Goal: Task Accomplishment & Management: Use online tool/utility

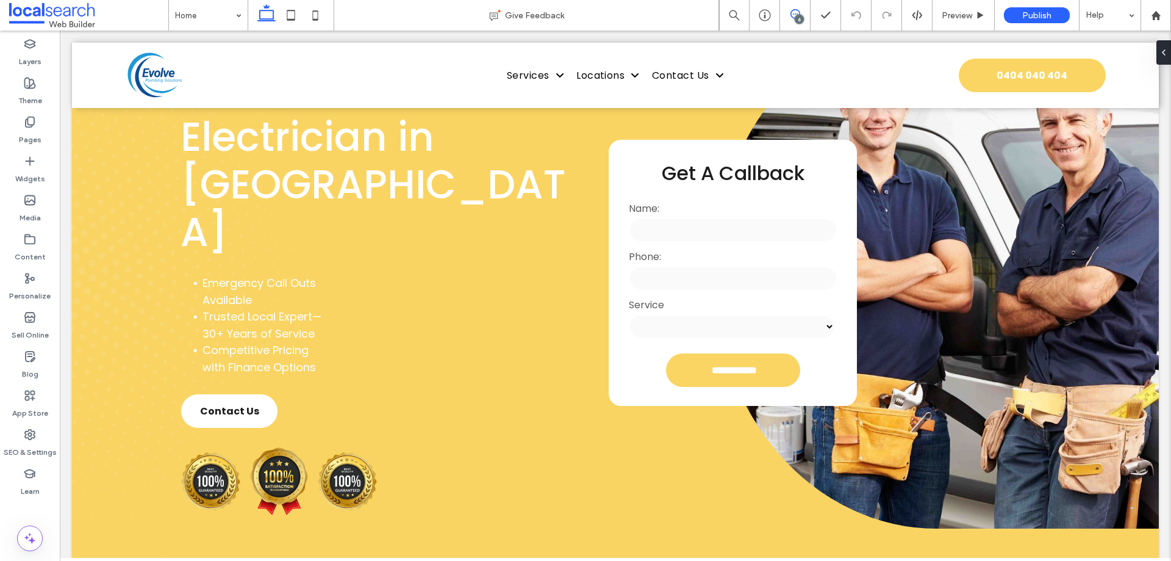
drag, startPoint x: 794, startPoint y: 11, endPoint x: 858, endPoint y: 77, distance: 92.3
click at [794, 11] on icon at bounding box center [796, 14] width 10 height 10
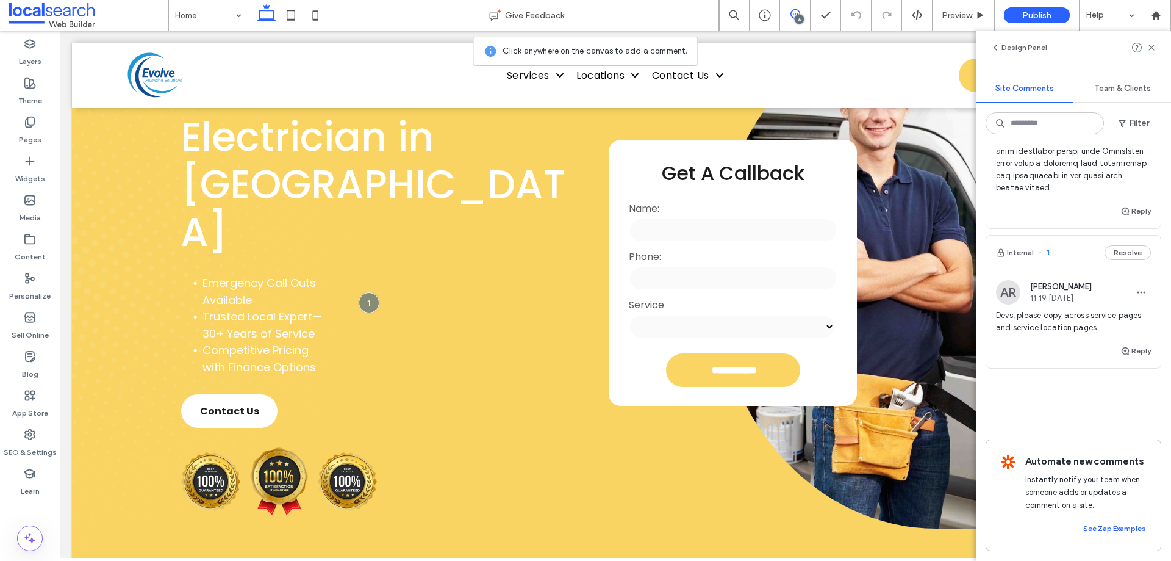
scroll to position [2449, 0]
click at [1077, 313] on span "Devs, please copy across service pages and service location pages" at bounding box center [1073, 321] width 155 height 24
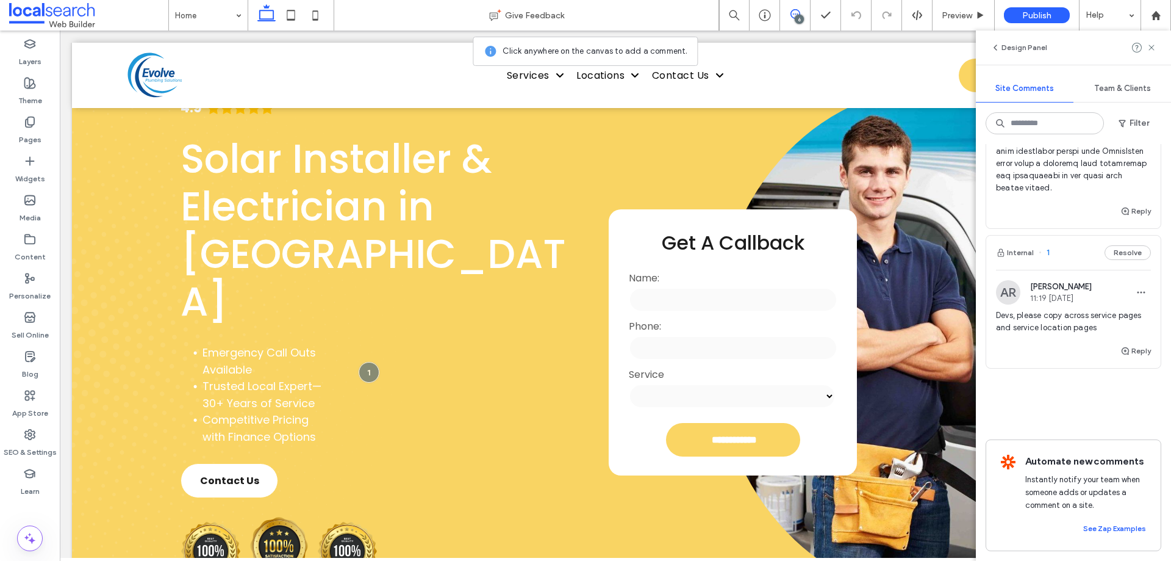
scroll to position [46, 0]
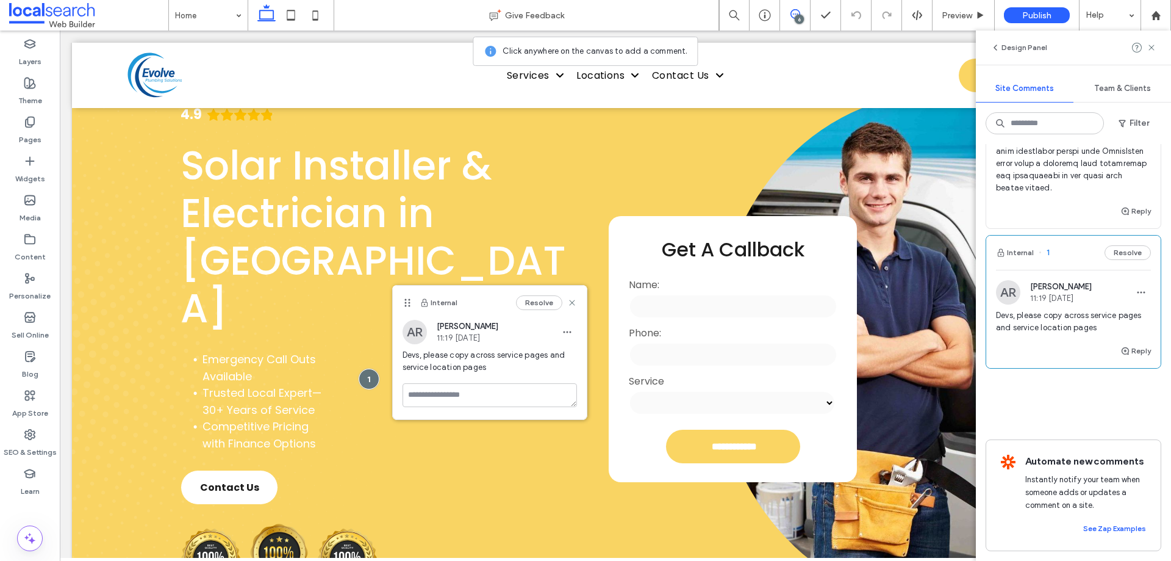
click at [791, 18] on icon at bounding box center [796, 14] width 10 height 10
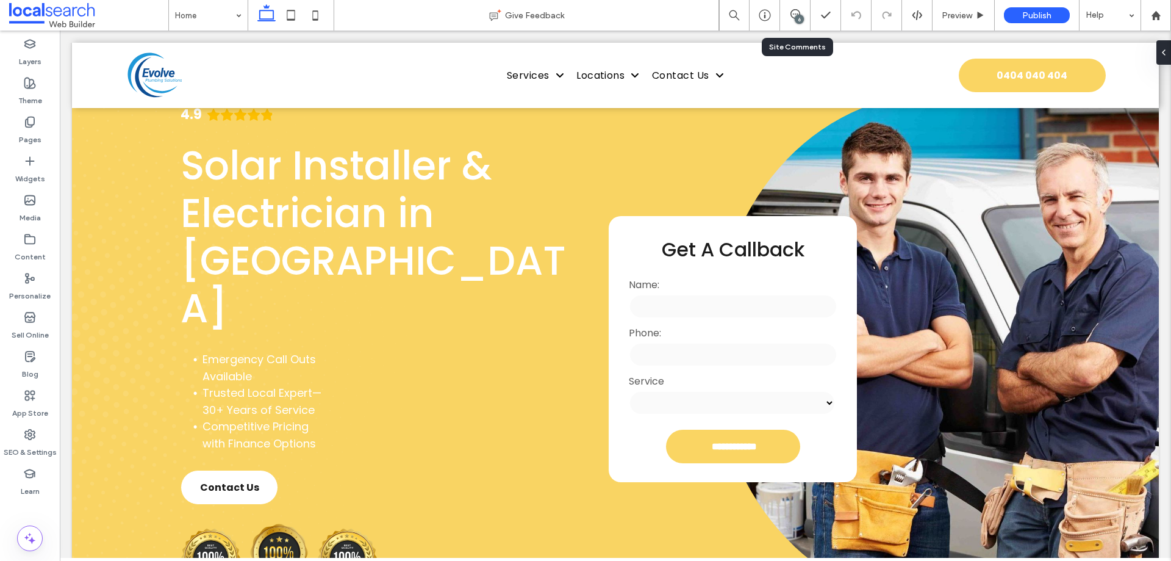
scroll to position [0, 0]
click at [312, 351] on li "Emergency Call Outs Available" at bounding box center [264, 368] width 123 height 34
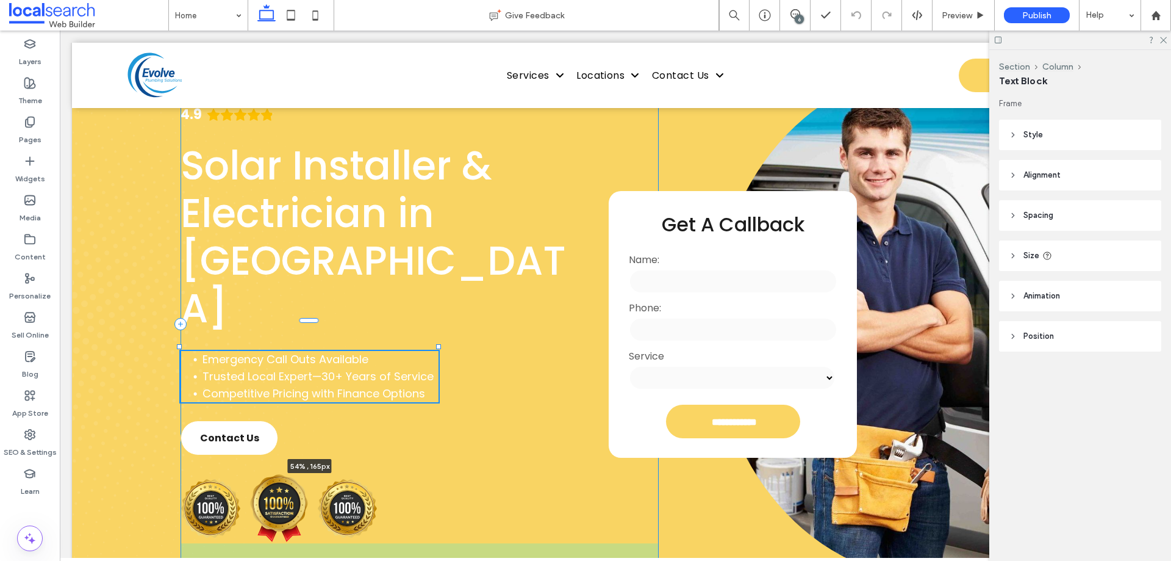
drag, startPoint x: 326, startPoint y: 351, endPoint x: 440, endPoint y: 364, distance: 114.9
click at [440, 364] on div "**********" at bounding box center [615, 324] width 1087 height 524
type input "**"
type input "****"
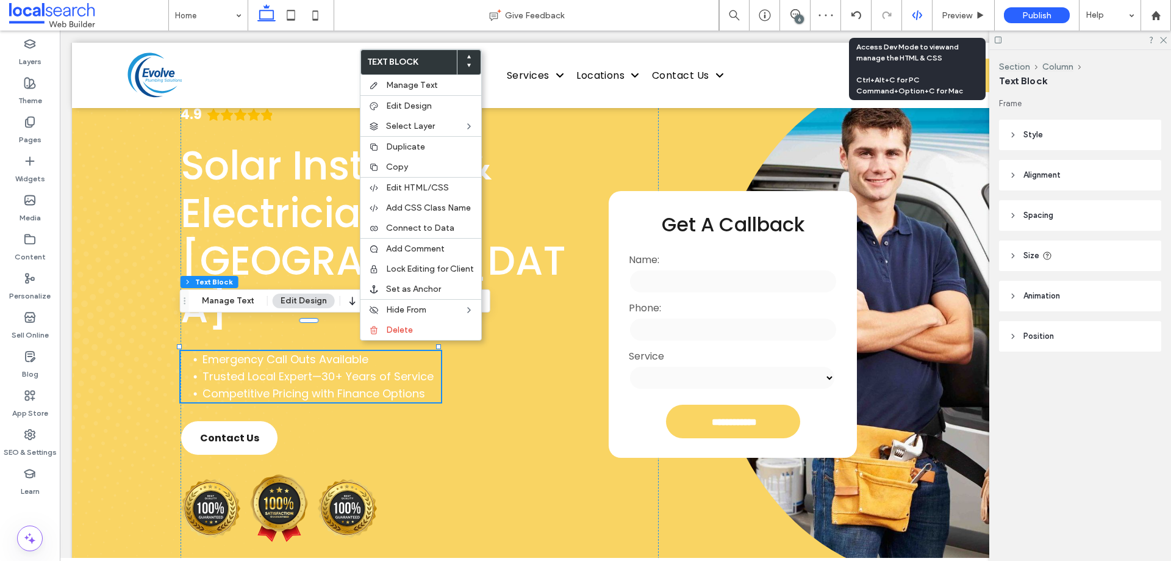
click at [925, 23] on div at bounding box center [917, 15] width 30 height 30
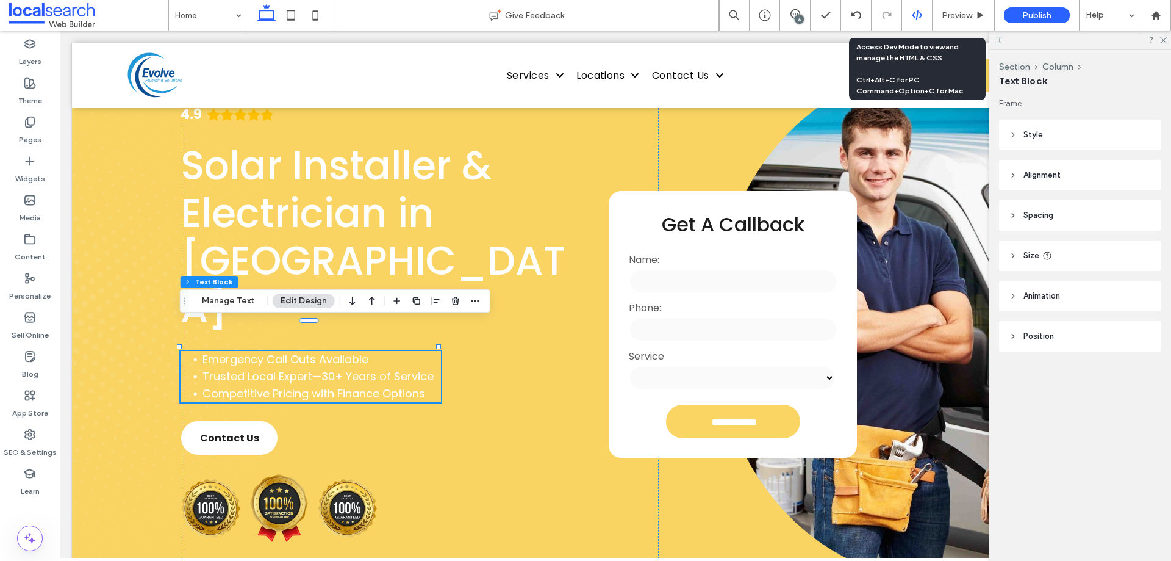
click at [919, 17] on icon at bounding box center [917, 15] width 11 height 11
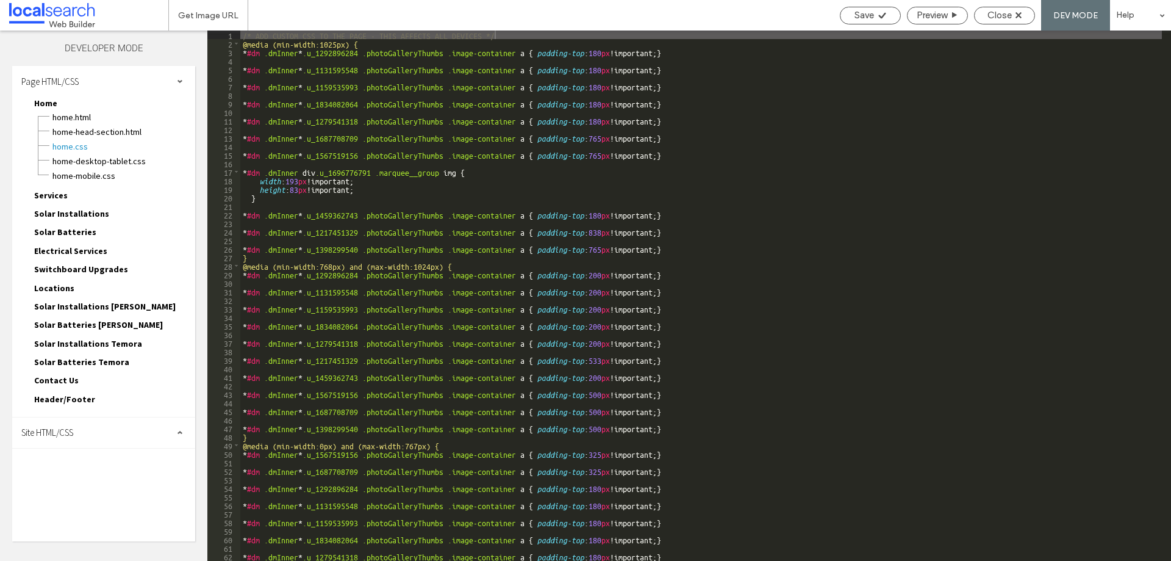
click at [83, 441] on div "Site HTML/CSS" at bounding box center [103, 432] width 183 height 30
click at [1003, 18] on span "Close" at bounding box center [1000, 15] width 24 height 11
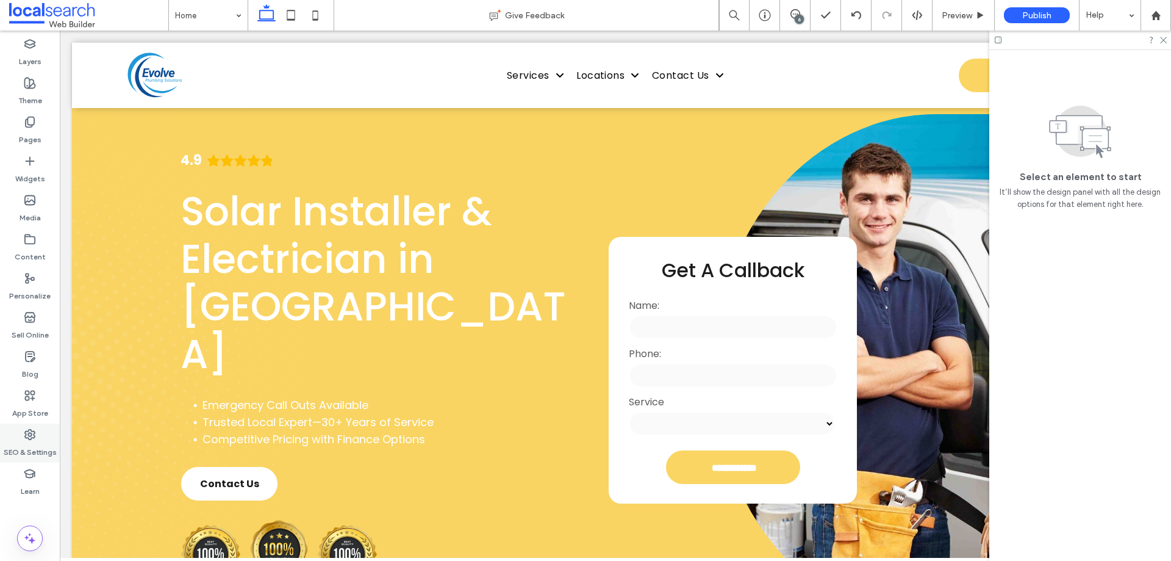
click at [37, 437] on div "SEO & Settings" at bounding box center [30, 442] width 60 height 39
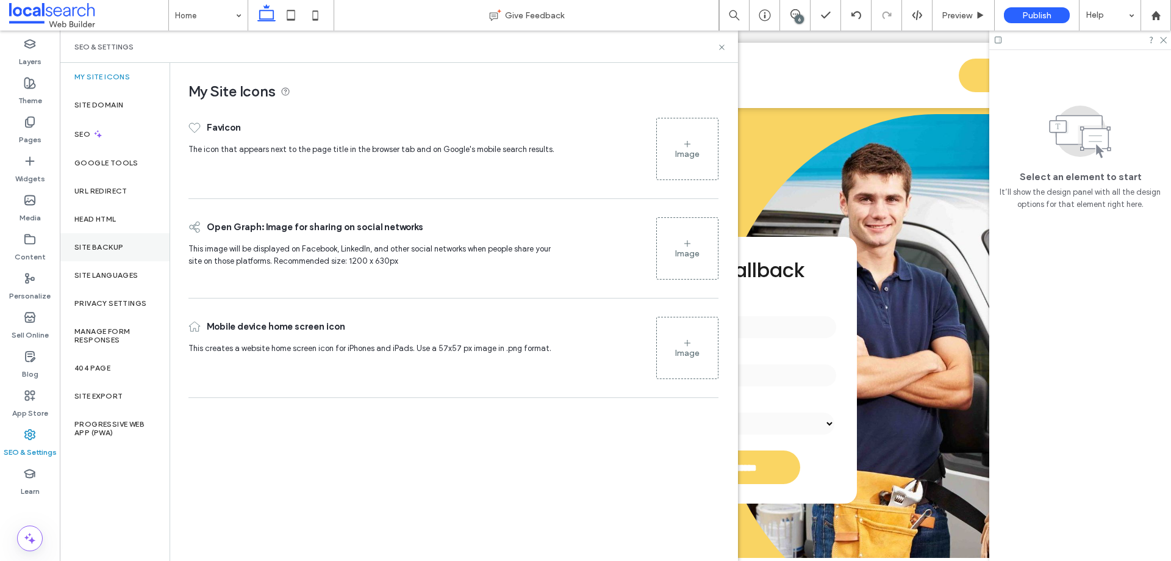
click at [119, 246] on label "Site Backup" at bounding box center [98, 247] width 49 height 9
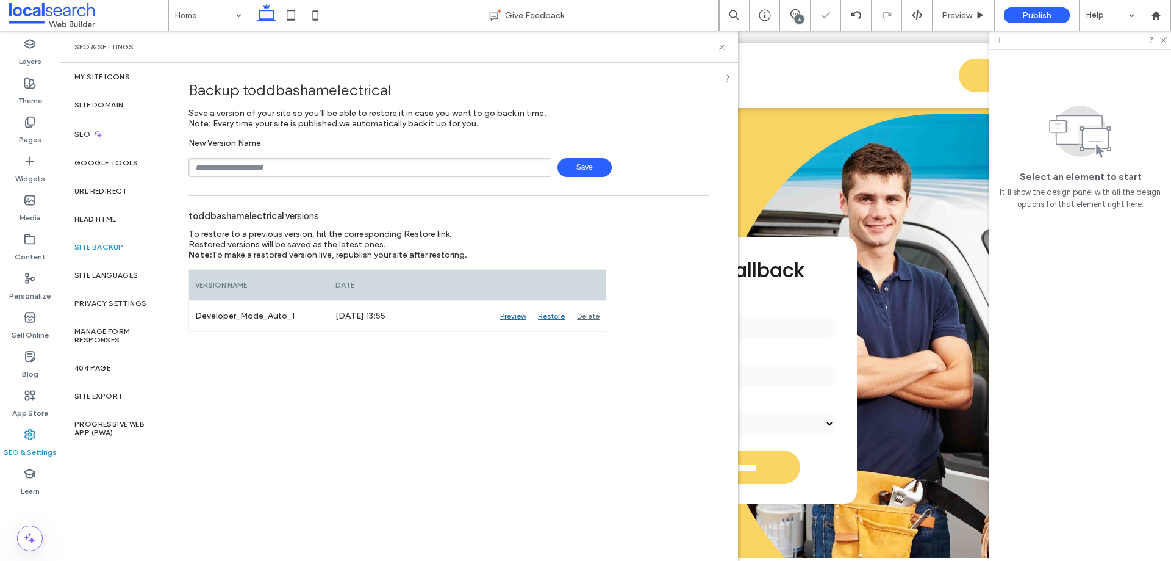
click at [371, 160] on input "text" at bounding box center [369, 167] width 363 height 19
type input "**********"
click at [593, 165] on span "Save" at bounding box center [585, 167] width 54 height 19
drag, startPoint x: 721, startPoint y: 50, endPoint x: 670, endPoint y: 17, distance: 60.4
click at [721, 50] on icon at bounding box center [721, 47] width 9 height 9
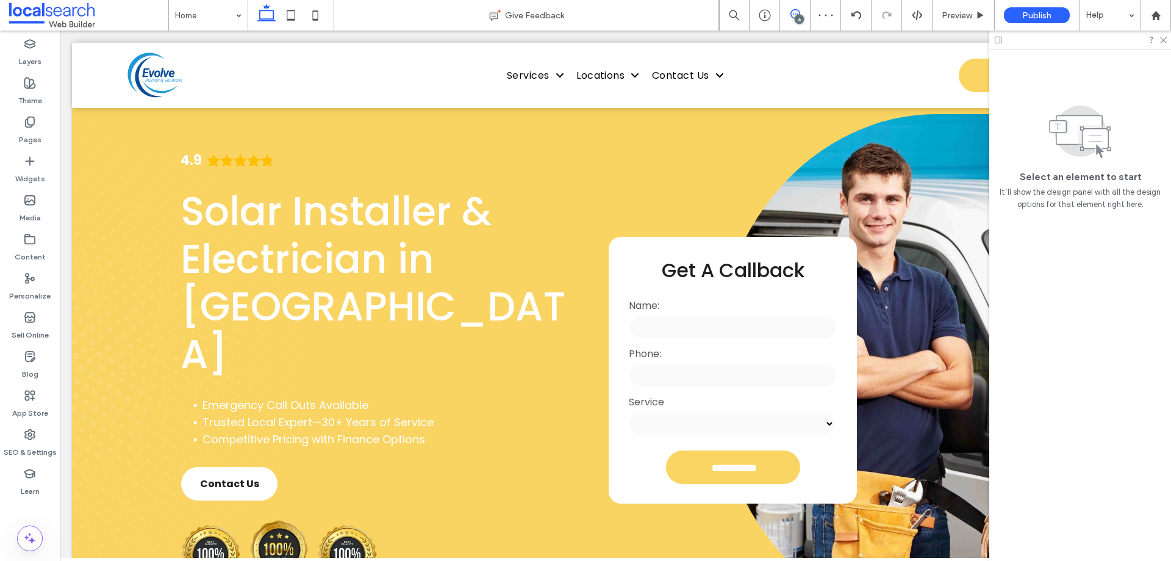
click at [795, 12] on icon at bounding box center [796, 14] width 10 height 10
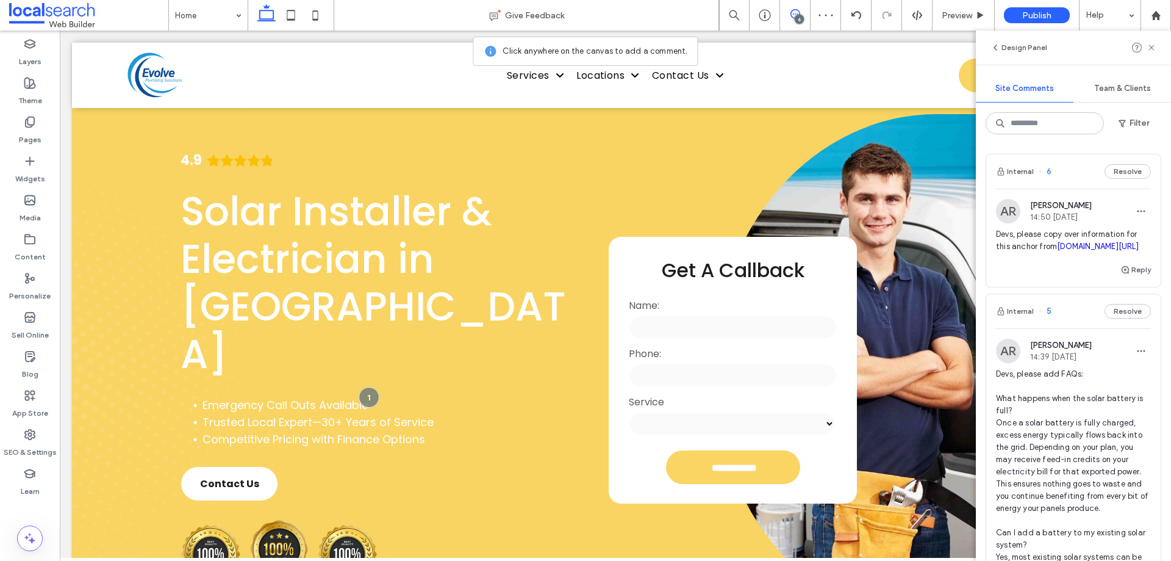
click at [795, 12] on icon at bounding box center [796, 14] width 10 height 10
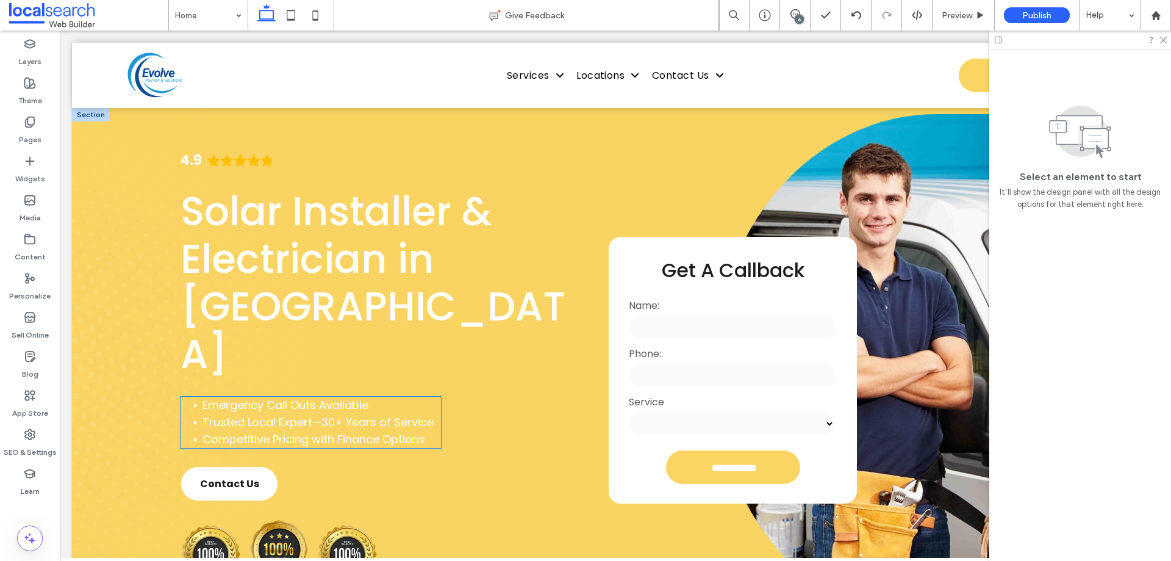
click at [404, 431] on span "Competitive Pricing with Finance Options" at bounding box center [314, 438] width 223 height 15
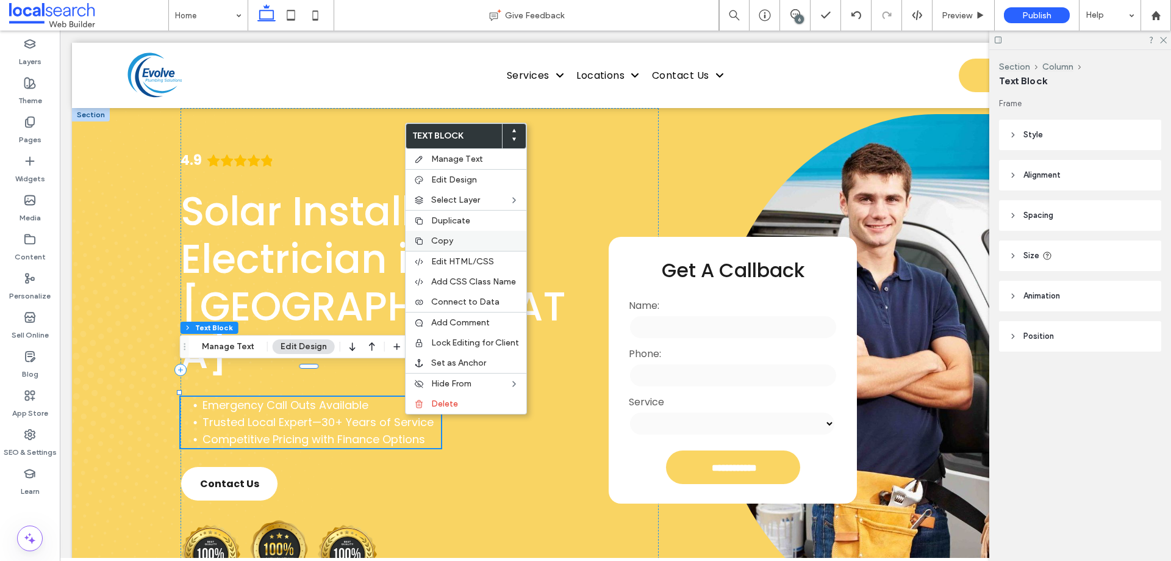
click at [486, 237] on label "Copy" at bounding box center [475, 240] width 88 height 10
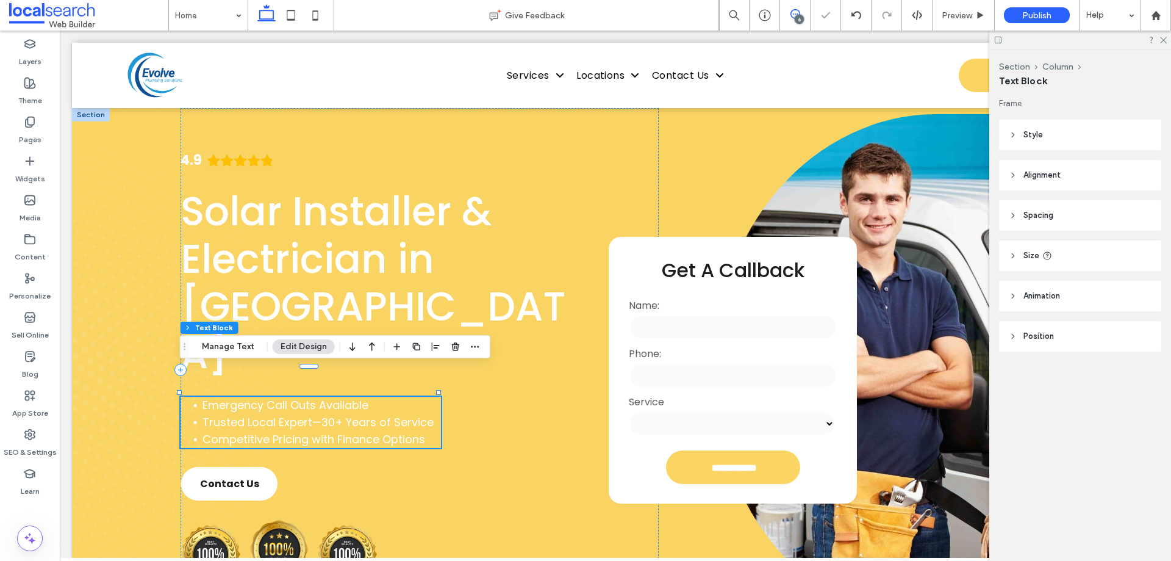
click at [808, 12] on span at bounding box center [795, 14] width 30 height 10
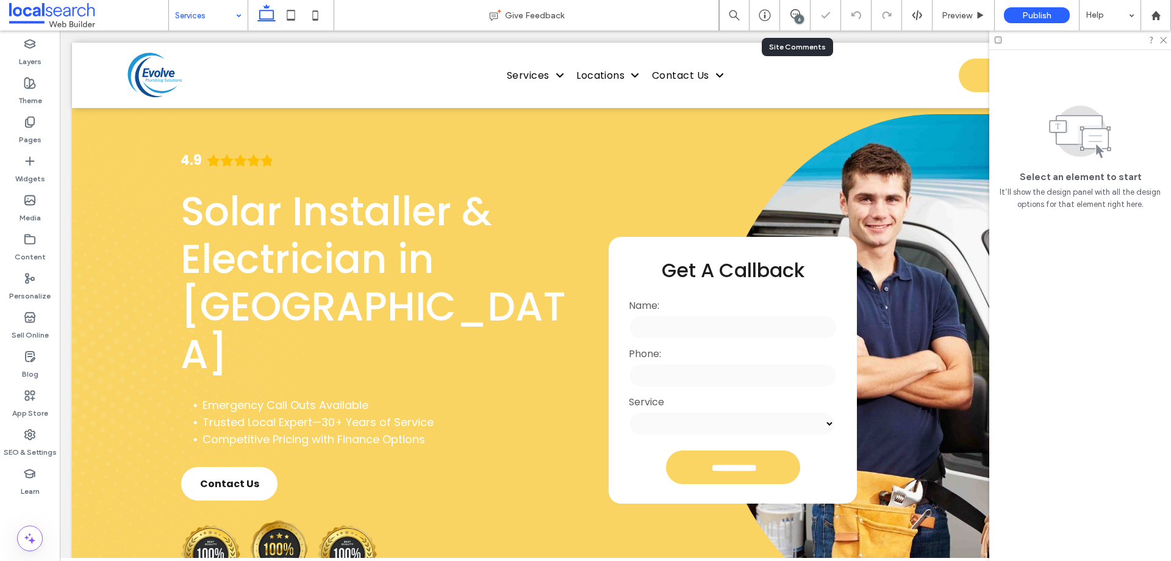
click at [216, 9] on input at bounding box center [205, 15] width 60 height 30
type input "******"
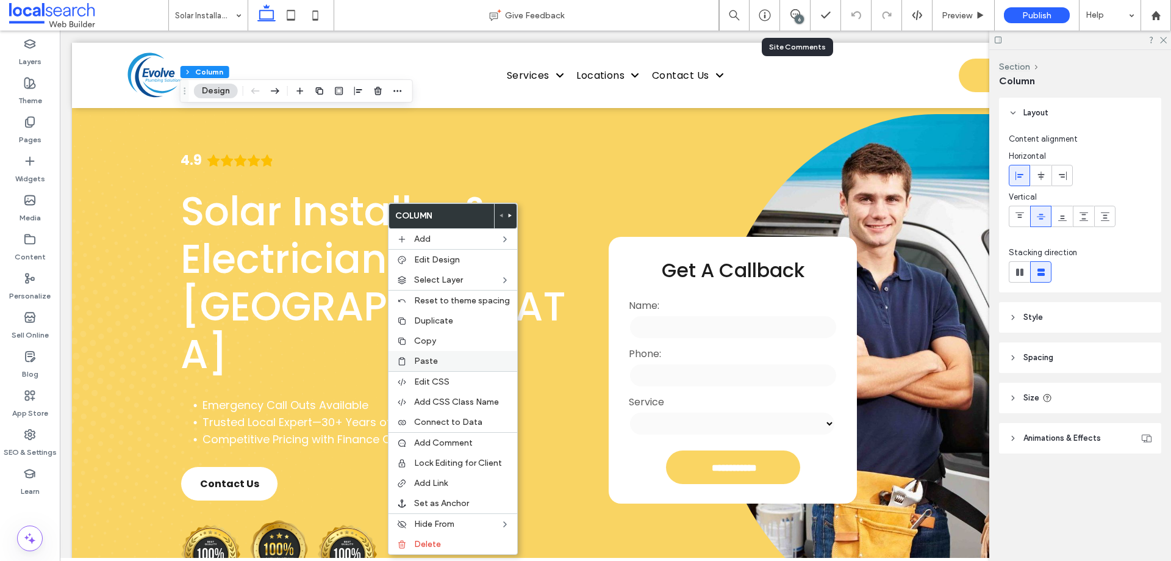
click at [426, 355] on div "Paste" at bounding box center [453, 361] width 129 height 20
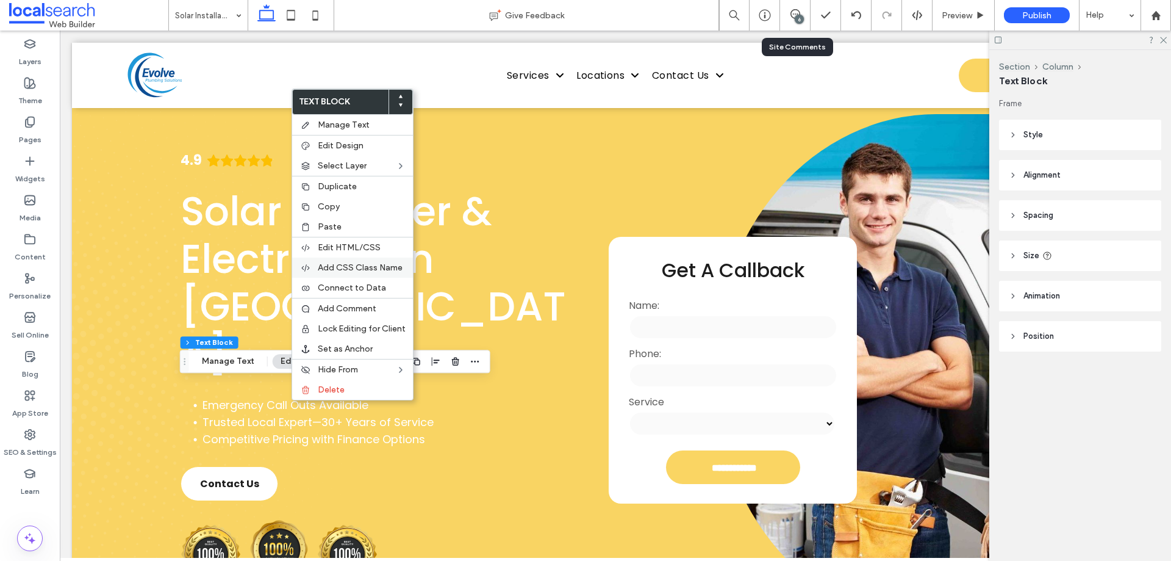
click at [335, 270] on span "Add CSS Class Name" at bounding box center [360, 267] width 85 height 10
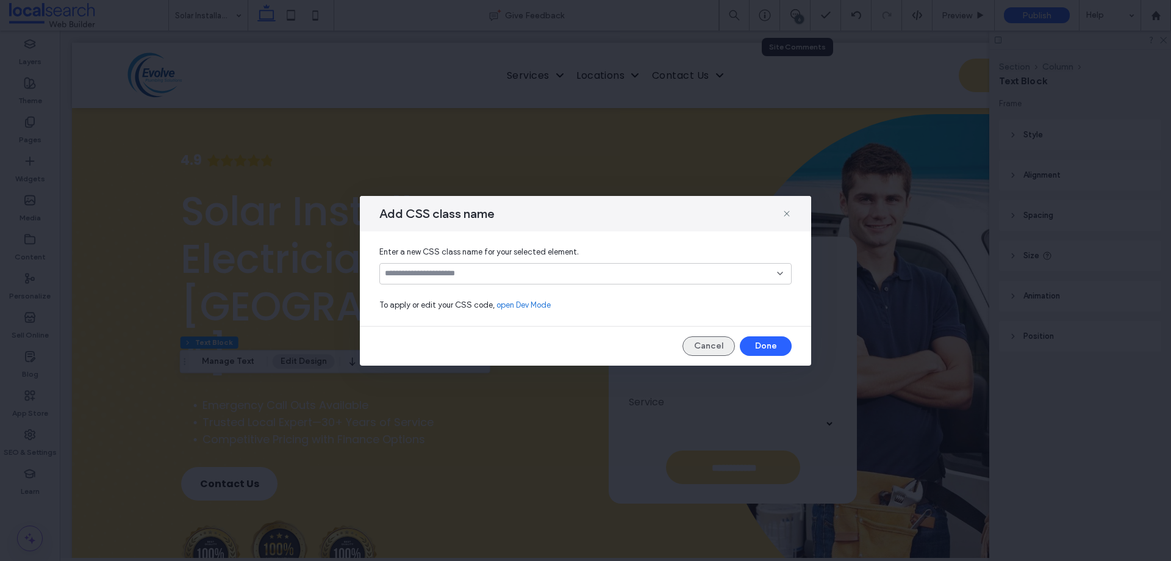
click at [706, 341] on button "Cancel" at bounding box center [709, 346] width 52 height 20
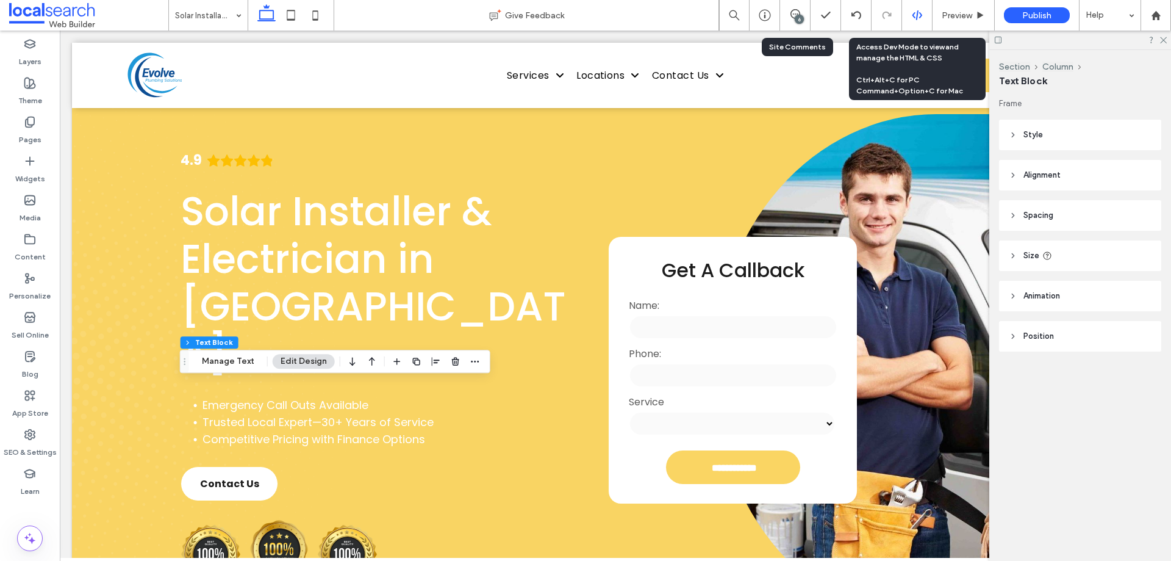
click at [922, 22] on div at bounding box center [917, 15] width 30 height 30
click at [917, 15] on use at bounding box center [917, 15] width 10 height 10
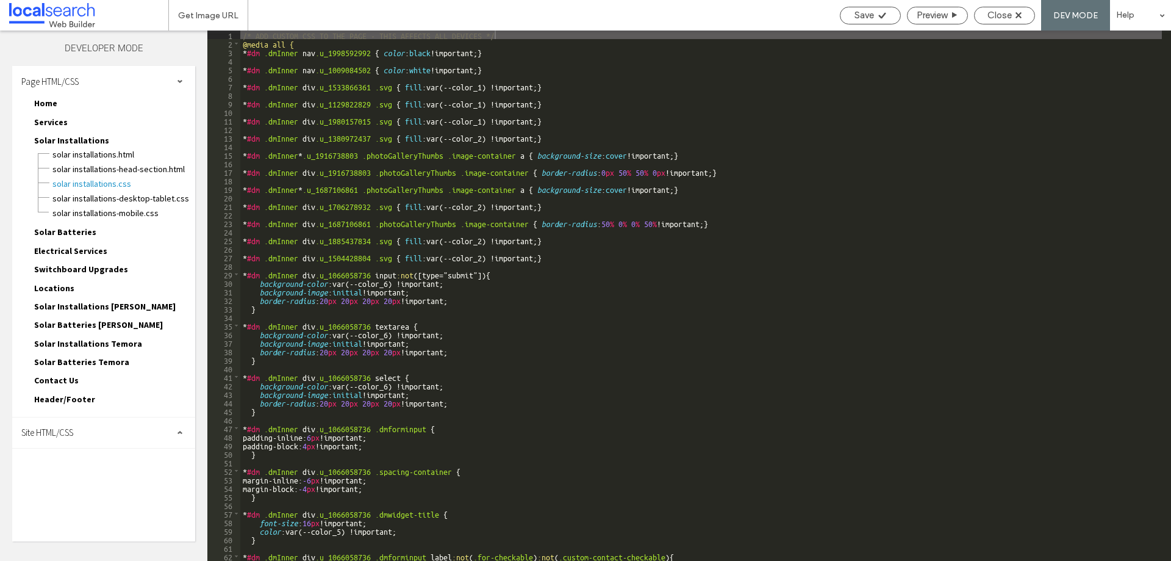
click at [76, 443] on div "Site HTML/CSS" at bounding box center [103, 432] width 183 height 30
click at [65, 479] on span "site.css" at bounding box center [126, 485] width 138 height 12
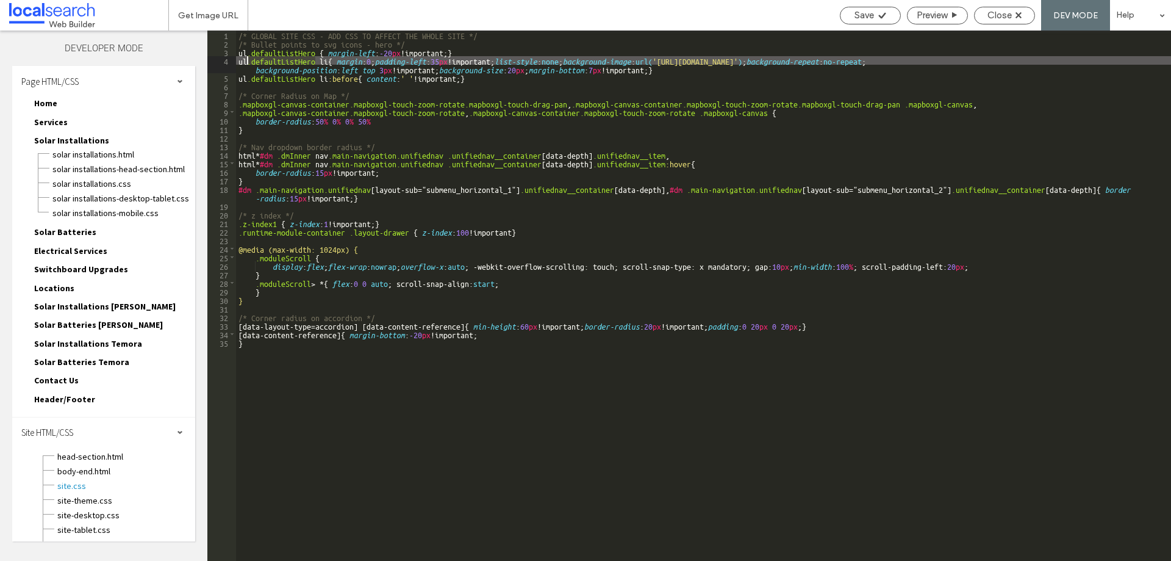
drag, startPoint x: 315, startPoint y: 62, endPoint x: 249, endPoint y: 61, distance: 65.9
click at [249, 61] on div "/* GLOBAL SITE CSS - ADD CSS TO AFFECT THE WHOLE SITE */ /* Bullet points to sv…" at bounding box center [703, 303] width 935 height 547
click at [267, 56] on div "/* GLOBAL SITE CSS - ADD CSS TO AFFECT THE WHOLE SITE */ /* Bullet points to sv…" at bounding box center [703, 295] width 935 height 530
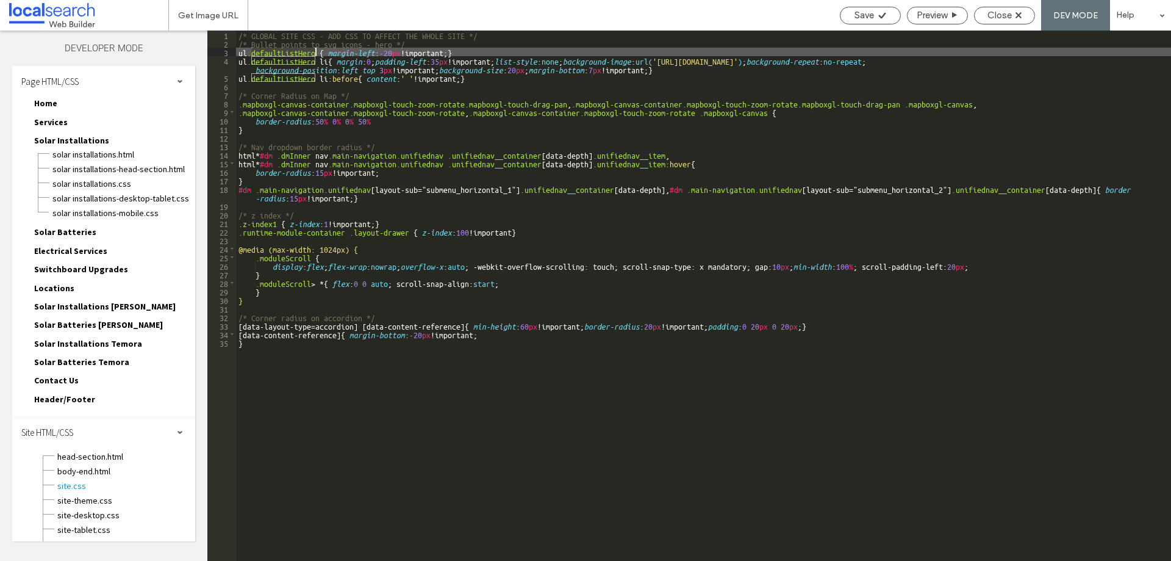
drag, startPoint x: 251, startPoint y: 53, endPoint x: 314, endPoint y: 52, distance: 63.5
click at [314, 52] on div "/* GLOBAL SITE CSS - ADD CSS TO AFFECT THE WHOLE SITE */ /* Bullet points to sv…" at bounding box center [703, 303] width 935 height 547
click at [297, 51] on div "/* GLOBAL SITE CSS - ADD CSS TO AFFECT THE WHOLE SITE */ /* Bullet points to sv…" at bounding box center [703, 295] width 935 height 530
click at [297, 51] on div "/* GLOBAL SITE CSS - ADD CSS TO AFFECT THE WHOLE SITE */ /* Bullet points to sv…" at bounding box center [703, 303] width 935 height 547
click at [881, 8] on div "Save" at bounding box center [870, 16] width 61 height 18
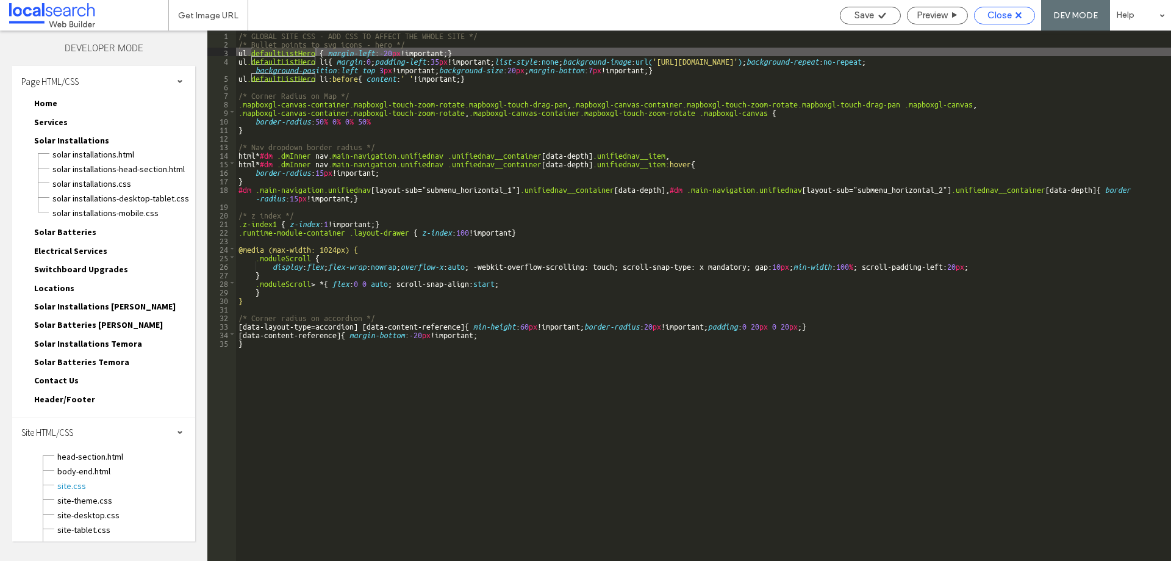
click at [991, 10] on span "Close" at bounding box center [1000, 15] width 24 height 11
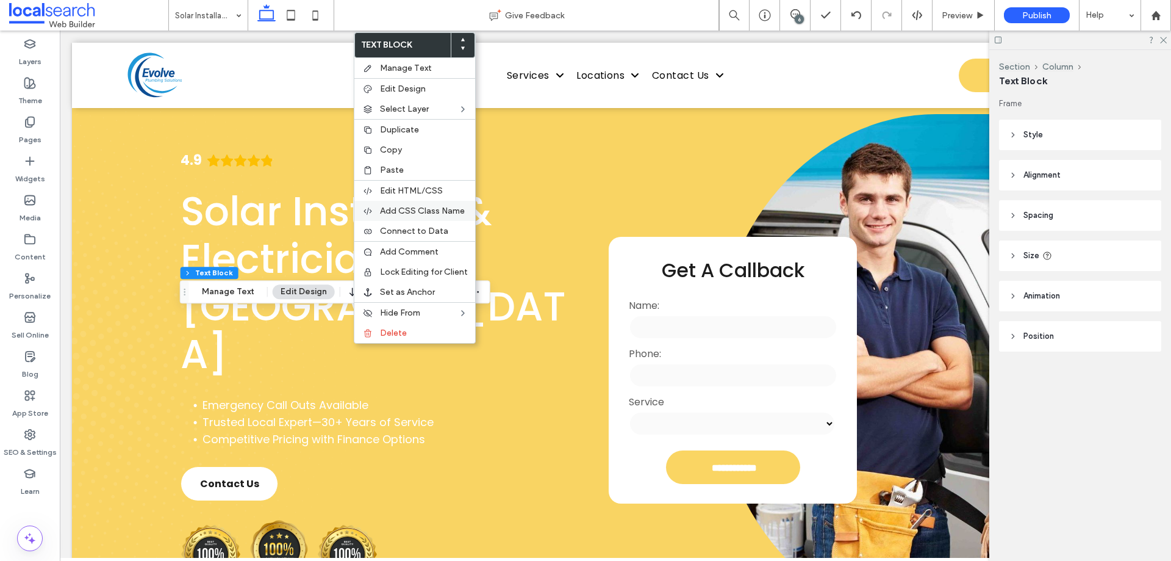
click at [433, 210] on span "Add CSS Class Name" at bounding box center [422, 211] width 85 height 10
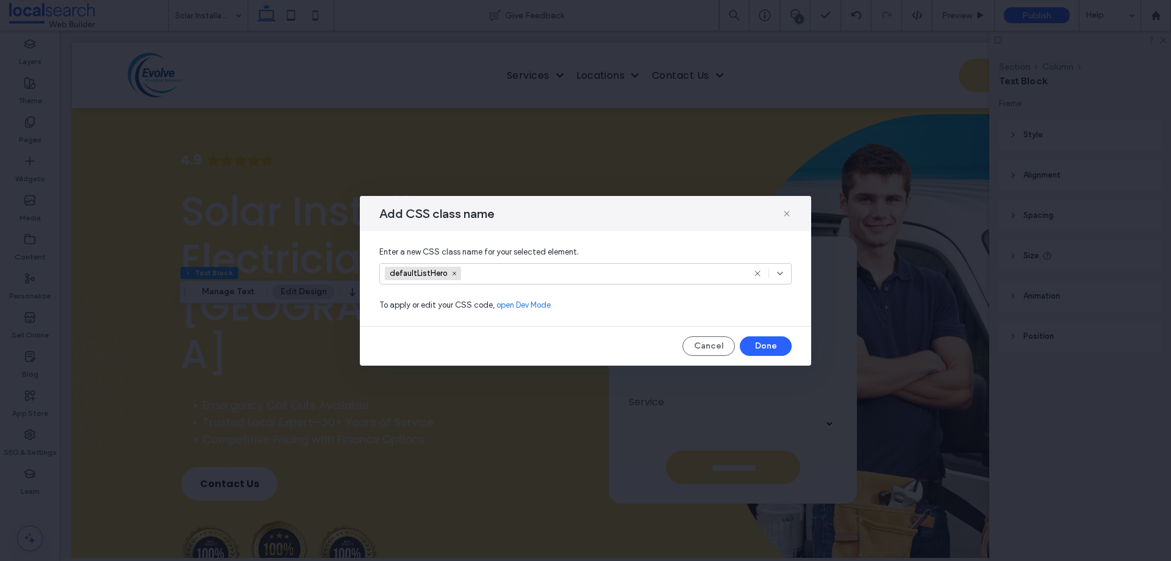
click at [478, 277] on input at bounding box center [509, 273] width 84 height 18
click at [450, 273] on span at bounding box center [454, 273] width 9 height 9
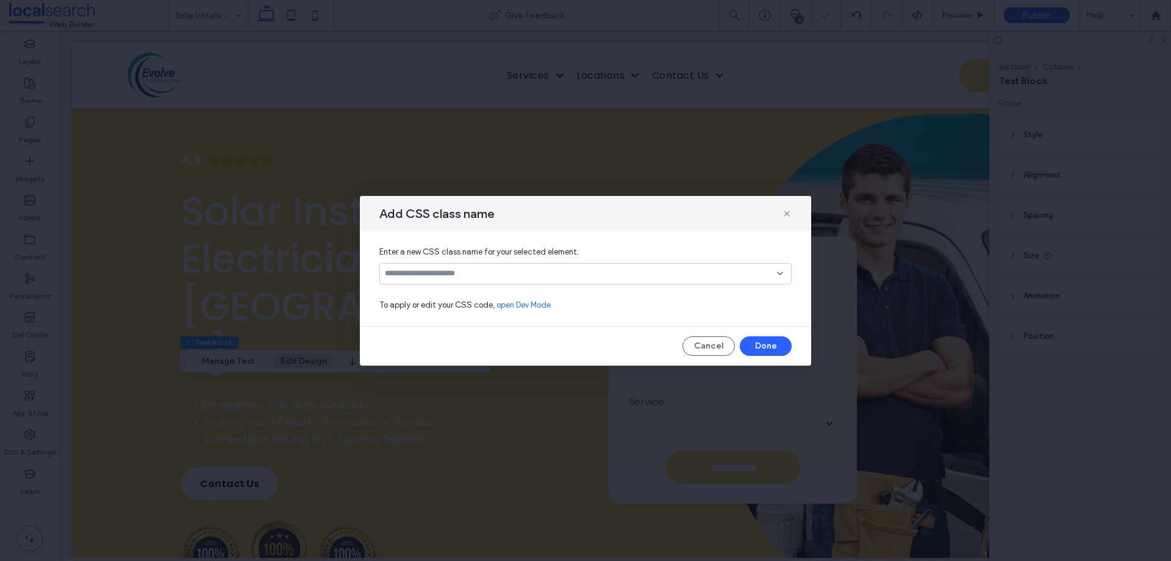
click at [450, 272] on div at bounding box center [585, 280] width 1171 height 561
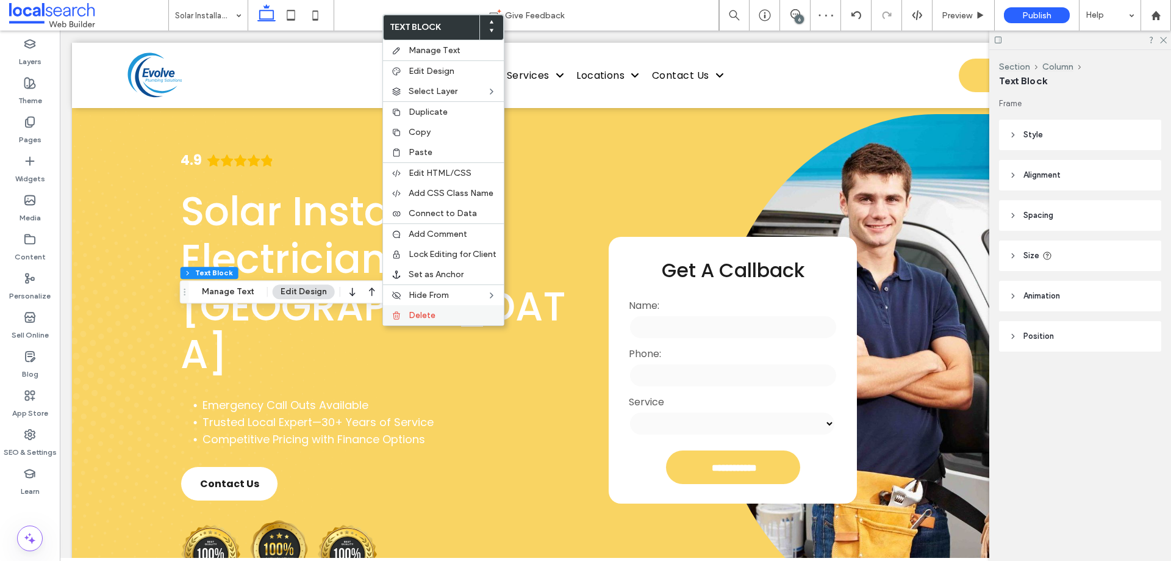
click at [442, 310] on label "Delete" at bounding box center [453, 315] width 88 height 10
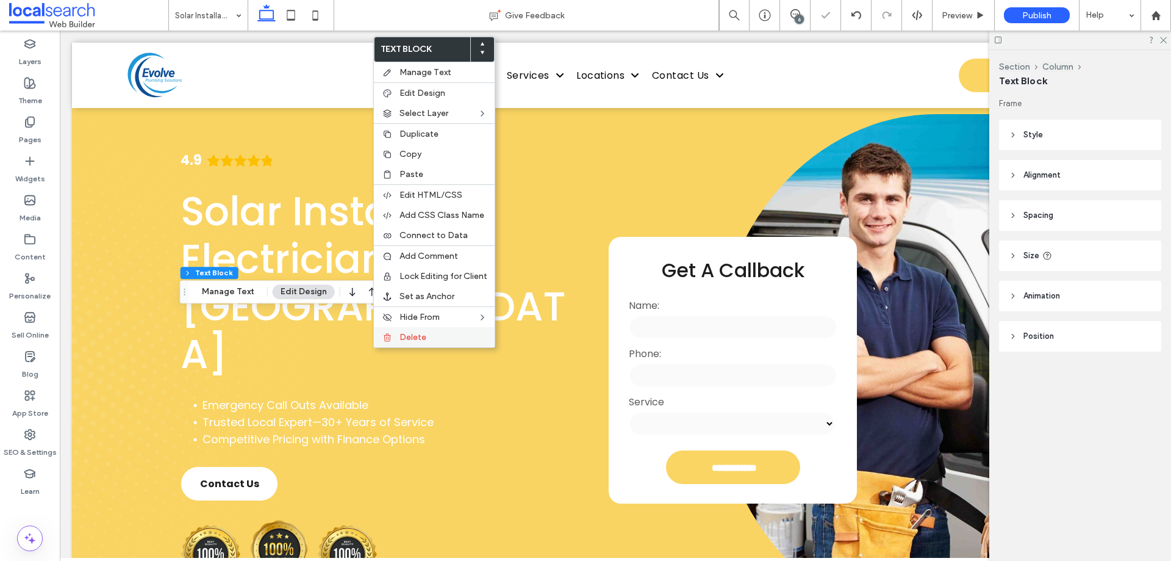
click at [411, 344] on div "Delete" at bounding box center [434, 337] width 121 height 20
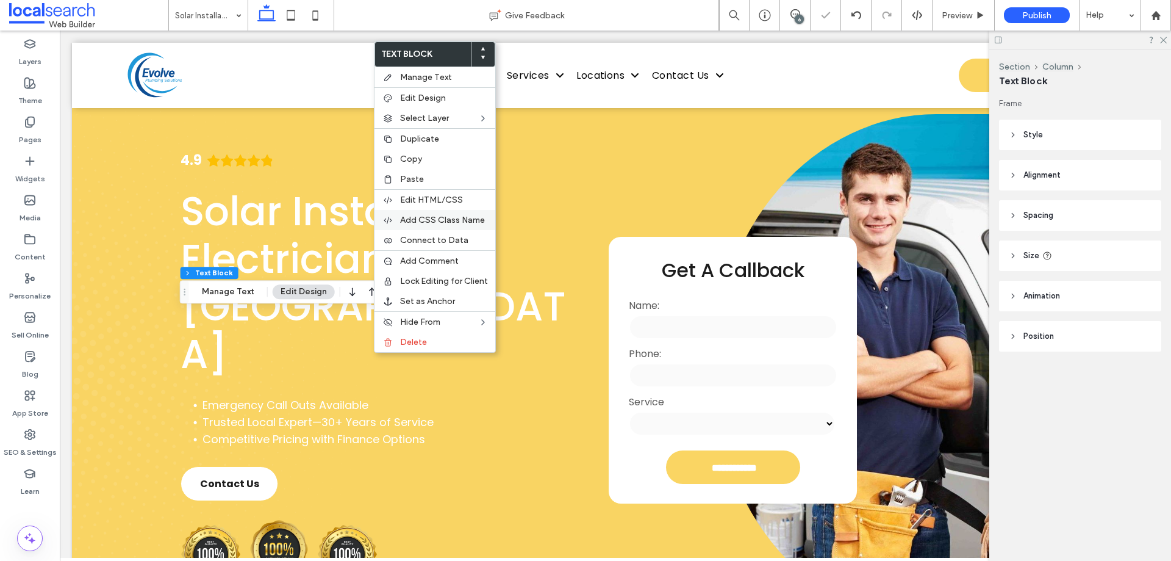
click at [448, 218] on span "Add CSS Class Name" at bounding box center [442, 220] width 85 height 10
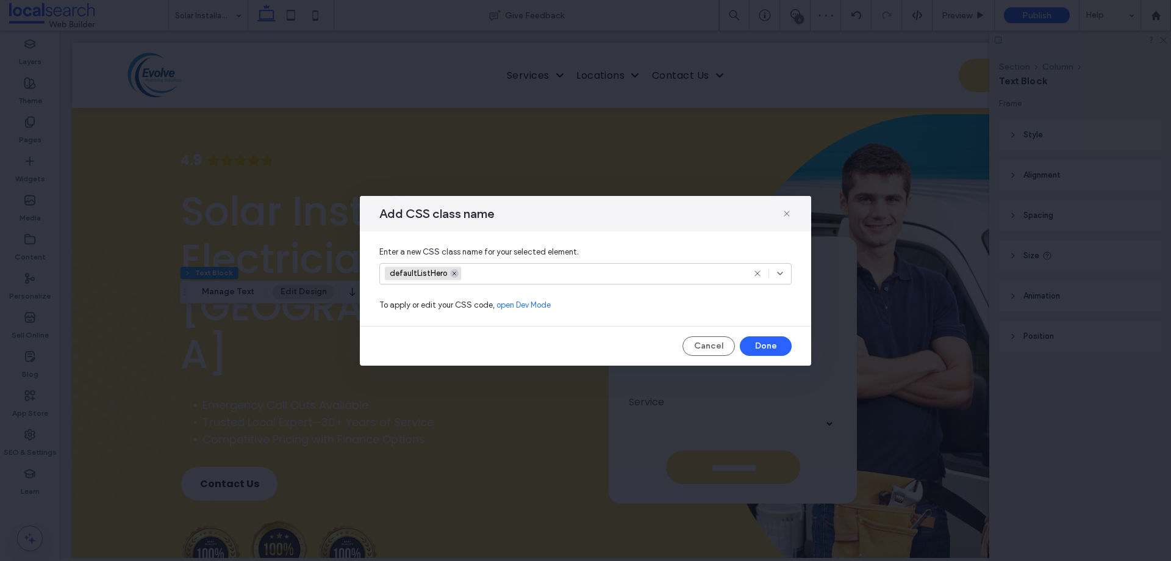
click at [452, 271] on icon at bounding box center [454, 273] width 6 height 6
click at [452, 271] on input at bounding box center [581, 273] width 392 height 10
paste input "**********"
type input "**********"
click at [449, 293] on div "Create "defaultListHero"" at bounding box center [586, 293] width 400 height 9
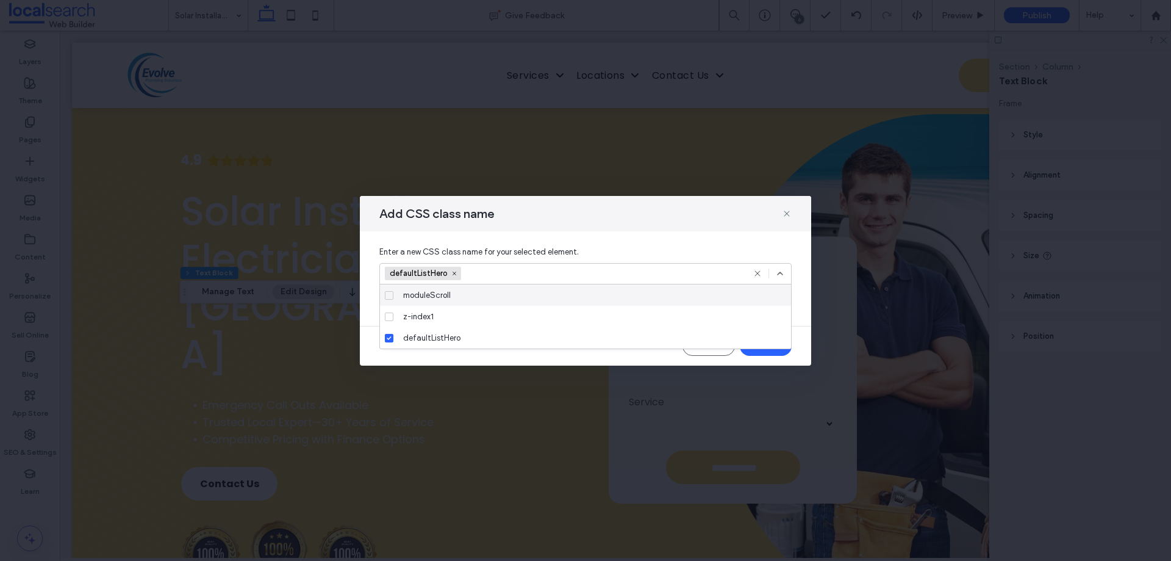
click at [777, 270] on icon at bounding box center [780, 273] width 10 height 10
click at [769, 350] on button "Done" at bounding box center [766, 346] width 52 height 20
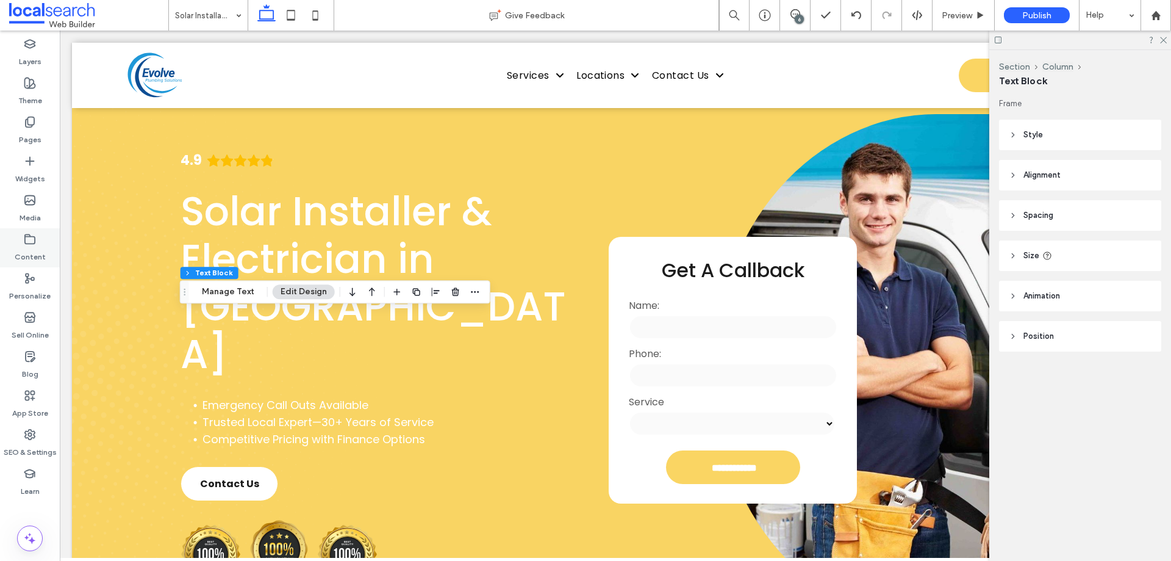
click at [35, 252] on label "Content" at bounding box center [30, 253] width 31 height 17
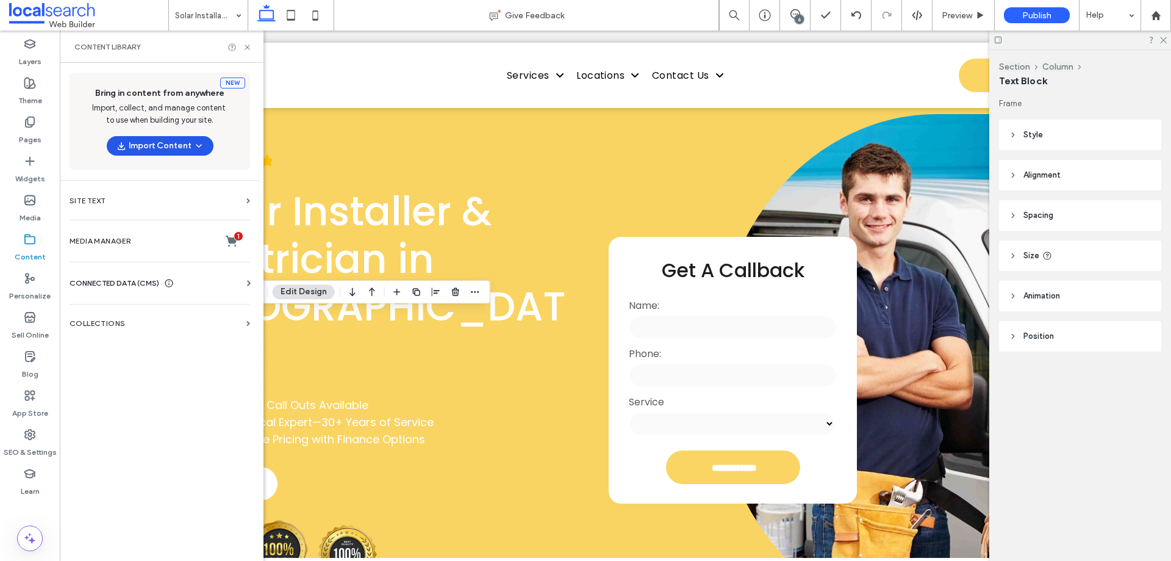
click at [152, 138] on button "Import Content" at bounding box center [160, 146] width 107 height 20
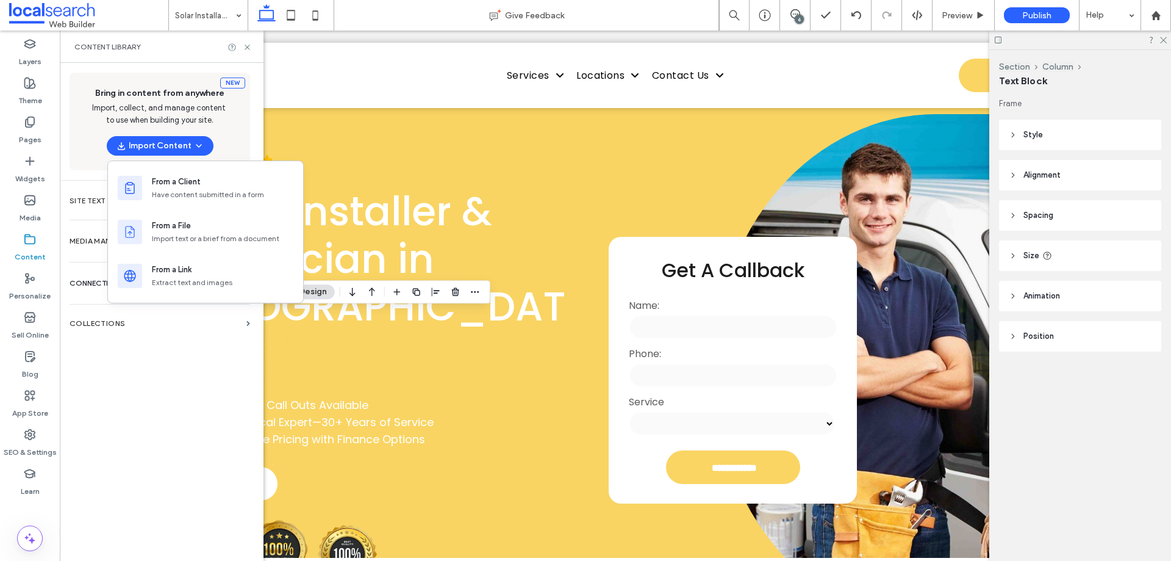
click at [93, 373] on div "New Bring in content from anywhere Import, collect, and manage content to use w…" at bounding box center [160, 310] width 200 height 495
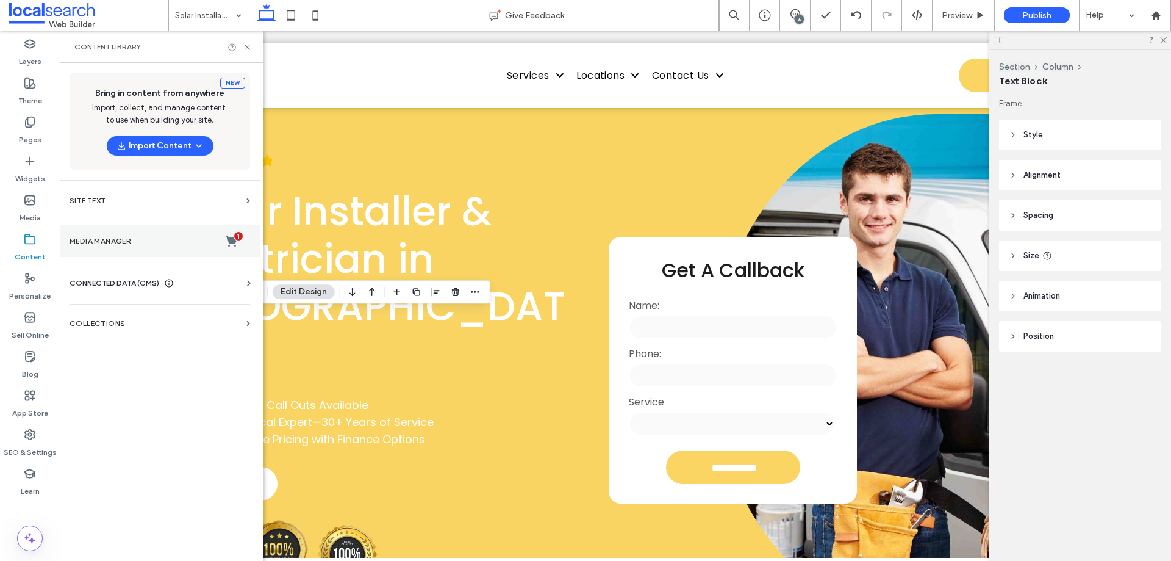
click at [123, 249] on section "Media Manager 1" at bounding box center [160, 241] width 200 height 32
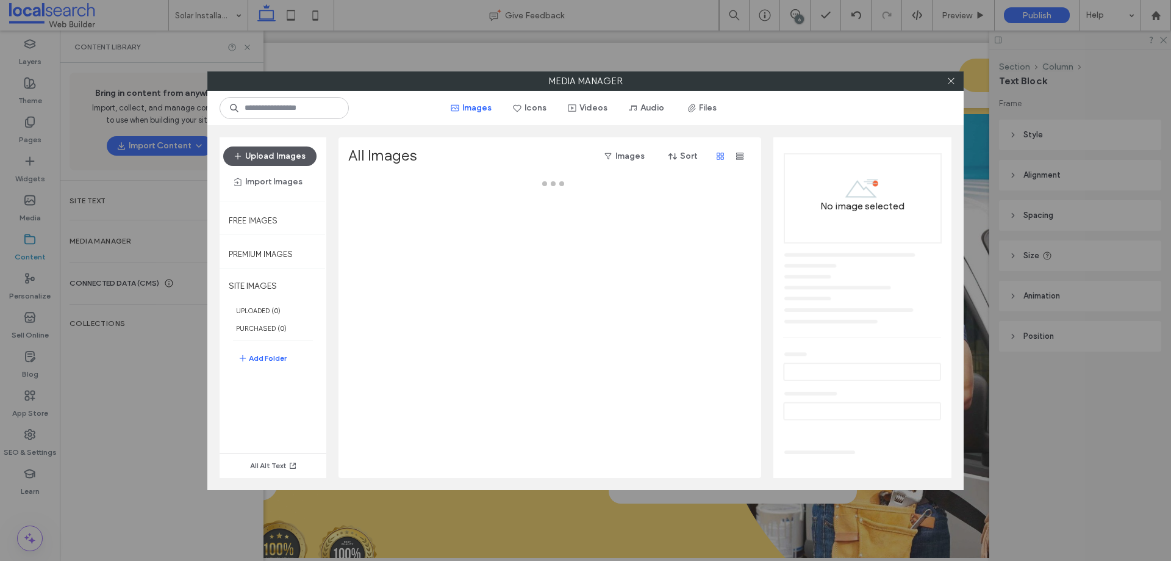
click at [257, 162] on button "Upload Images" at bounding box center [269, 156] width 93 height 20
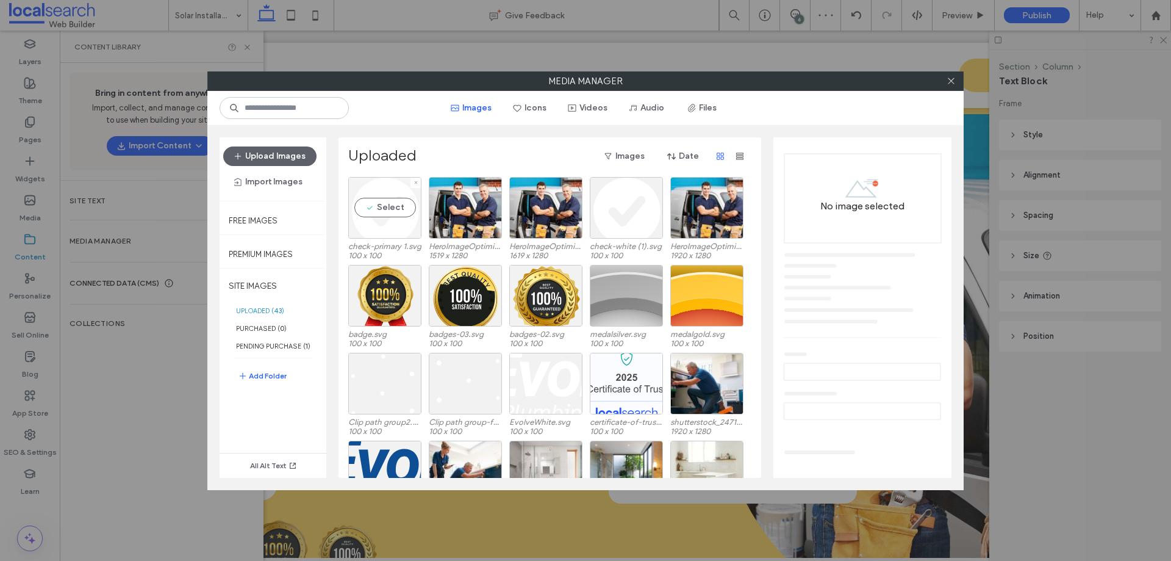
click at [387, 224] on div "Select" at bounding box center [384, 208] width 73 height 62
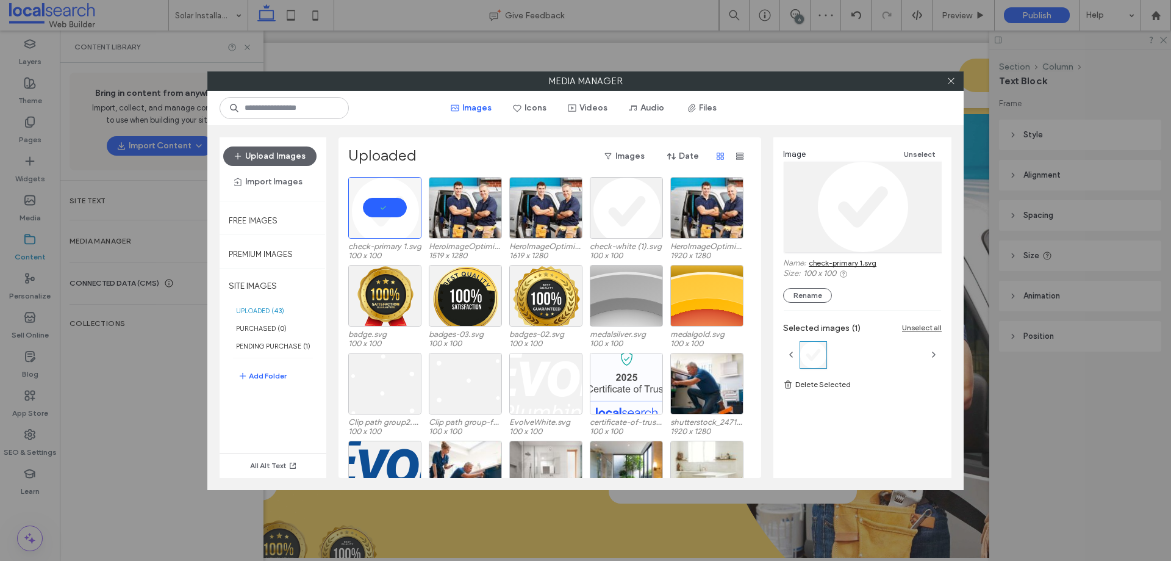
click at [836, 262] on link "check-primary 1.svg" at bounding box center [843, 262] width 68 height 9
click at [944, 83] on div at bounding box center [951, 81] width 18 height 18
click at [945, 83] on div at bounding box center [951, 81] width 18 height 18
click at [953, 82] on icon at bounding box center [951, 80] width 9 height 9
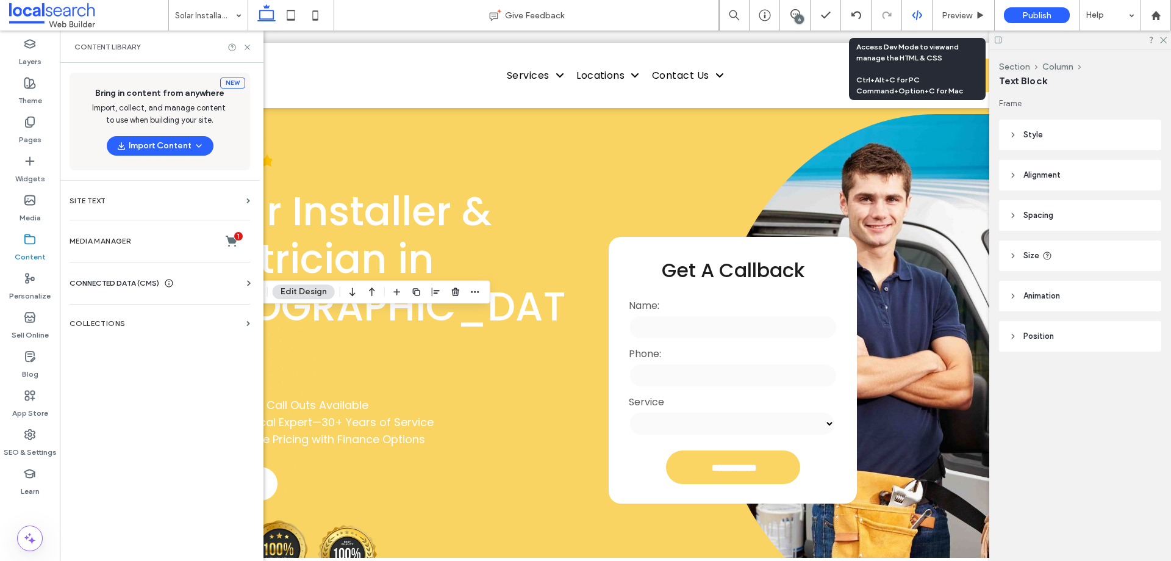
click at [916, 18] on icon at bounding box center [917, 15] width 11 height 11
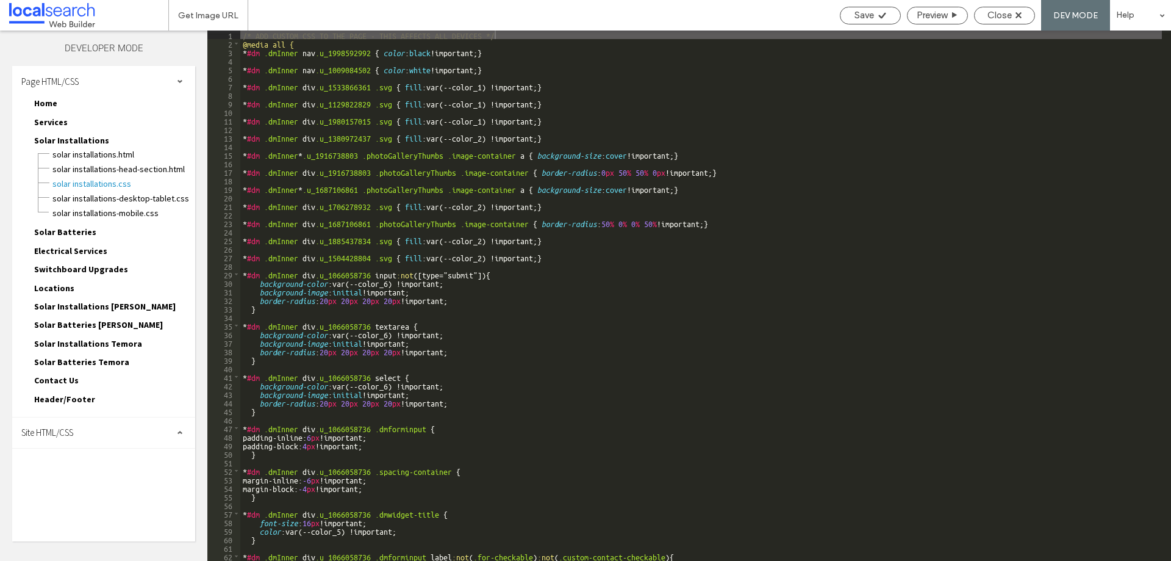
click at [62, 431] on span "Site HTML/CSS" at bounding box center [47, 432] width 52 height 12
click at [86, 484] on span "site.css" at bounding box center [126, 485] width 138 height 12
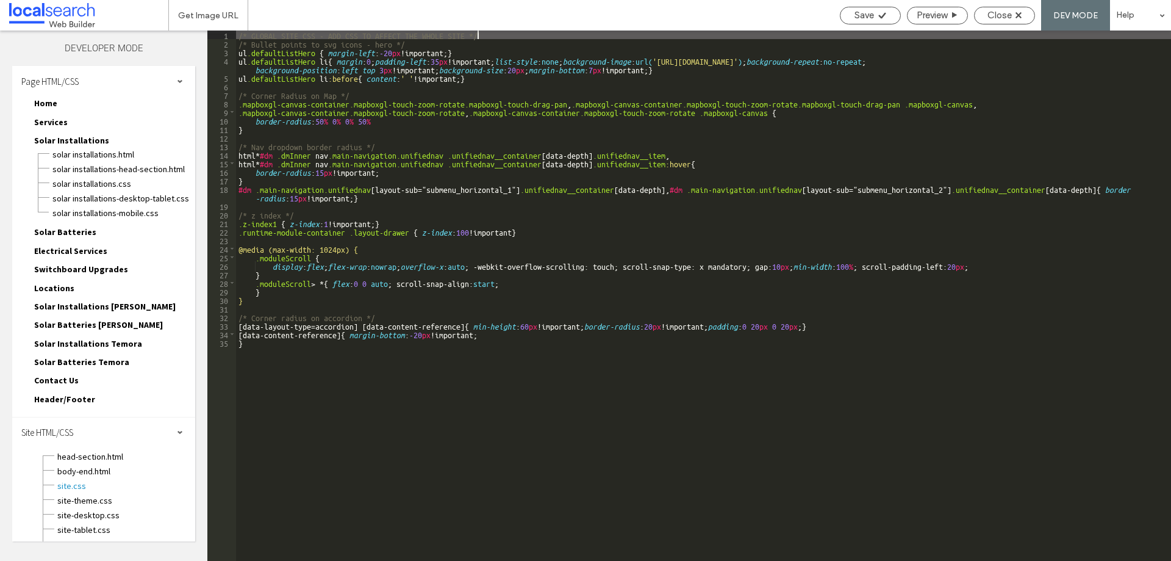
click at [709, 63] on div "/* GLOBAL SITE CSS - ADD CSS TO AFFECT THE WHOLE SITE */ /* Bullet points to sv…" at bounding box center [703, 303] width 935 height 547
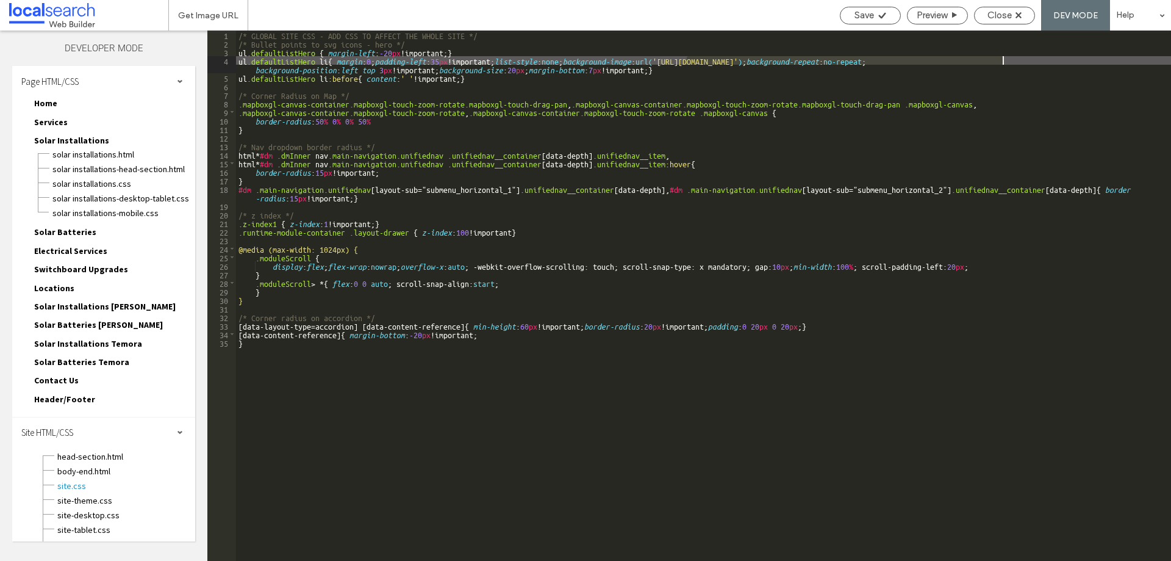
drag, startPoint x: 685, startPoint y: 57, endPoint x: 1002, endPoint y: 61, distance: 317.2
click at [1002, 61] on div "/* GLOBAL SITE CSS - ADD CSS TO AFFECT THE WHOLE SITE */ /* Bullet points to sv…" at bounding box center [703, 303] width 935 height 547
click at [866, 18] on span "Save" at bounding box center [865, 15] width 20 height 11
click at [1029, 13] on div "Close" at bounding box center [1005, 15] width 60 height 11
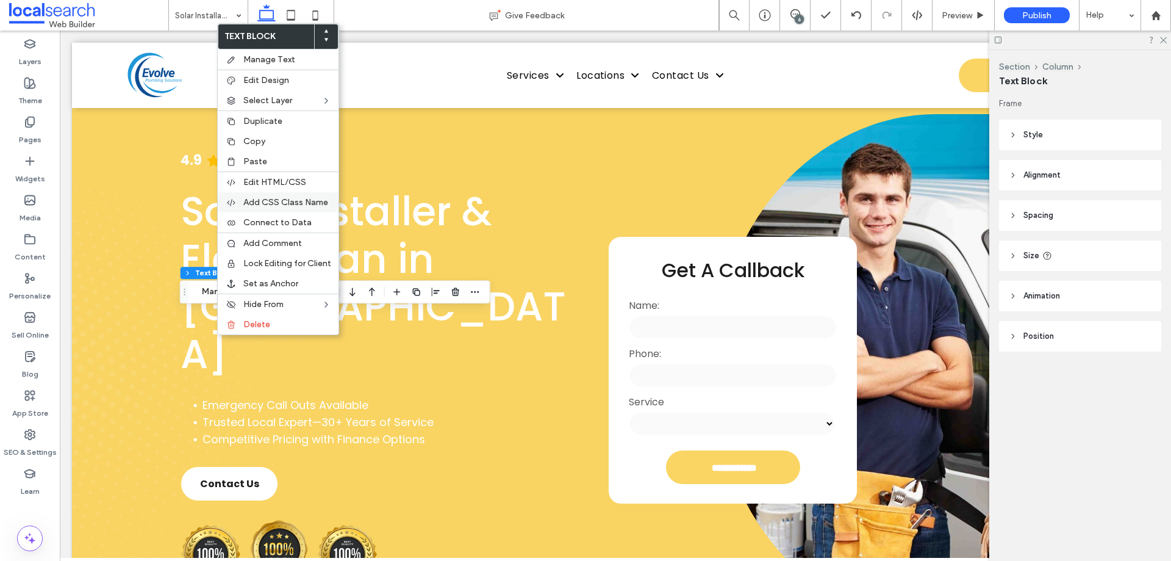
click at [273, 203] on span "Add CSS Class Name" at bounding box center [285, 202] width 85 height 10
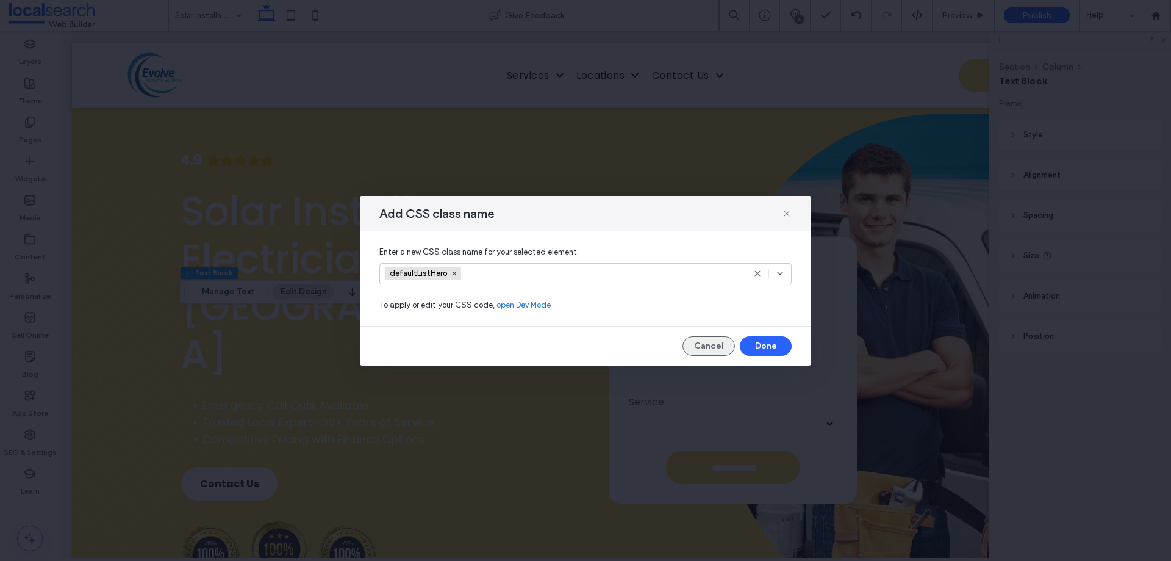
click at [705, 339] on button "Cancel" at bounding box center [709, 346] width 52 height 20
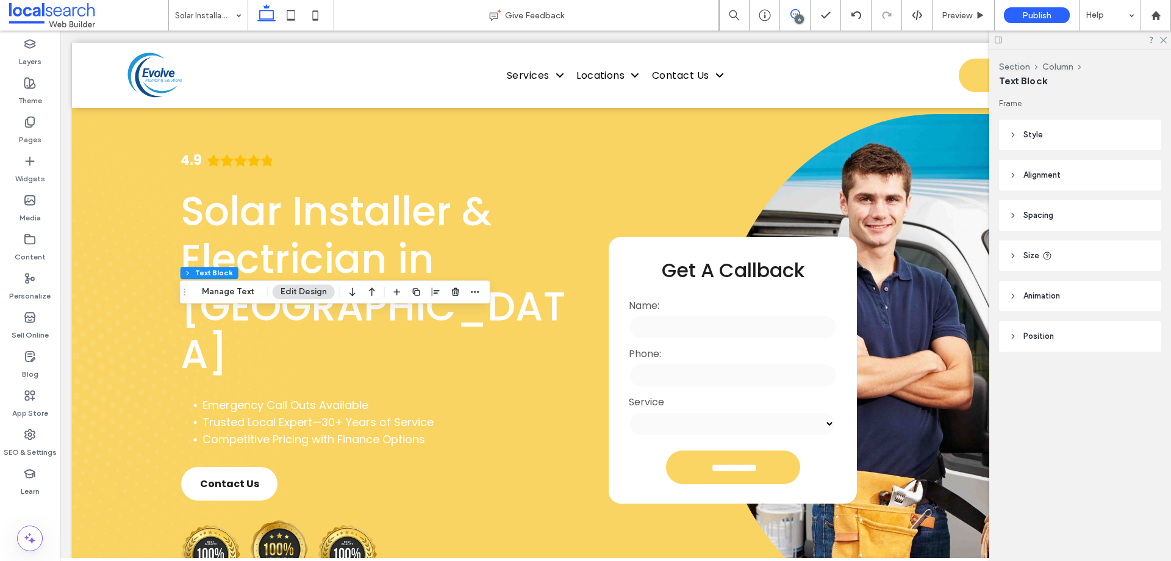
click at [795, 14] on use at bounding box center [796, 14] width 10 height 10
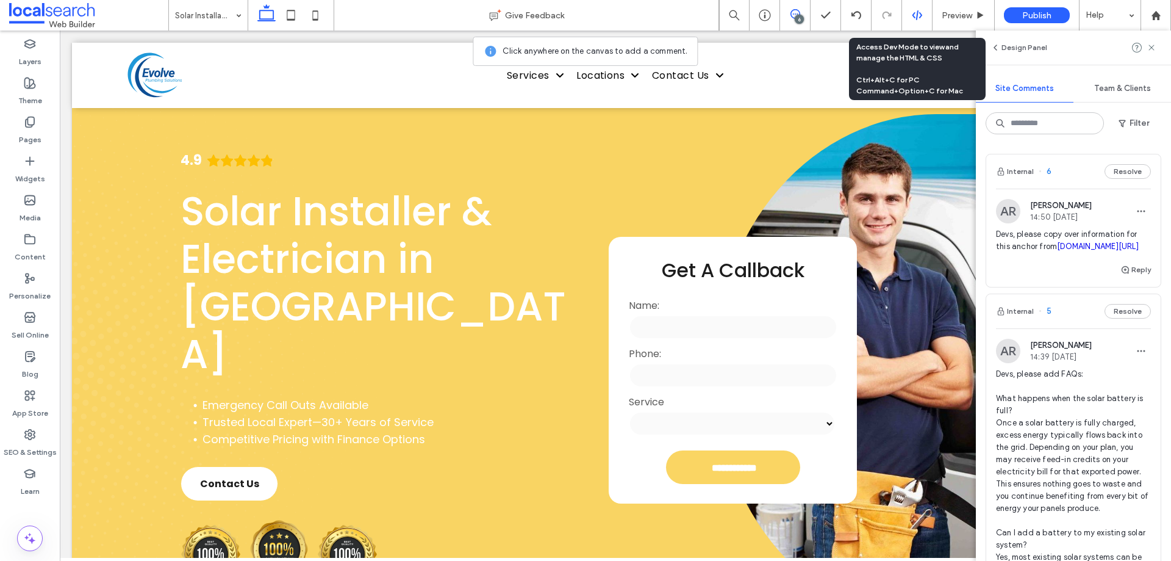
click at [908, 18] on div at bounding box center [917, 15] width 30 height 11
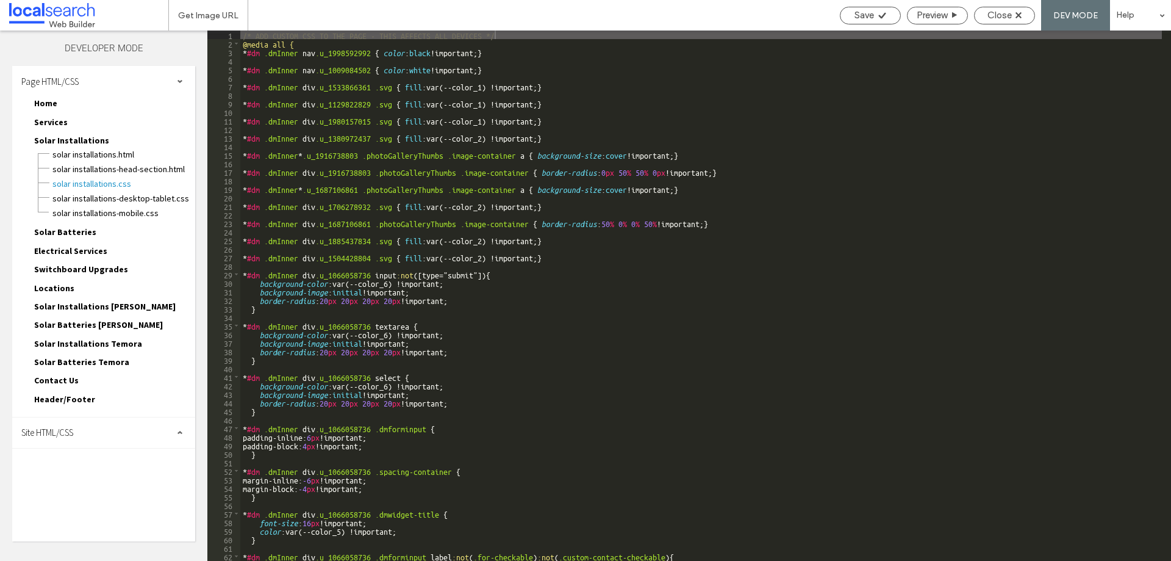
click at [81, 431] on div "Site HTML/CSS" at bounding box center [103, 432] width 183 height 30
click at [95, 481] on span "site.css" at bounding box center [126, 485] width 138 height 12
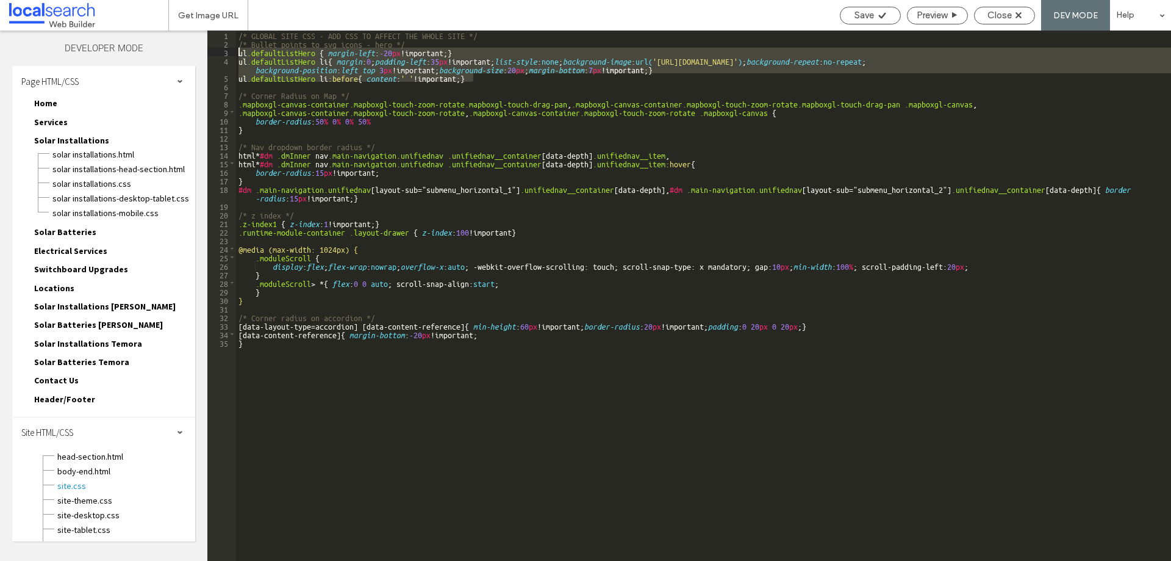
drag, startPoint x: 479, startPoint y: 77, endPoint x: 225, endPoint y: 52, distance: 255.0
click at [225, 52] on div "** 1 2 3 4 5 6 7 8 9 10 11 12 13 14 15 16 17 18 19 20 21 22 23 24 25 26 27 28 2…" at bounding box center [689, 295] width 964 height 530
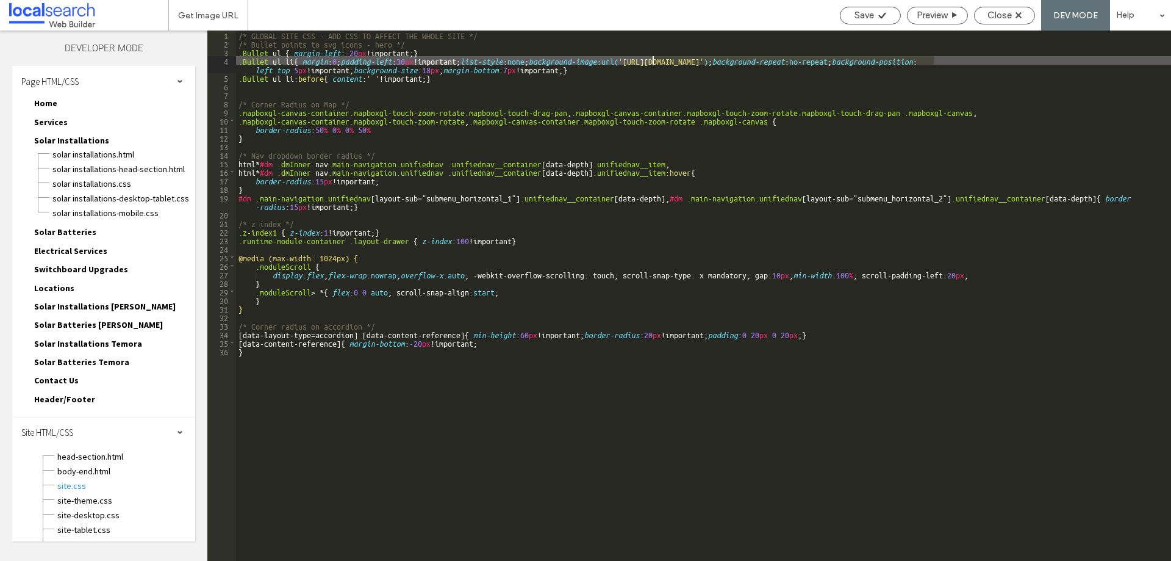
drag, startPoint x: 936, startPoint y: 60, endPoint x: 652, endPoint y: 59, distance: 283.7
click at [652, 59] on div "/* GLOBAL SITE CSS - ADD CSS TO AFFECT THE WHOLE SITE */ /* Bullet points to sv…" at bounding box center [703, 303] width 935 height 547
click at [866, 19] on span "Save" at bounding box center [865, 15] width 20 height 11
click at [997, 10] on span "Close" at bounding box center [1000, 15] width 24 height 11
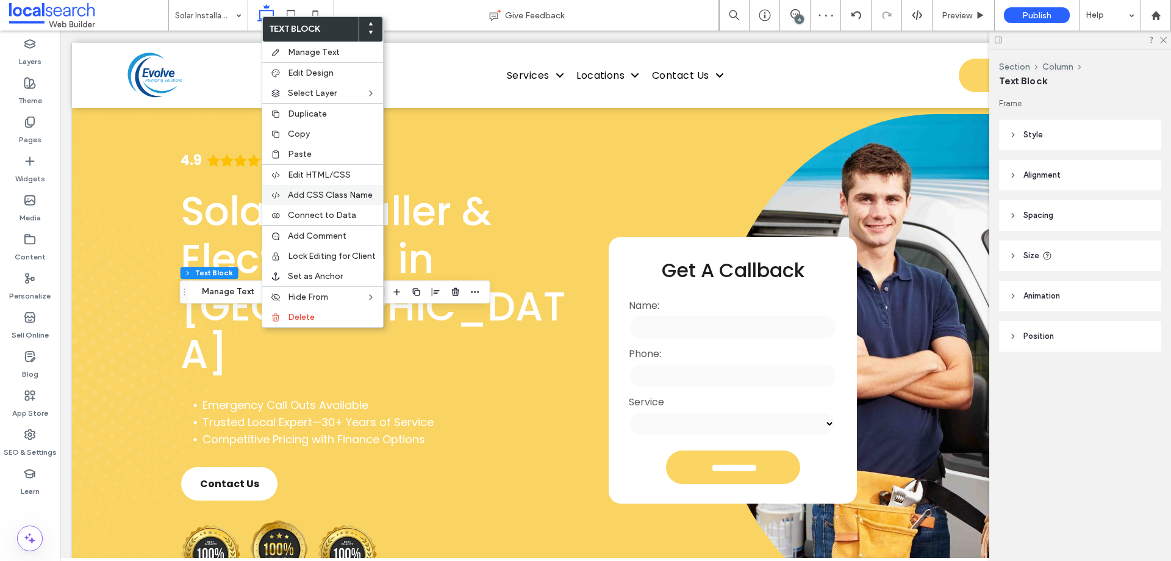
click at [349, 197] on span "Add CSS Class Name" at bounding box center [330, 195] width 85 height 10
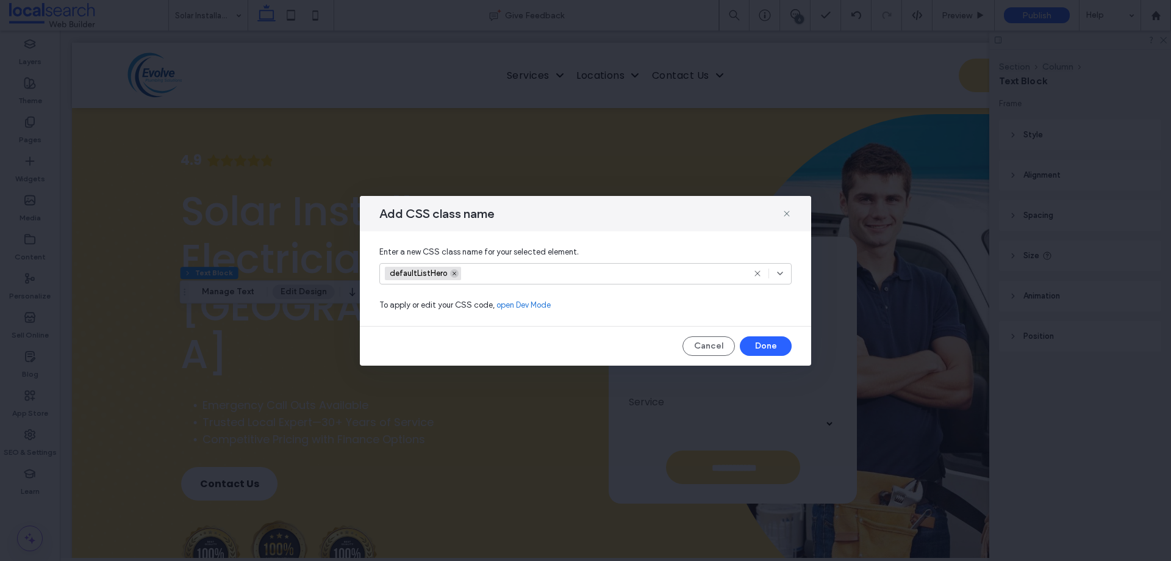
click at [451, 273] on icon at bounding box center [454, 273] width 6 height 6
click at [413, 279] on div at bounding box center [585, 273] width 412 height 21
click at [415, 275] on input at bounding box center [581, 273] width 392 height 10
type input "******"
click at [415, 289] on div "Create "Bullet"" at bounding box center [586, 293] width 400 height 9
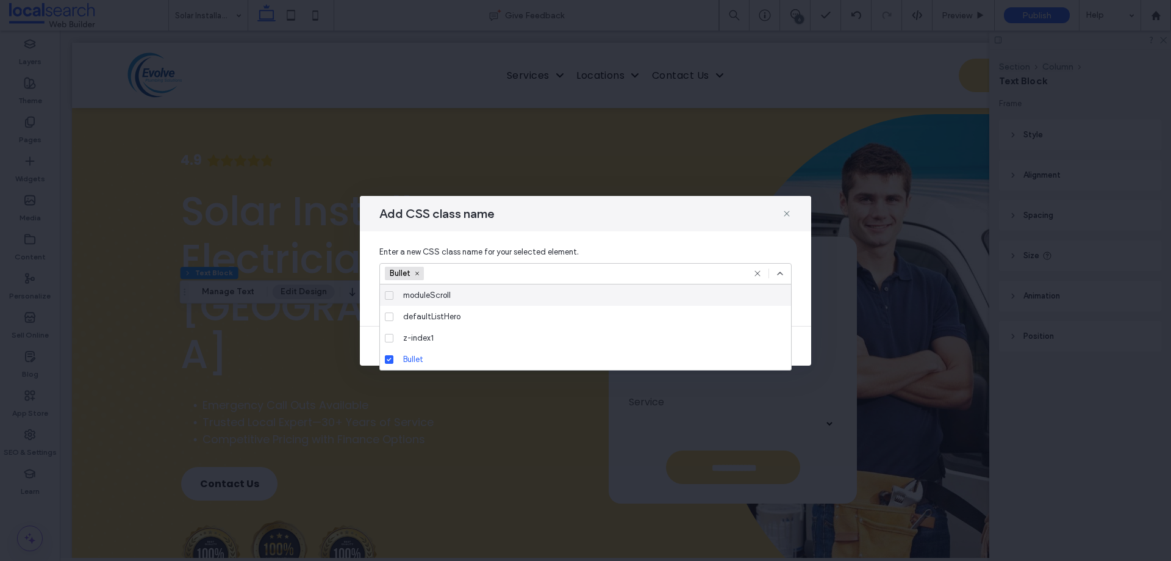
click at [773, 268] on div "Bullet" at bounding box center [585, 273] width 412 height 21
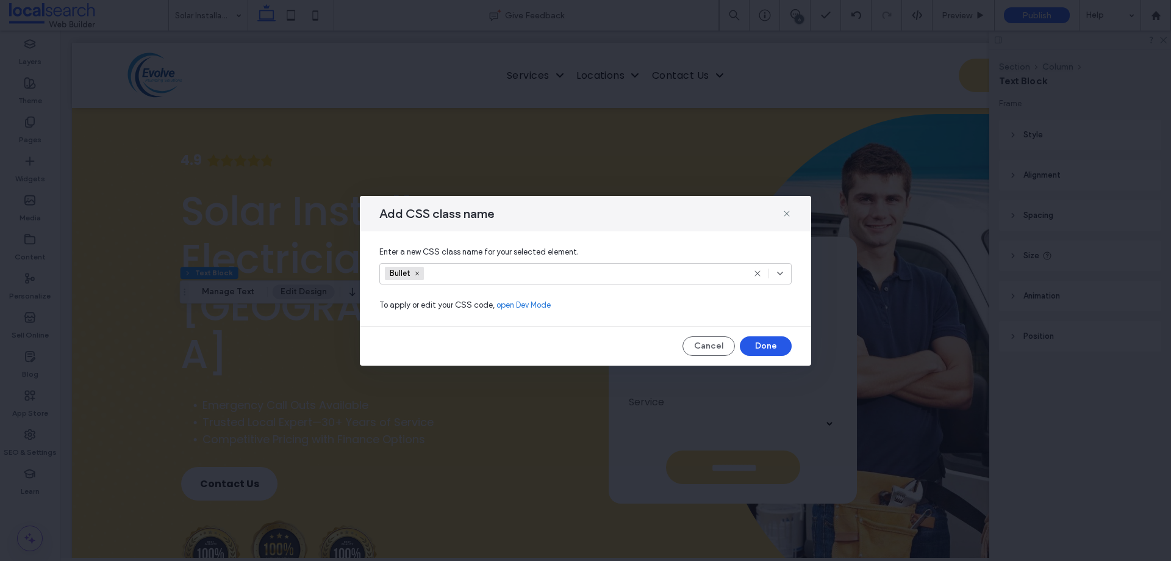
click at [760, 338] on button "Done" at bounding box center [766, 346] width 52 height 20
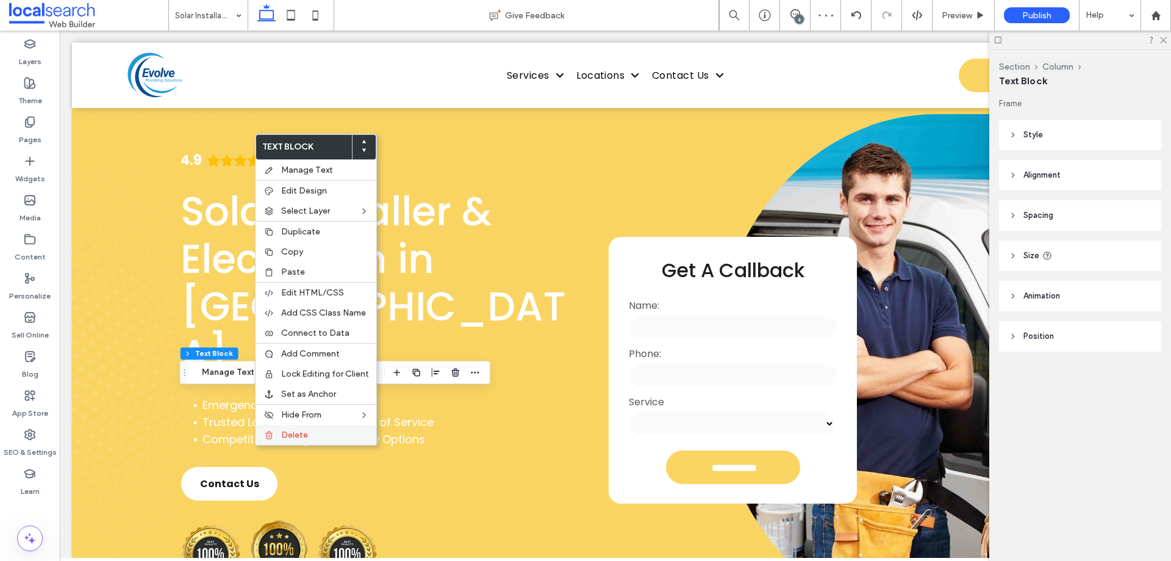
click at [325, 431] on label "Delete" at bounding box center [325, 434] width 88 height 10
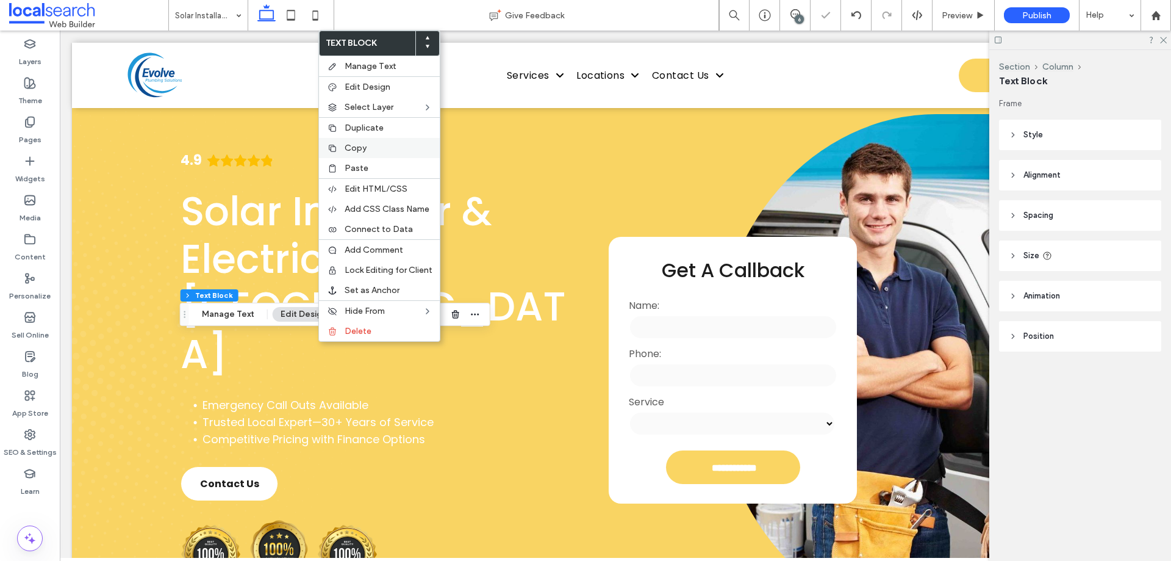
click at [387, 150] on label "Copy" at bounding box center [389, 148] width 88 height 10
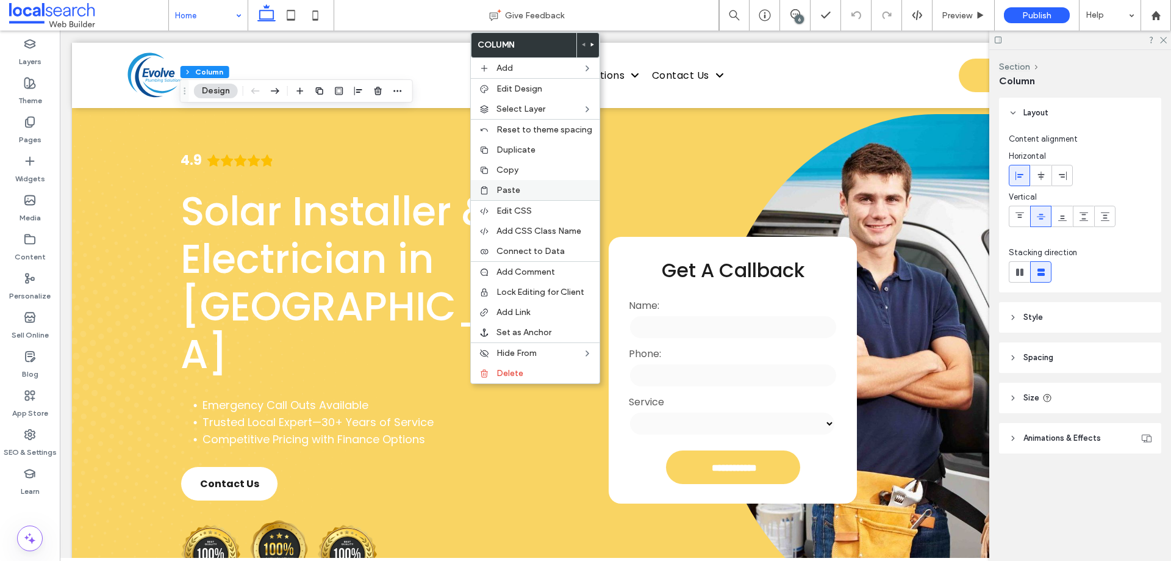
click at [522, 187] on label "Paste" at bounding box center [545, 190] width 96 height 10
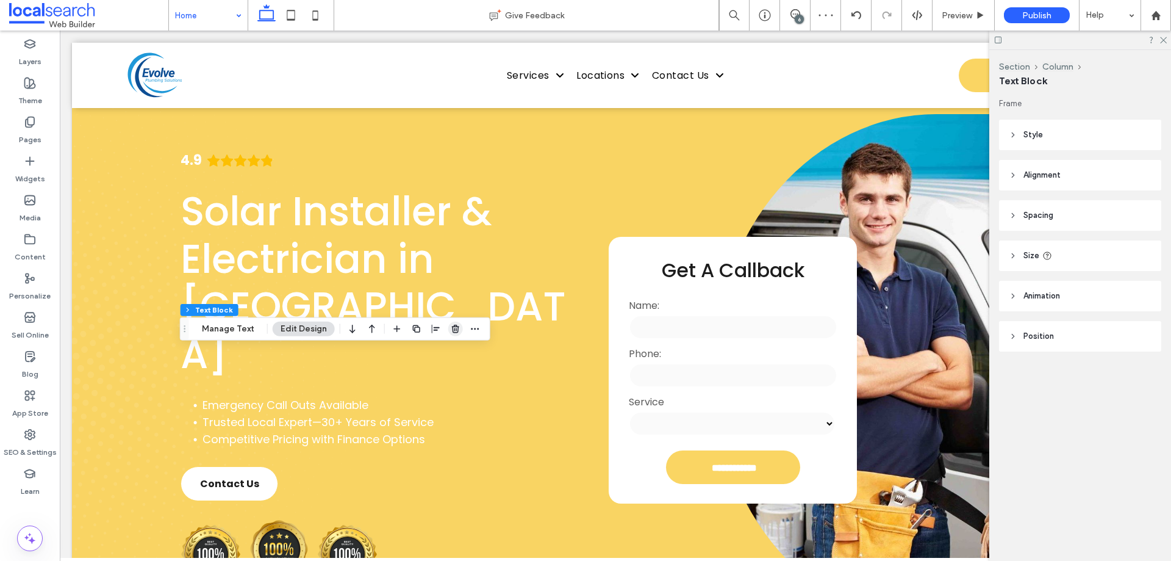
click at [453, 324] on icon "button" at bounding box center [456, 329] width 10 height 10
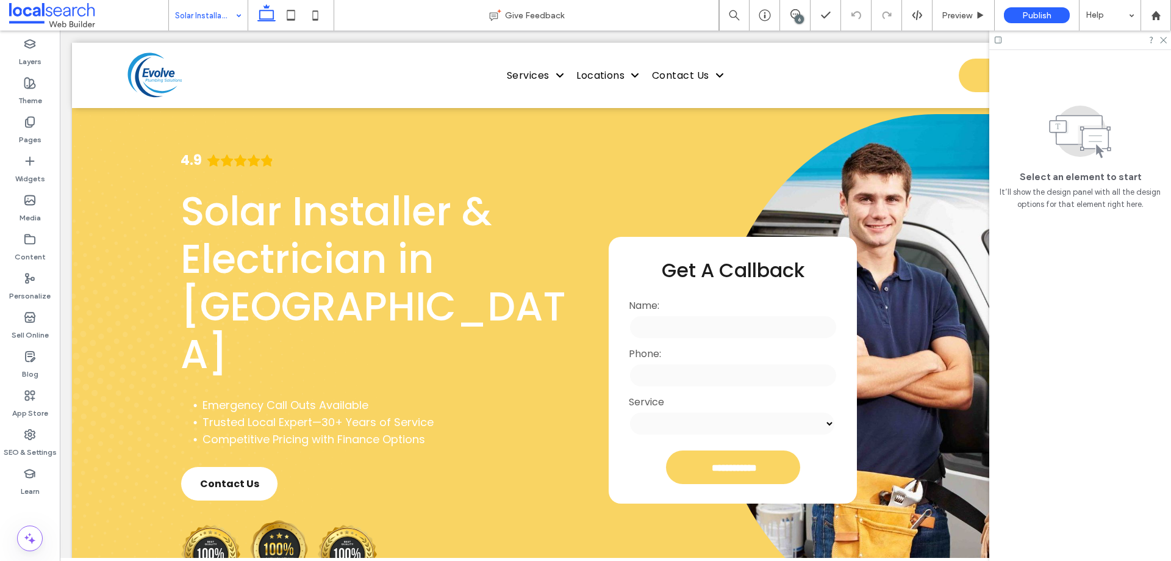
click at [220, 13] on input at bounding box center [205, 15] width 60 height 30
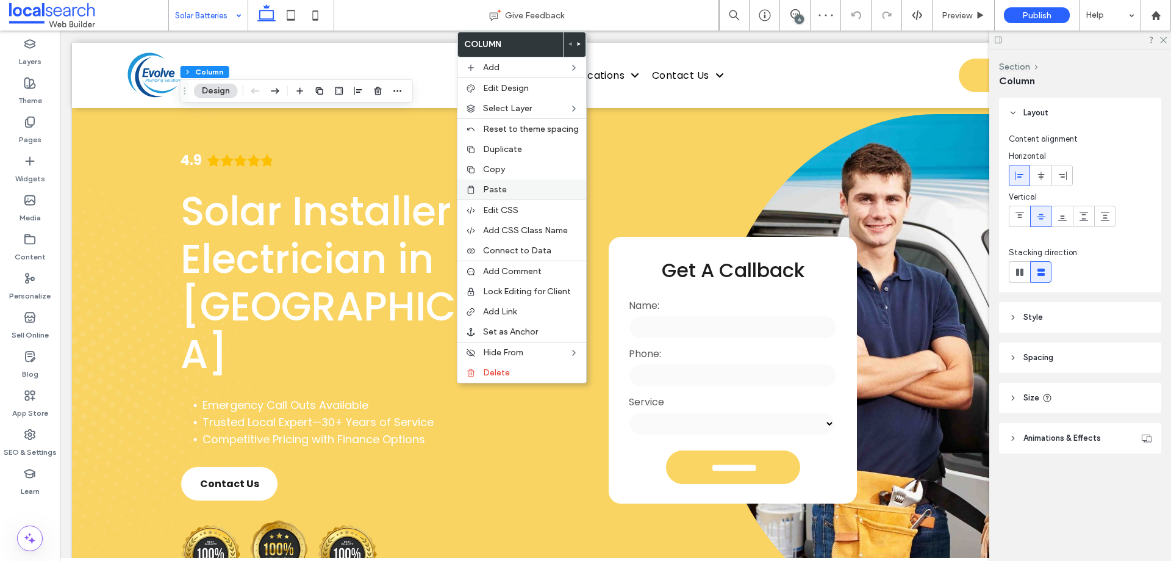
drag, startPoint x: 506, startPoint y: 177, endPoint x: 507, endPoint y: 183, distance: 6.1
click at [508, 176] on div "Copy" at bounding box center [521, 169] width 129 height 20
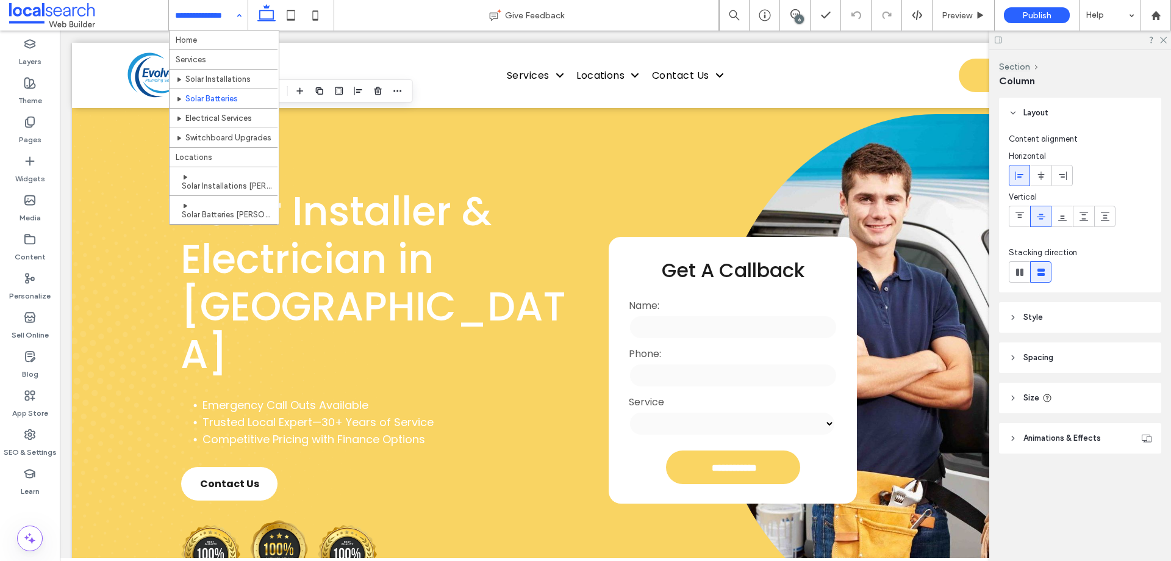
click at [217, 28] on input at bounding box center [205, 15] width 60 height 30
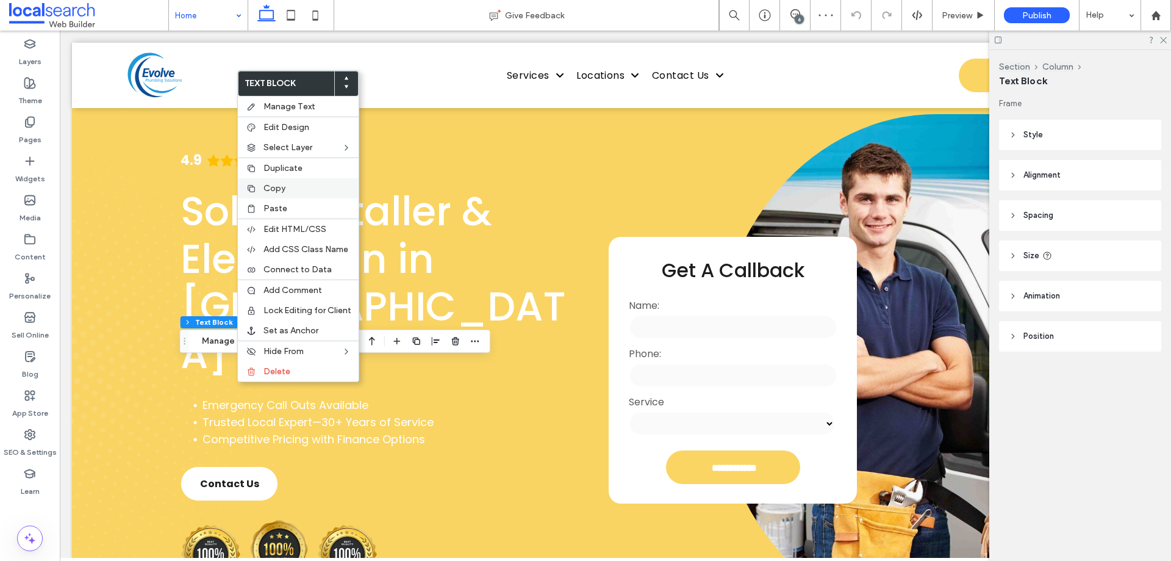
click at [298, 187] on label "Copy" at bounding box center [308, 188] width 88 height 10
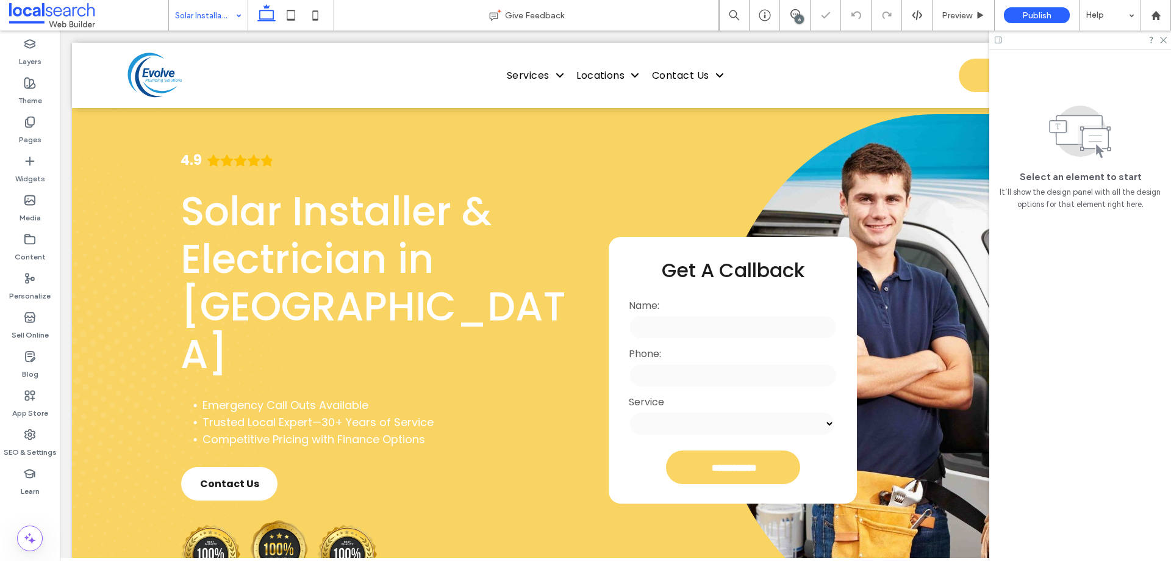
click at [228, 16] on input at bounding box center [205, 15] width 60 height 30
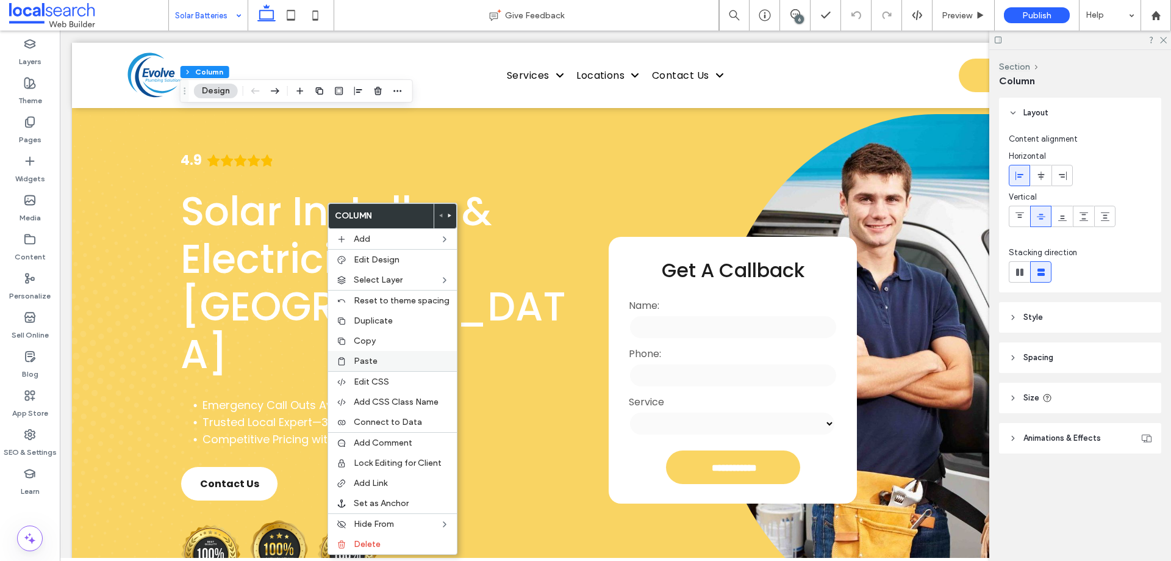
click at [373, 363] on span "Paste" at bounding box center [366, 361] width 24 height 10
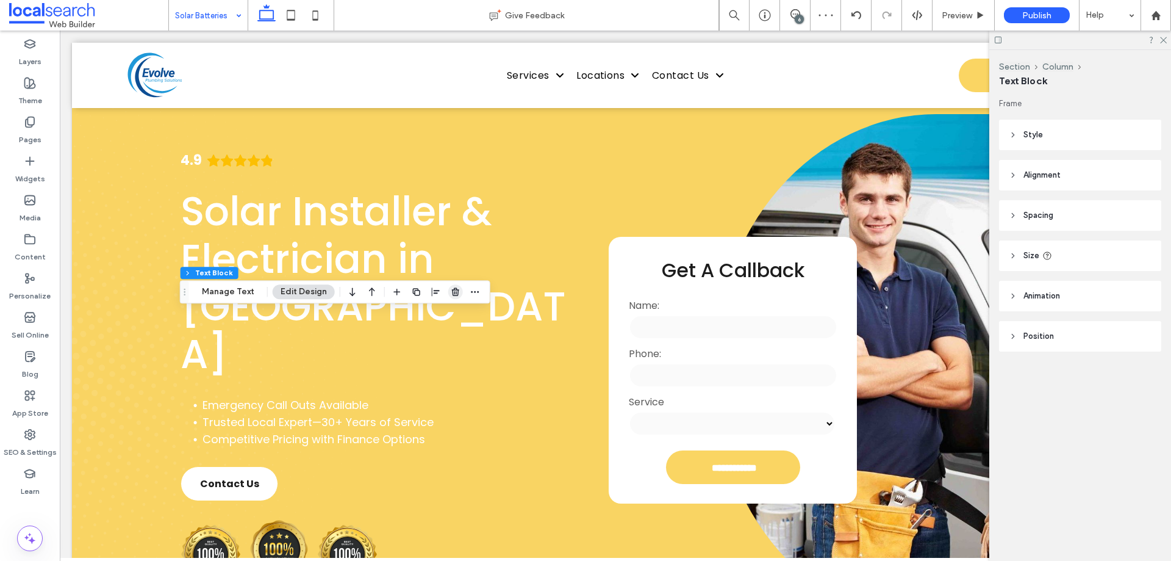
click at [454, 299] on span "button" at bounding box center [455, 291] width 15 height 15
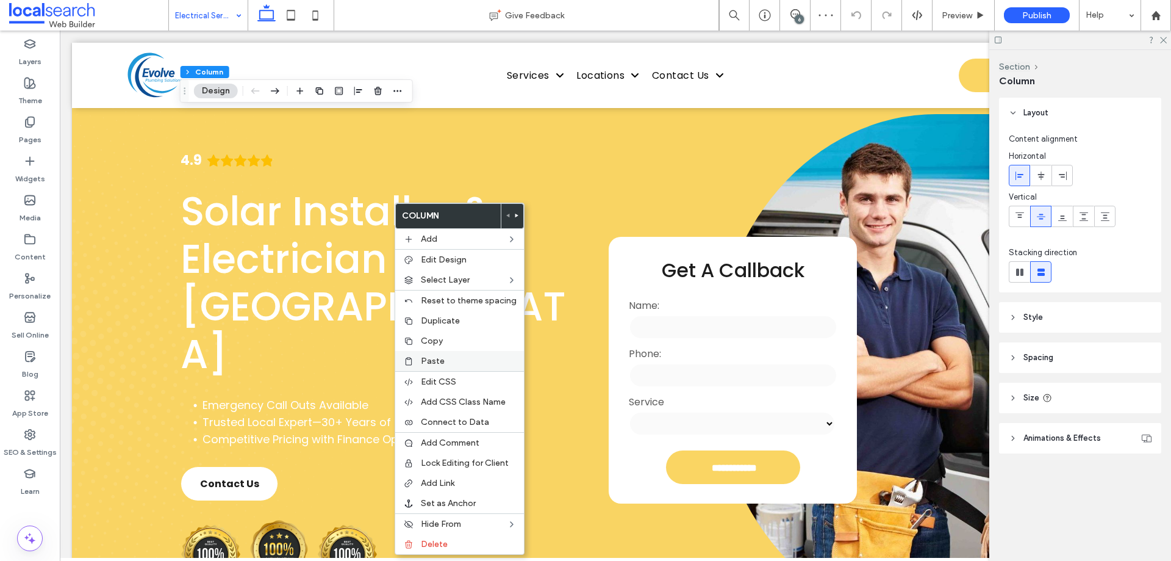
click at [429, 362] on span "Paste" at bounding box center [433, 361] width 24 height 10
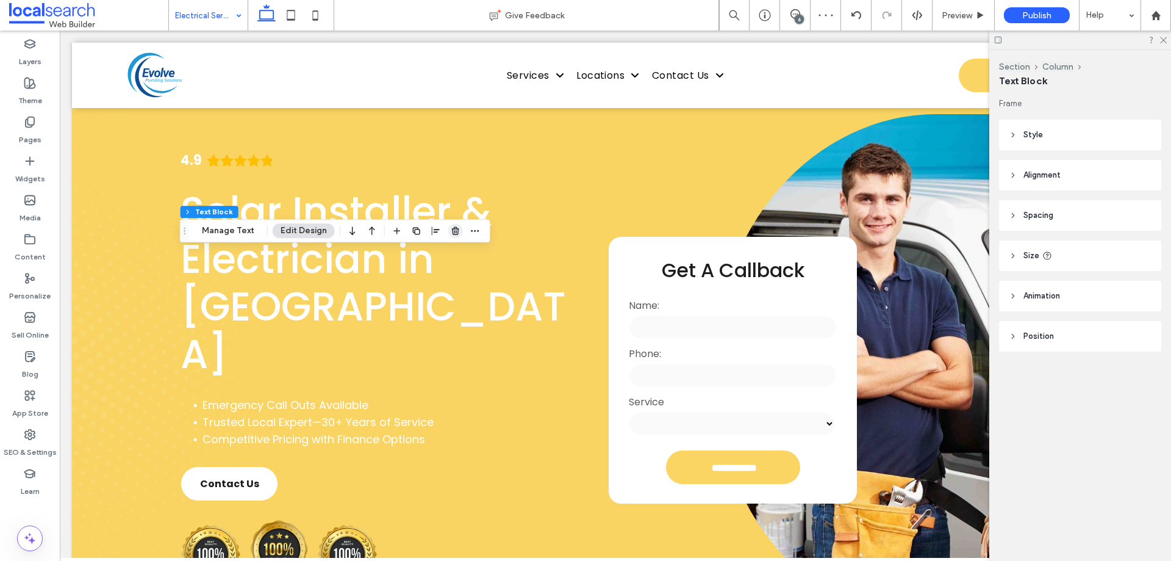
click at [452, 231] on use "button" at bounding box center [455, 231] width 7 height 8
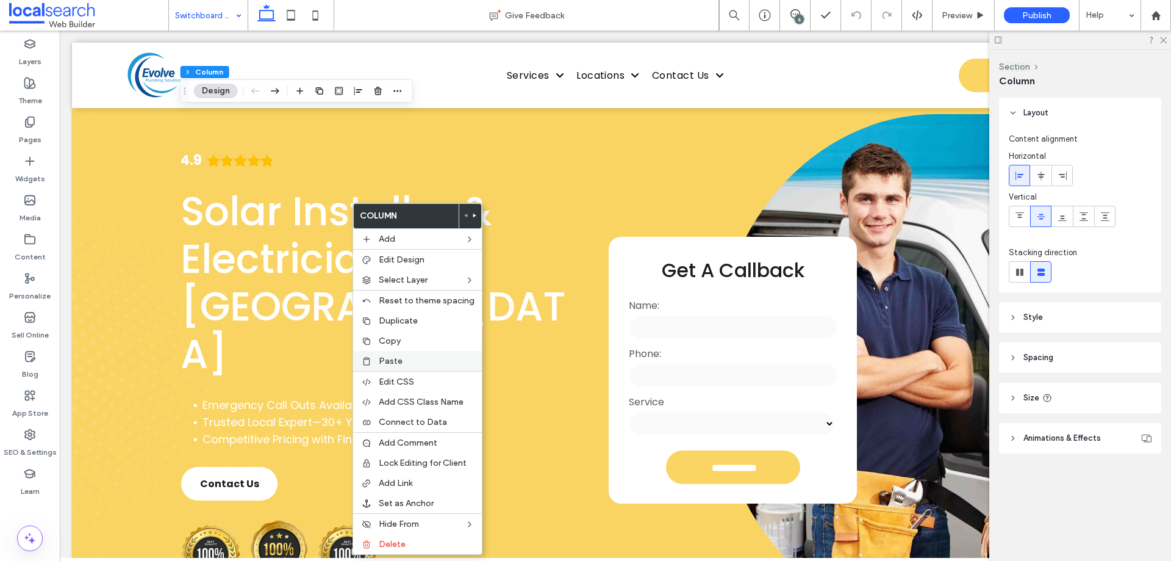
click at [382, 360] on span "Paste" at bounding box center [391, 361] width 24 height 10
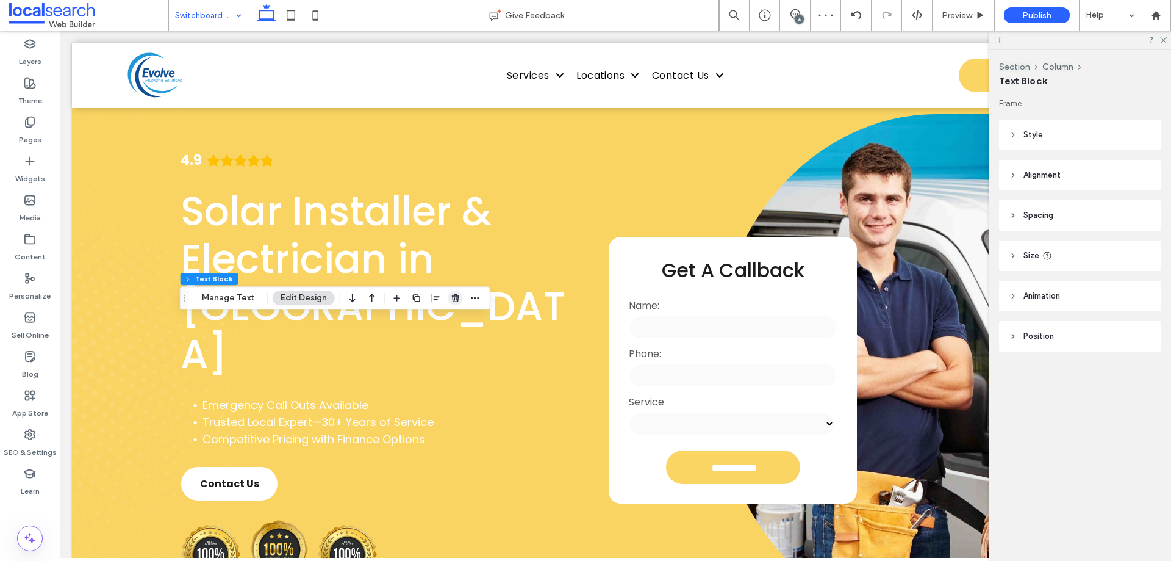
click at [456, 298] on icon "button" at bounding box center [456, 298] width 10 height 10
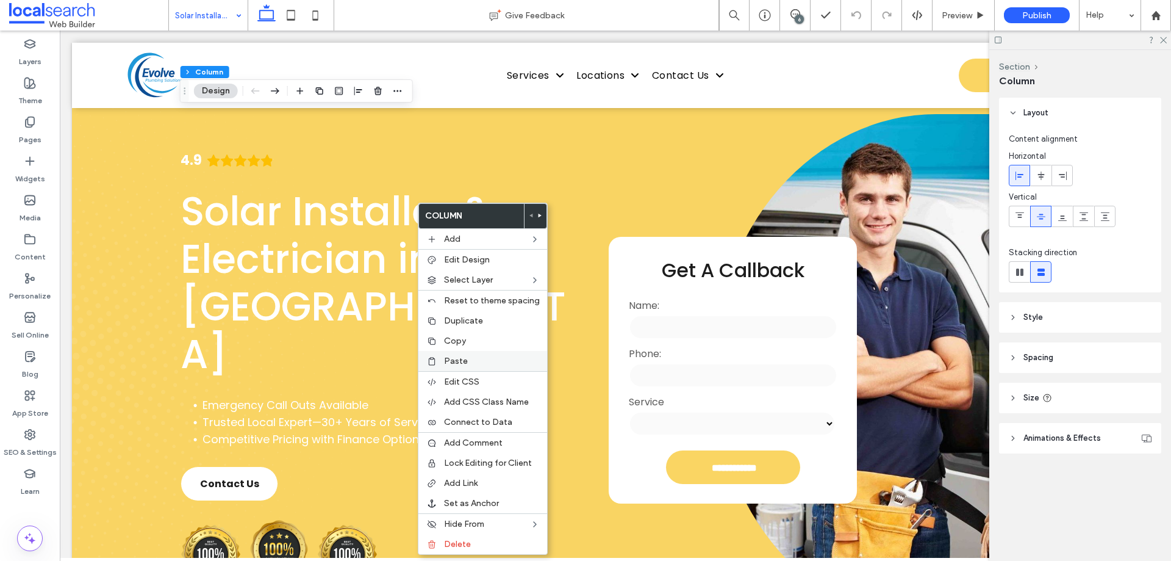
click at [451, 361] on span "Paste" at bounding box center [456, 361] width 24 height 10
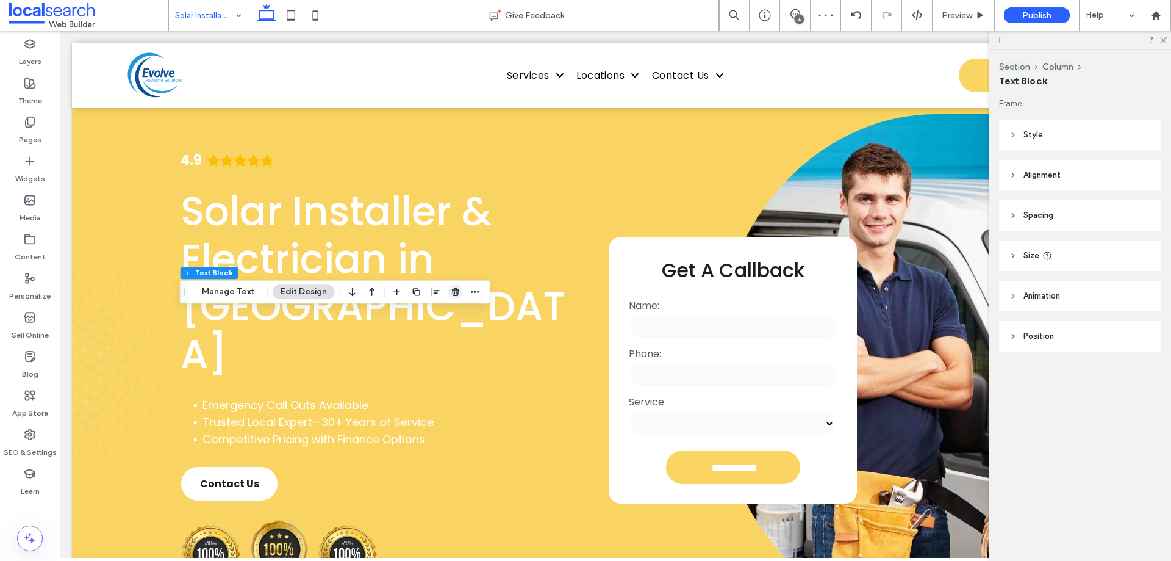
click at [453, 292] on icon "button" at bounding box center [456, 292] width 10 height 10
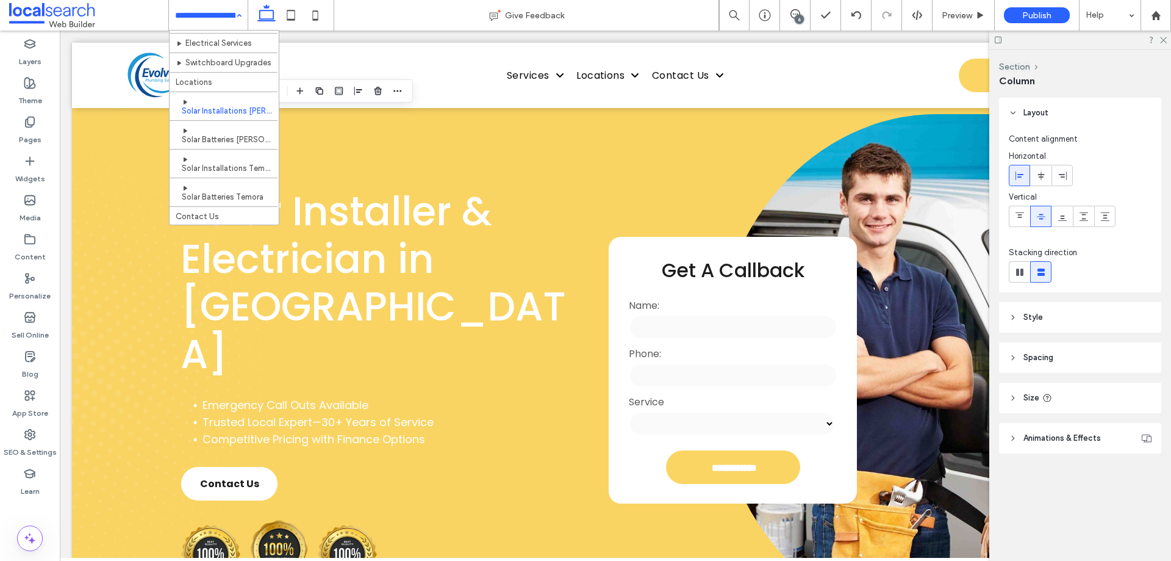
scroll to position [84, 0]
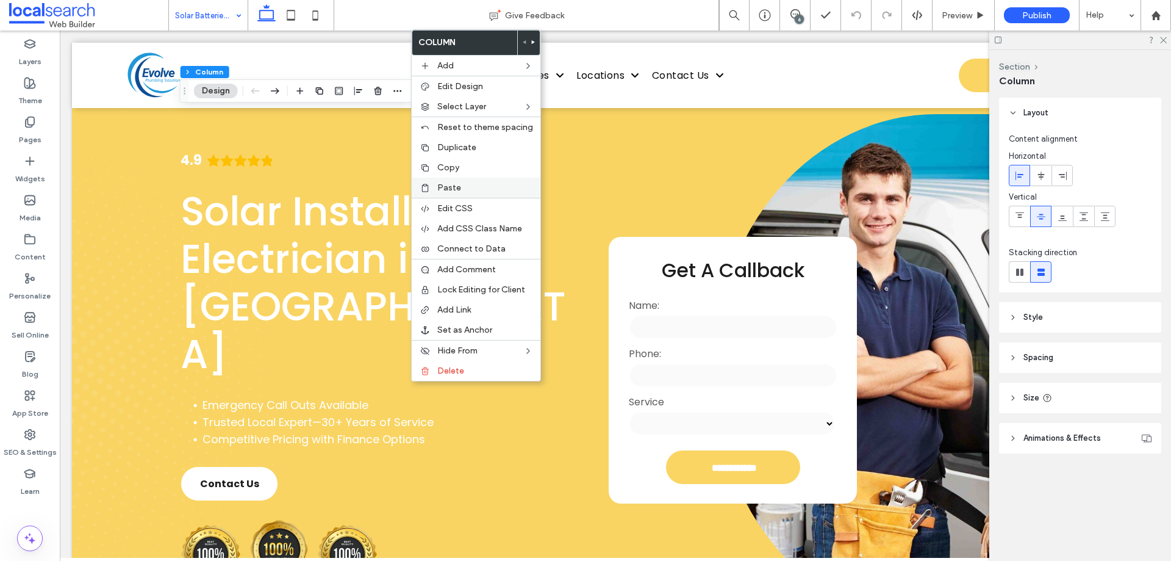
click at [456, 185] on span "Paste" at bounding box center [449, 187] width 24 height 10
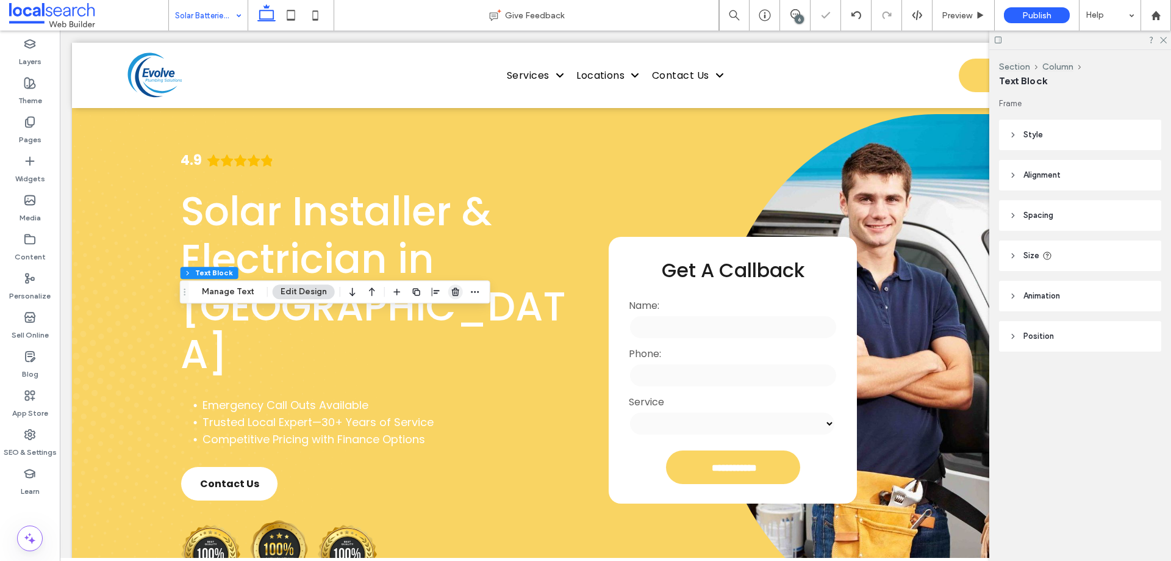
click at [452, 292] on use "button" at bounding box center [455, 292] width 7 height 8
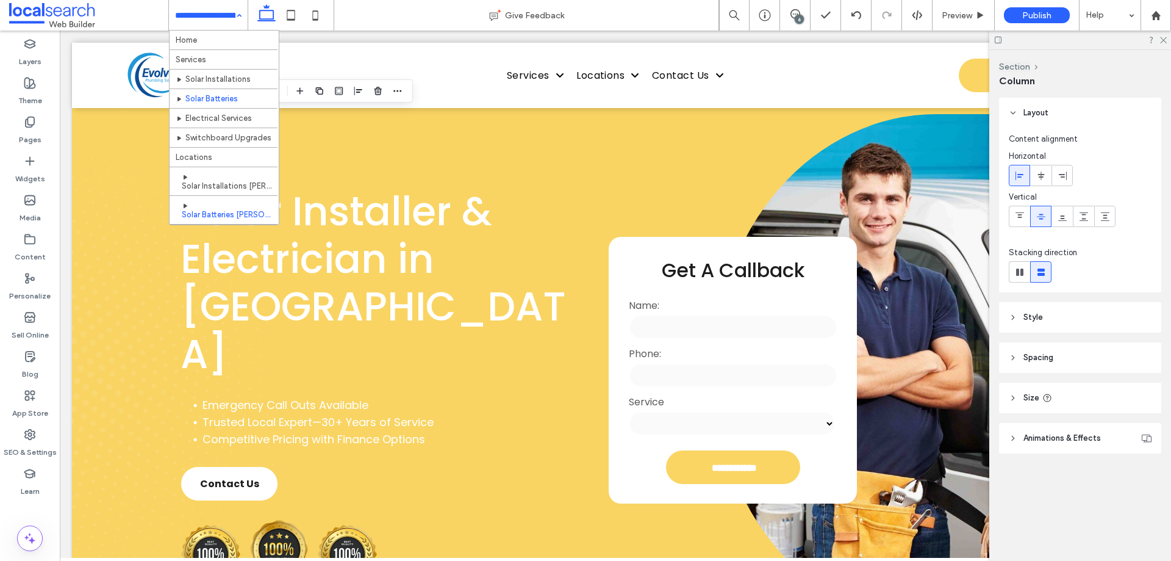
scroll to position [84, 0]
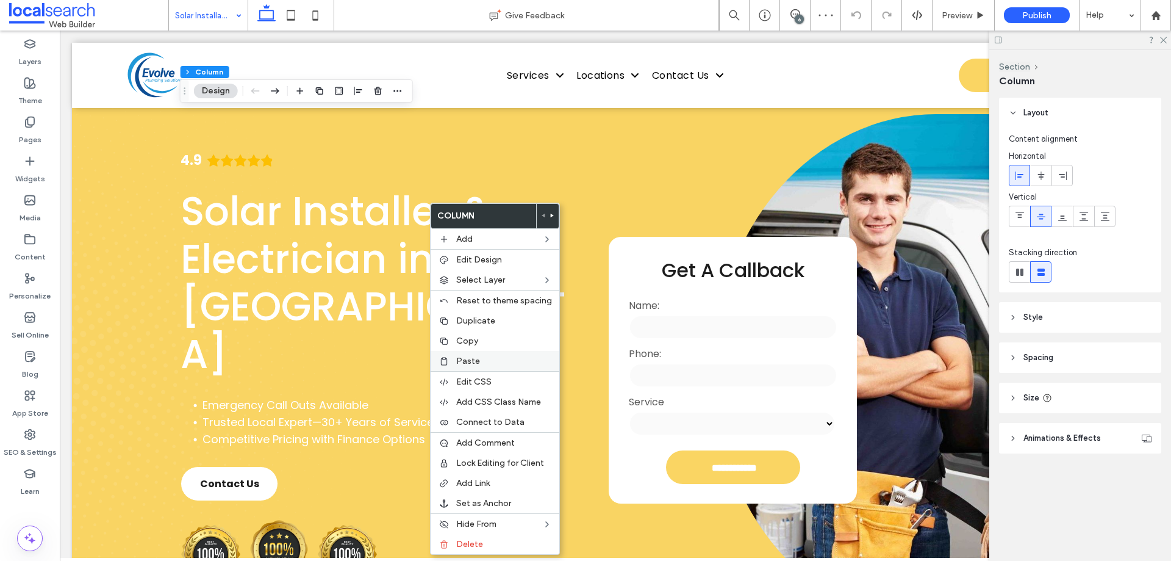
click at [466, 359] on span "Paste" at bounding box center [468, 361] width 24 height 10
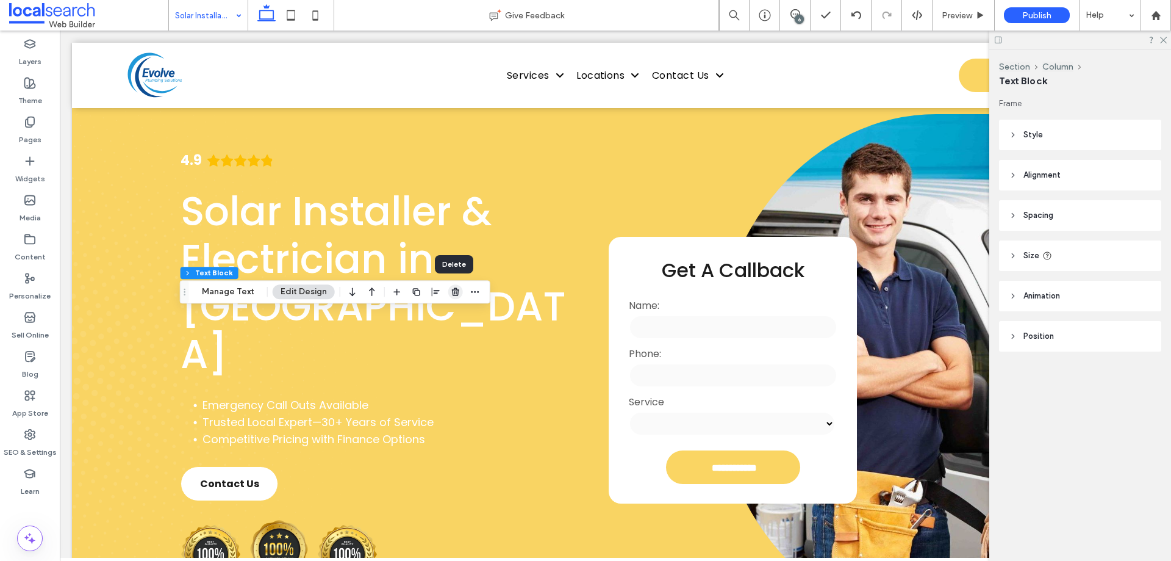
click at [456, 295] on use "button" at bounding box center [455, 292] width 7 height 8
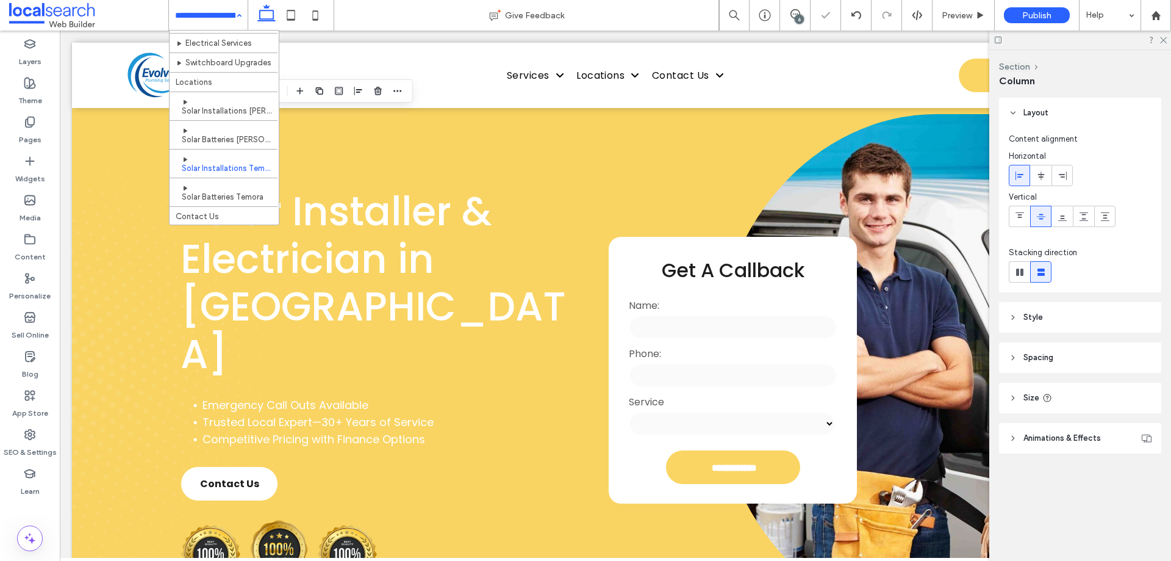
scroll to position [84, 0]
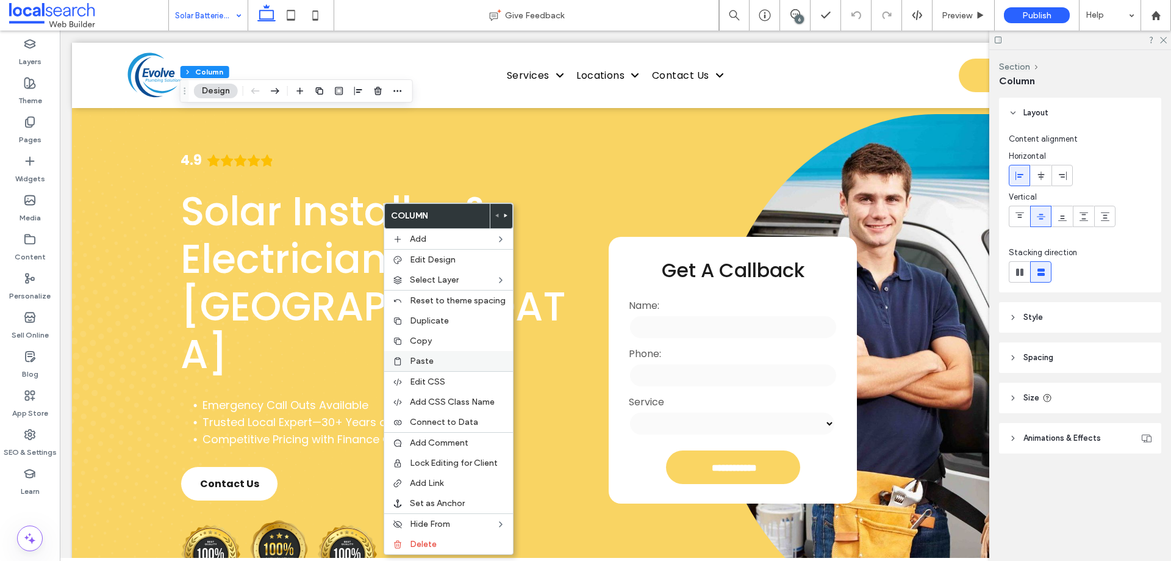
click at [422, 363] on span "Paste" at bounding box center [422, 361] width 24 height 10
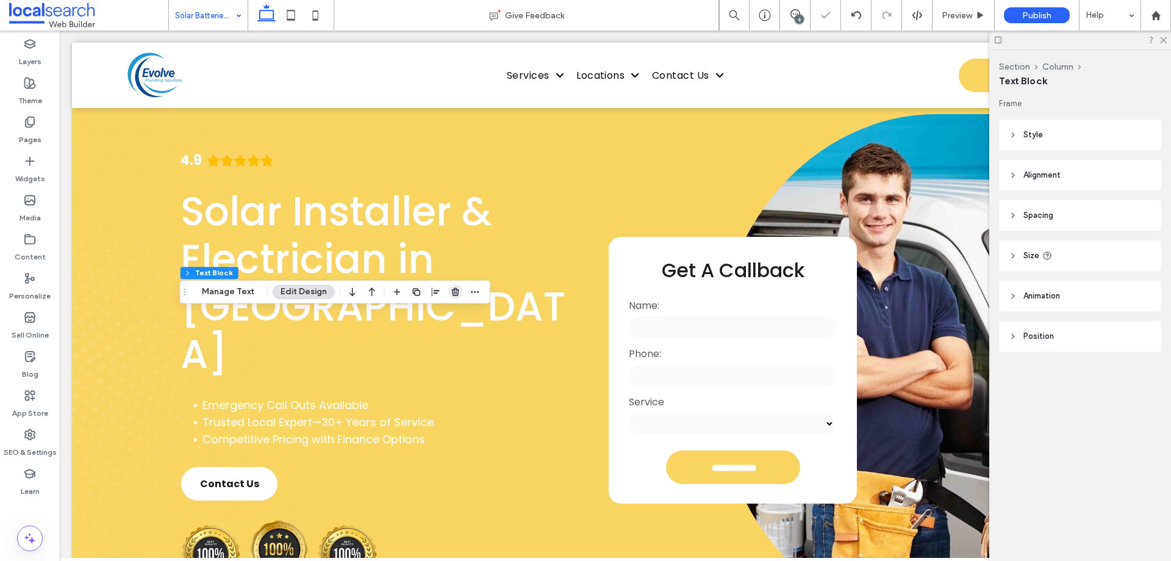
click at [453, 286] on span "button" at bounding box center [455, 291] width 15 height 15
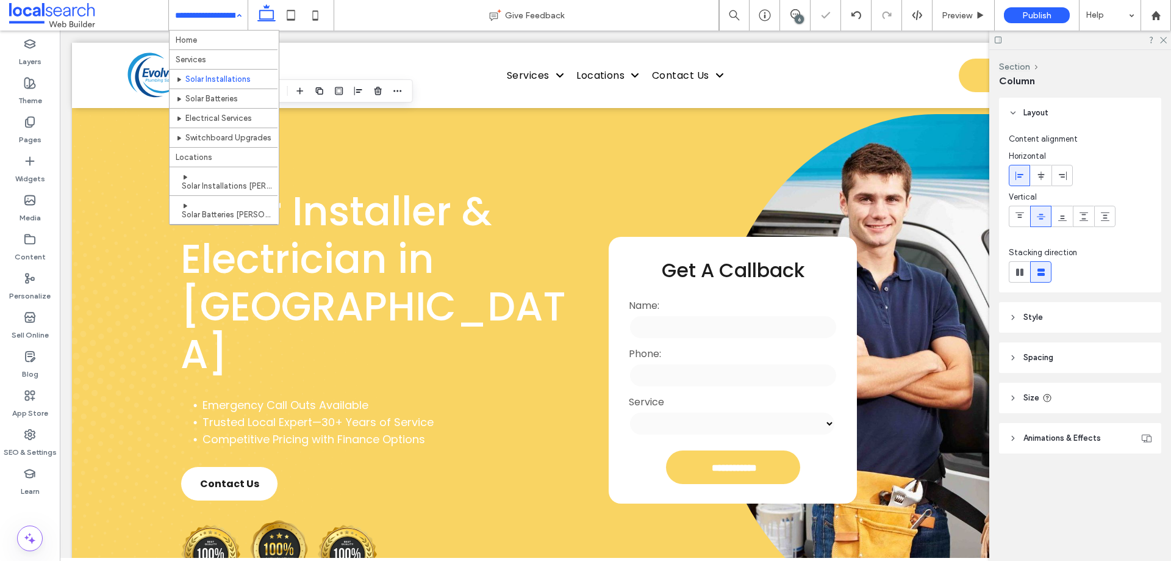
scroll to position [84, 0]
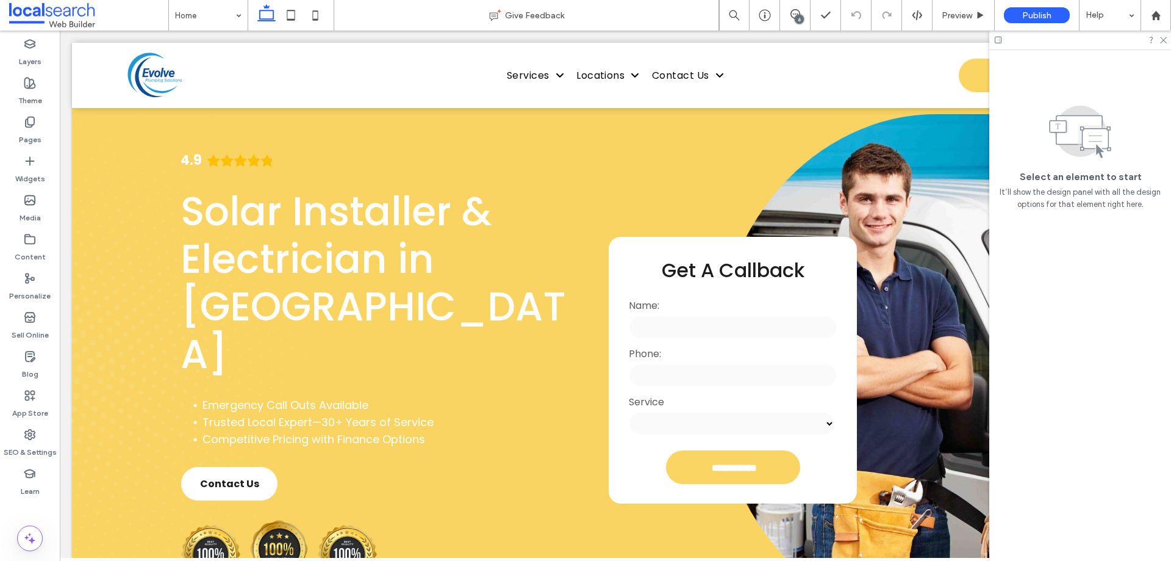
click at [800, 17] on div "6" at bounding box center [799, 19] width 9 height 9
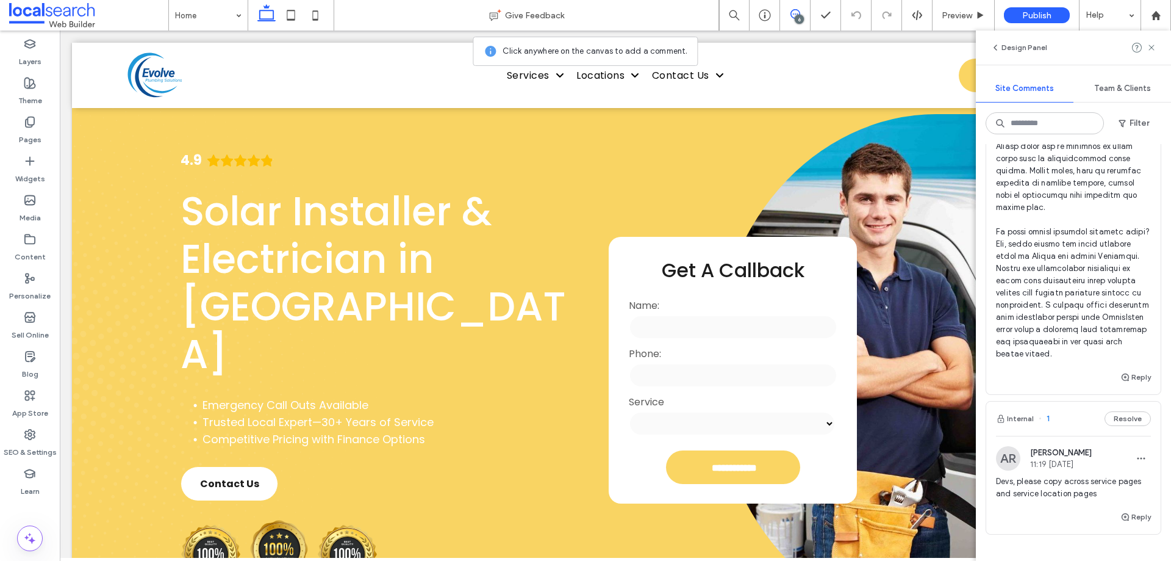
scroll to position [2449, 0]
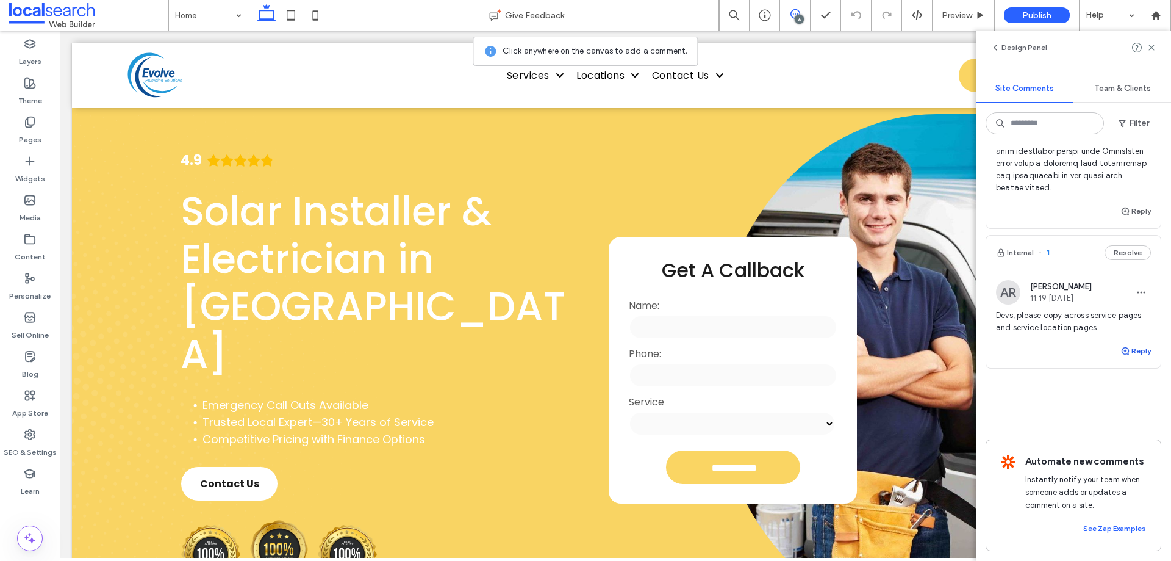
click at [1122, 344] on span "button" at bounding box center [1126, 350] width 11 height 13
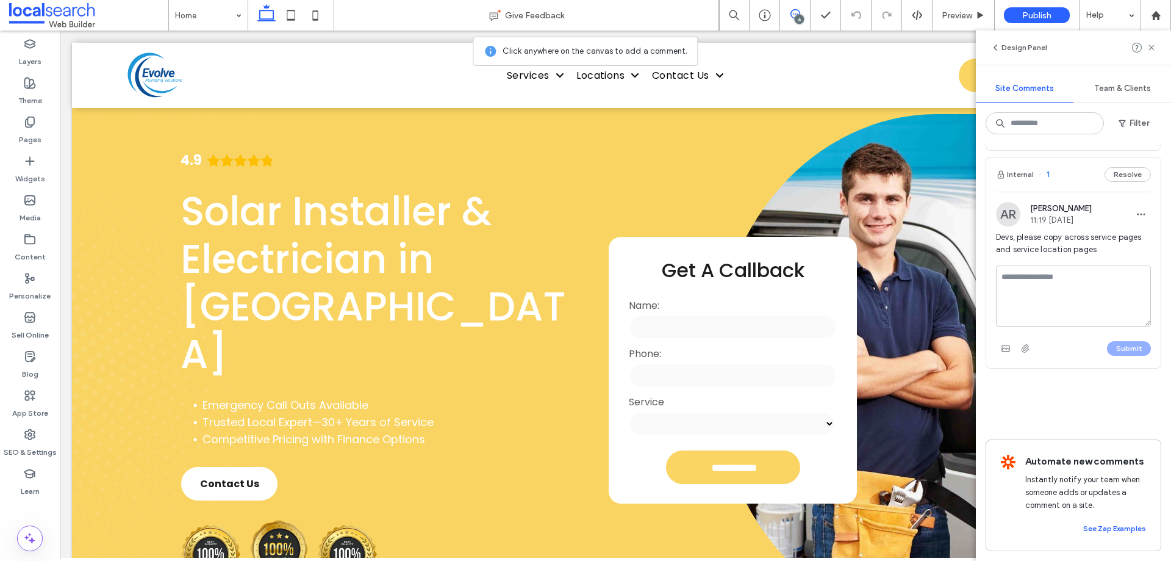
click at [1106, 326] on textarea at bounding box center [1073, 295] width 155 height 61
type textarea "**********"
click at [1130, 356] on button "Submit" at bounding box center [1129, 348] width 44 height 15
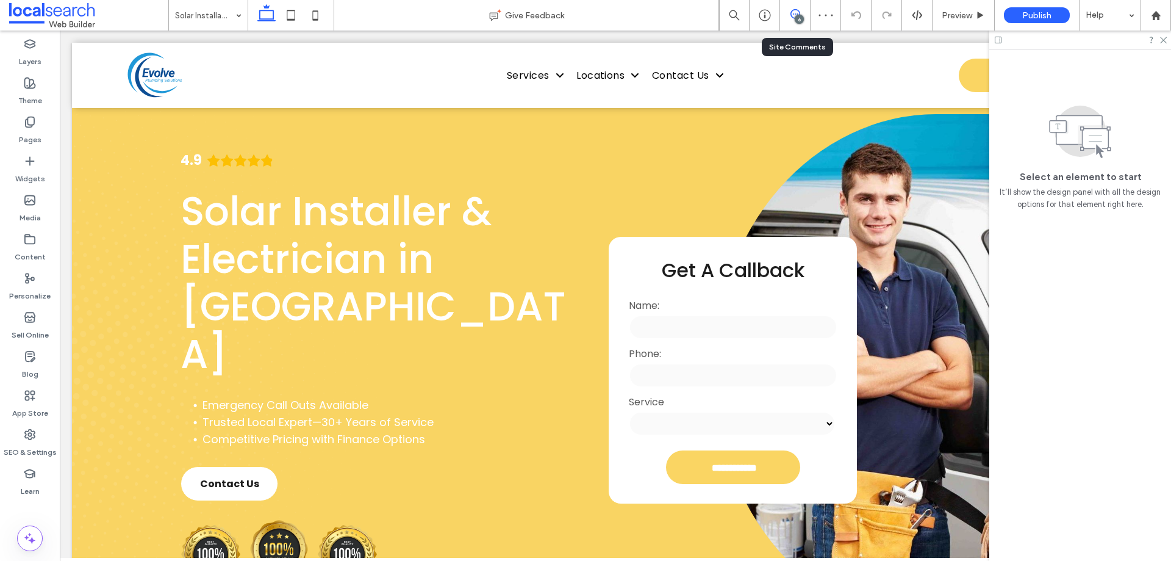
click at [795, 9] on use at bounding box center [796, 14] width 10 height 10
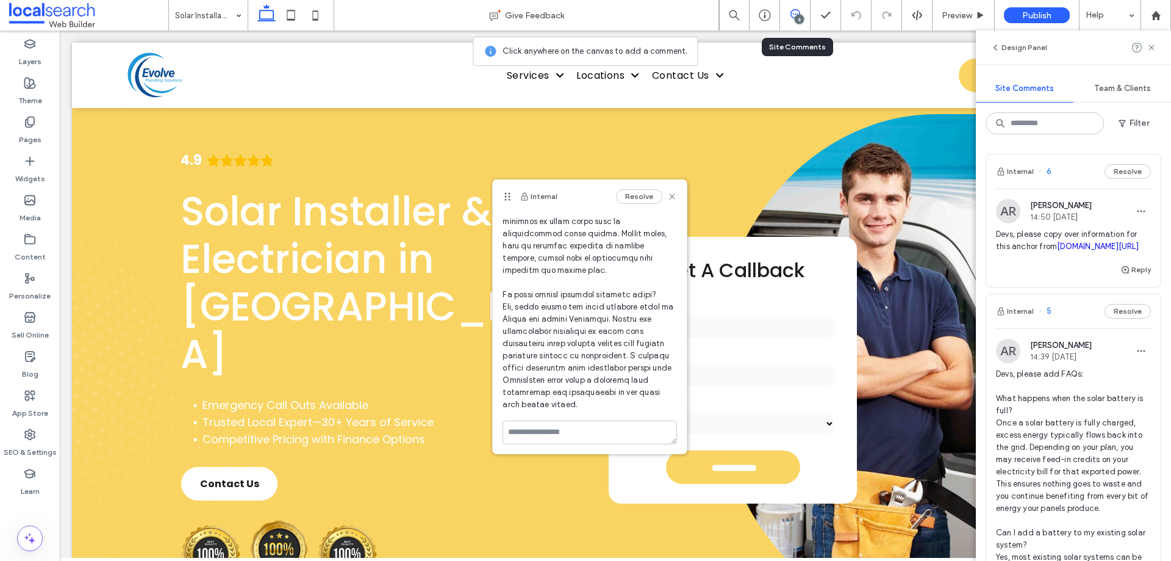
scroll to position [287, 0]
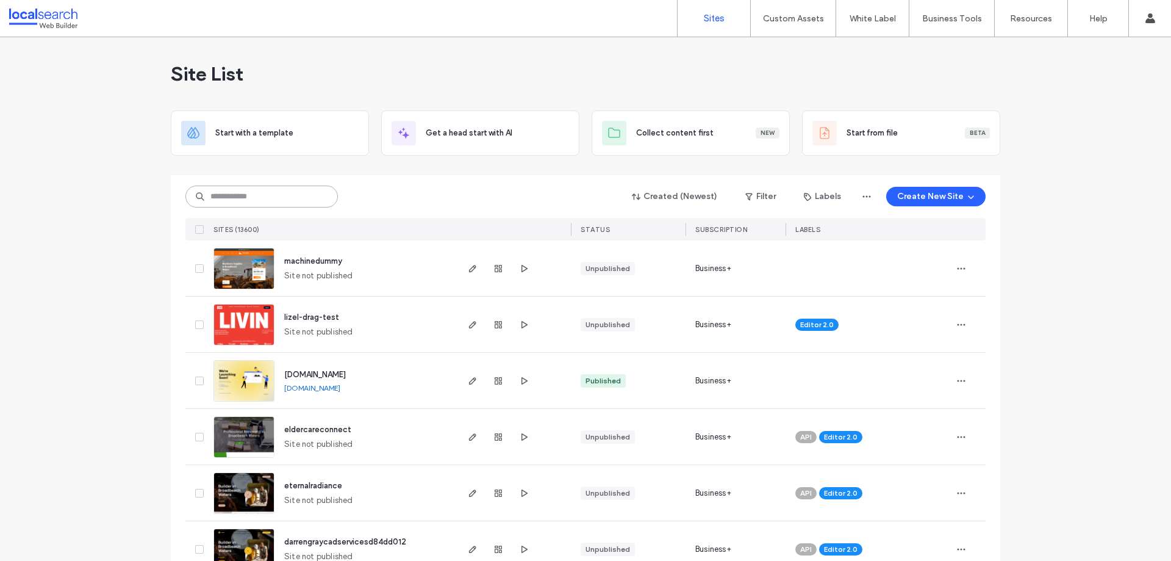
click at [248, 195] on input at bounding box center [261, 196] width 152 height 22
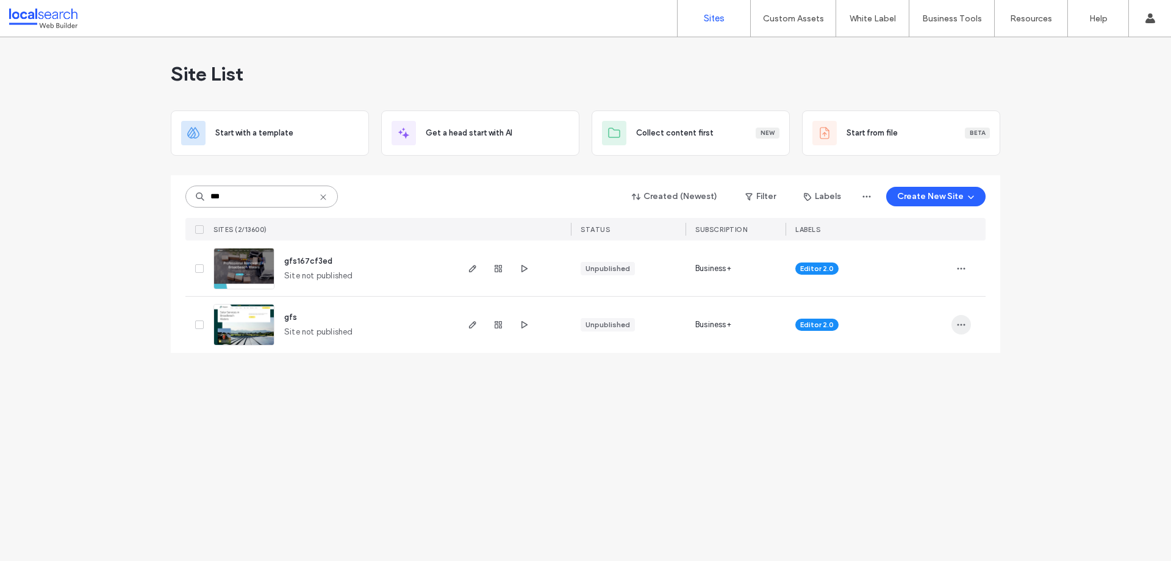
type input "***"
click at [970, 322] on span "button" at bounding box center [962, 325] width 20 height 20
click at [919, 479] on span "Delete Site" at bounding box center [905, 479] width 40 height 12
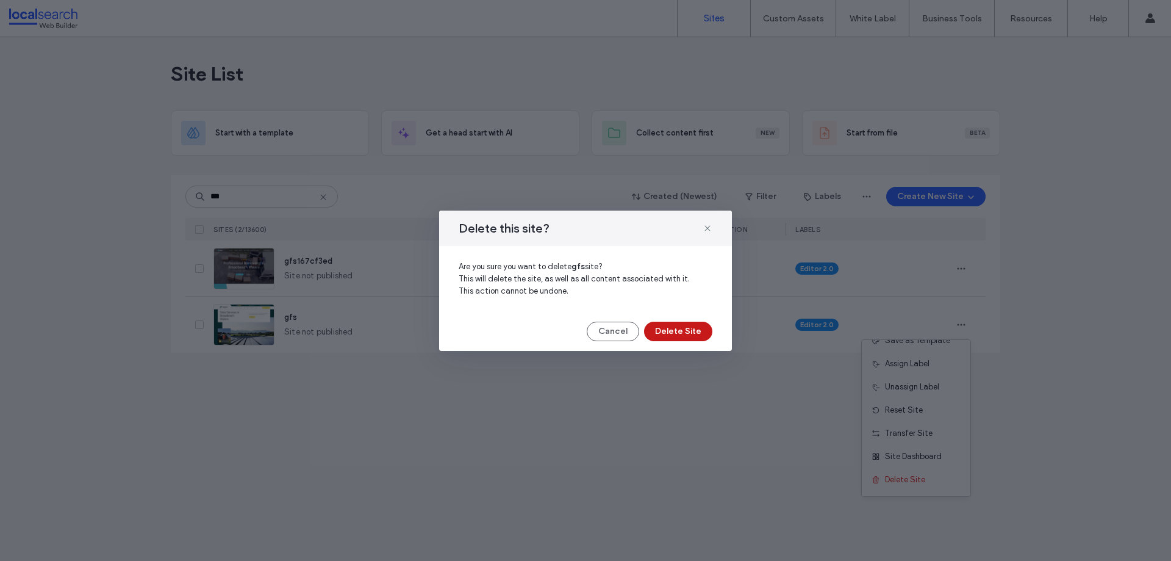
click at [683, 329] on button "Delete Site" at bounding box center [678, 331] width 68 height 20
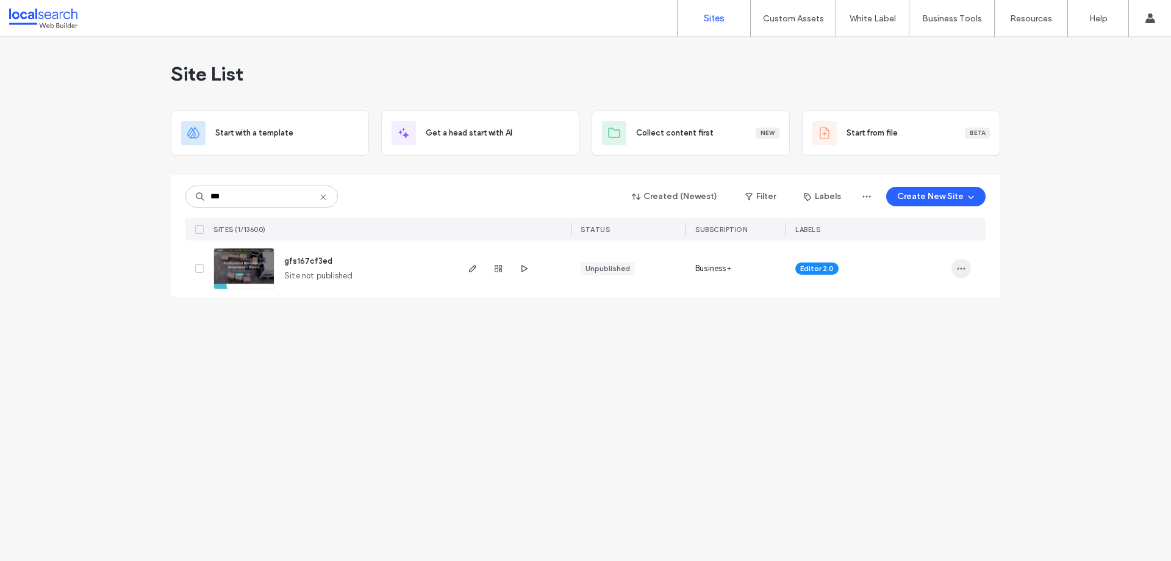
click at [953, 264] on span "button" at bounding box center [962, 269] width 20 height 20
click at [926, 431] on div "Delete Site" at bounding box center [916, 423] width 109 height 23
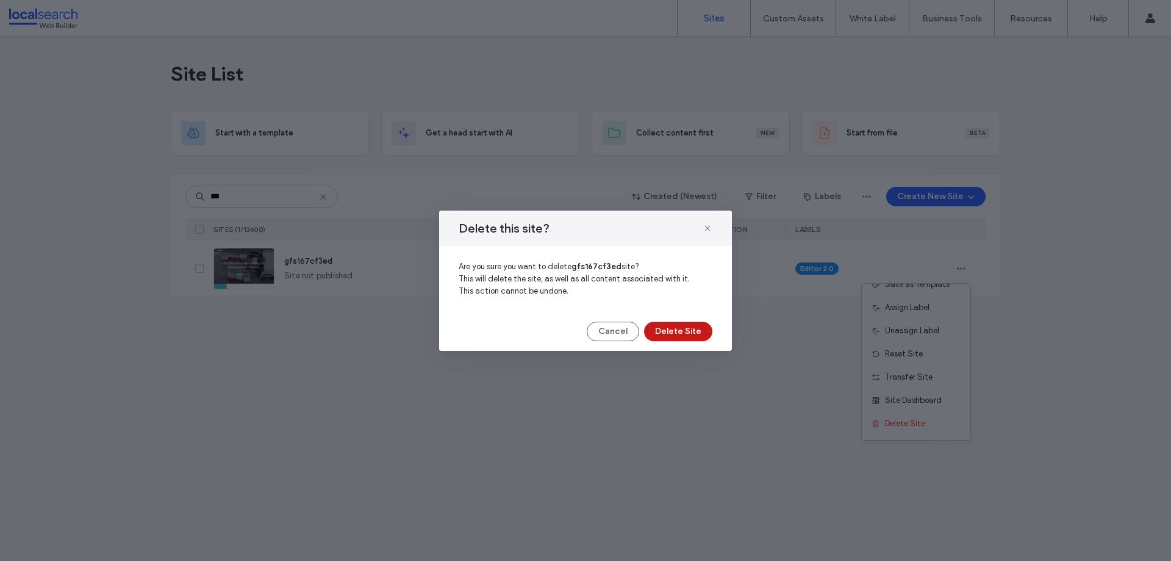
click at [695, 326] on button "Delete Site" at bounding box center [678, 331] width 68 height 20
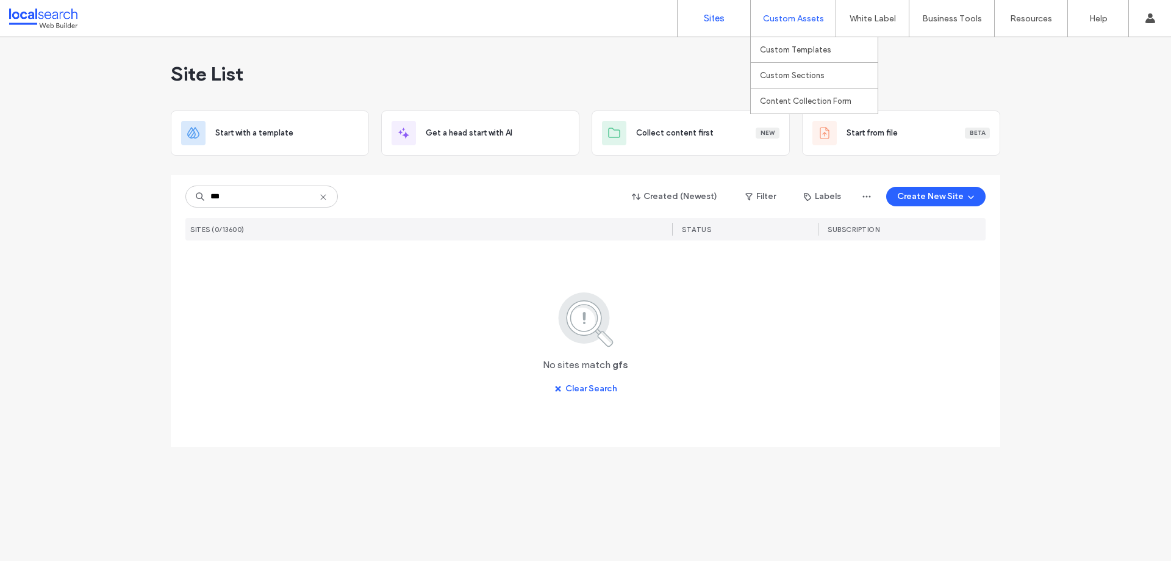
click at [803, 18] on label "Custom Assets" at bounding box center [793, 18] width 61 height 10
click at [773, 43] on link "Custom Templates" at bounding box center [819, 49] width 118 height 25
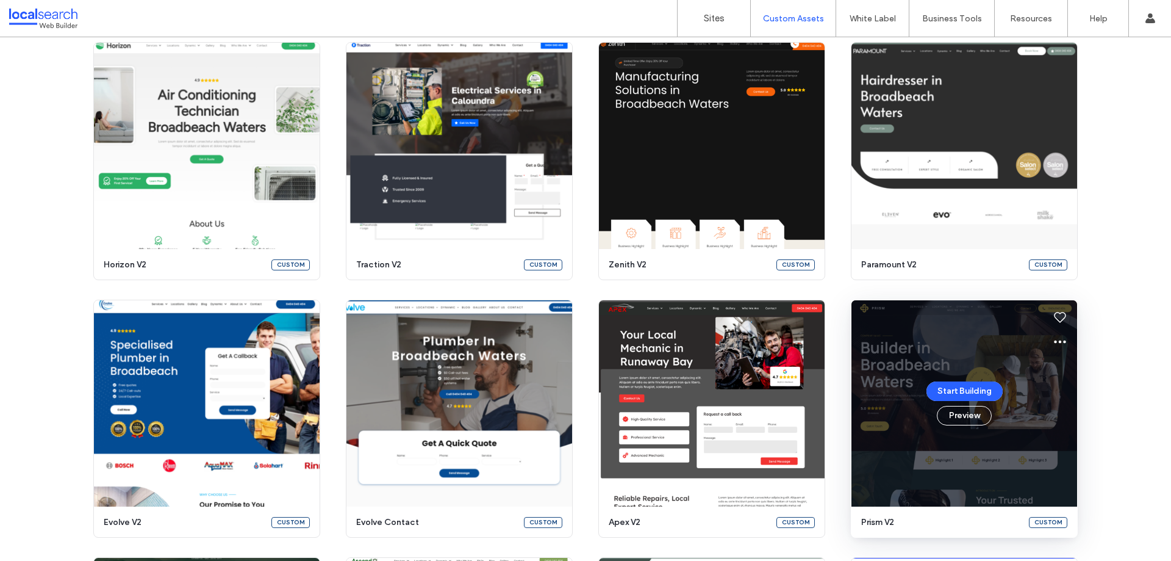
scroll to position [407, 0]
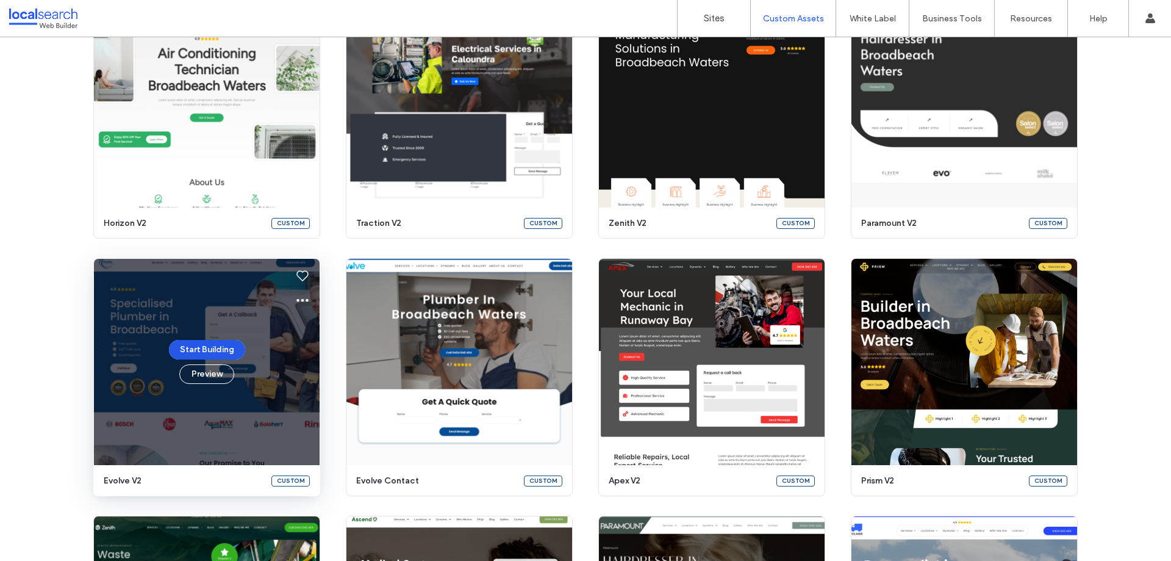
click at [201, 348] on button "Start Building" at bounding box center [207, 350] width 76 height 20
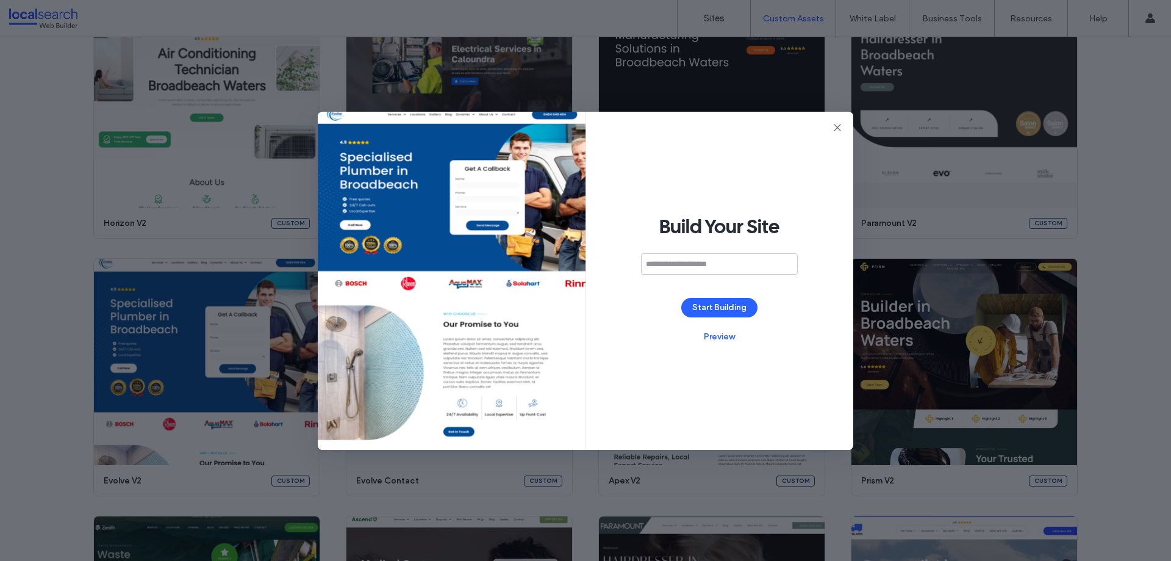
click at [672, 265] on input at bounding box center [719, 263] width 157 height 21
type input "*"
type input "*****"
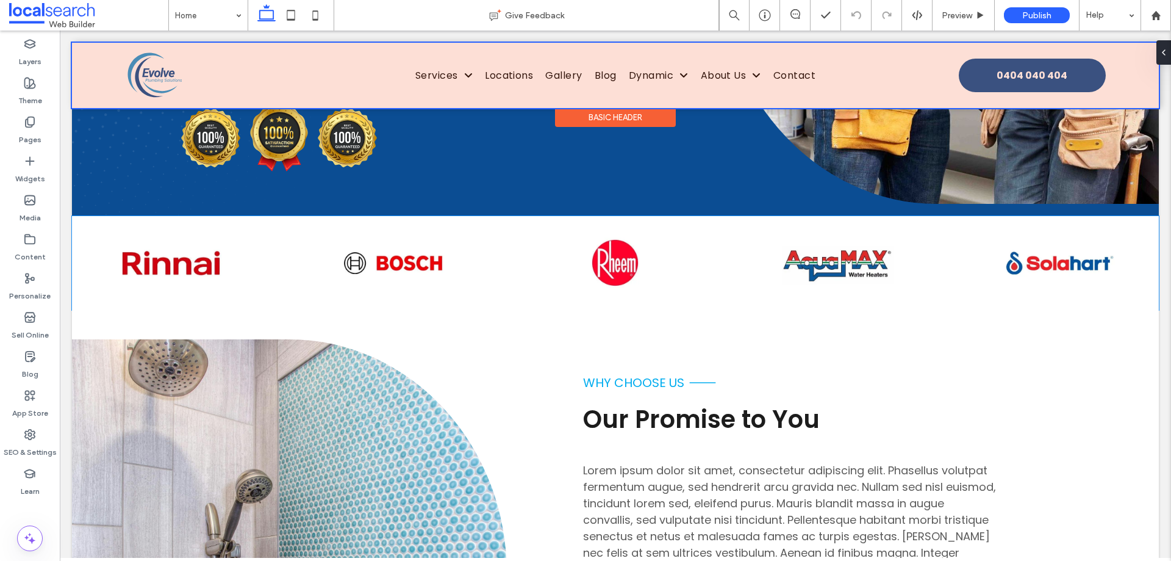
scroll to position [671, 0]
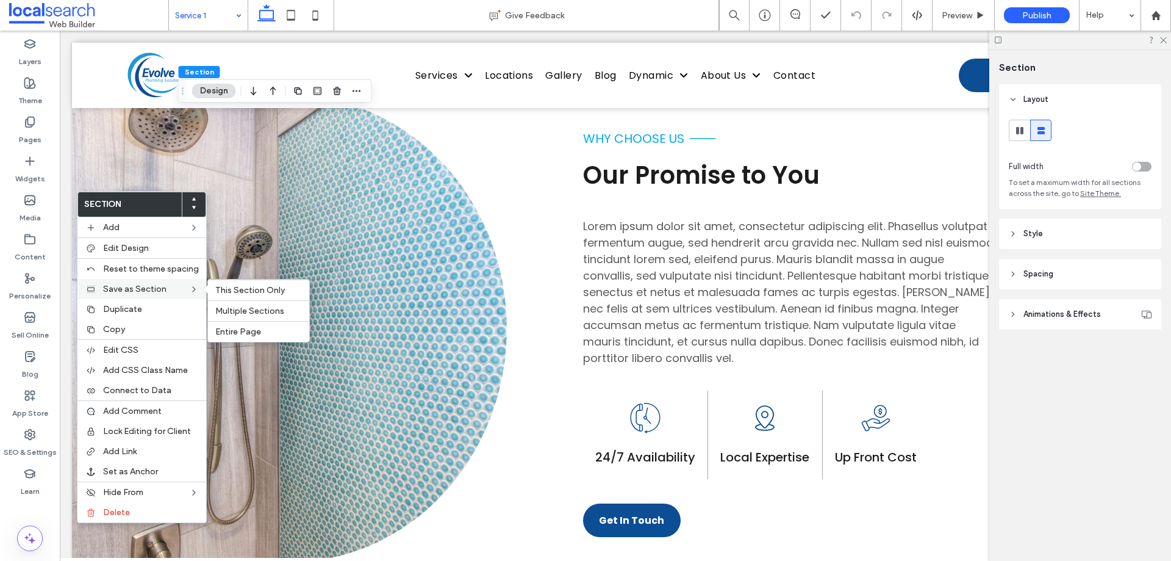
click at [163, 291] on span "Save as Section" at bounding box center [134, 289] width 63 height 10
click at [248, 292] on span "This Section Only" at bounding box center [250, 290] width 70 height 10
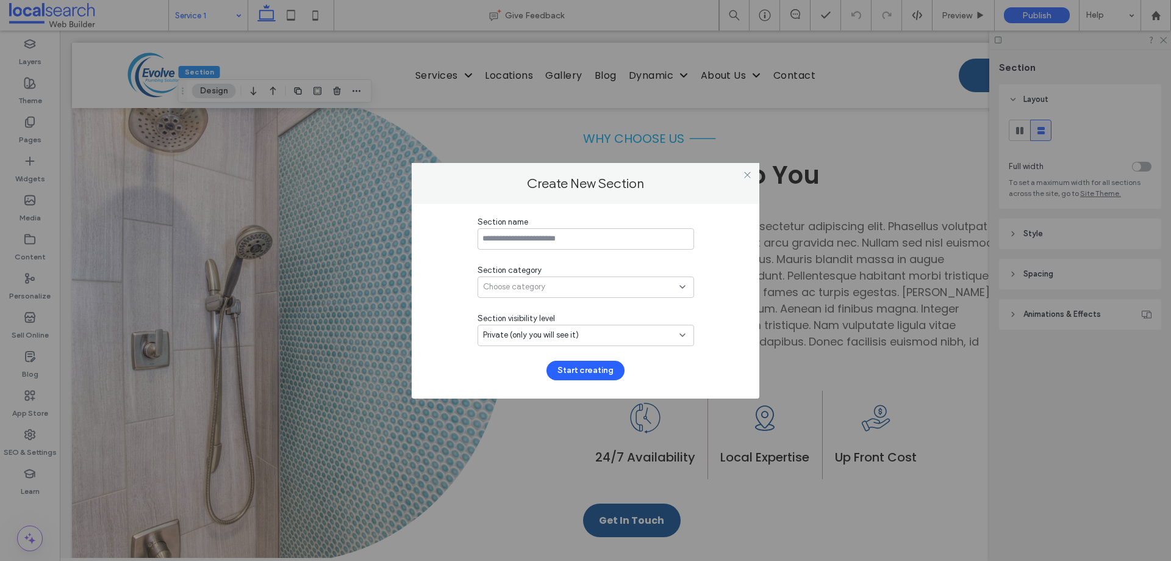
click at [559, 280] on div "Choose category" at bounding box center [586, 286] width 217 height 21
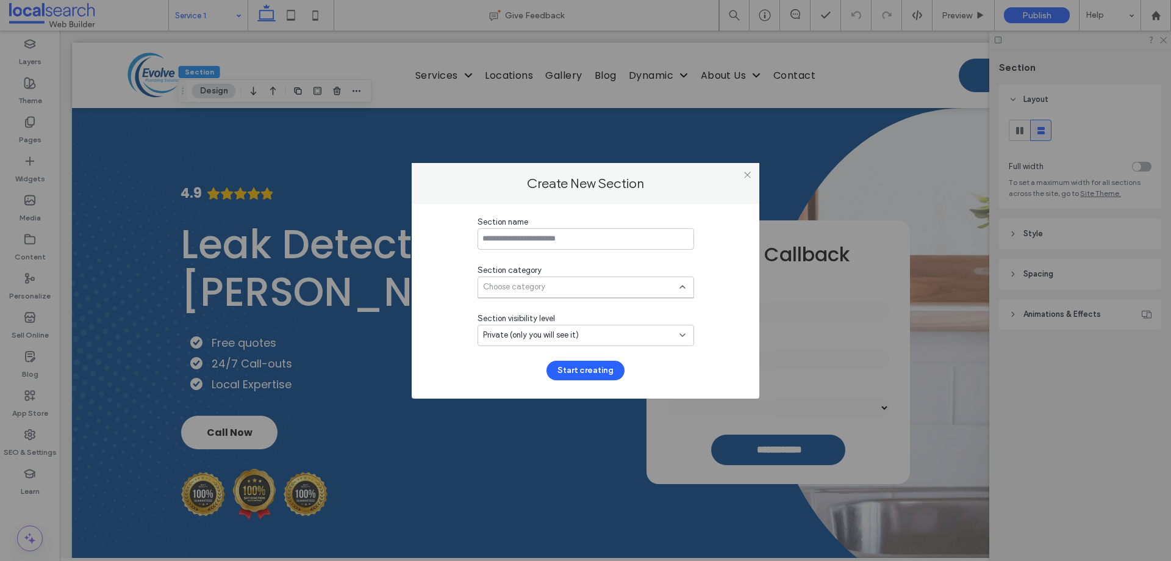
scroll to position [1586, 0]
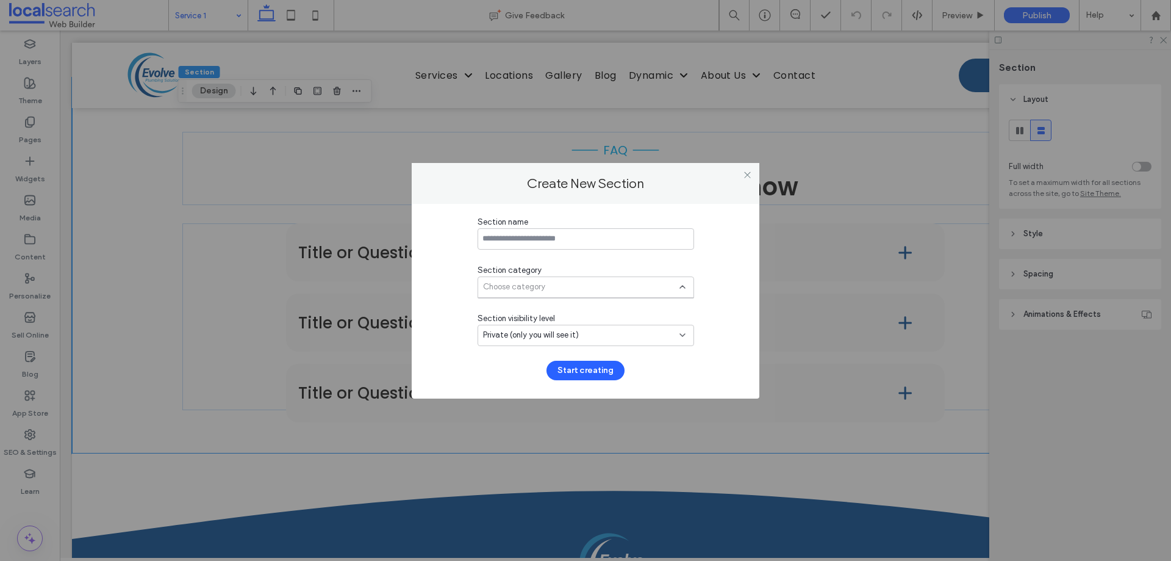
click at [564, 289] on div "Choose category" at bounding box center [581, 287] width 196 height 12
click at [637, 223] on div "Section name" at bounding box center [586, 222] width 217 height 12
click at [611, 240] on input at bounding box center [586, 238] width 217 height 21
type input "**********"
click at [563, 290] on div "Choose category" at bounding box center [581, 287] width 196 height 12
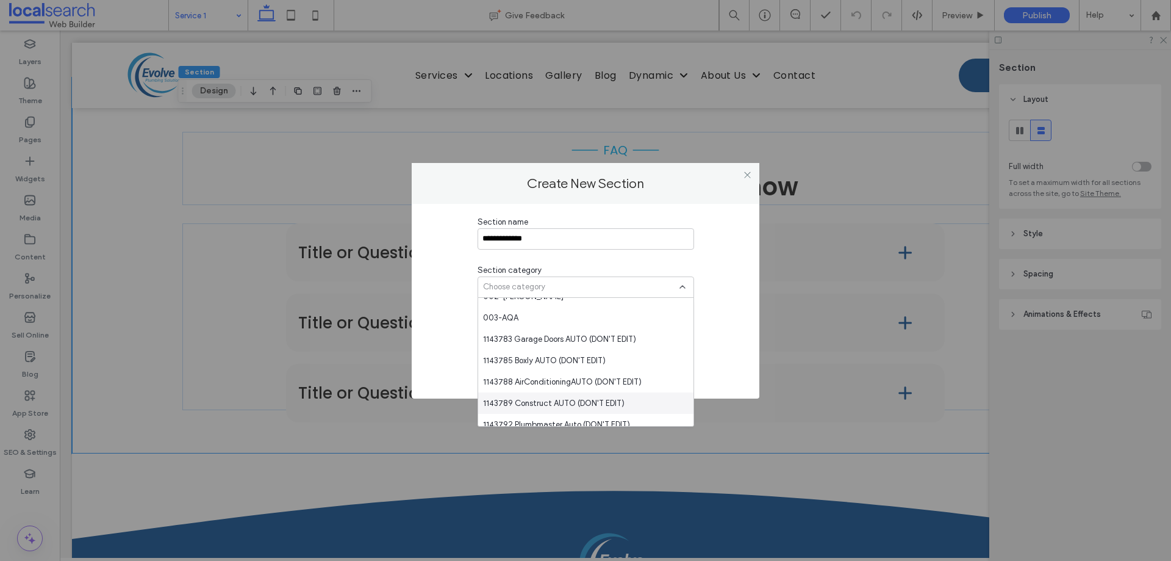
scroll to position [122, 0]
click at [539, 356] on div "002-[PERSON_NAME]" at bounding box center [585, 356] width 215 height 21
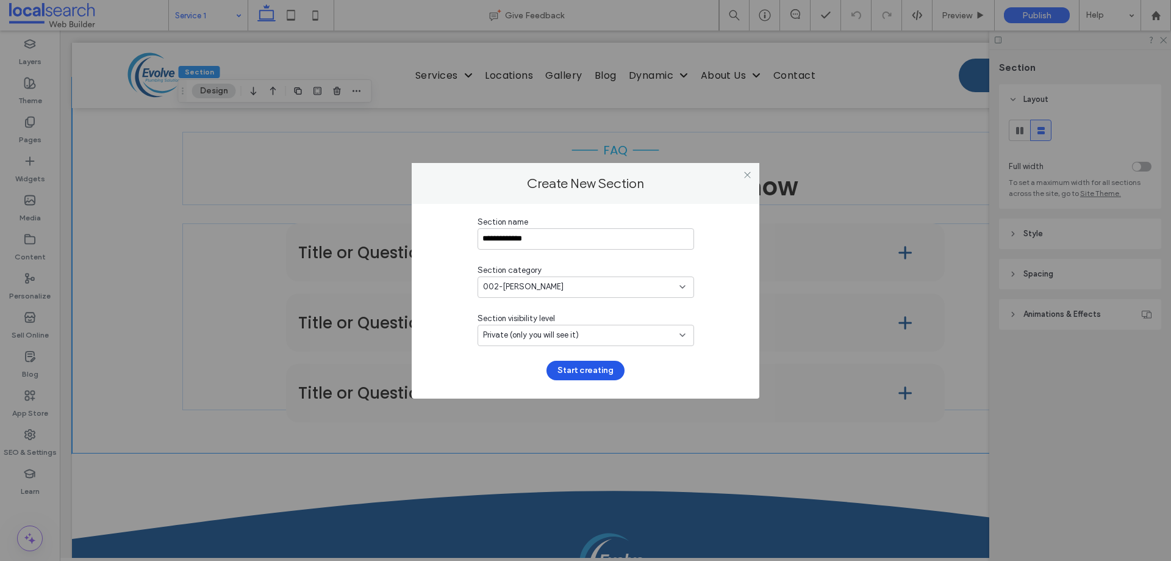
click at [565, 369] on button "Start creating" at bounding box center [586, 371] width 78 height 20
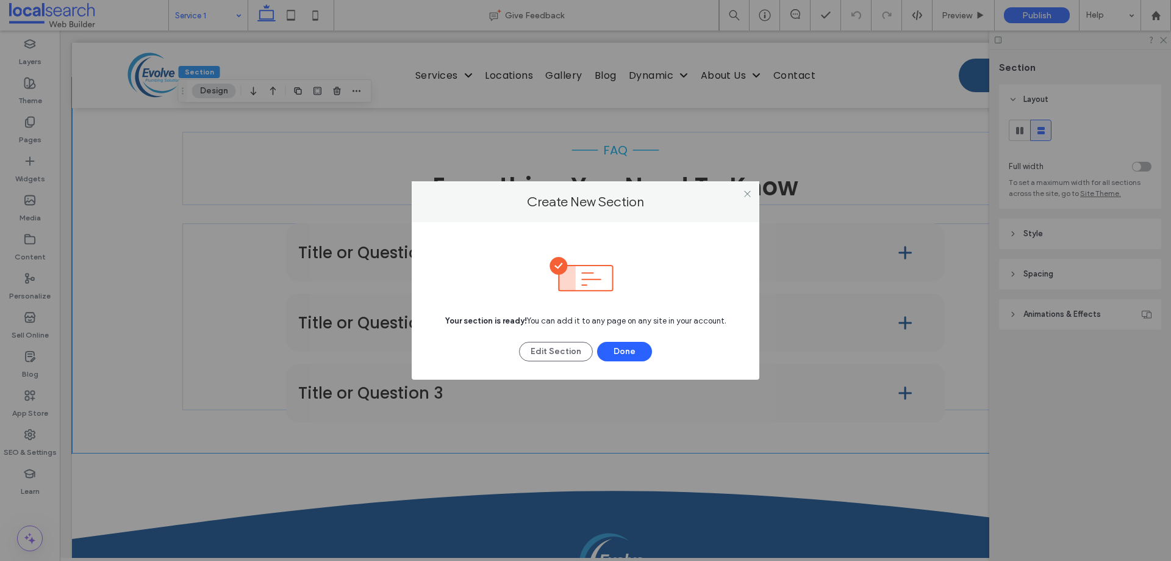
drag, startPoint x: 620, startPoint y: 350, endPoint x: 721, endPoint y: 199, distance: 181.2
click at [620, 350] on button "Done" at bounding box center [624, 352] width 55 height 20
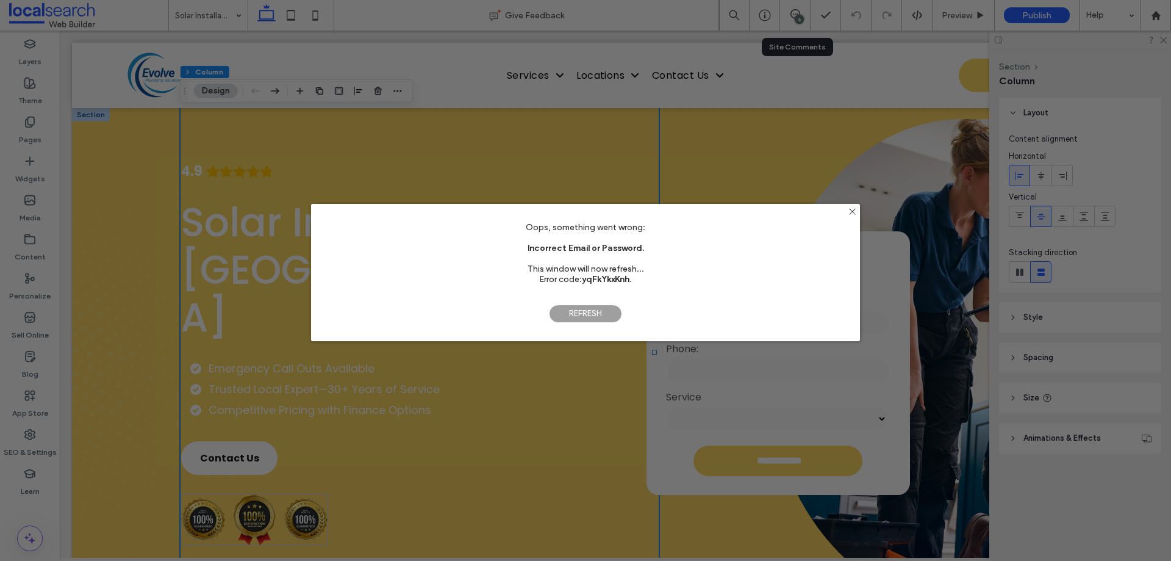
click at [576, 315] on span "Refresh" at bounding box center [585, 313] width 73 height 18
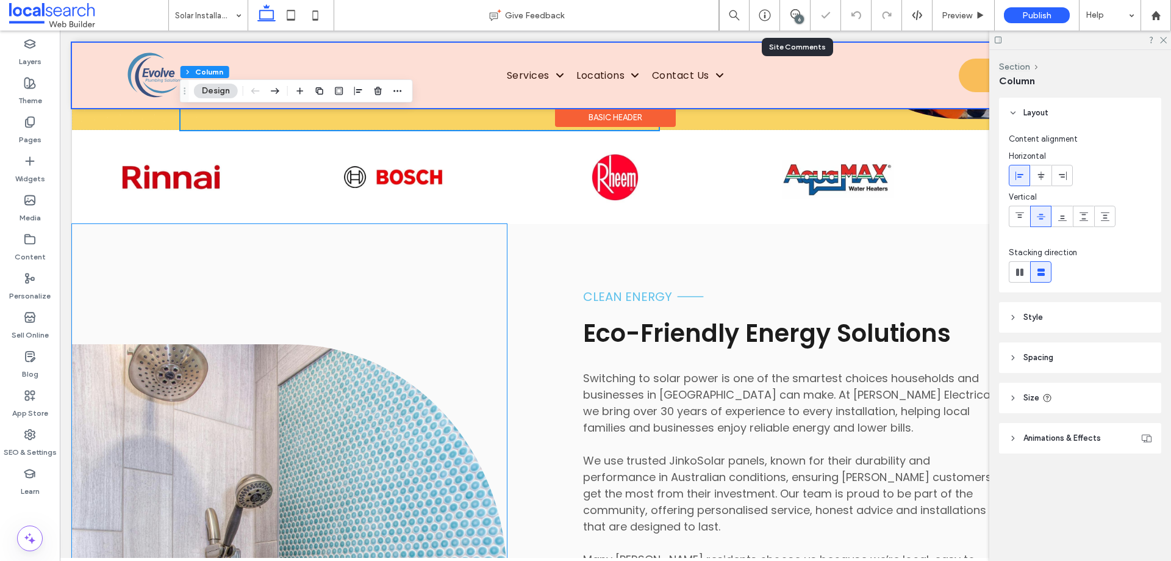
scroll to position [488, 0]
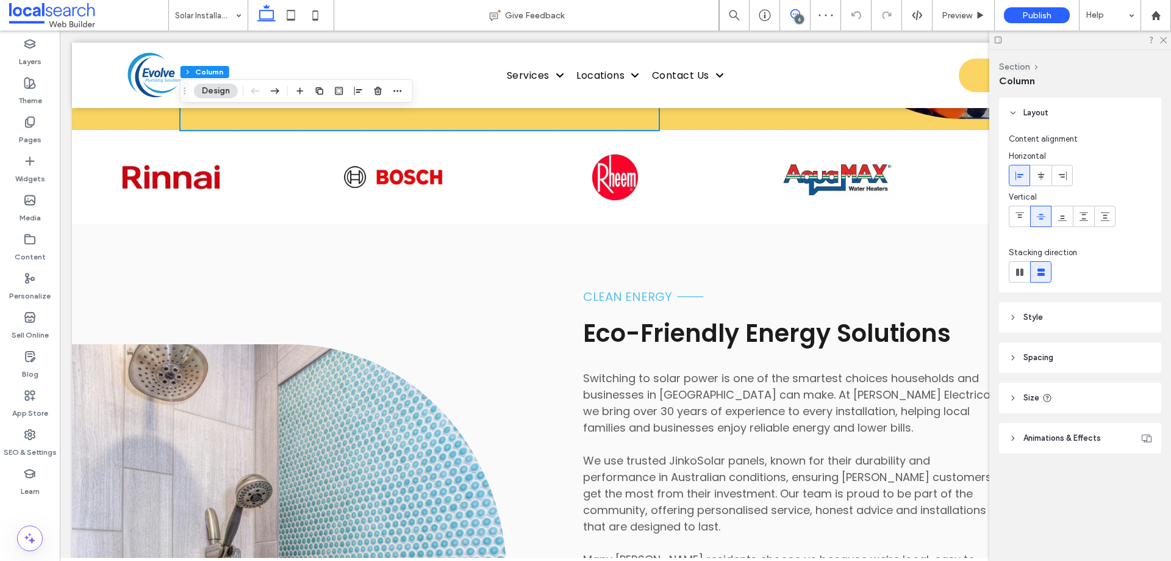
click at [789, 11] on span at bounding box center [795, 14] width 30 height 10
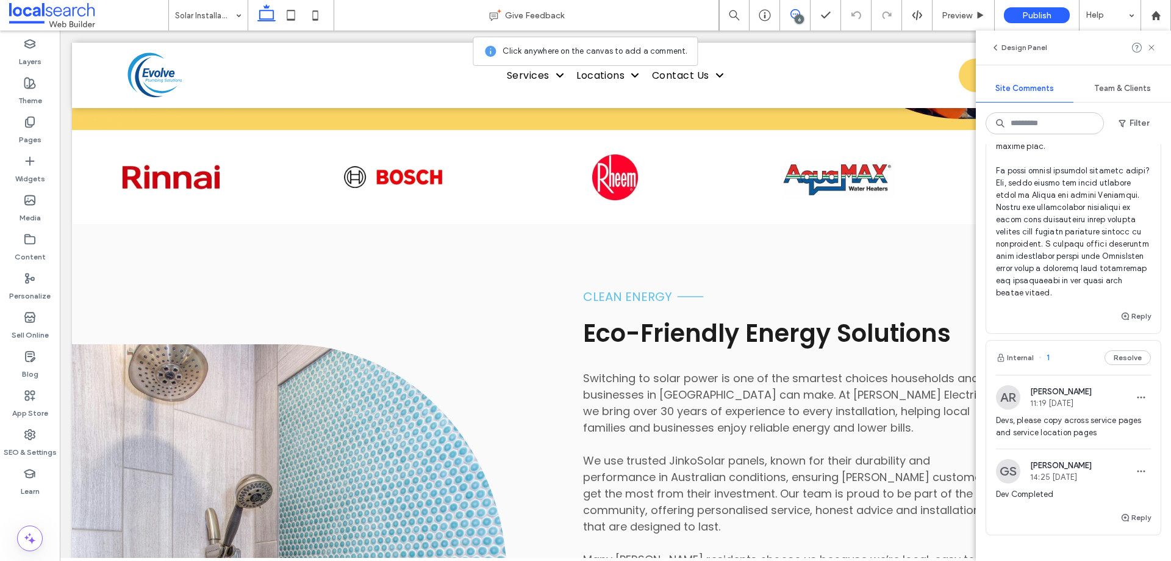
scroll to position [2205, 0]
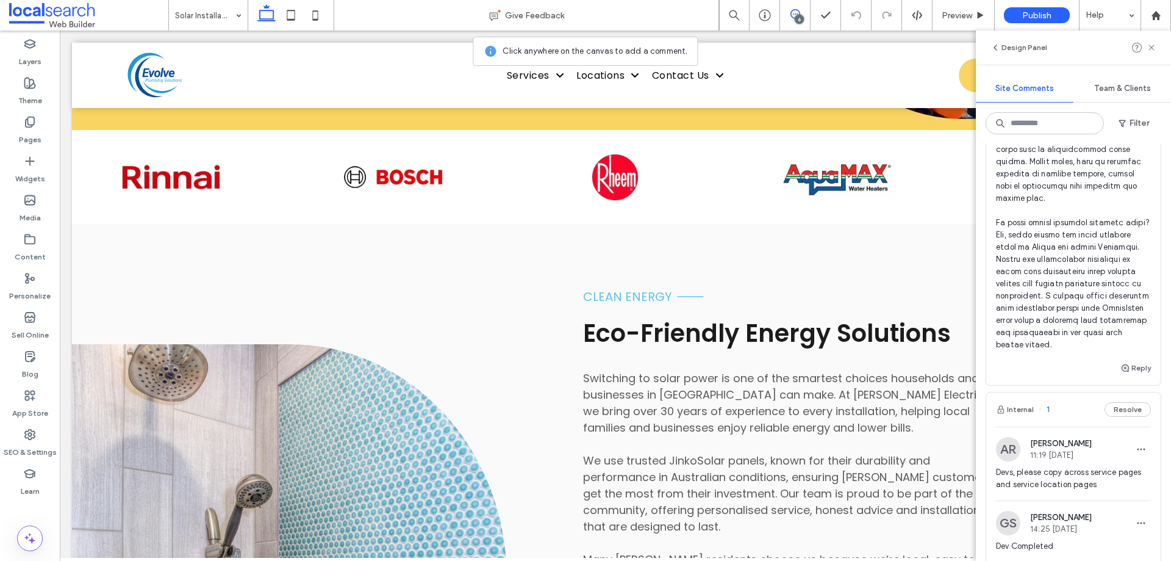
click at [1069, 308] on span at bounding box center [1073, 101] width 155 height 500
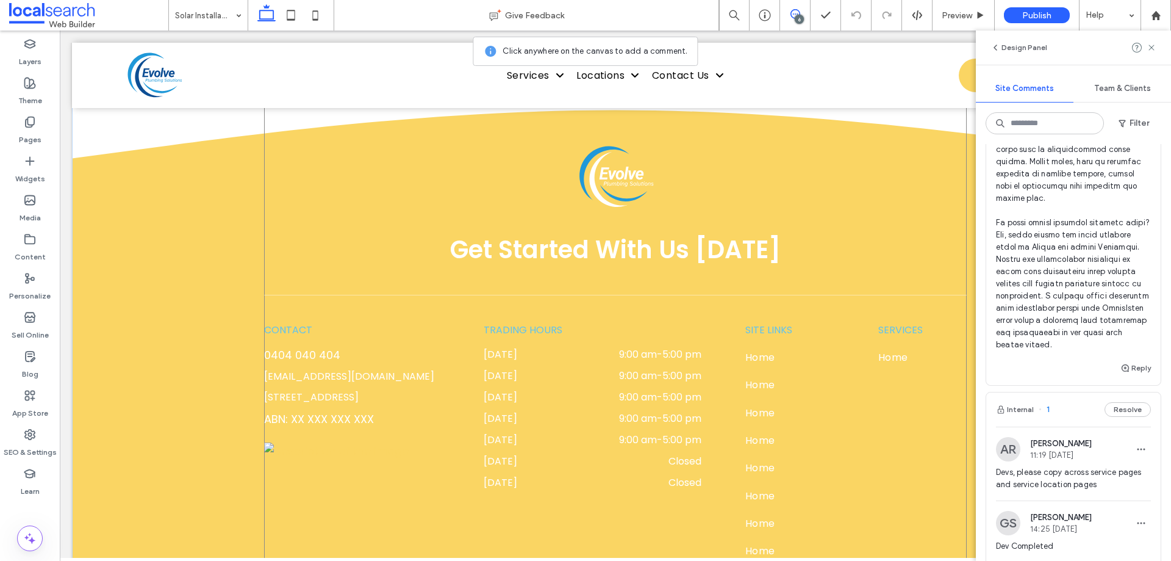
scroll to position [1685, 0]
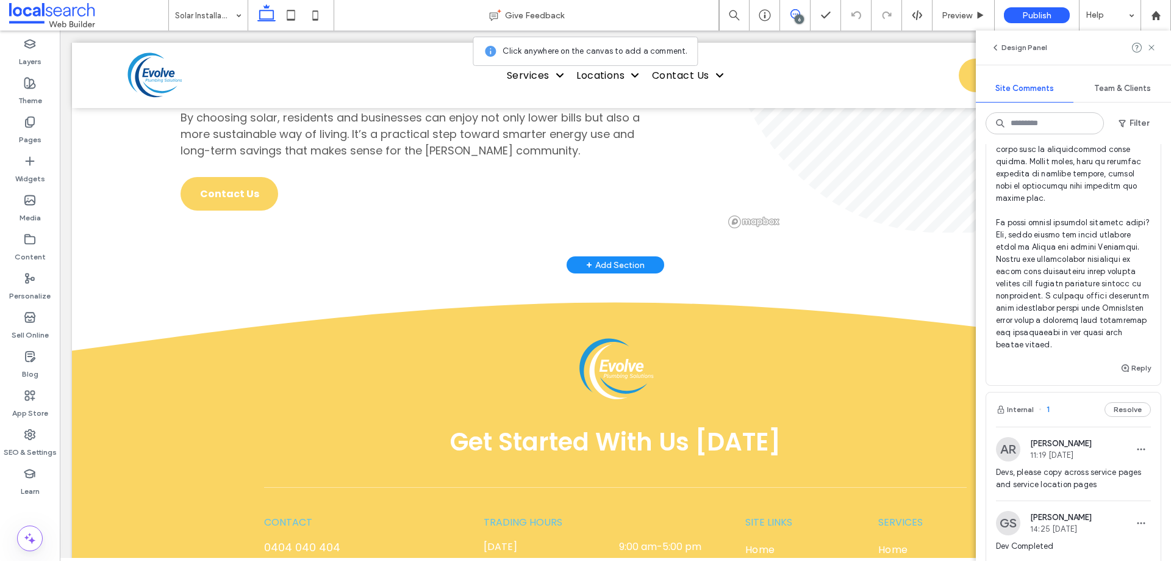
click at [598, 258] on div "+ Add Section" at bounding box center [615, 264] width 59 height 13
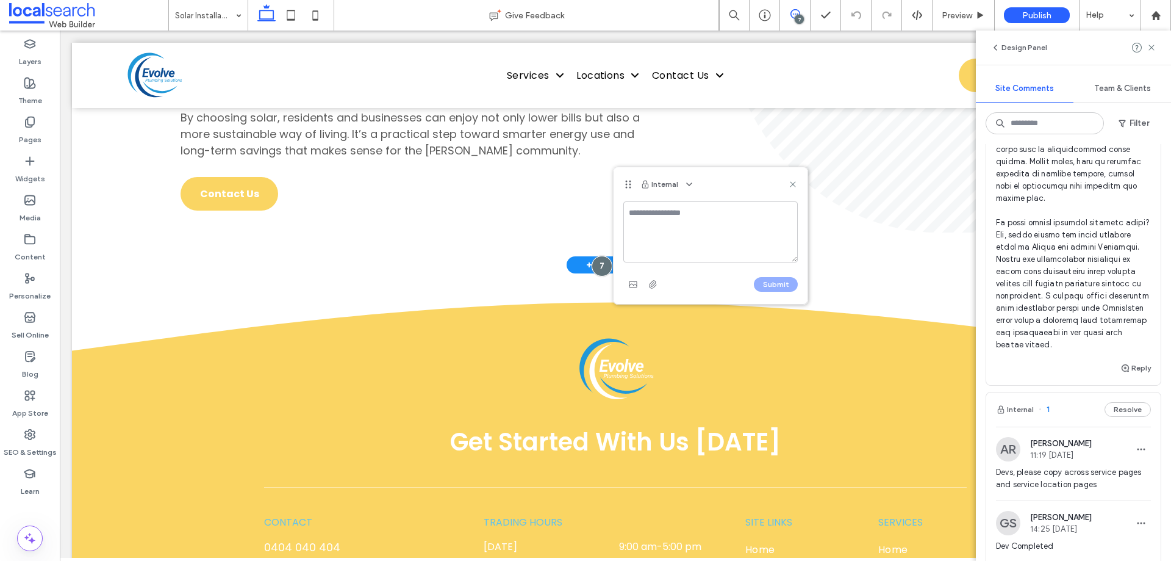
click at [598, 256] on div at bounding box center [602, 266] width 21 height 21
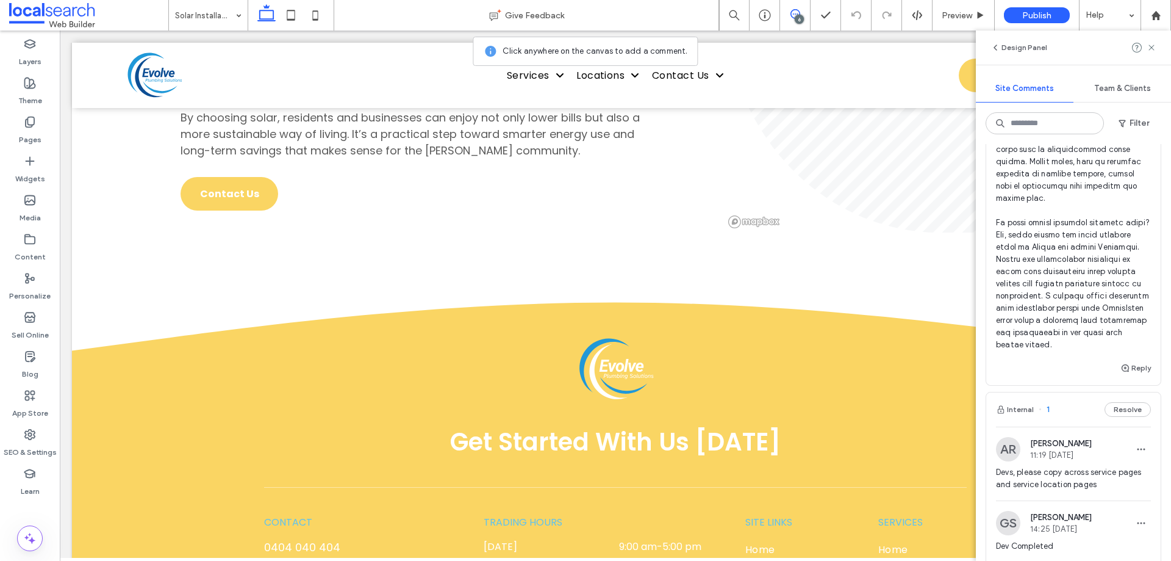
click at [800, 16] on div "6" at bounding box center [799, 19] width 9 height 9
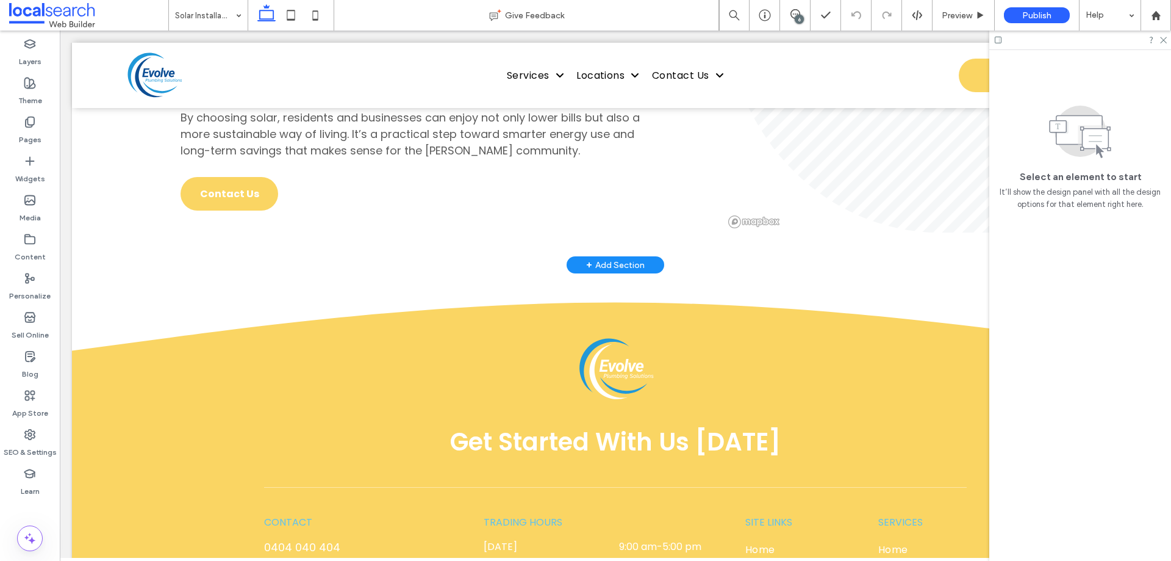
click at [608, 258] on div "+ Add Section" at bounding box center [615, 264] width 59 height 13
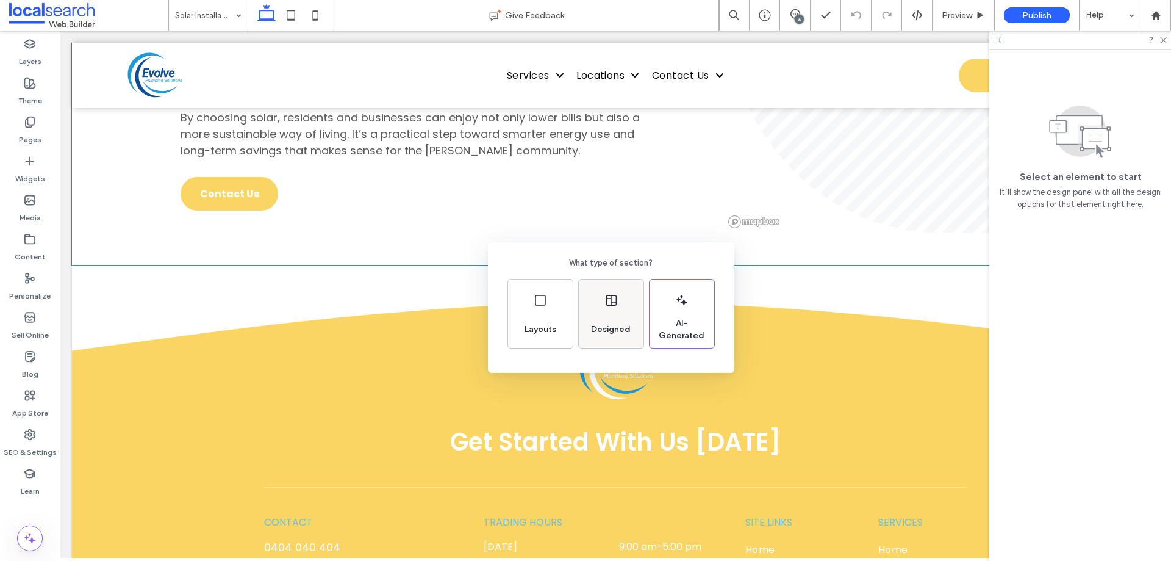
click at [601, 313] on div "Designed" at bounding box center [611, 313] width 65 height 68
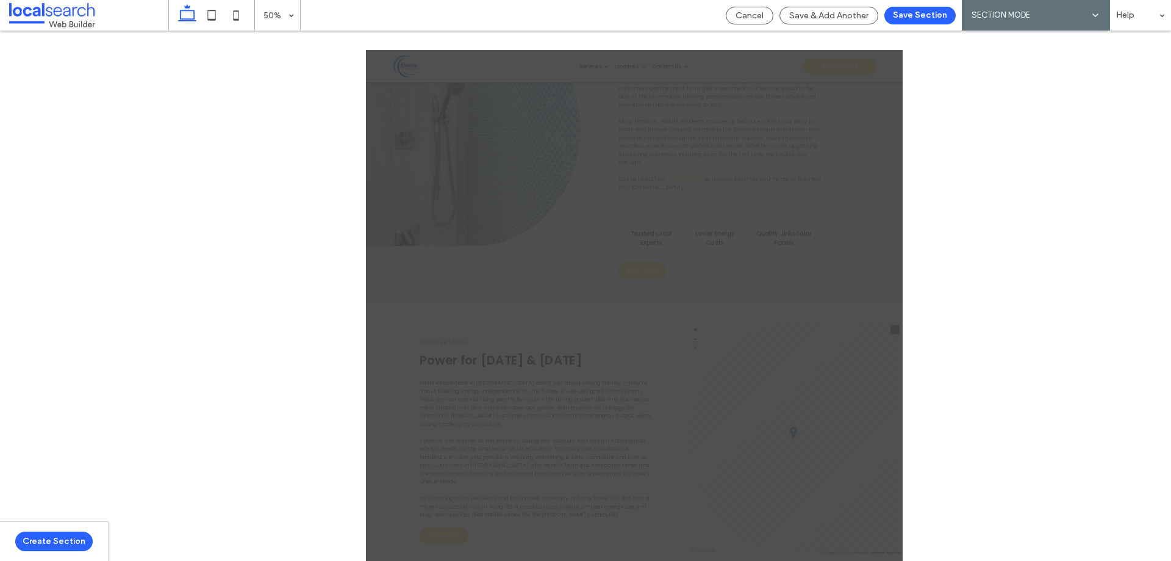
scroll to position [1133, 0]
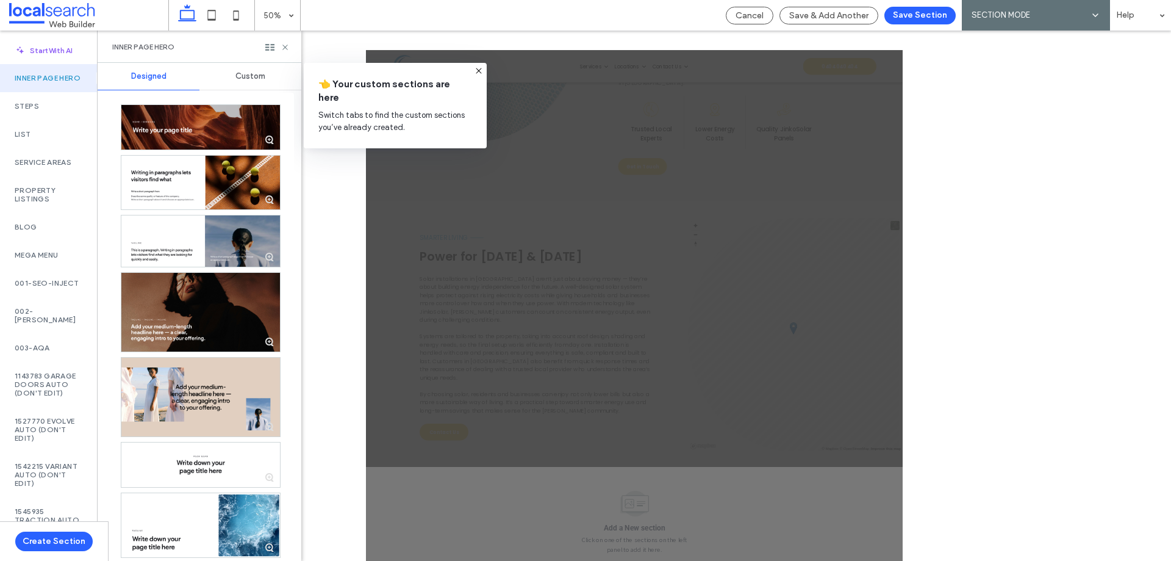
click at [242, 72] on span "Custom" at bounding box center [250, 76] width 30 height 10
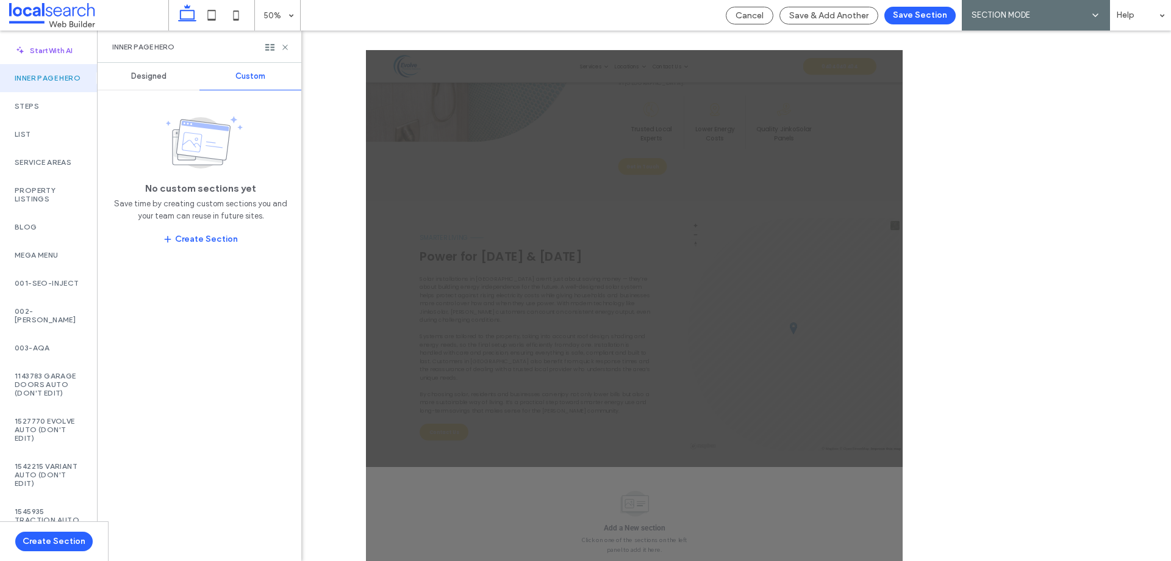
click at [135, 84] on div "Designed" at bounding box center [149, 76] width 102 height 27
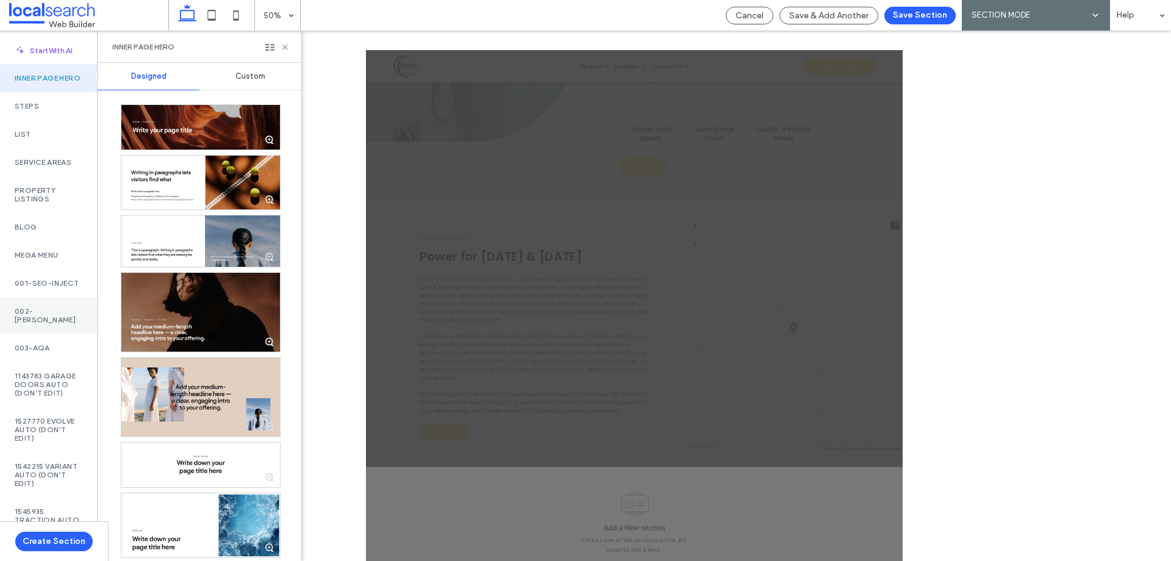
click at [57, 322] on div "002-[PERSON_NAME]" at bounding box center [48, 315] width 97 height 37
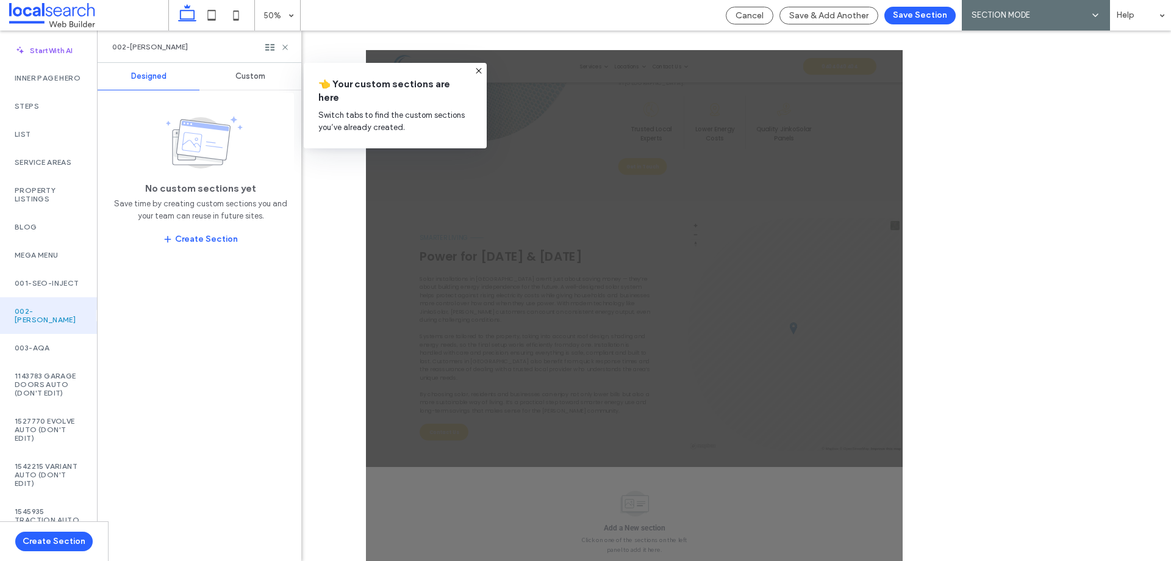
click at [257, 71] on span "Custom" at bounding box center [250, 76] width 30 height 10
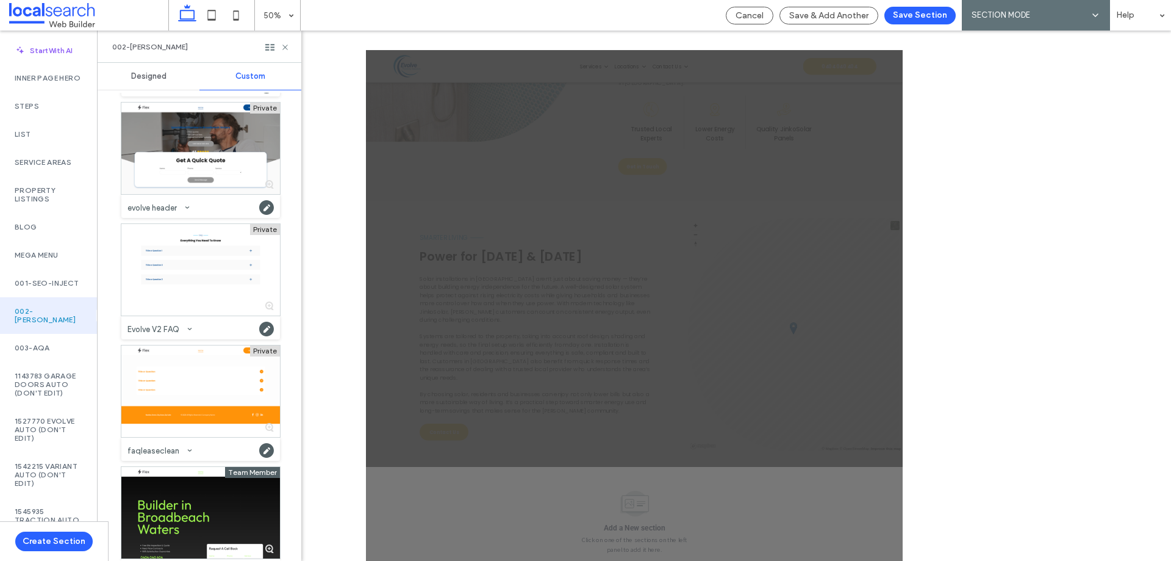
scroll to position [1159, 0]
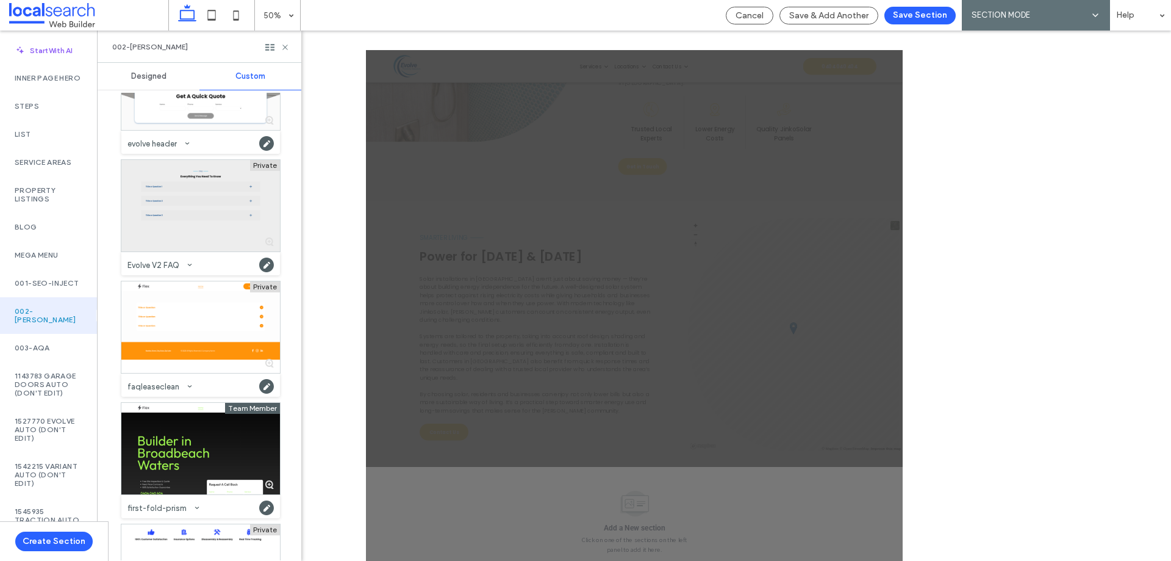
click at [241, 214] on div at bounding box center [200, 205] width 159 height 91
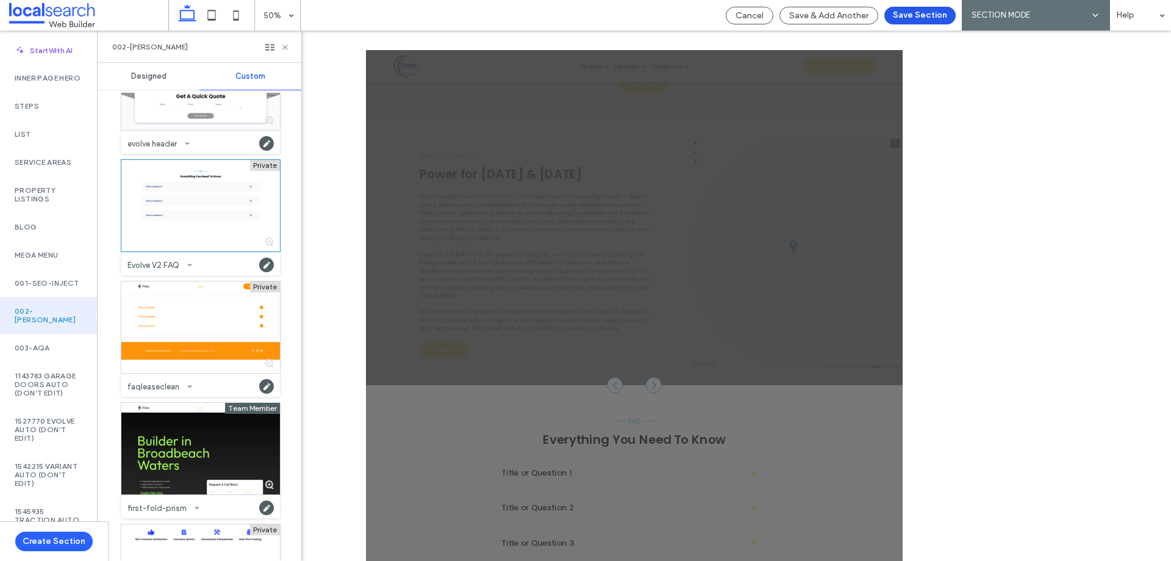
click at [924, 10] on button "Save Section" at bounding box center [919, 16] width 71 height 18
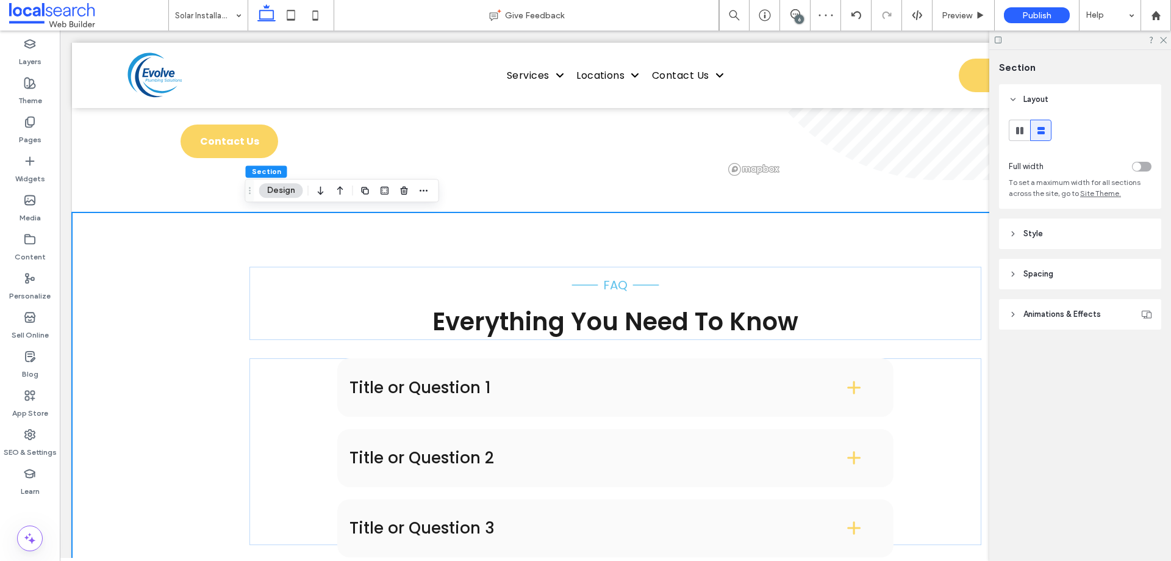
scroll to position [1759, 0]
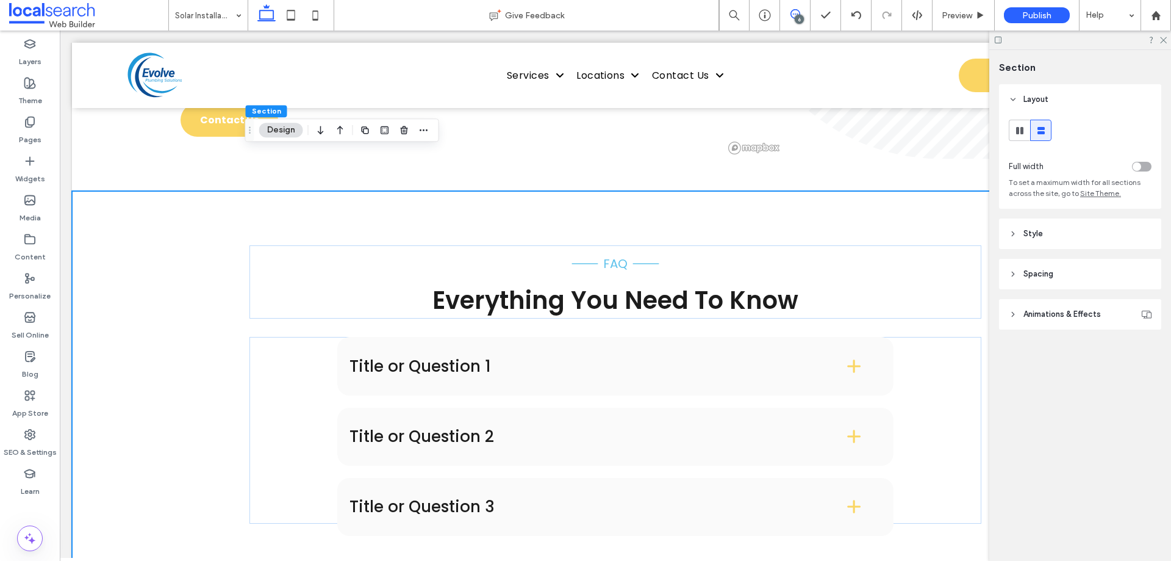
click at [808, 10] on span at bounding box center [795, 14] width 30 height 10
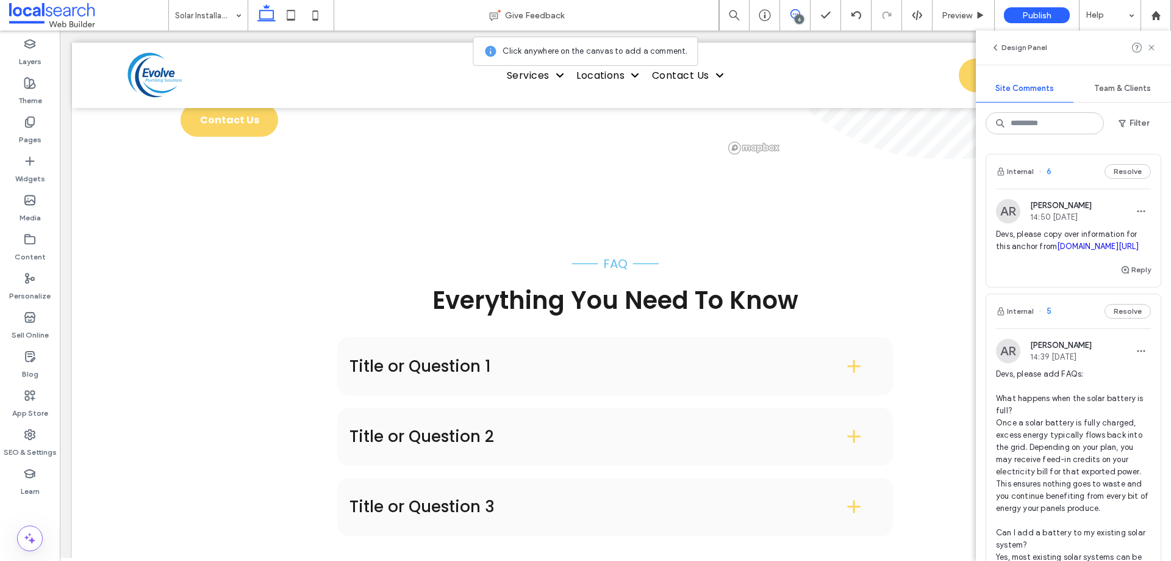
click at [792, 14] on icon at bounding box center [796, 14] width 10 height 10
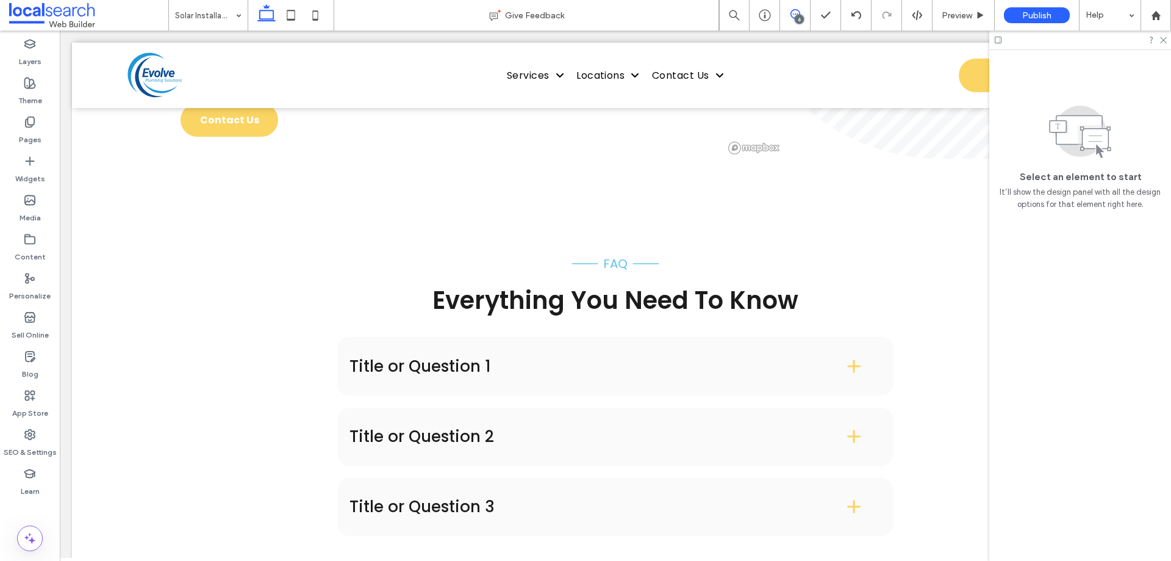
click at [794, 13] on icon at bounding box center [796, 14] width 10 height 10
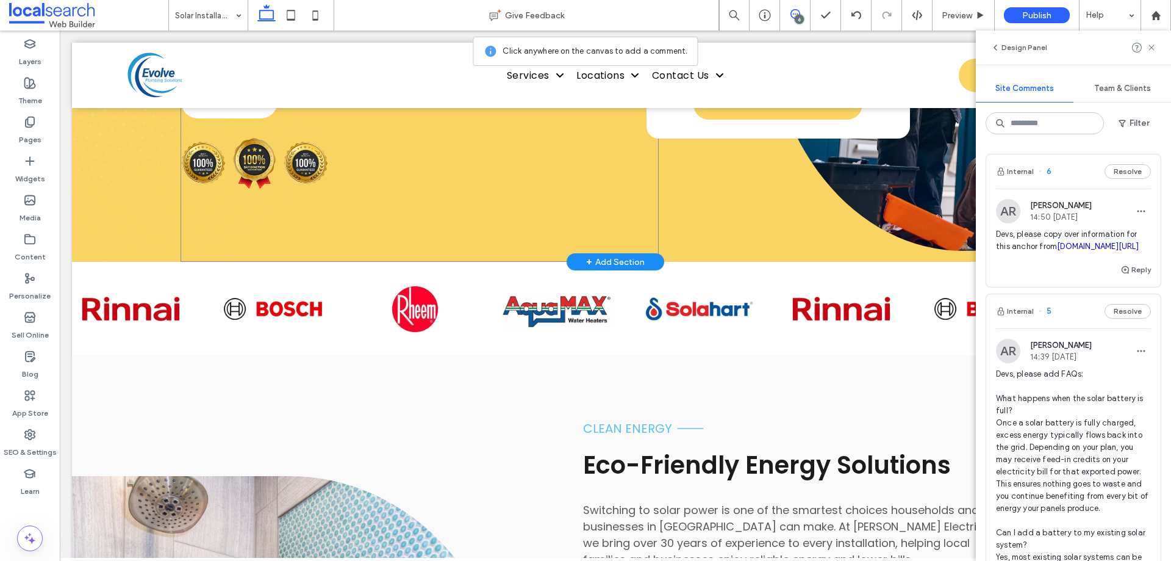
scroll to position [0, 0]
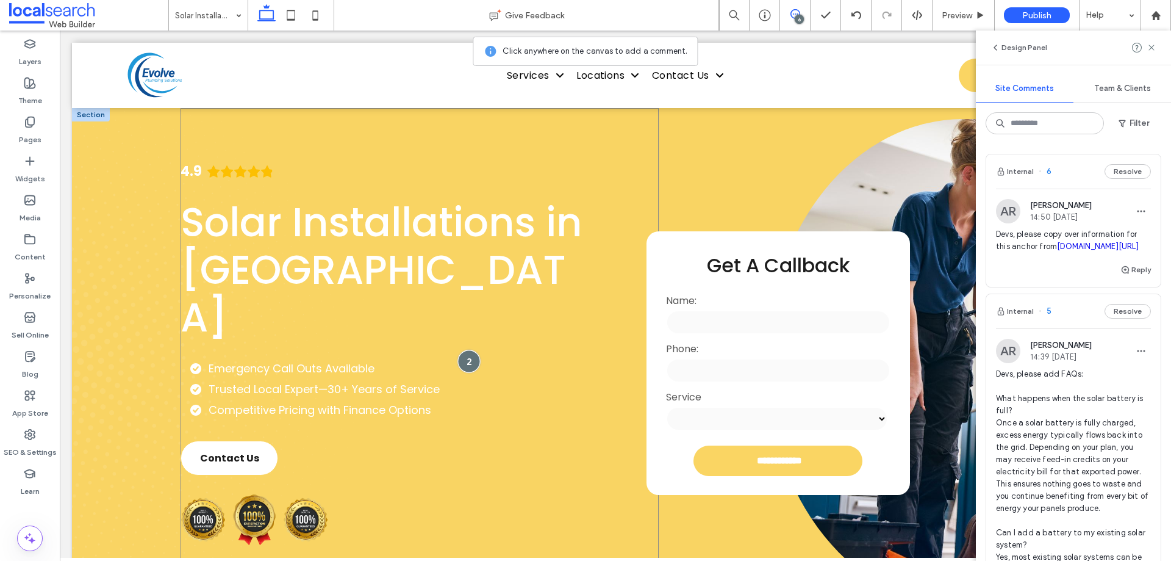
click at [465, 350] on div at bounding box center [468, 361] width 23 height 23
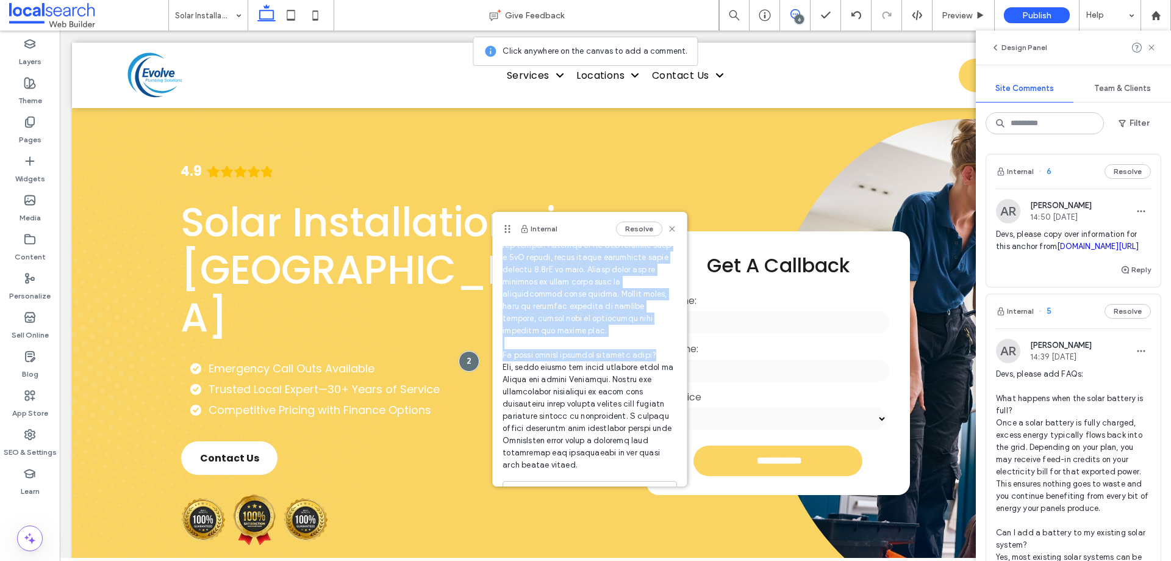
scroll to position [287, 0]
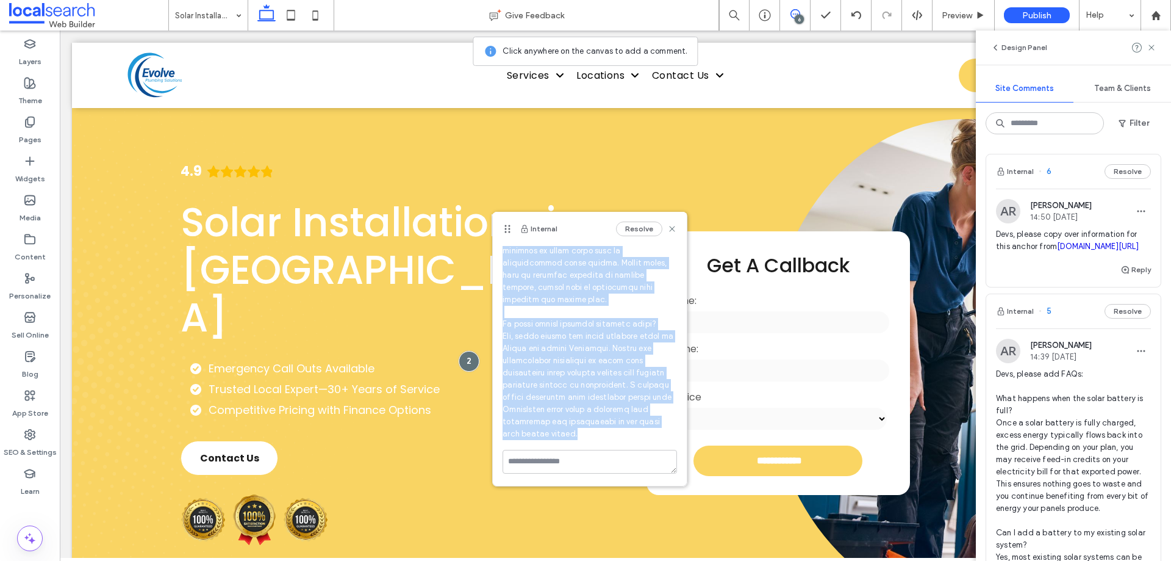
drag, startPoint x: 501, startPoint y: 303, endPoint x: 661, endPoint y: 437, distance: 209.1
click at [661, 437] on div "AR Ashlee Robin 14:06 Sep 12 2025" at bounding box center [590, 210] width 194 height 478
copy span "How long does it take to install solar panels? Most residential solar systems c…"
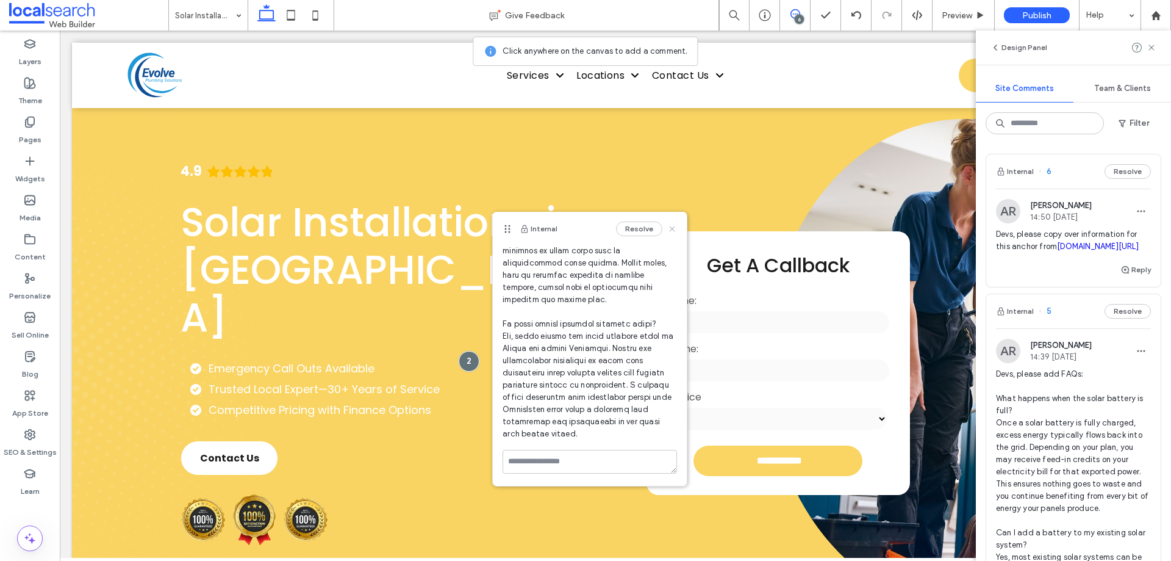
click at [667, 227] on icon at bounding box center [672, 229] width 10 height 10
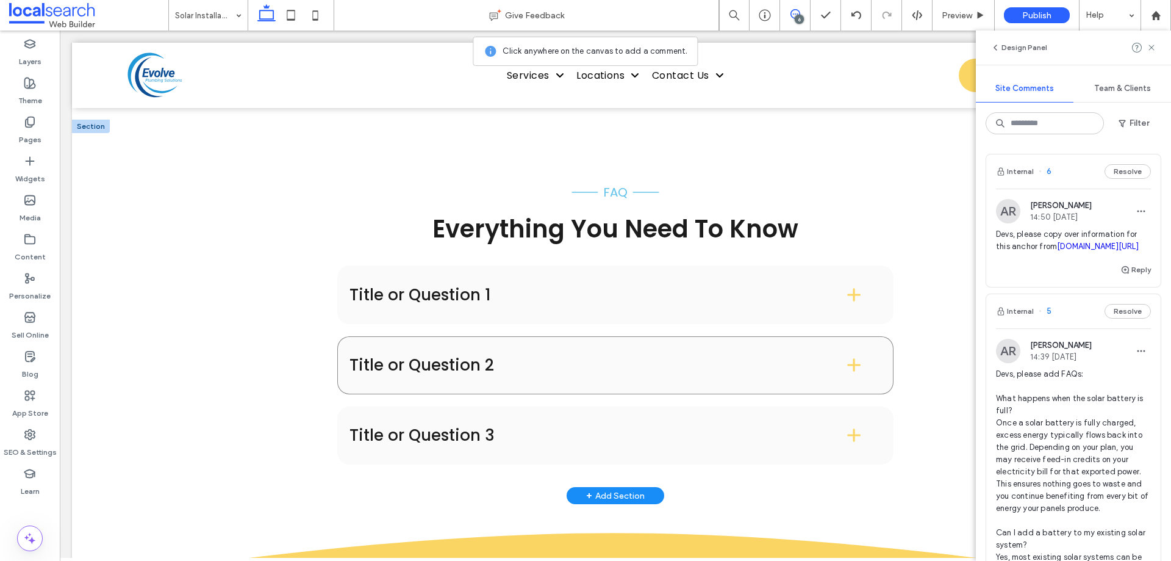
scroll to position [1830, 0]
click at [416, 287] on h4 "Title or Question 1" at bounding box center [578, 295] width 457 height 16
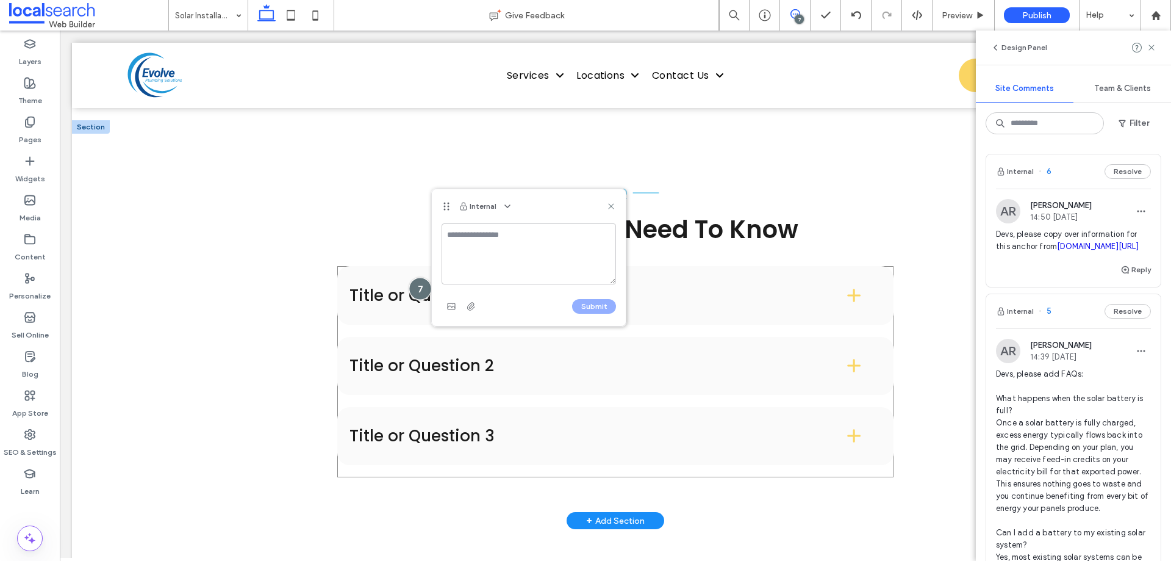
click at [417, 277] on div at bounding box center [420, 288] width 23 height 23
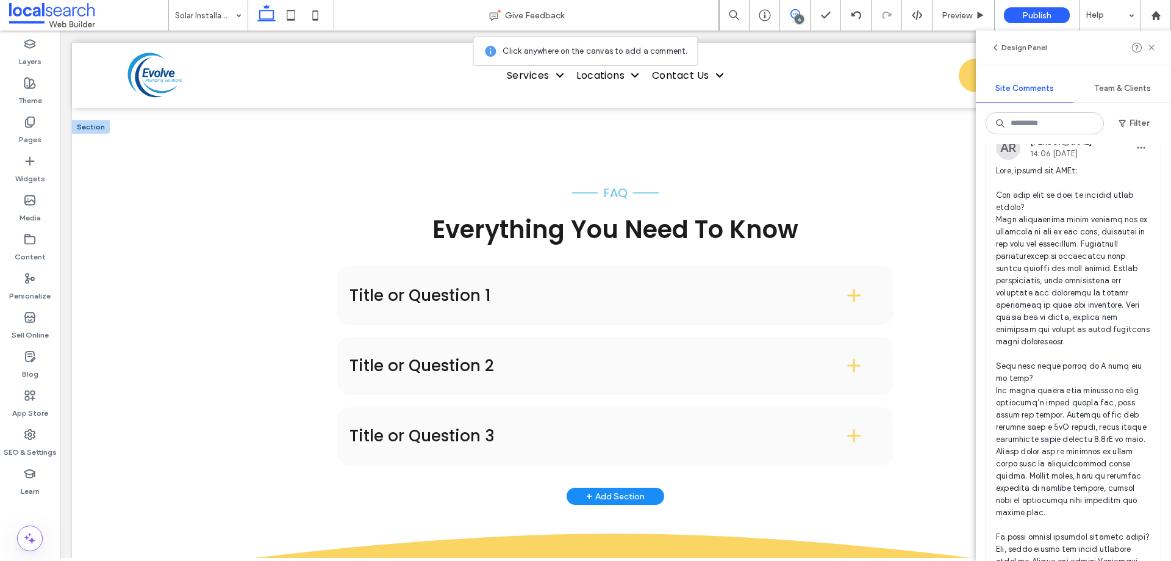
scroll to position [2196, 0]
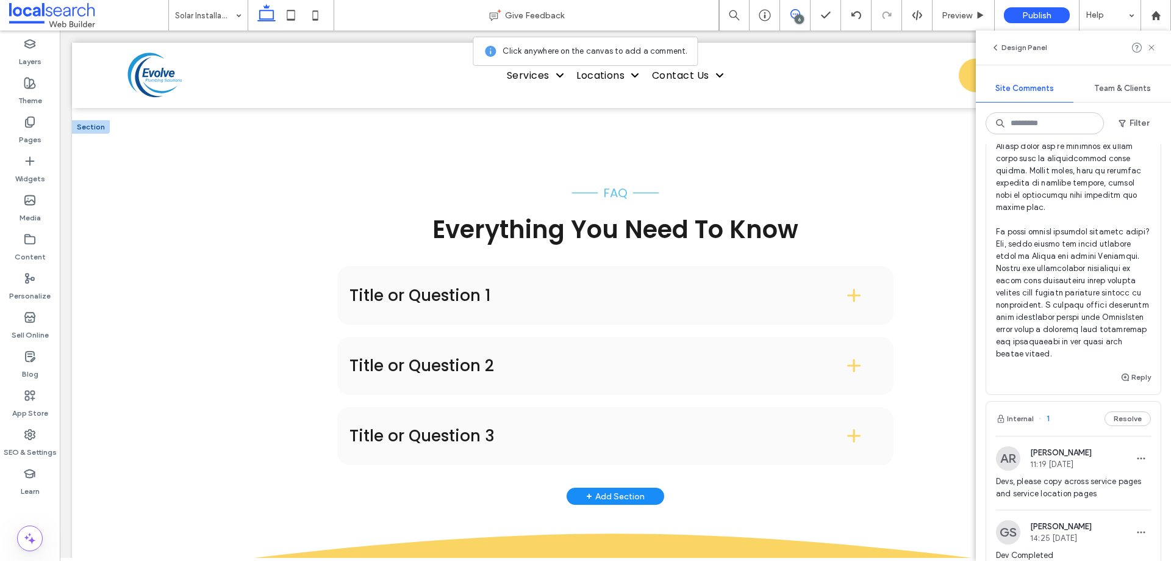
click at [799, 15] on div "6" at bounding box center [799, 19] width 9 height 9
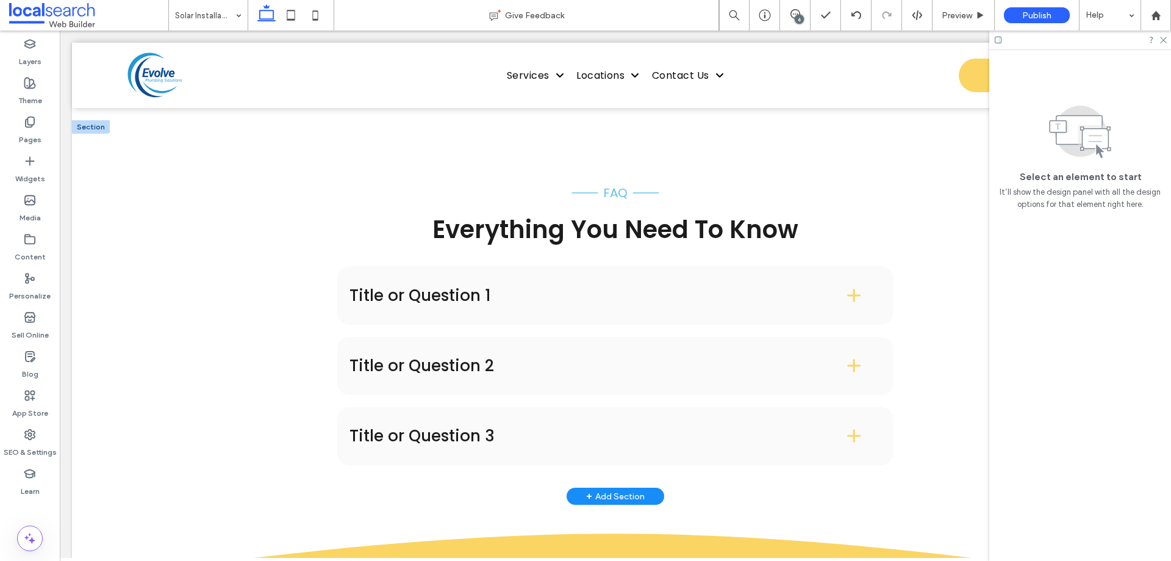
scroll to position [0, 0]
click at [415, 287] on h4 "Title or Question 1" at bounding box center [578, 295] width 457 height 16
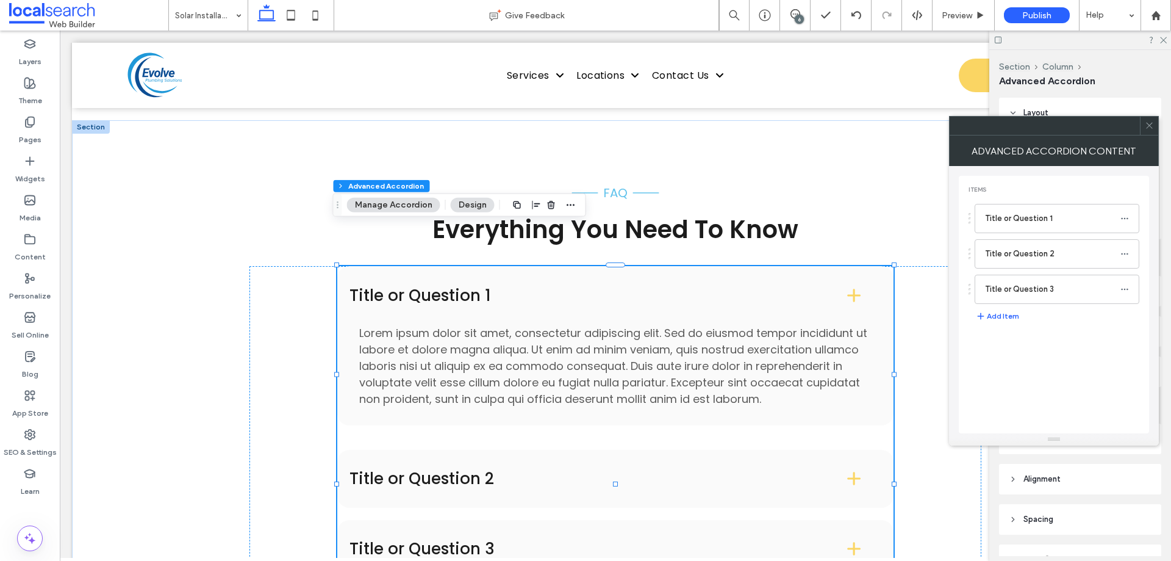
type input "**"
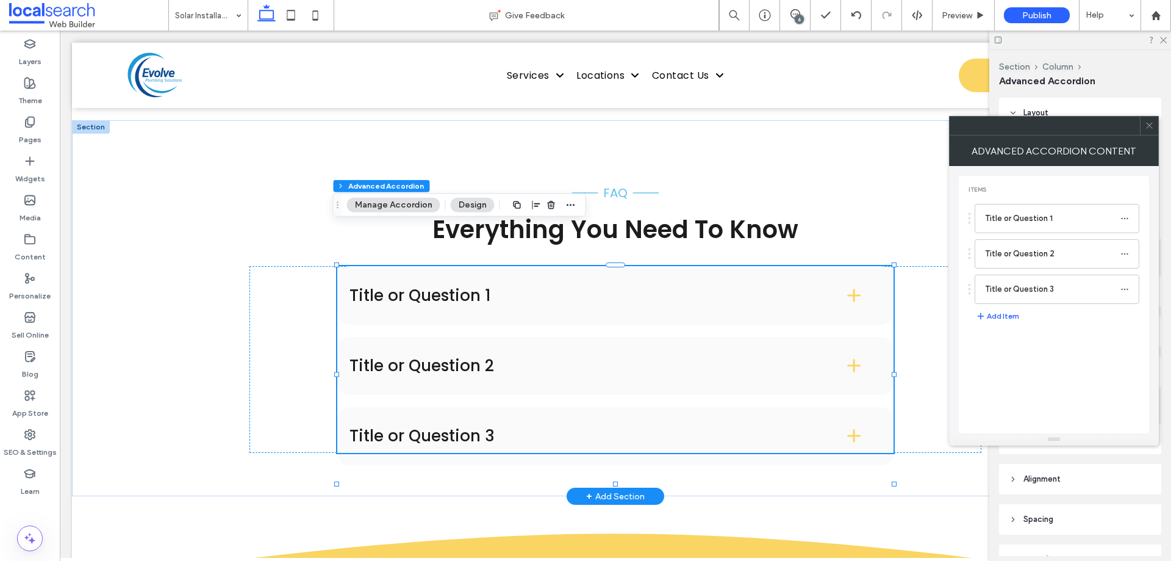
click at [414, 287] on h4 "Title or Question 1" at bounding box center [578, 295] width 457 height 16
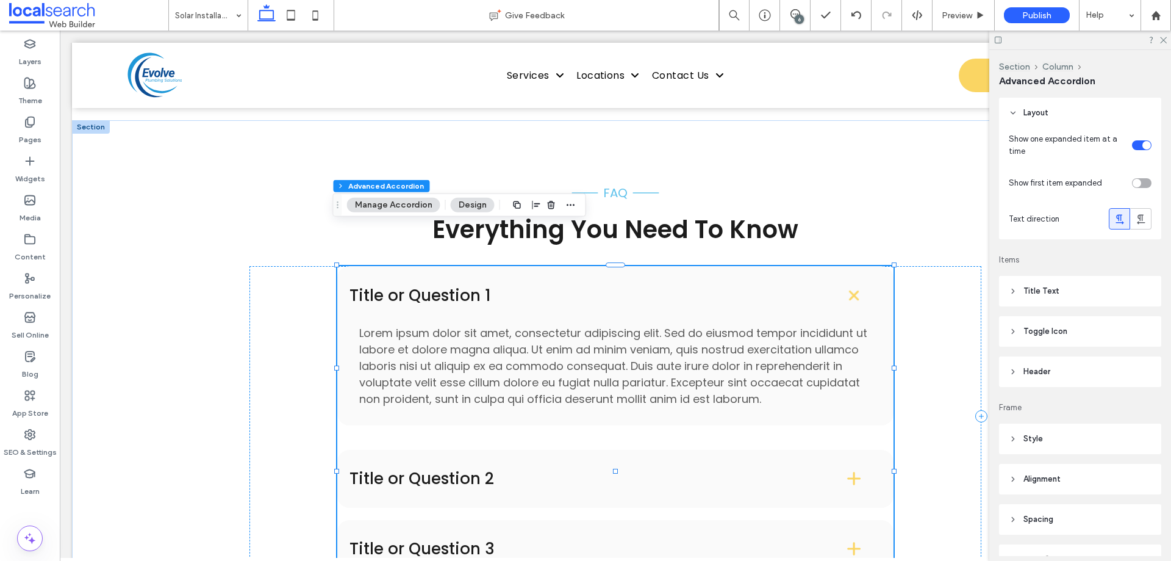
click at [414, 287] on h4 "Title or Question 1" at bounding box center [578, 295] width 457 height 16
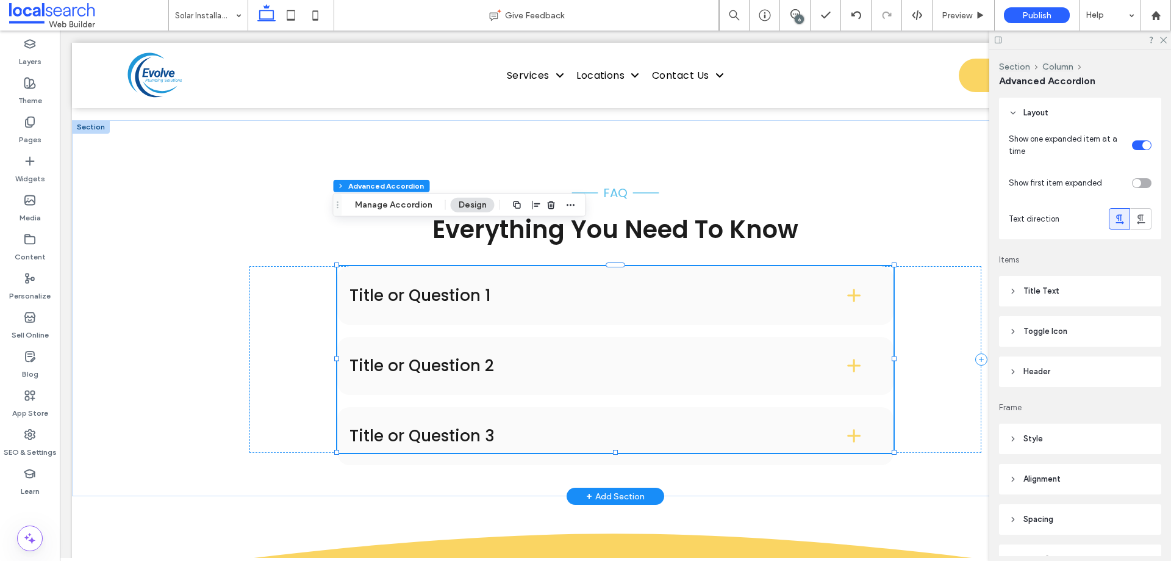
click at [414, 287] on h4 "Title or Question 1" at bounding box center [578, 295] width 457 height 16
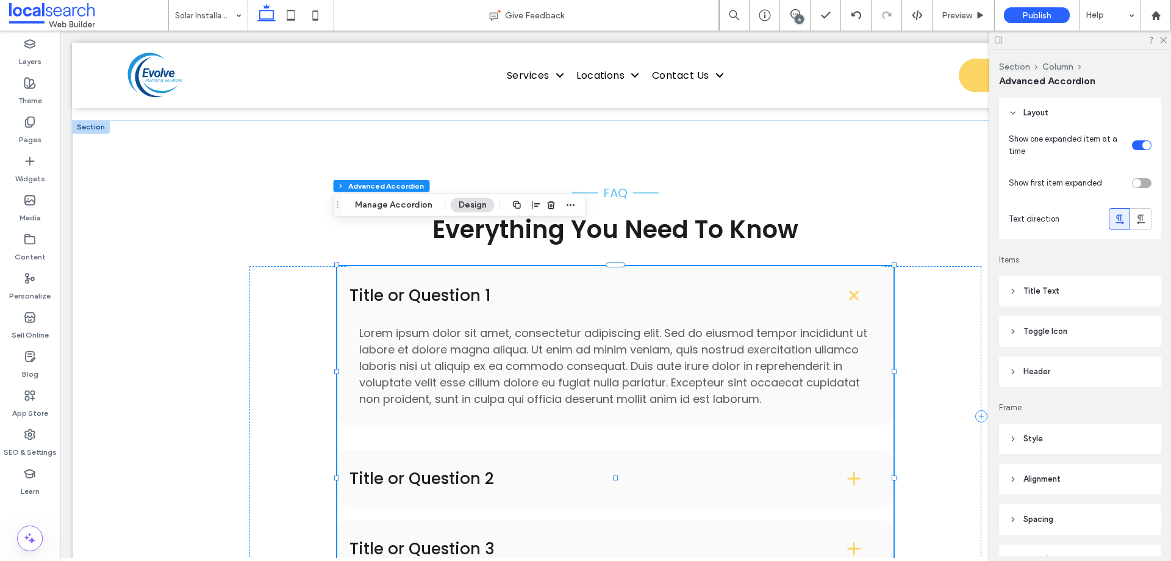
click at [414, 287] on h4 "Title or Question 1" at bounding box center [578, 295] width 457 height 16
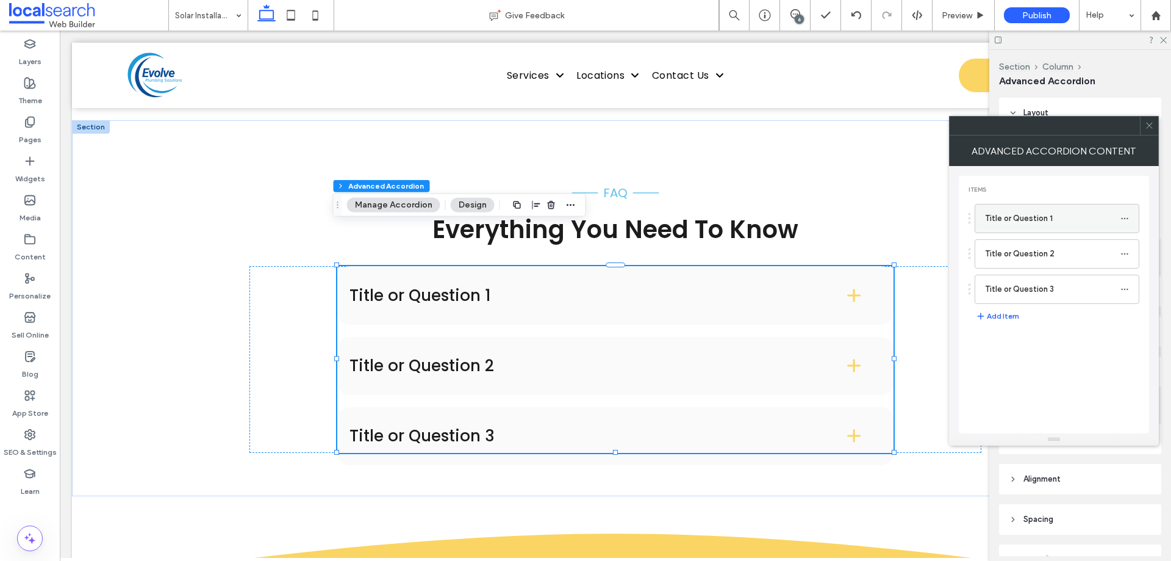
click at [1123, 221] on icon at bounding box center [1125, 218] width 9 height 9
click at [1076, 224] on label "Rename" at bounding box center [1067, 224] width 63 height 10
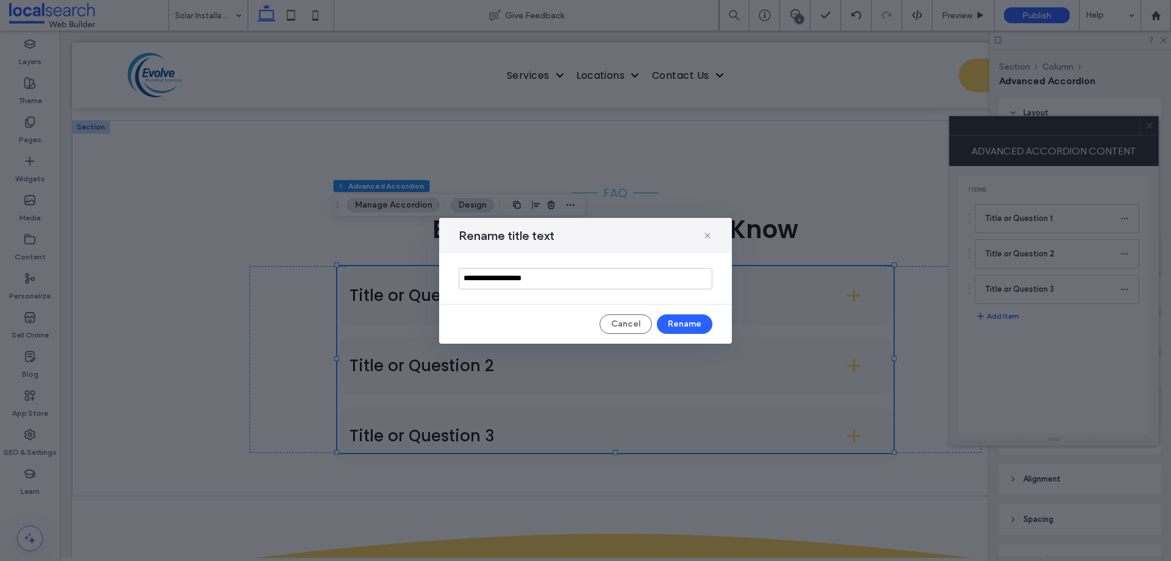
click at [566, 283] on input "**********" at bounding box center [586, 278] width 254 height 21
type input "**********"
click at [679, 317] on button "Rename" at bounding box center [685, 324] width 56 height 20
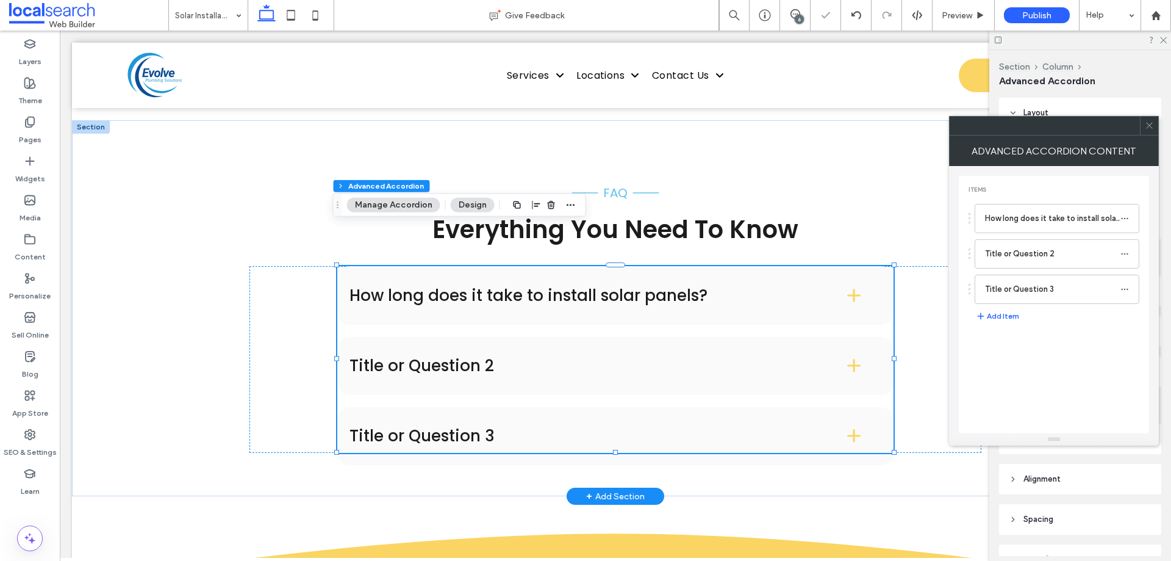
click at [557, 287] on h4 "How long does it take to install solar panels?" at bounding box center [578, 295] width 457 height 16
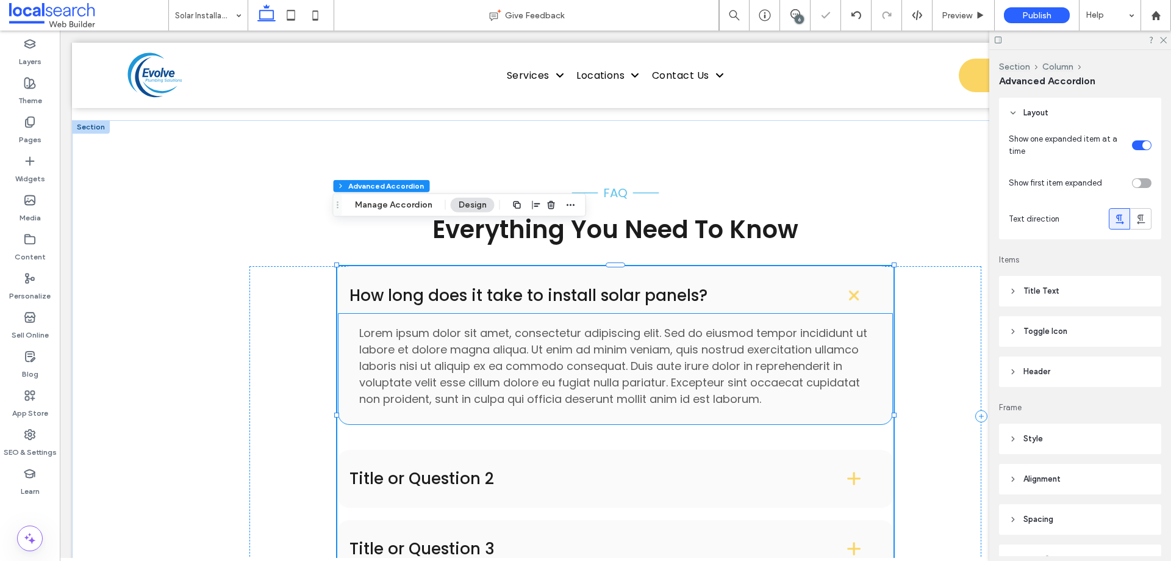
click at [489, 330] on span "Lorem ipsum dolor sit amet, consectetur adipiscing elit. Sed do eiusmod tempor …" at bounding box center [613, 365] width 508 height 81
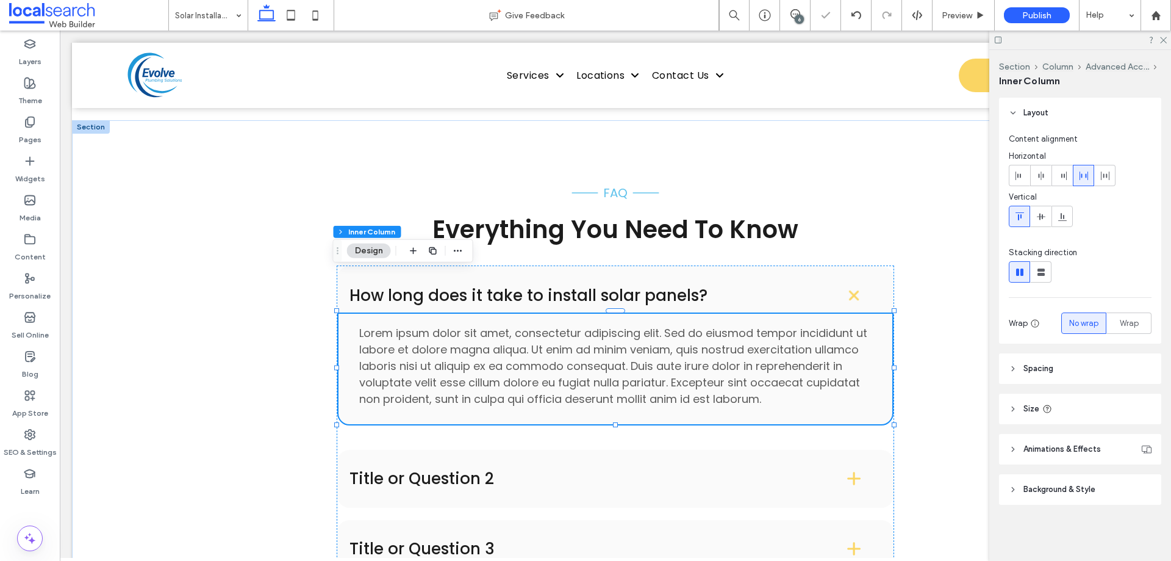
click at [489, 330] on span "Lorem ipsum dolor sit amet, consectetur adipiscing elit. Sed do eiusmod tempor …" at bounding box center [613, 365] width 508 height 81
click at [489, 330] on div "Lorem ipsum dolor sit amet, consectetur adipiscing elit. Sed do eiusmod tempor …" at bounding box center [615, 366] width 512 height 82
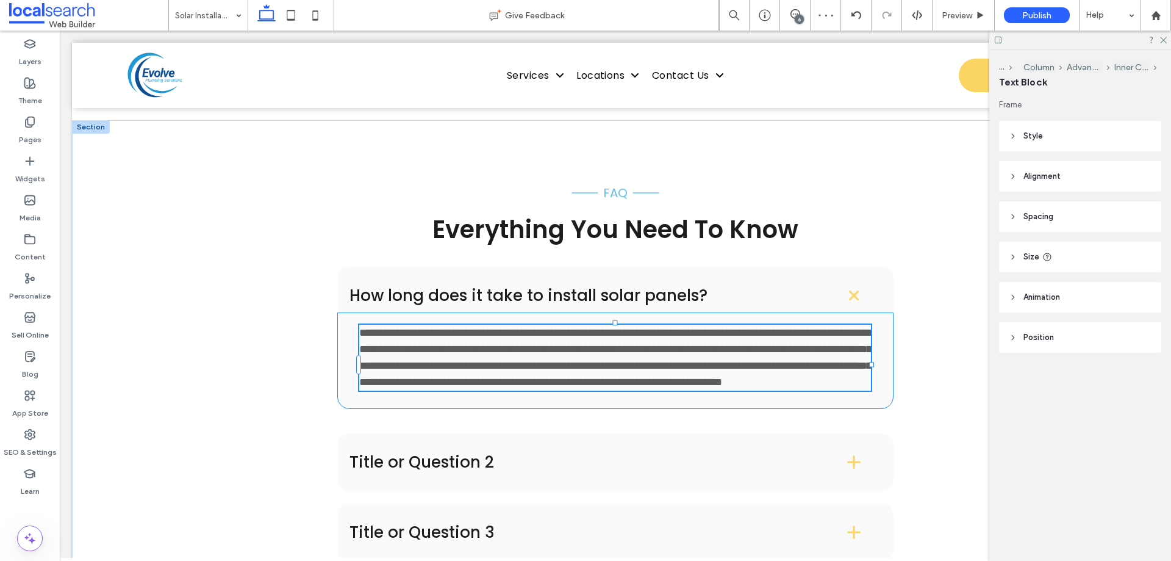
type input "*******"
type input "**"
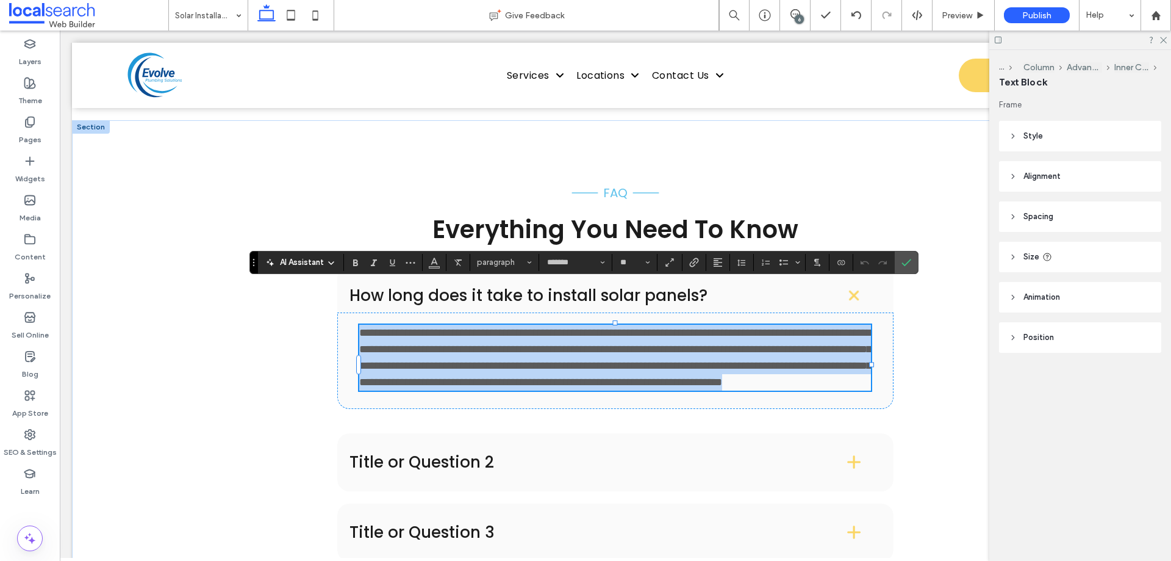
click at [556, 329] on span "**********" at bounding box center [615, 357] width 512 height 60
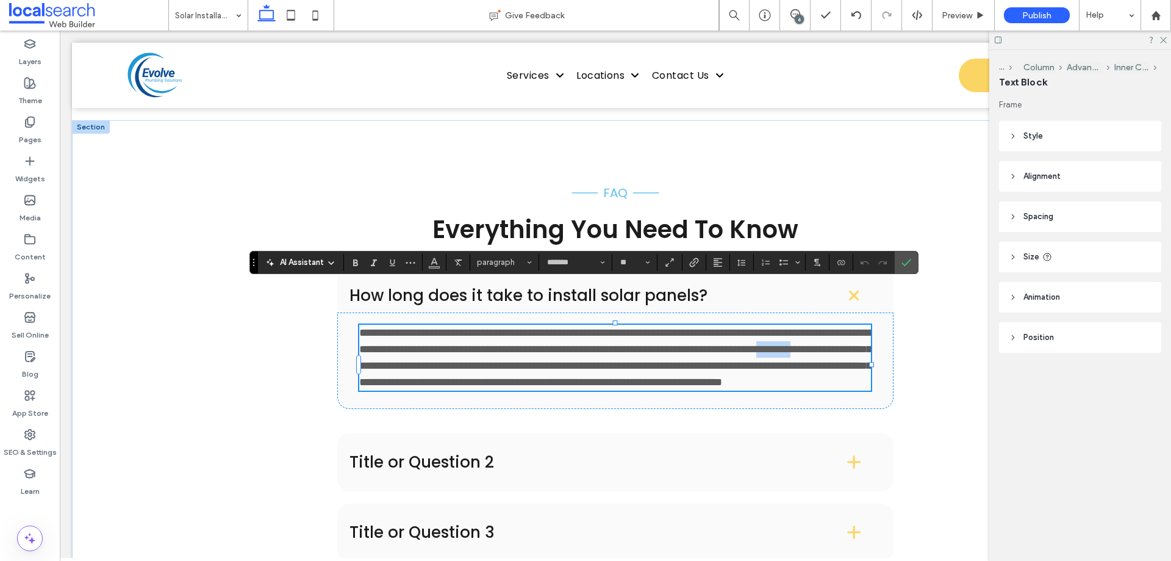
click at [556, 329] on span "**********" at bounding box center [615, 357] width 512 height 60
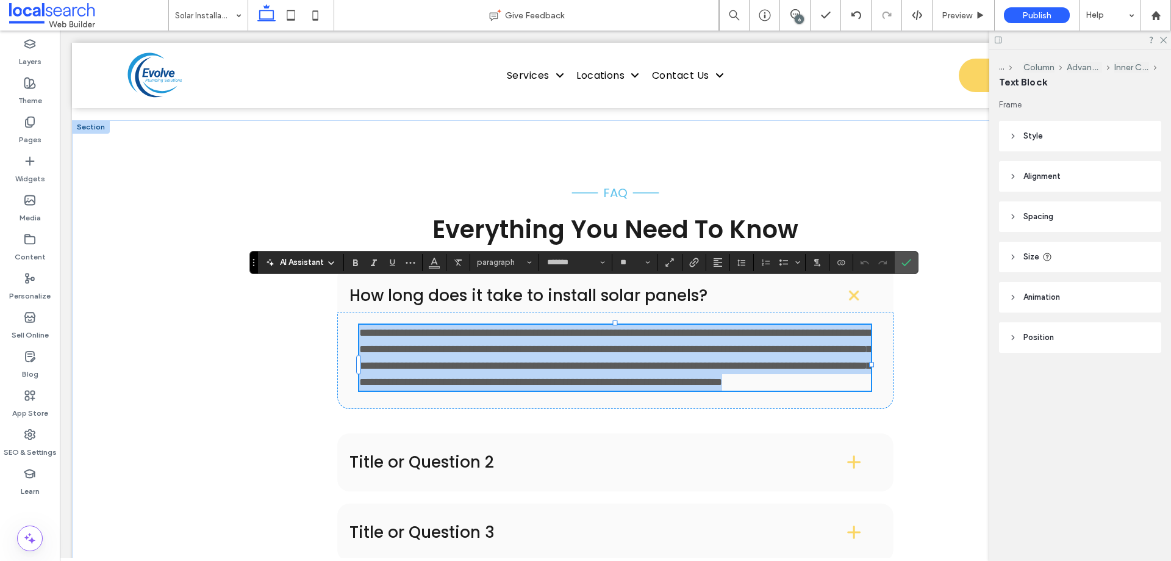
click at [556, 329] on span "**********" at bounding box center [615, 357] width 512 height 60
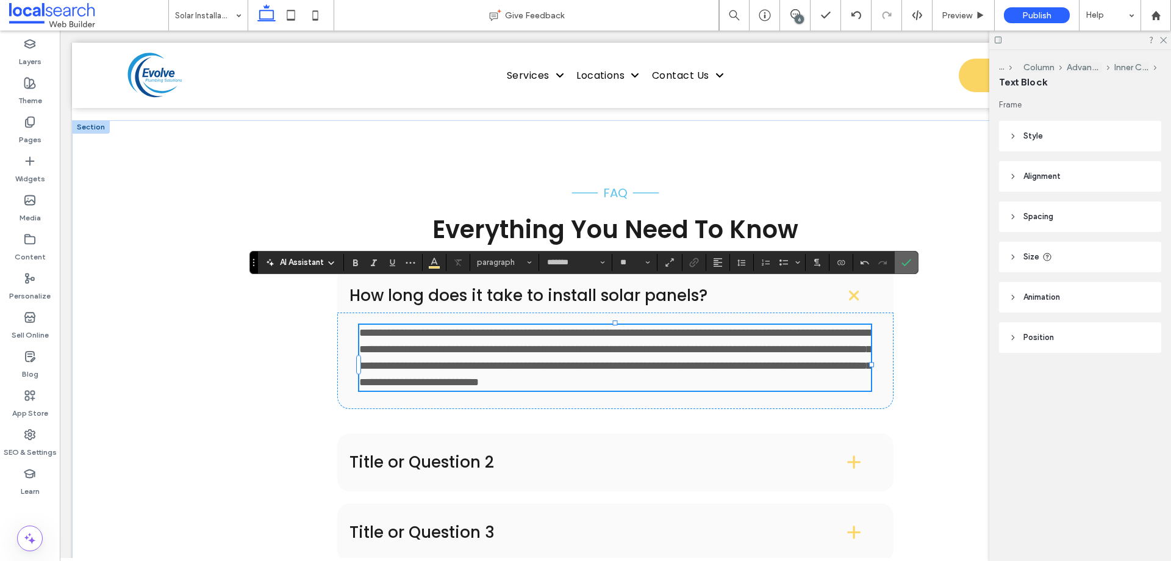
click at [902, 267] on span "Confirm" at bounding box center [904, 262] width 5 height 22
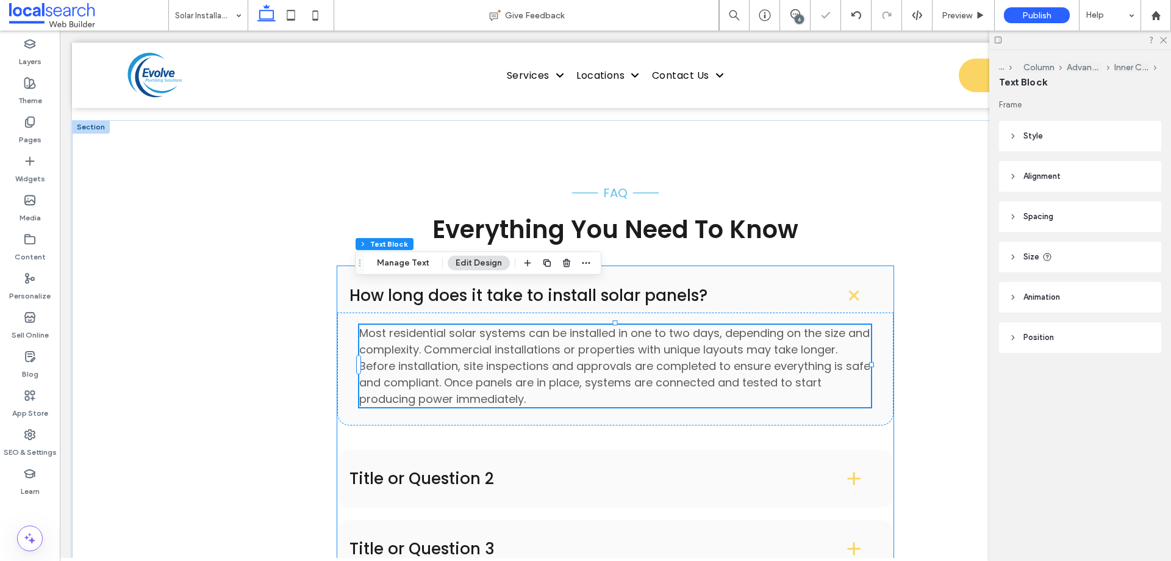
click at [389, 470] on h4 "Title or Question 2" at bounding box center [578, 478] width 457 height 16
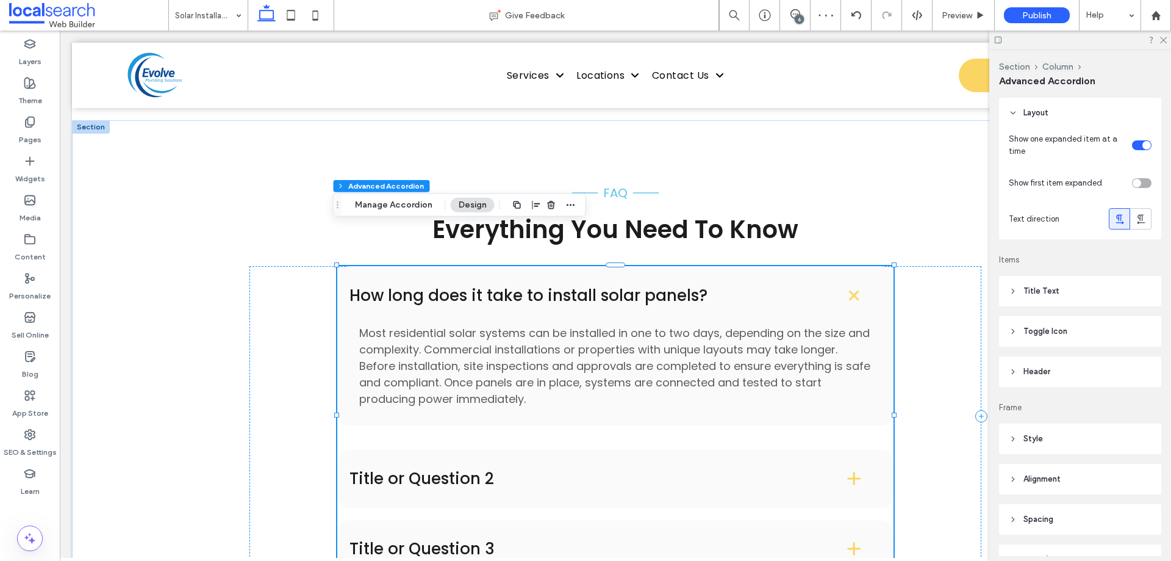
click at [427, 453] on div "Title or Question 2" at bounding box center [615, 479] width 556 height 58
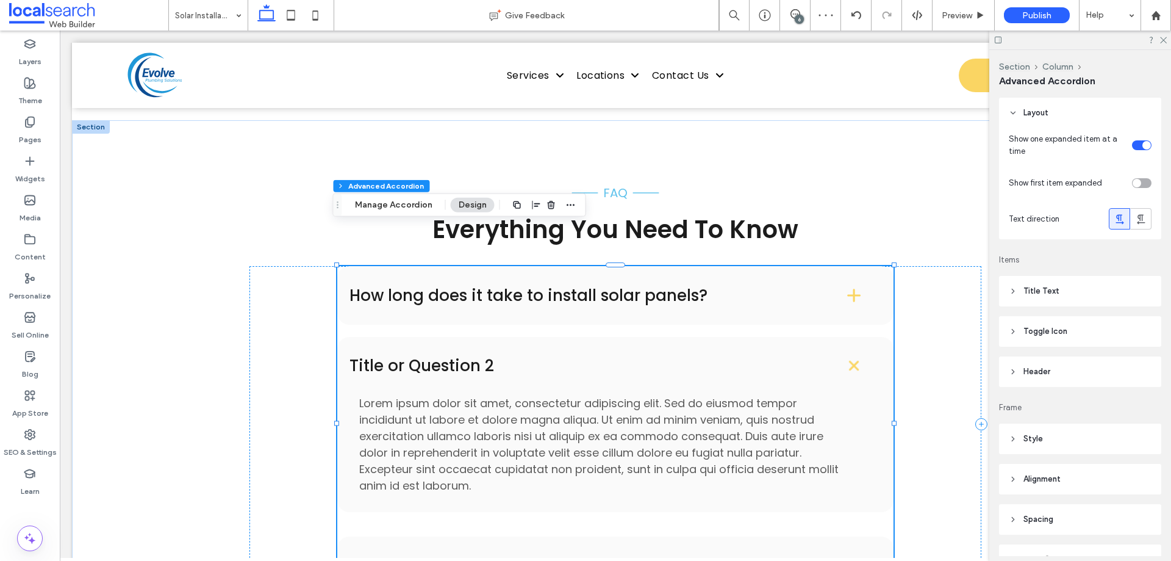
click at [459, 357] on h4 "Title or Question 2" at bounding box center [578, 365] width 457 height 16
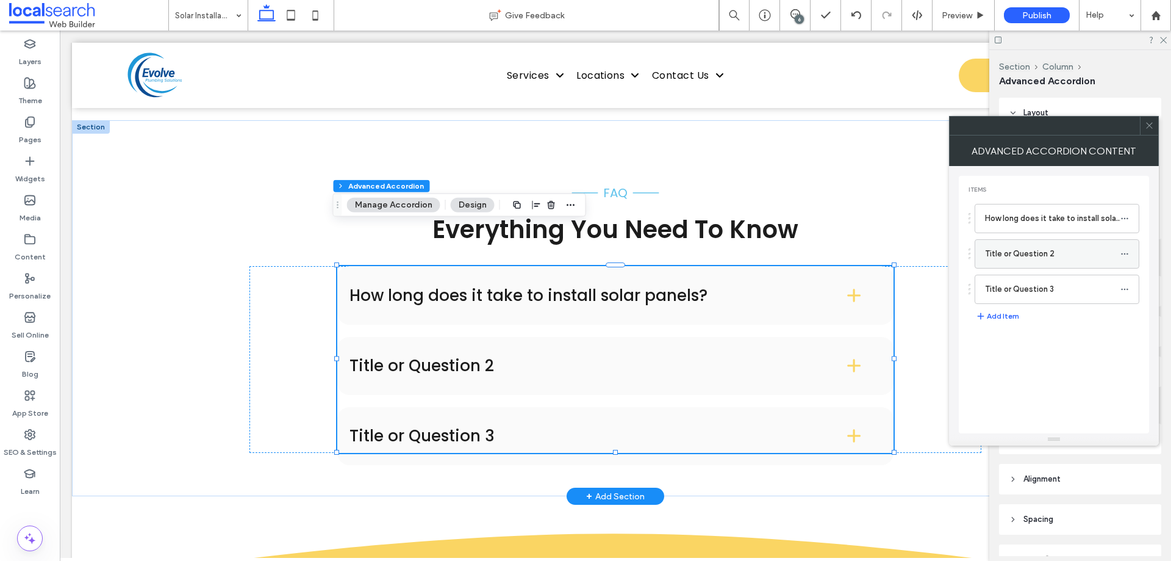
click at [1017, 252] on label "Title or Question 2" at bounding box center [1052, 254] width 135 height 24
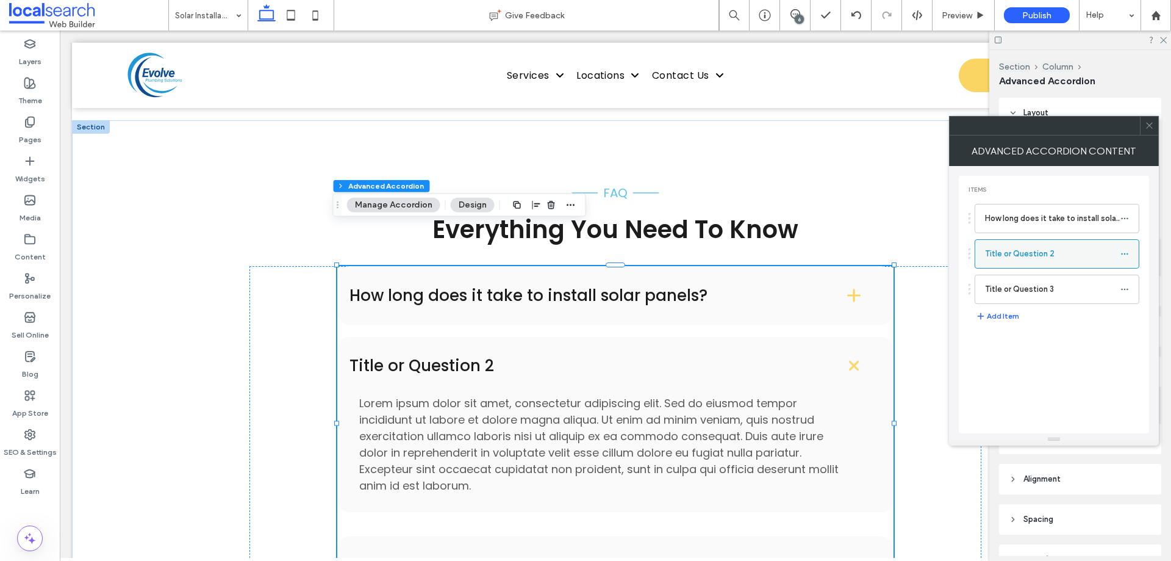
click at [1124, 253] on icon at bounding box center [1125, 253] width 9 height 9
click at [1081, 257] on label "Rename" at bounding box center [1067, 259] width 63 height 10
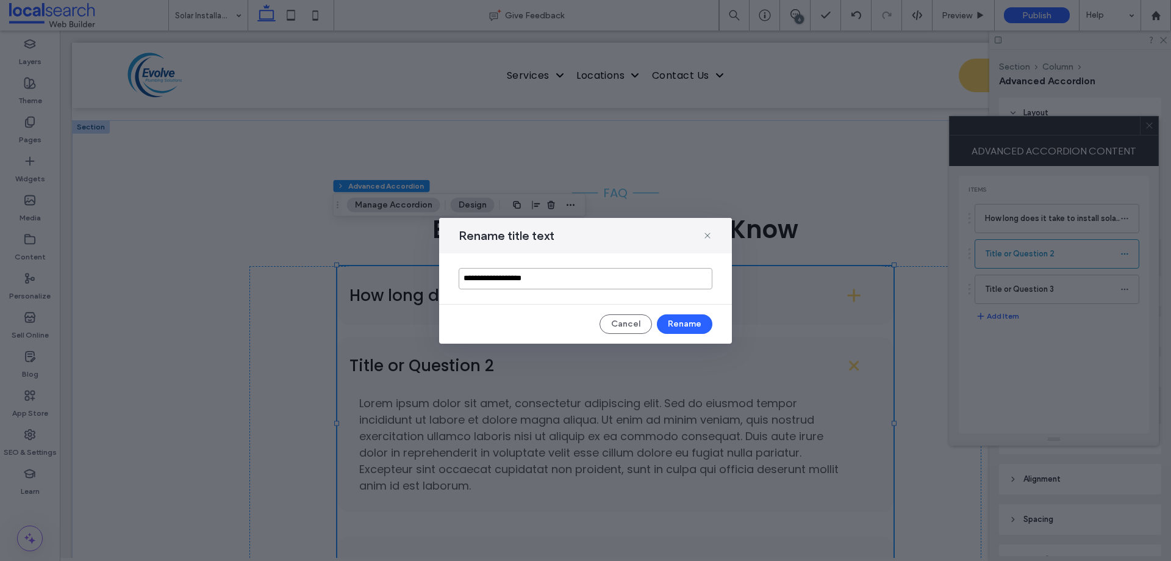
click at [564, 278] on input "**********" at bounding box center [586, 278] width 254 height 21
paste input "**********"
type input "**********"
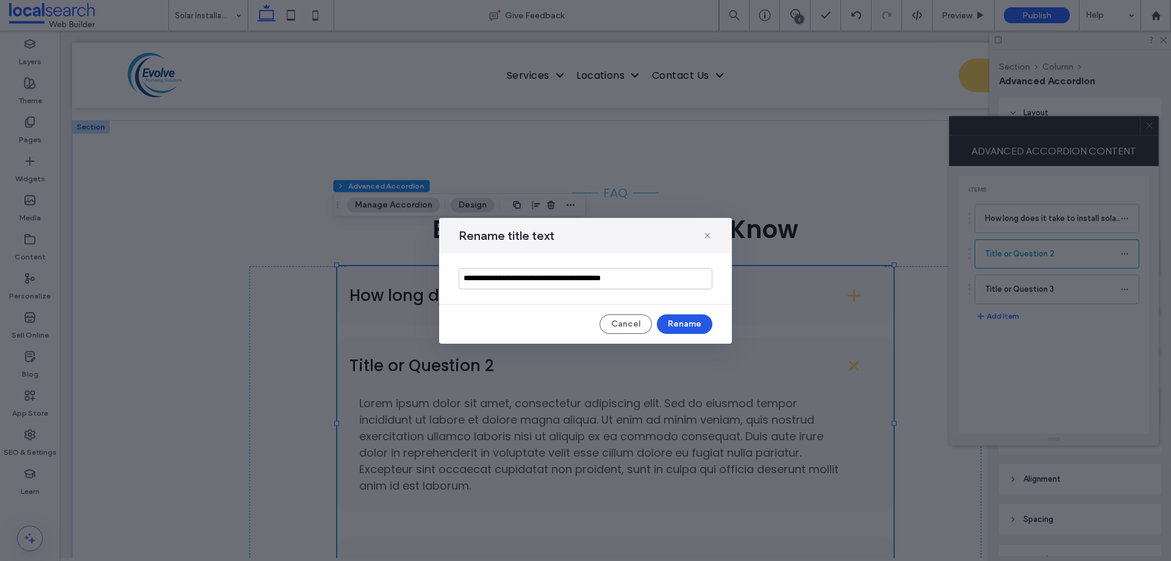
click at [677, 328] on button "Rename" at bounding box center [685, 324] width 56 height 20
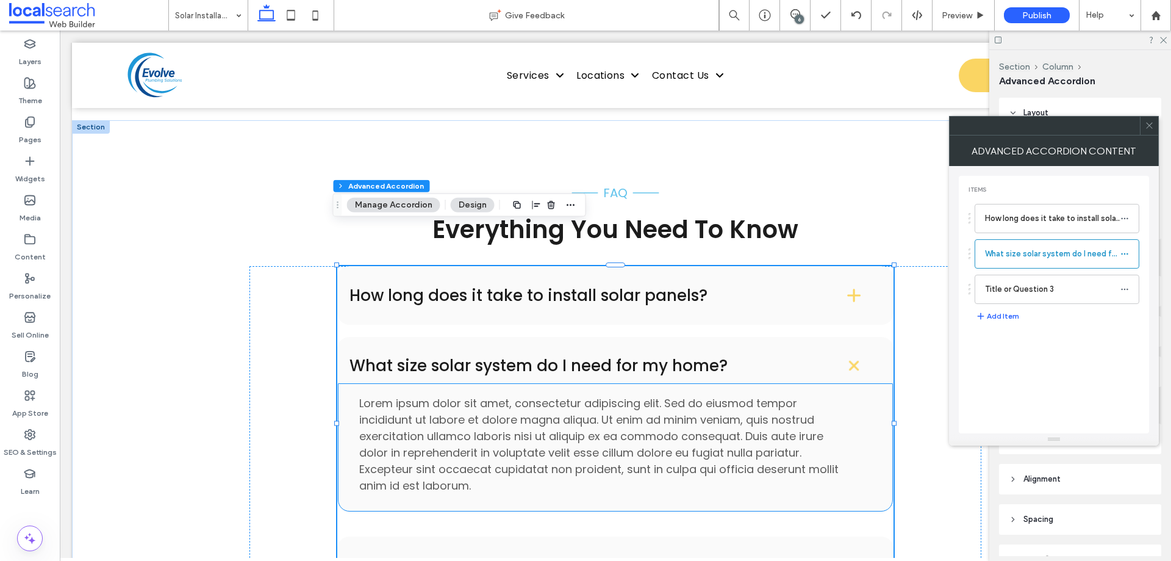
click at [595, 405] on span "Lorem ipsum dolor sit amet, consectetur adipiscing elit. Sed do eiusmod tempor …" at bounding box center [598, 444] width 479 height 98
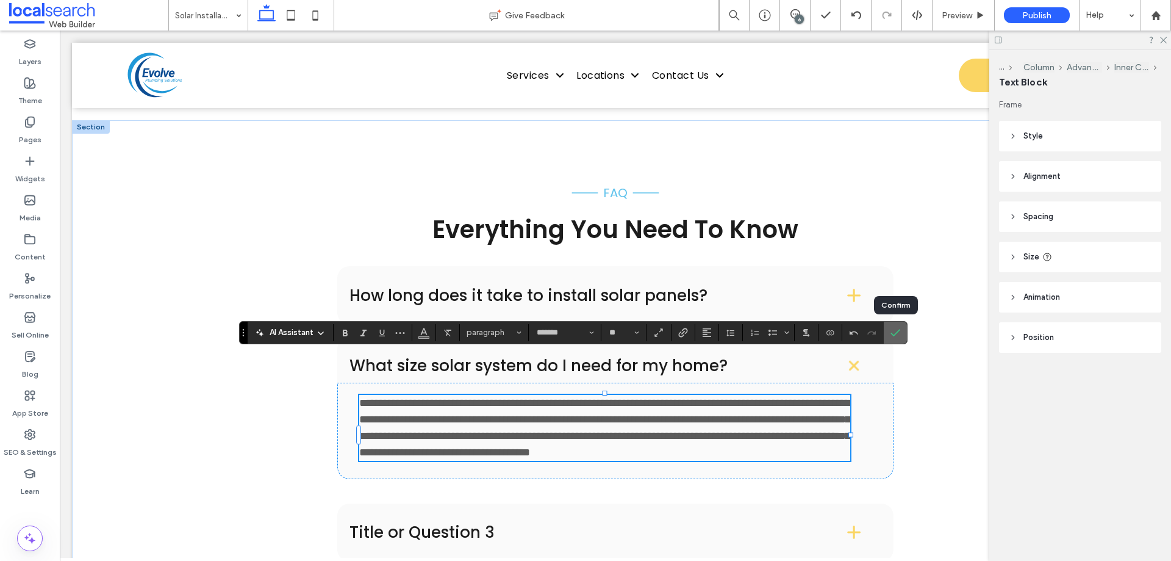
click at [899, 332] on icon "Confirm" at bounding box center [896, 333] width 10 height 10
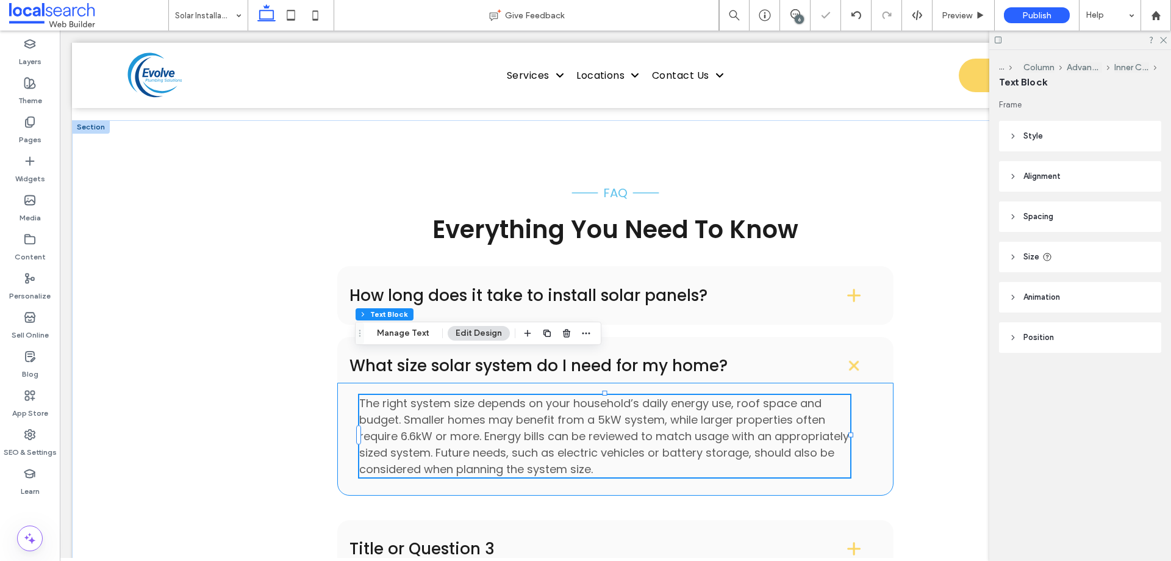
click at [853, 382] on div "The right system size depends on your household’s daily energy use, roof space …" at bounding box center [615, 438] width 556 height 113
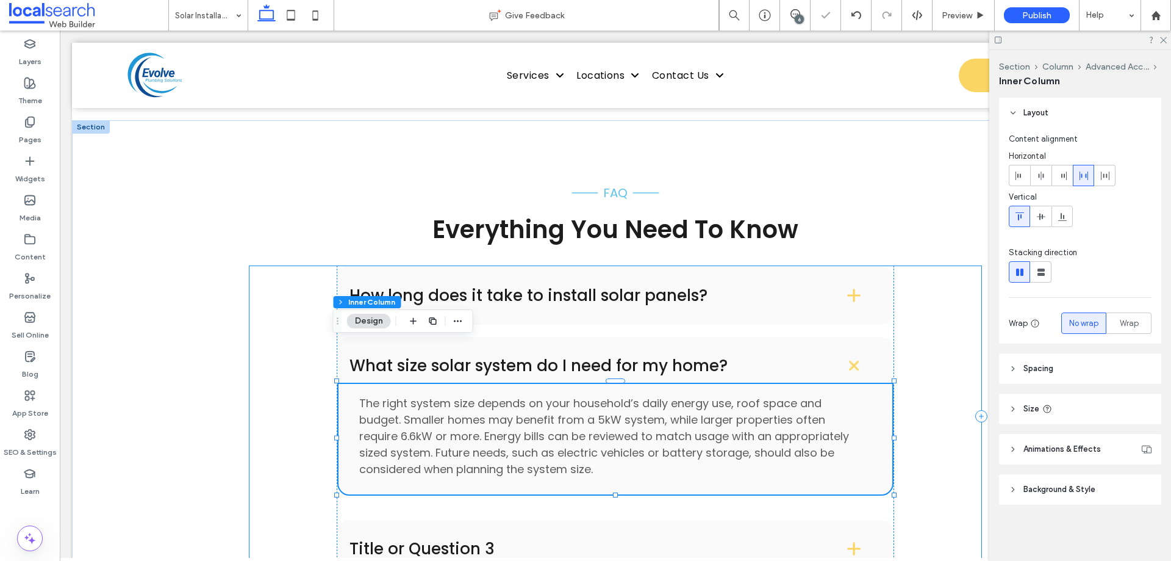
click at [906, 354] on div "How long does it take to install solar panels? Most residential solar systems c…" at bounding box center [615, 415] width 732 height 299
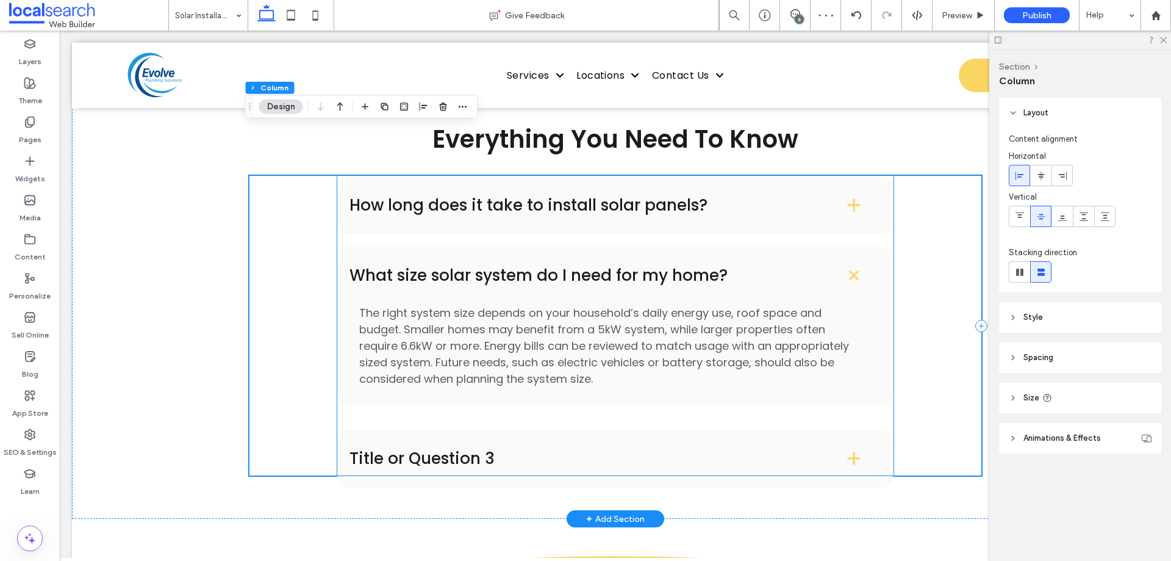
scroll to position [1952, 0]
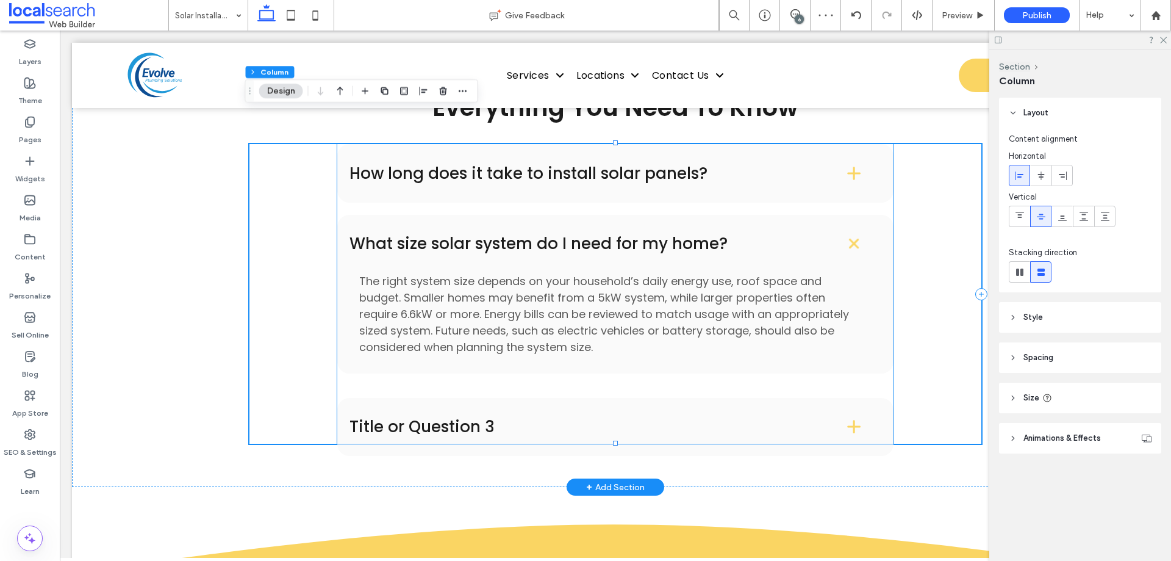
click at [394, 418] on h4 "Title or Question 3" at bounding box center [578, 426] width 457 height 16
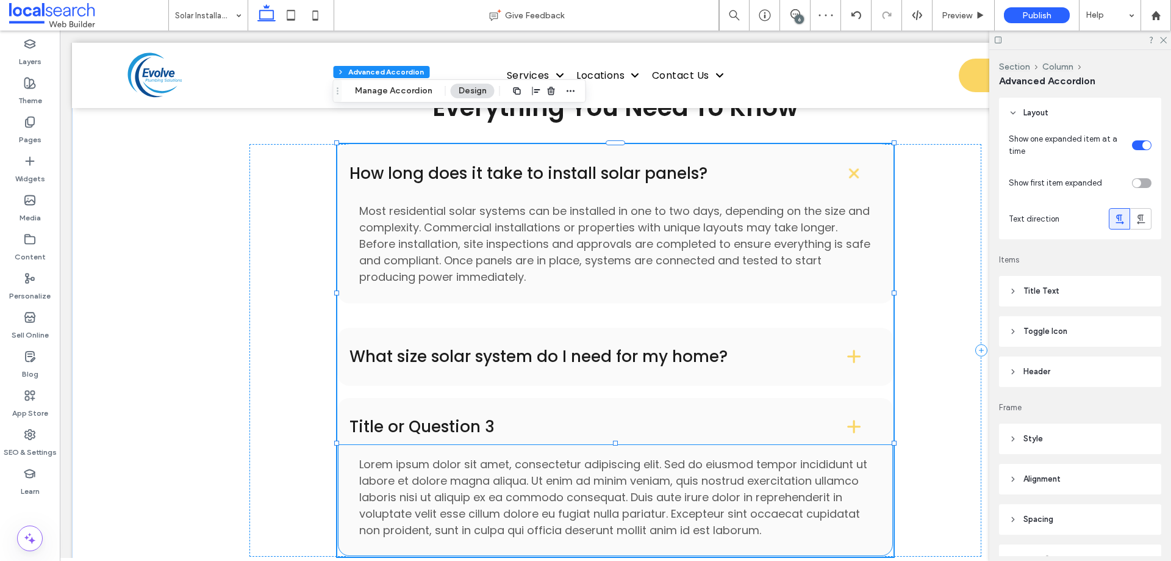
type input "**"
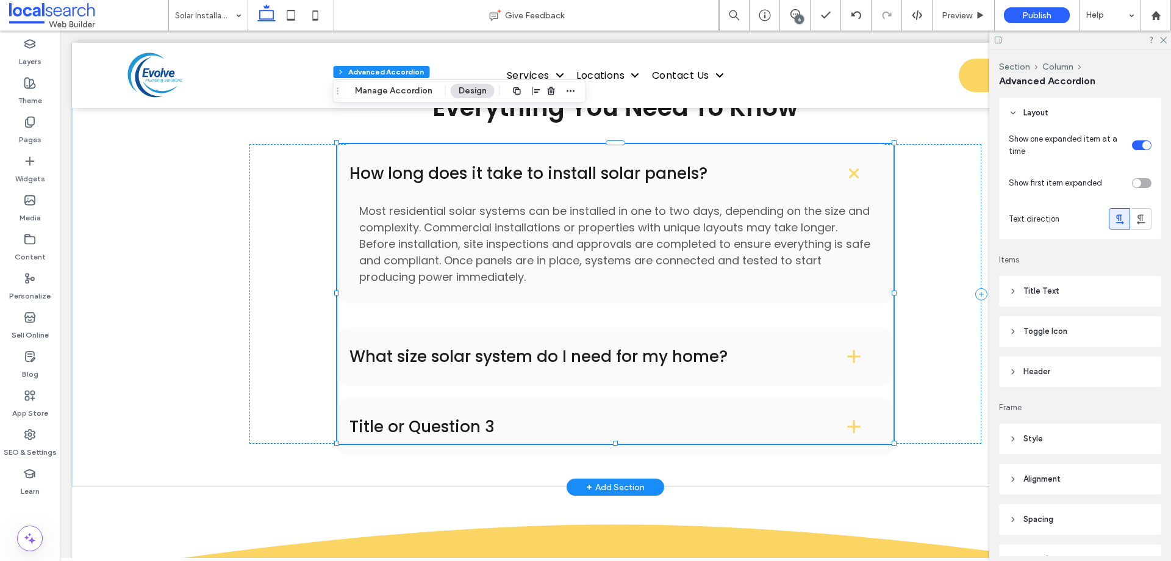
click at [409, 398] on div "Title or Question 3" at bounding box center [615, 427] width 556 height 58
click at [409, 374] on div "How long does it take to install solar panels? Most residential solar systems c…" at bounding box center [615, 293] width 556 height 299
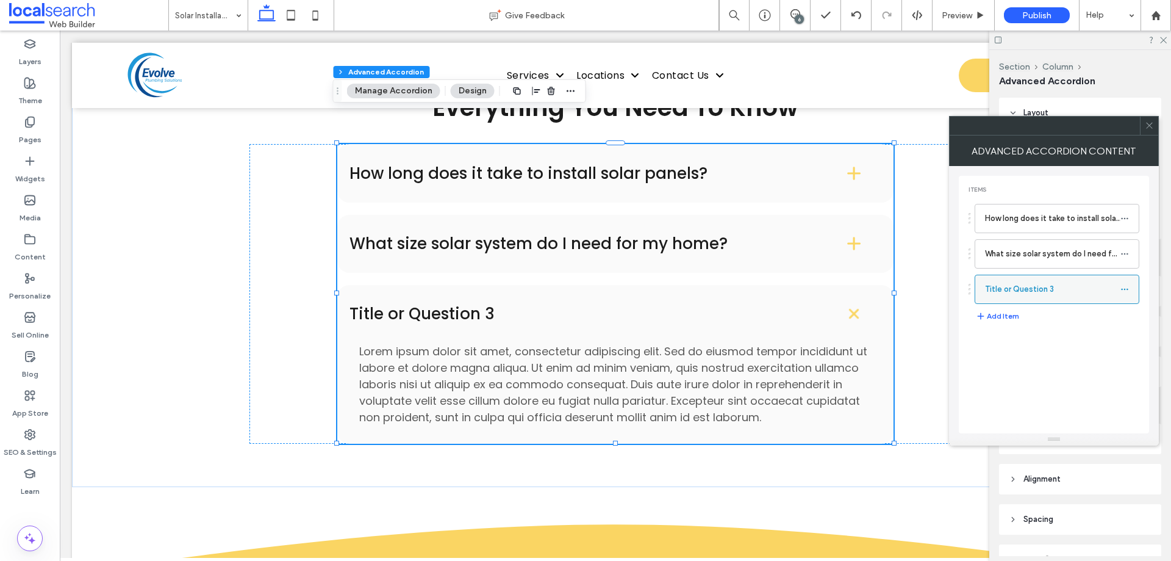
click at [1123, 292] on icon at bounding box center [1125, 289] width 9 height 9
click at [1072, 300] on label "Rename" at bounding box center [1067, 295] width 63 height 10
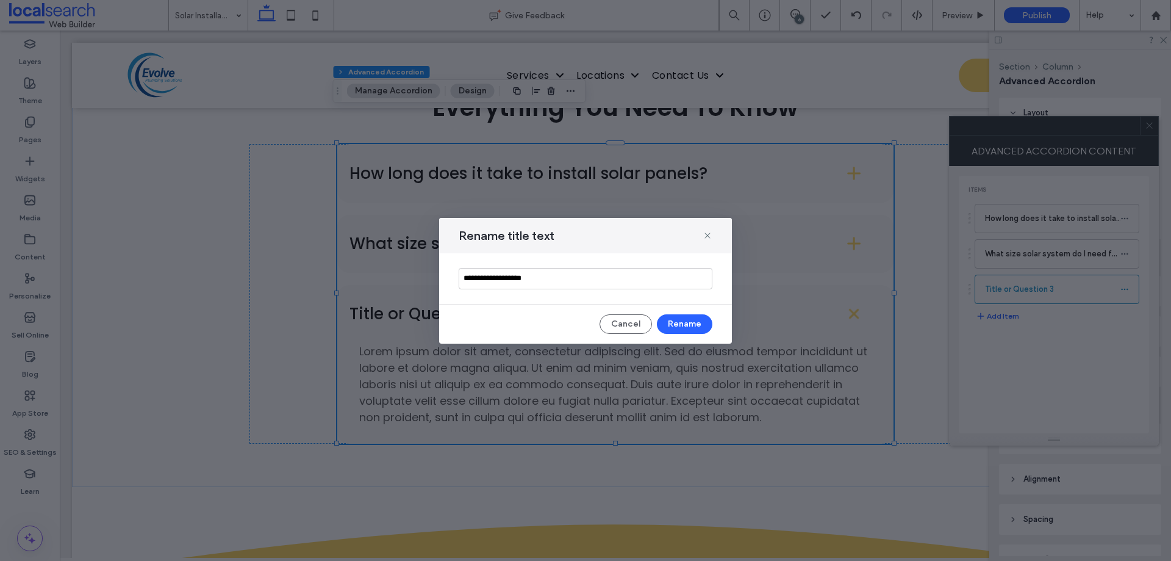
click at [526, 277] on input "**********" at bounding box center [586, 278] width 254 height 21
type input "**********"
click at [693, 324] on button "Rename" at bounding box center [685, 324] width 56 height 20
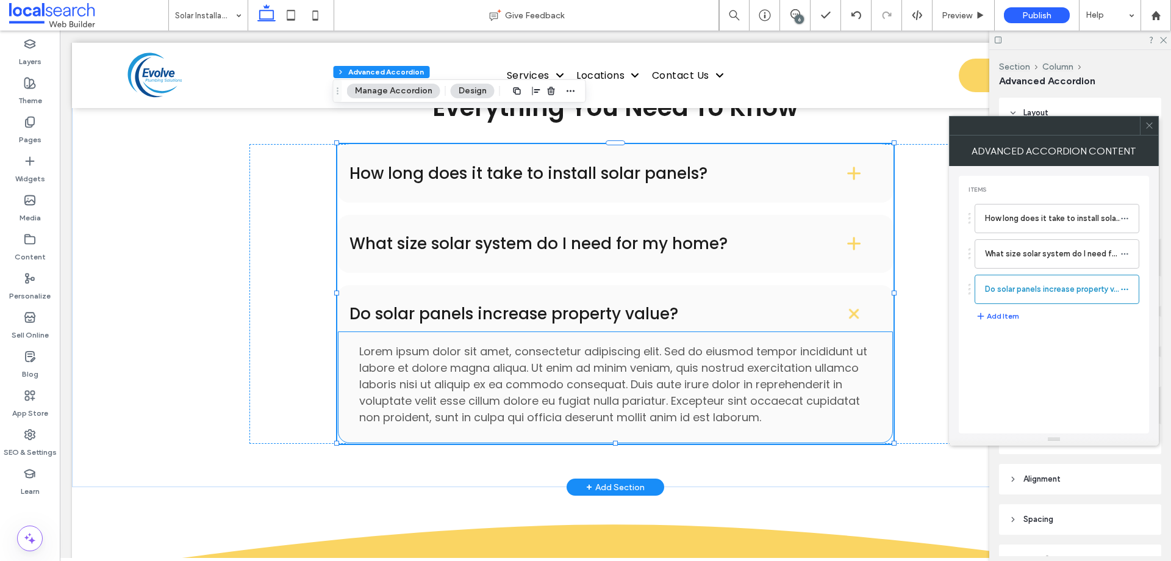
click at [564, 343] on span "Lorem ipsum dolor sit amet, consectetur adipiscing elit. Sed do eiusmod tempor …" at bounding box center [613, 383] width 508 height 81
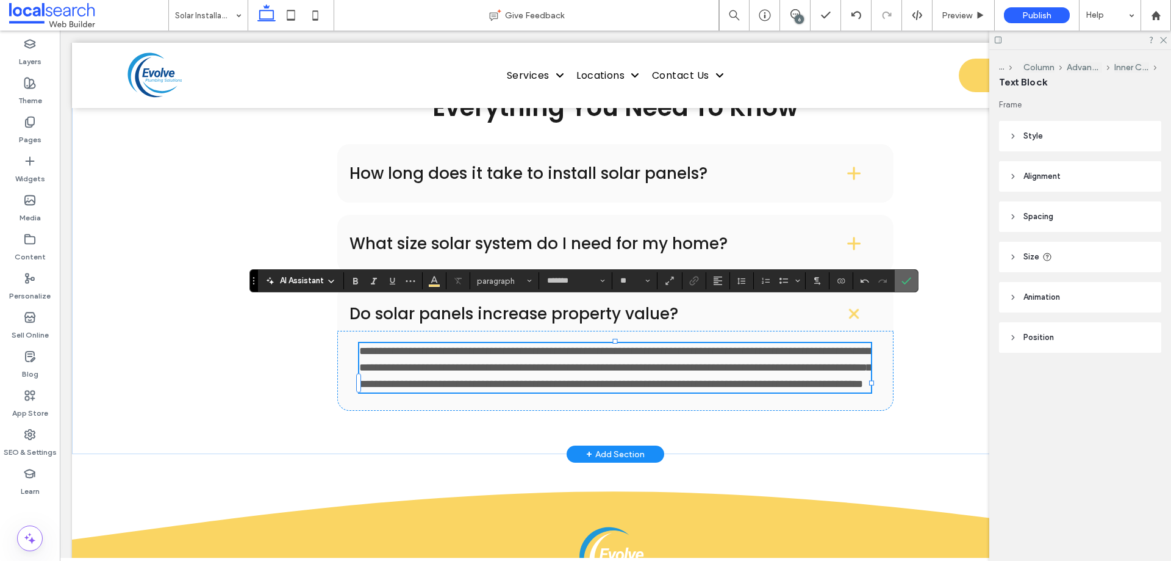
click at [908, 285] on icon "Confirm" at bounding box center [907, 281] width 10 height 10
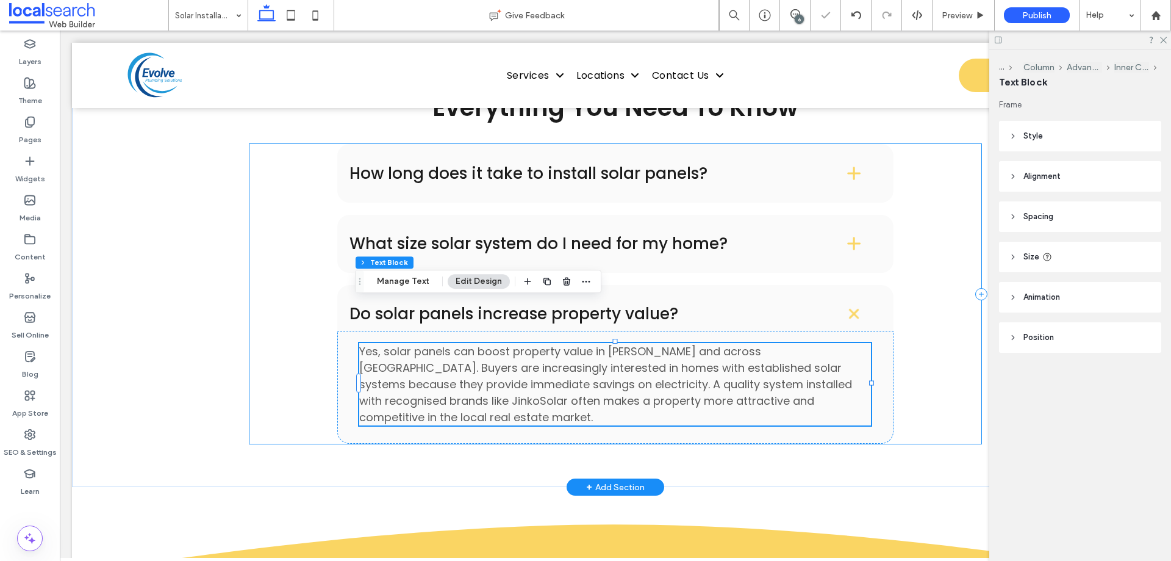
click at [911, 305] on div "How long does it take to install solar panels? Most residential solar systems c…" at bounding box center [615, 293] width 732 height 299
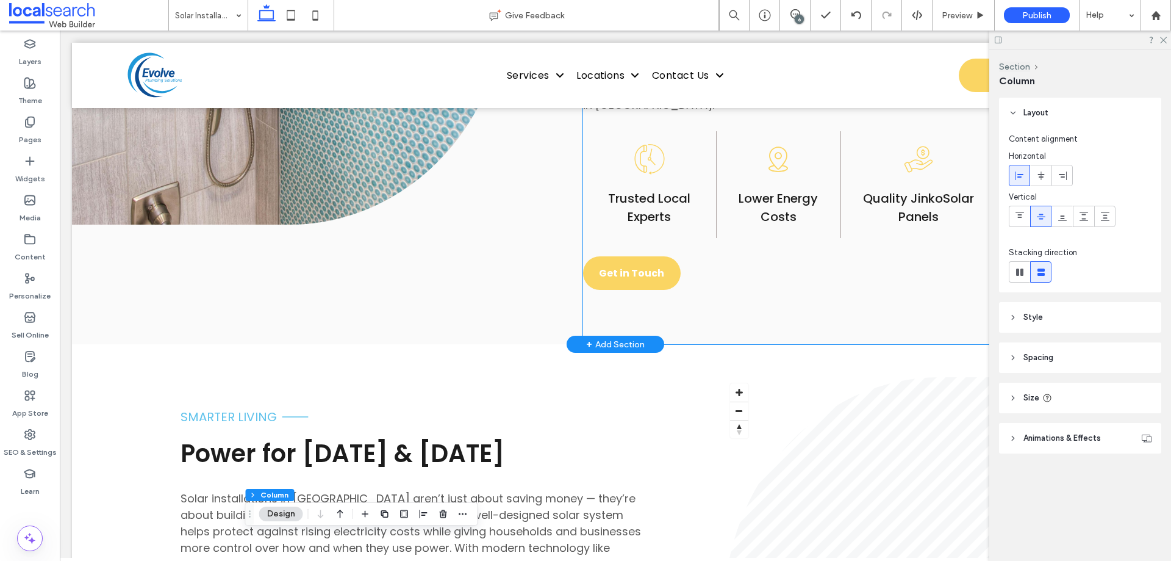
scroll to position [1159, 0]
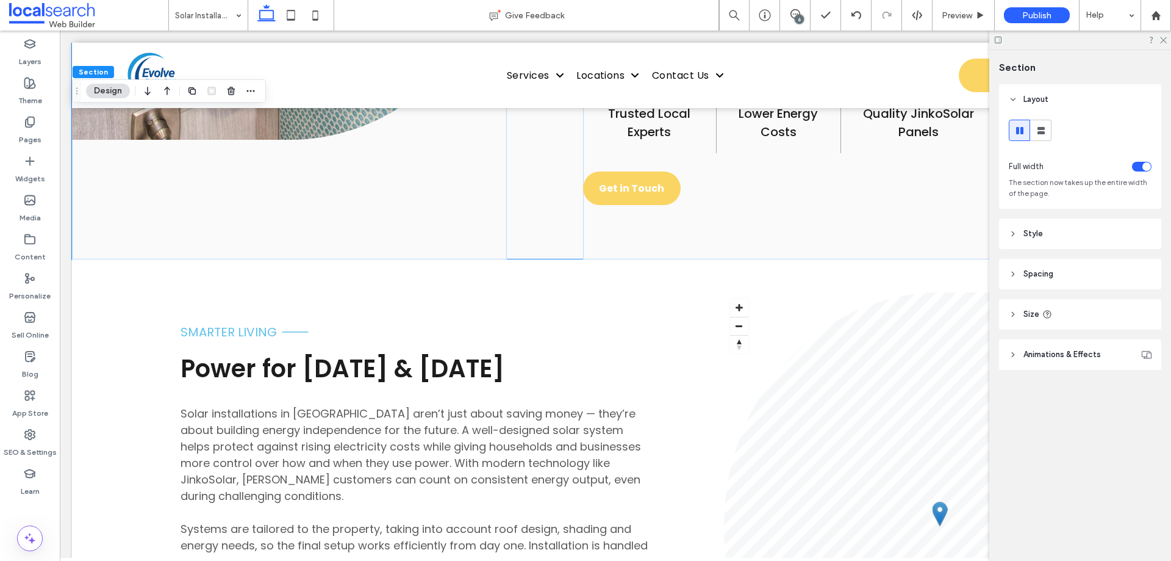
click at [1073, 349] on span "Animations & Effects" at bounding box center [1062, 354] width 77 height 12
click at [1048, 240] on header "Style" at bounding box center [1080, 233] width 162 height 30
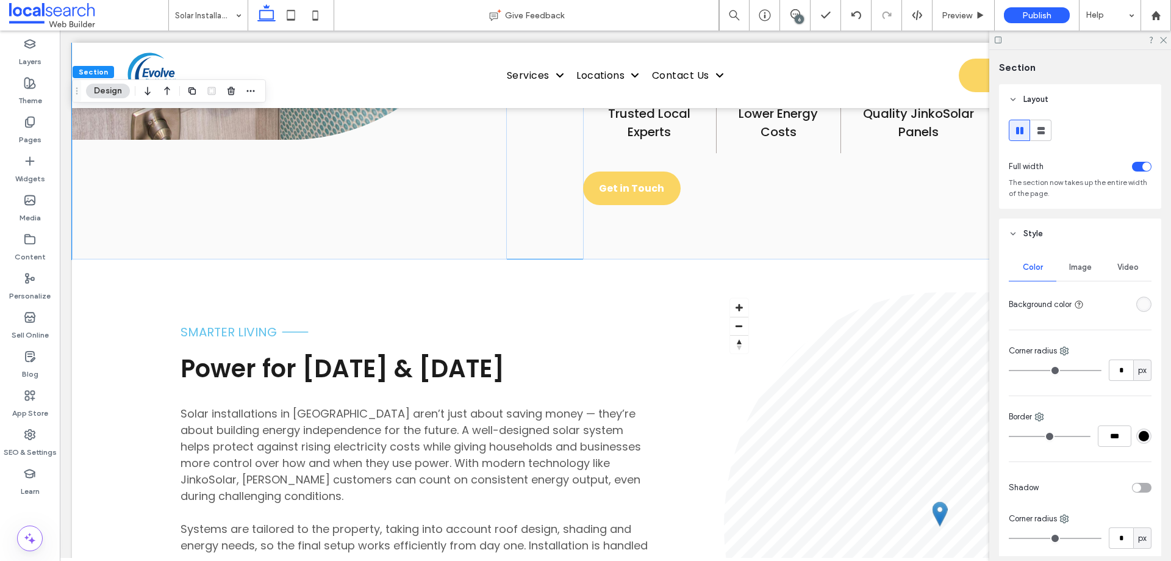
click at [1141, 304] on div "rgba(250, 250, 250, 1)" at bounding box center [1144, 304] width 10 height 10
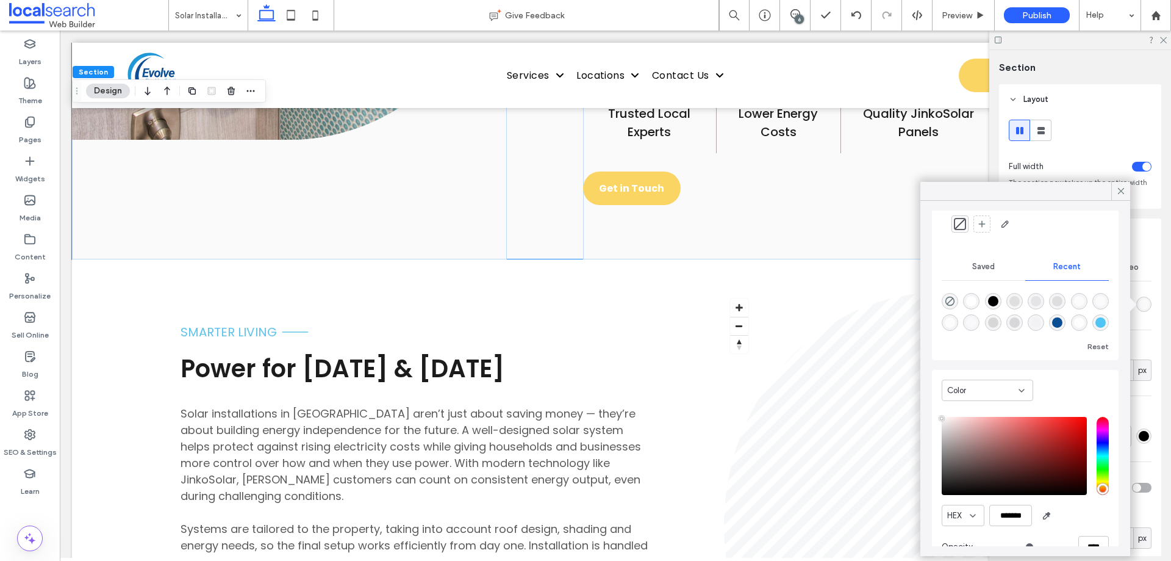
scroll to position [95, 0]
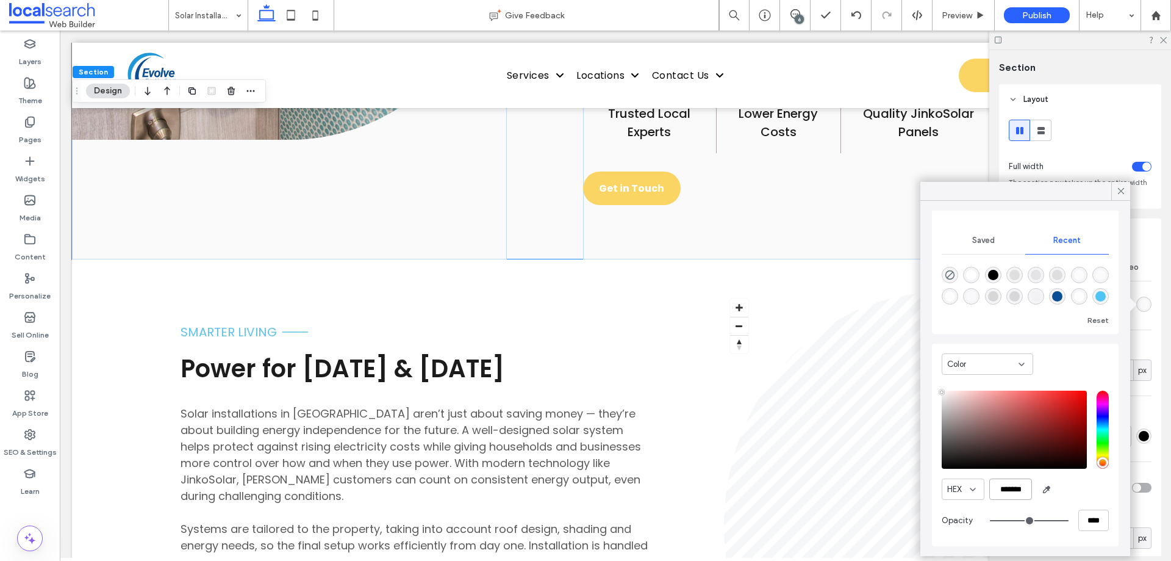
click at [1022, 479] on input "*******" at bounding box center [1010, 488] width 43 height 21
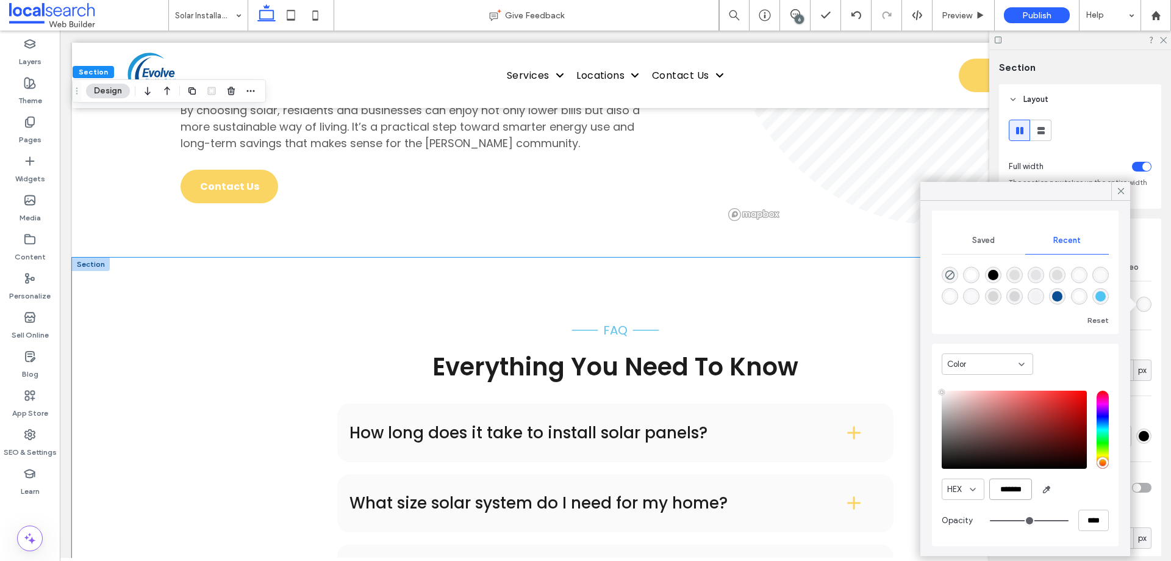
scroll to position [1708, 0]
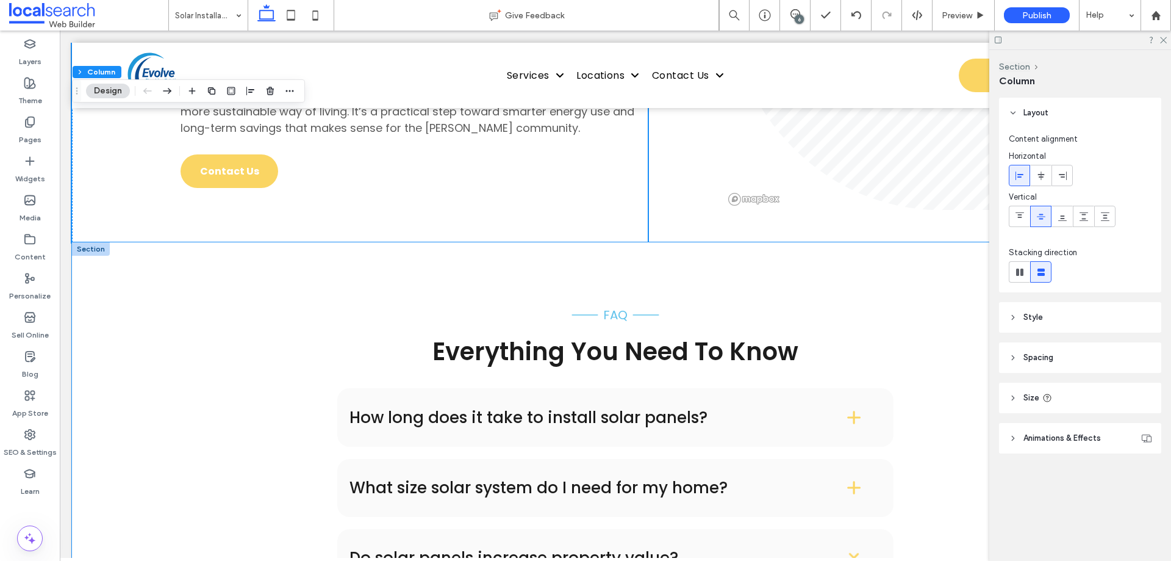
click at [109, 242] on div "FAQ Everything You Need To Know How long does it take to install solar panels? …" at bounding box center [615, 486] width 1087 height 489
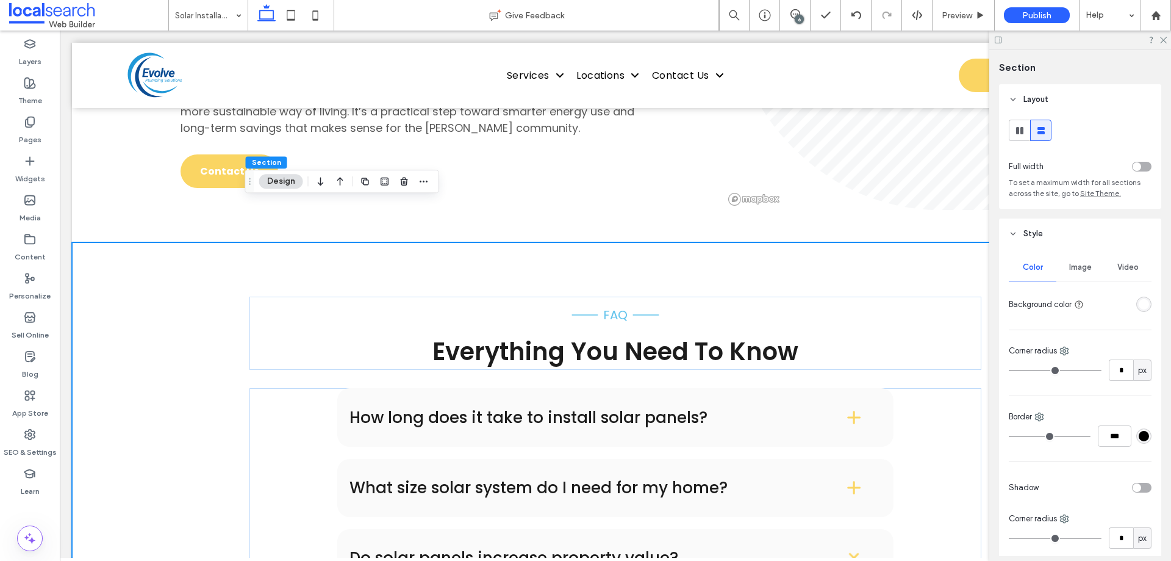
click at [1143, 301] on div "rgba(255, 255, 255, 1)" at bounding box center [1144, 304] width 10 height 10
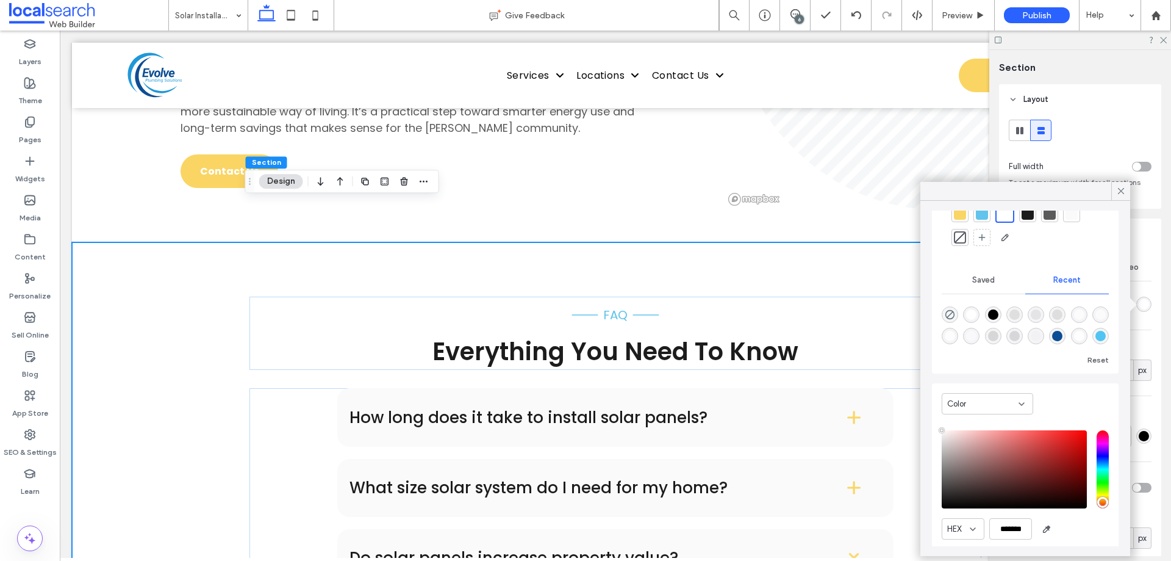
scroll to position [95, 0]
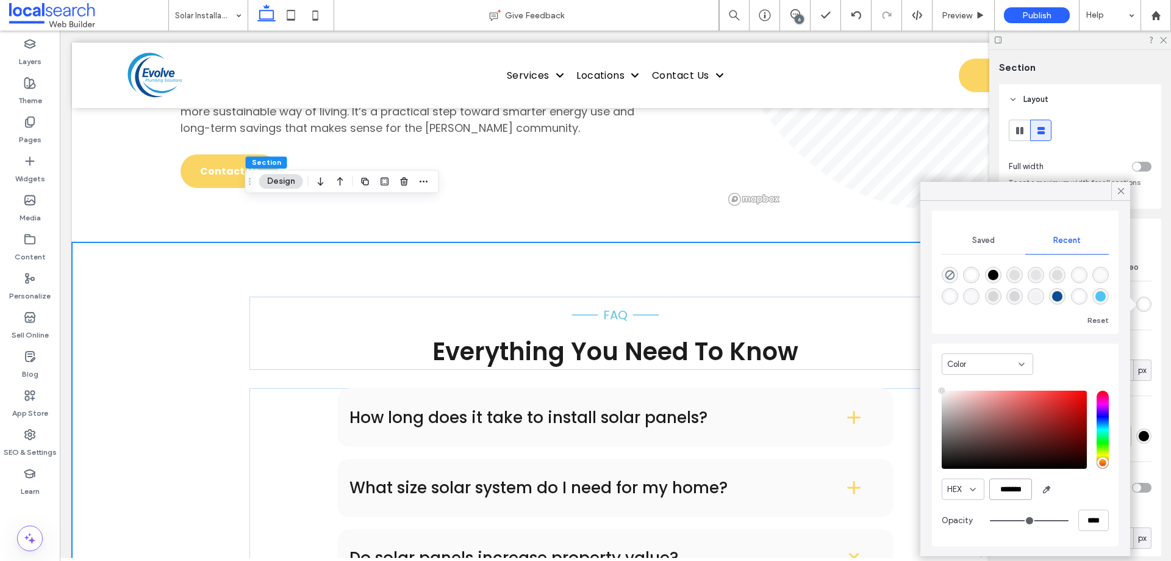
click at [1012, 486] on input "*******" at bounding box center [1010, 488] width 43 height 21
paste input "color picker textbox"
type input "*******"
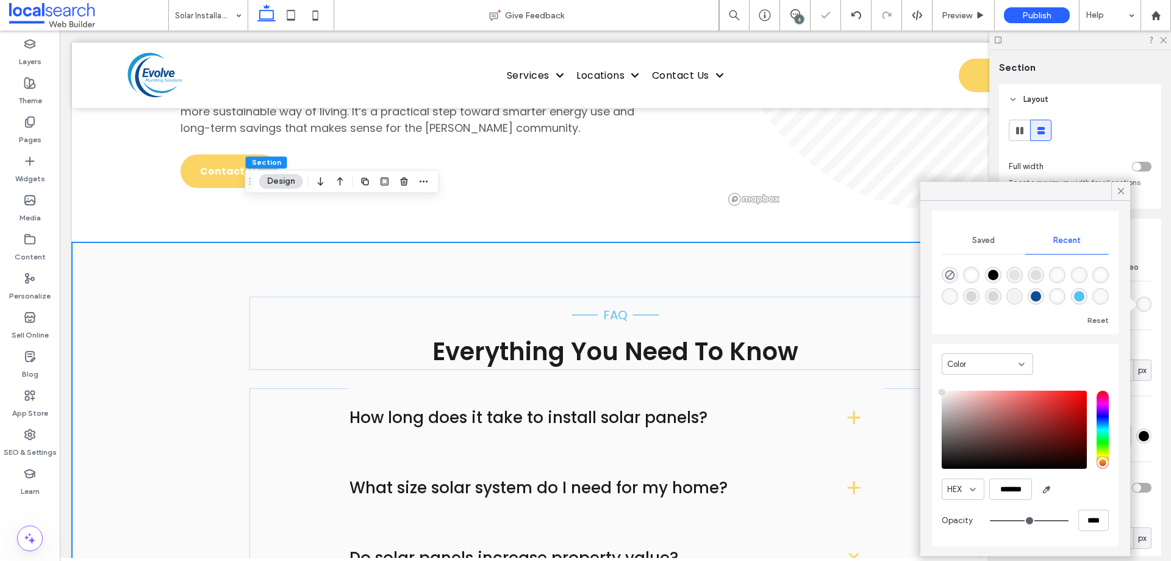
click at [256, 242] on div "FAQ Everything You Need To Know How long does it take to install solar panels? …" at bounding box center [615, 486] width 732 height 489
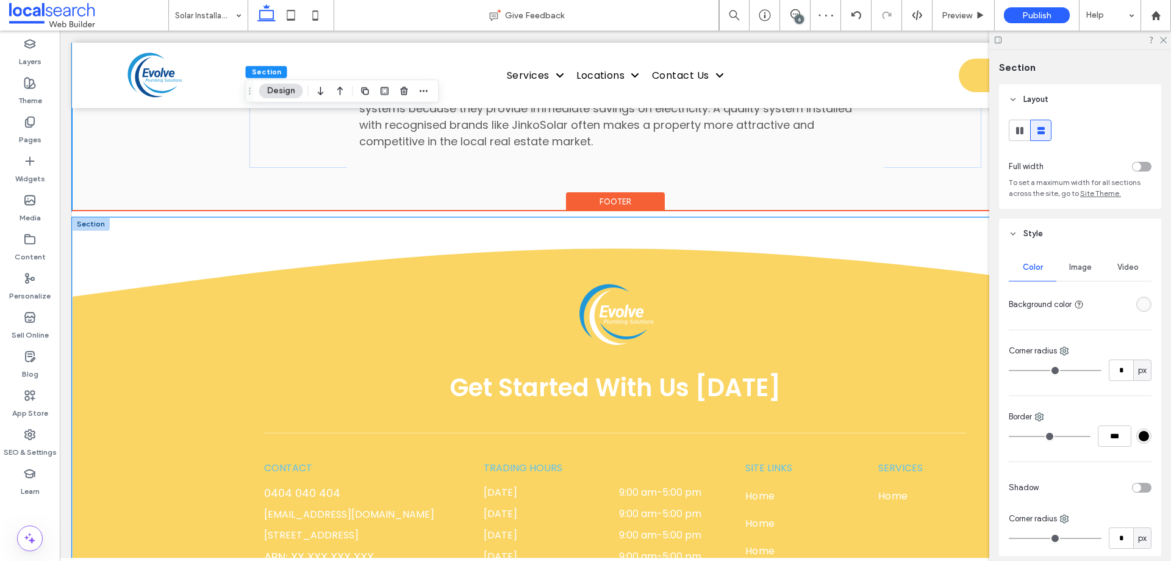
scroll to position [2074, 0]
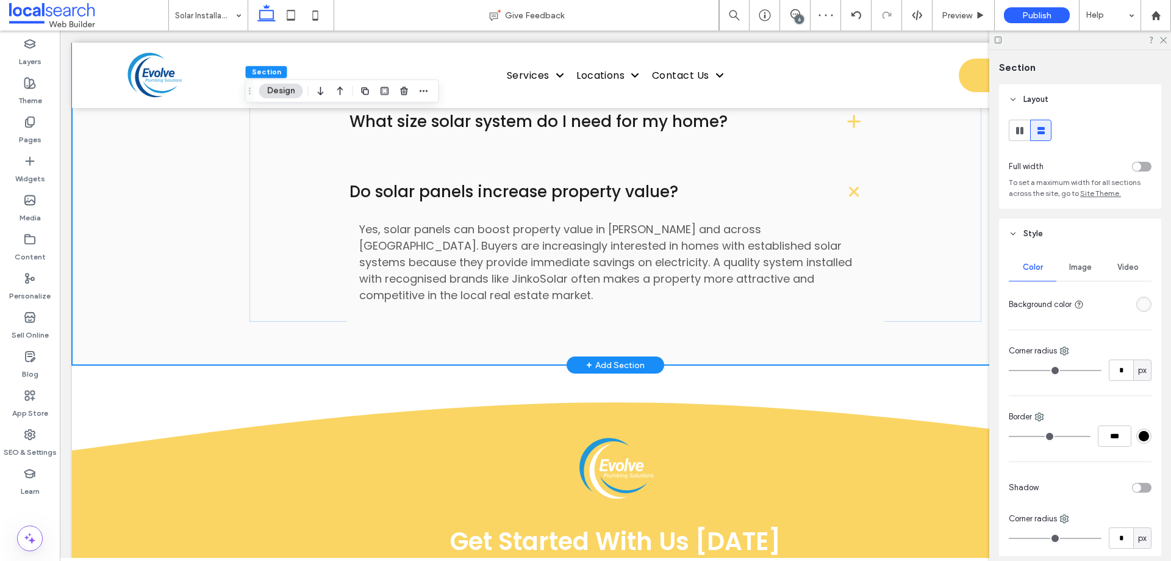
click at [127, 267] on div "FAQ Everything You Need To Know How long does it take to install solar panels? …" at bounding box center [615, 120] width 1087 height 489
click at [1139, 300] on div "rgba(250, 250, 250, 1)" at bounding box center [1144, 304] width 10 height 10
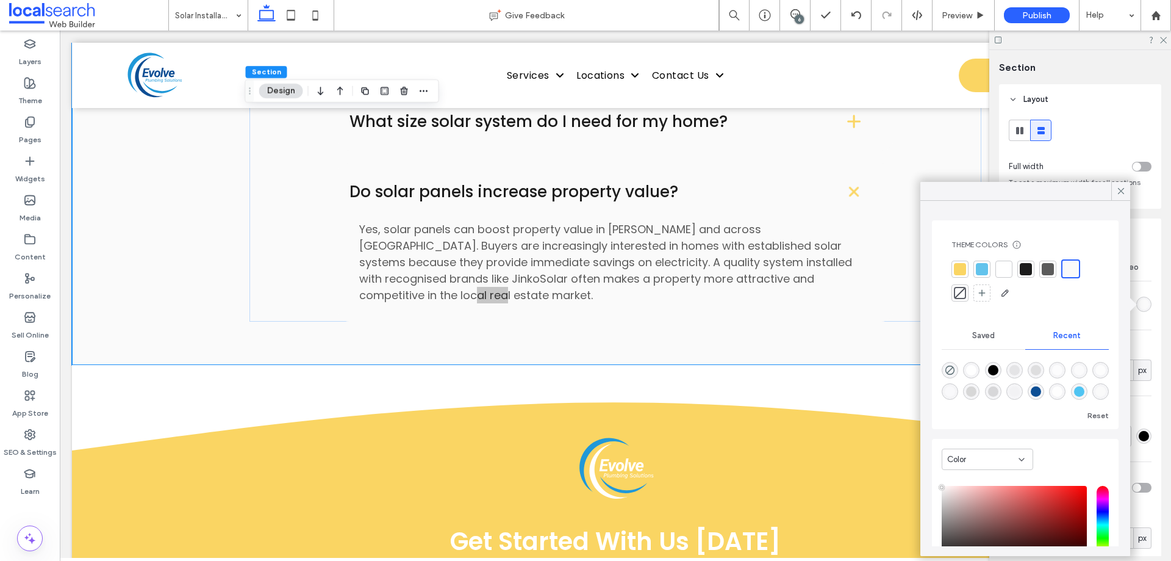
click at [957, 290] on div at bounding box center [960, 293] width 12 height 12
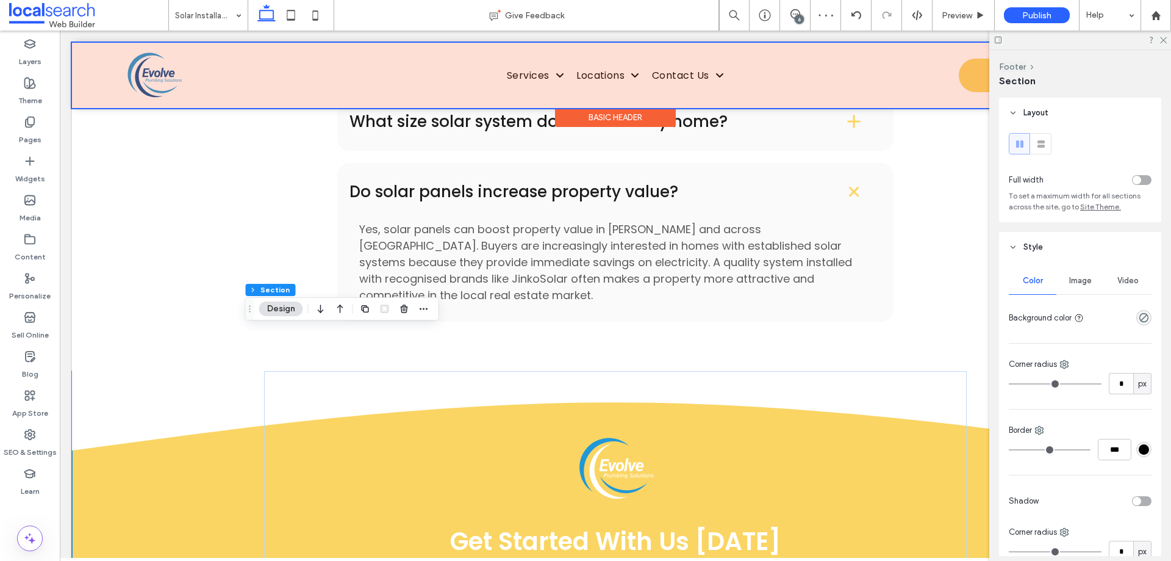
click at [325, 68] on div at bounding box center [615, 75] width 1087 height 65
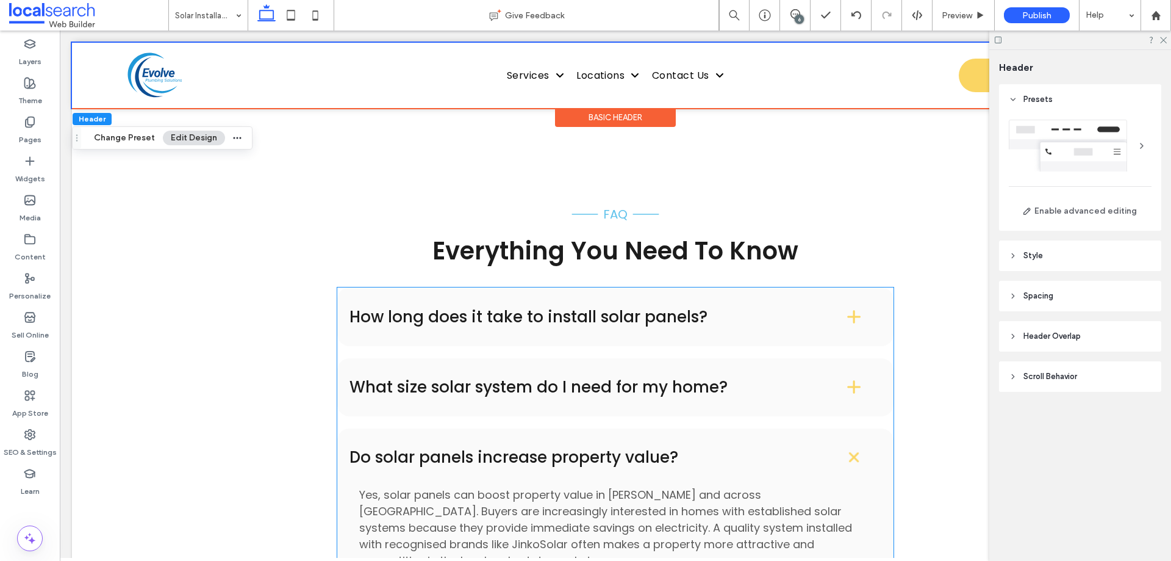
scroll to position [1830, 0]
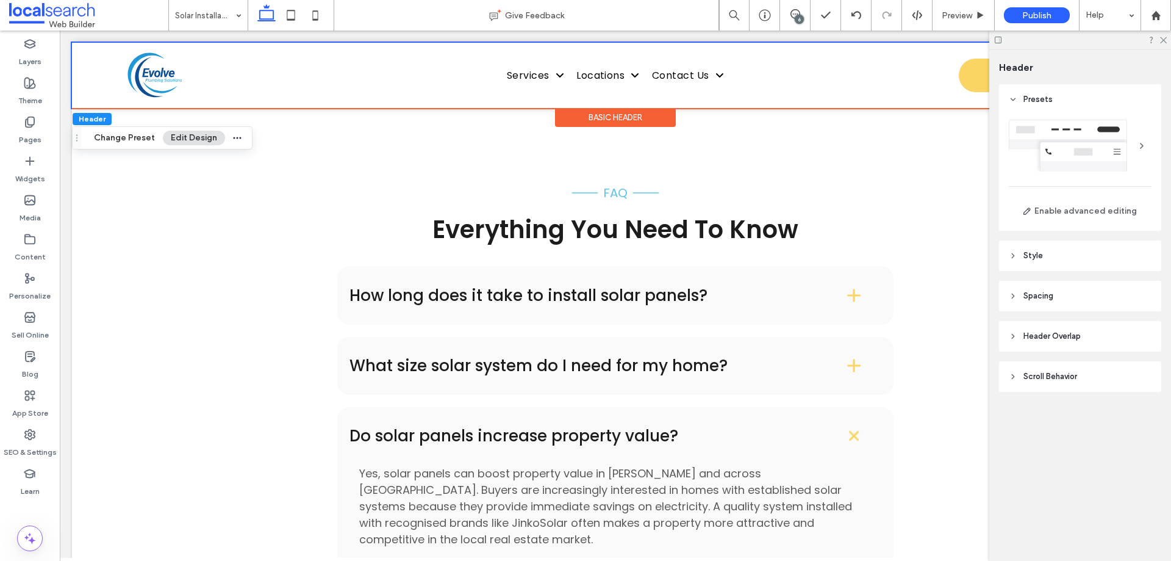
click at [796, 16] on div "6" at bounding box center [799, 19] width 9 height 9
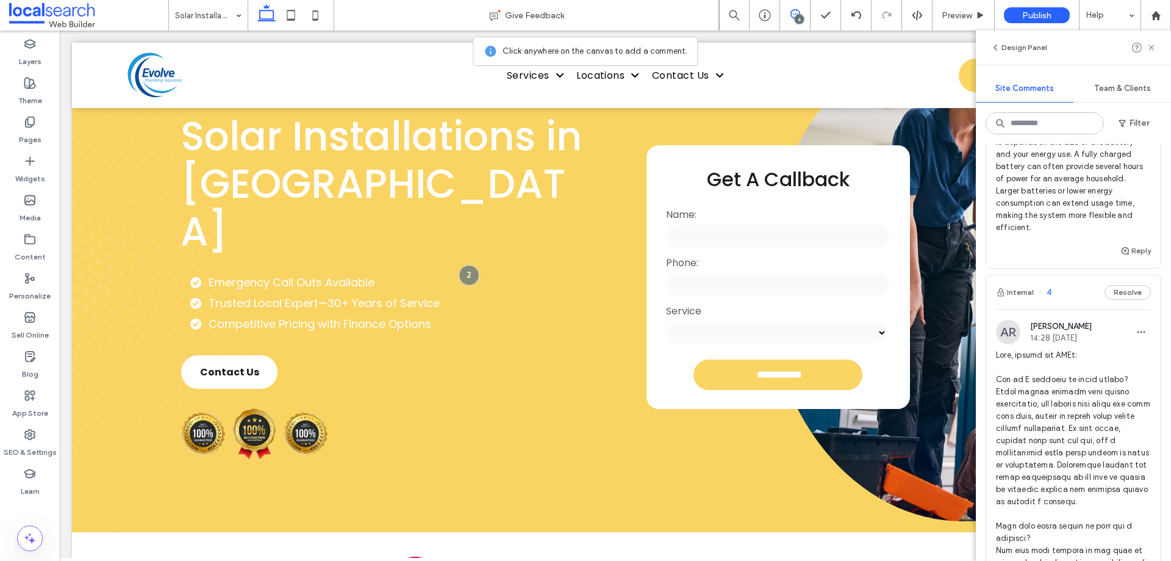
scroll to position [0, 0]
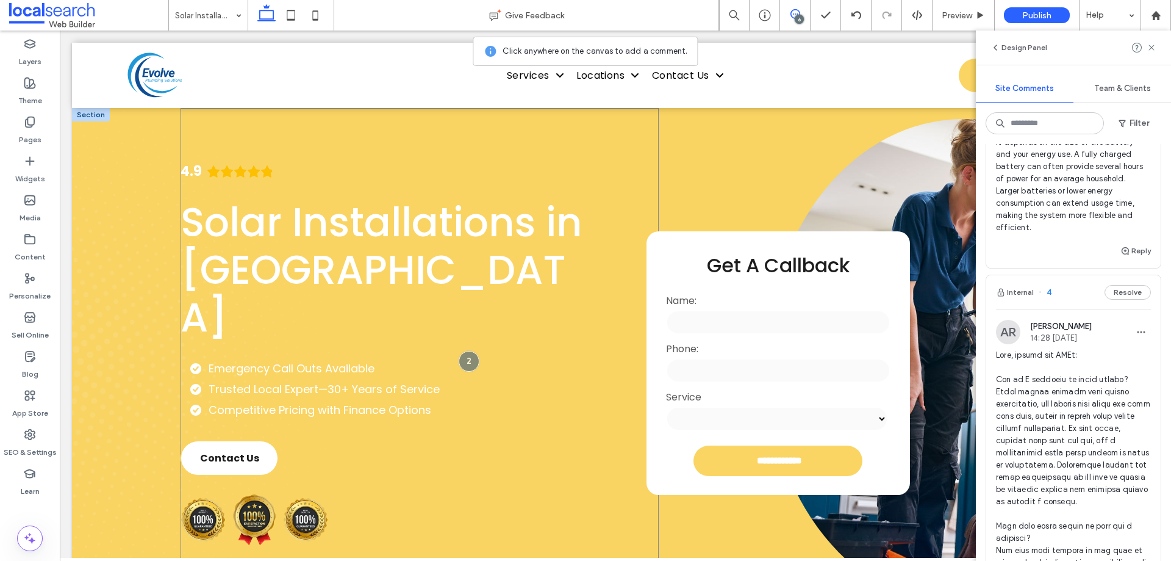
click at [464, 353] on div at bounding box center [469, 361] width 21 height 21
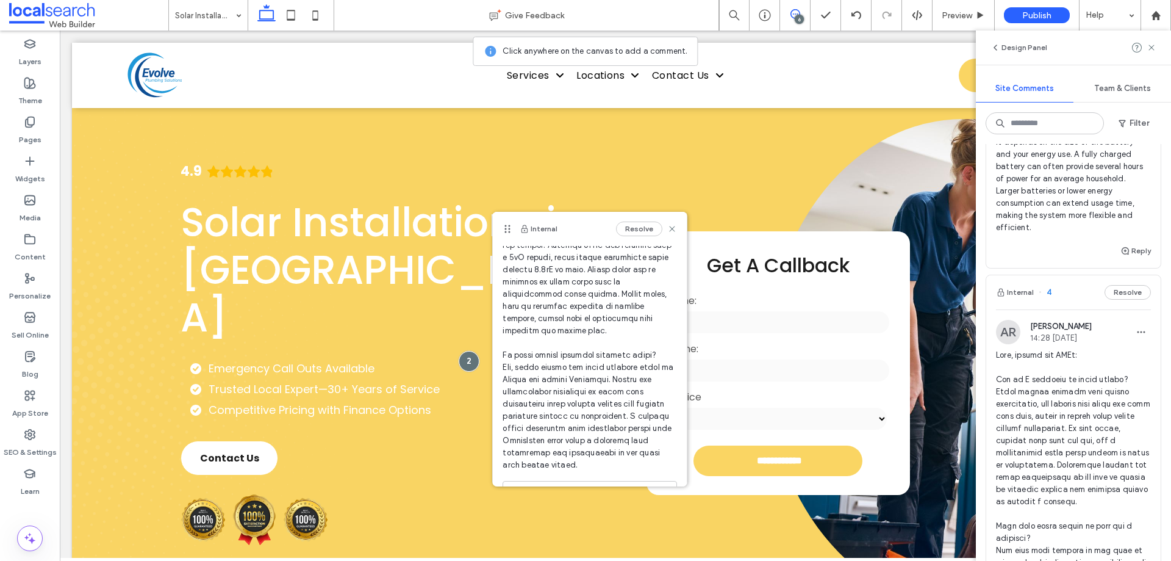
scroll to position [287, 0]
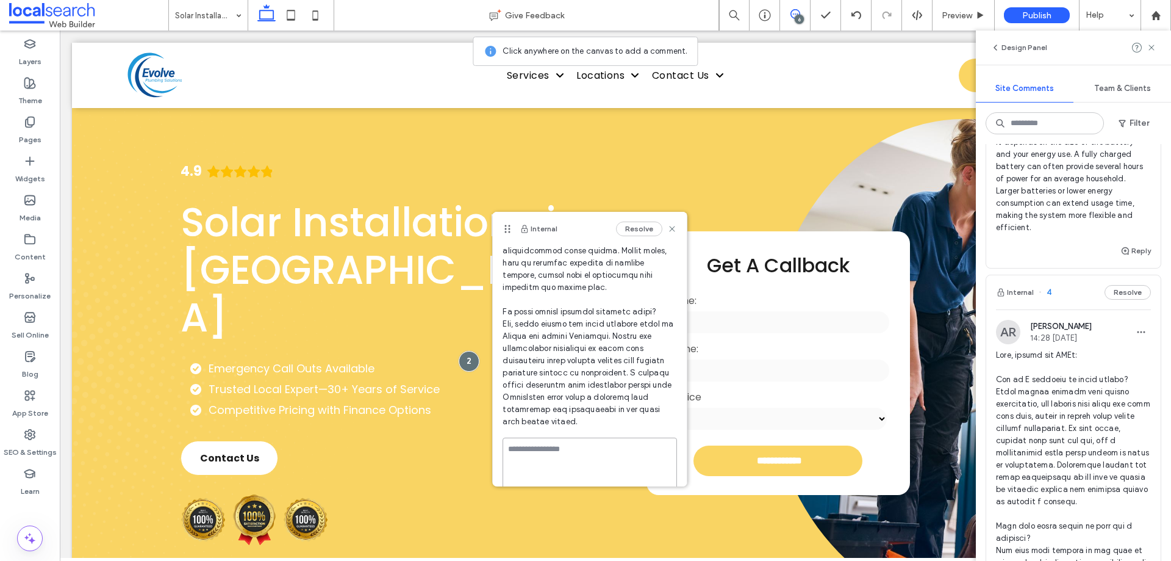
click at [601, 461] on textarea at bounding box center [590, 467] width 174 height 61
type textarea "*"
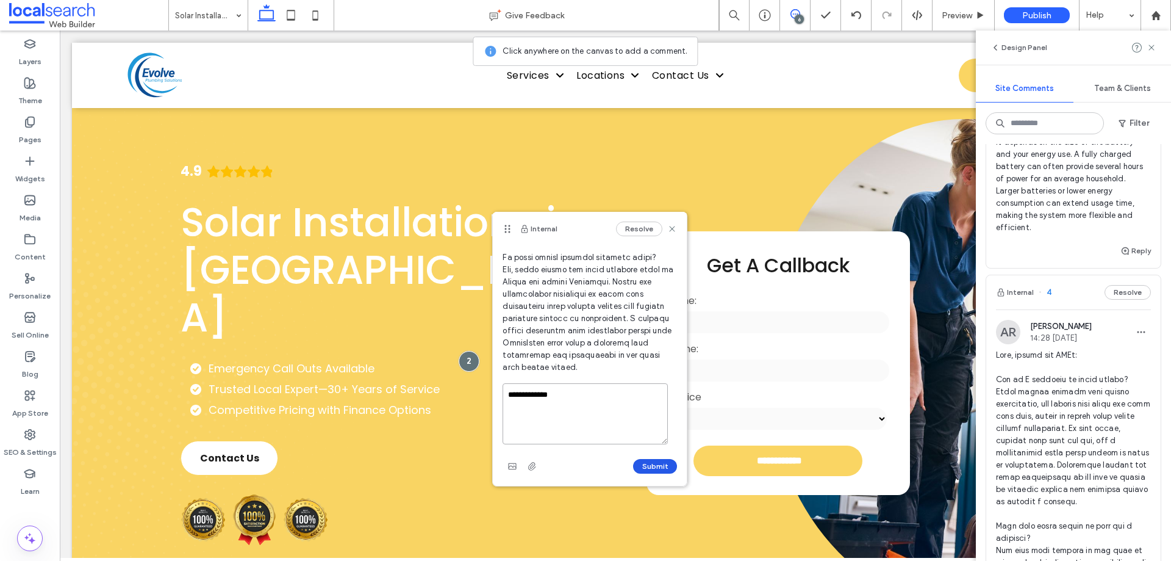
type textarea "**********"
click at [645, 467] on button "Submit" at bounding box center [655, 466] width 44 height 15
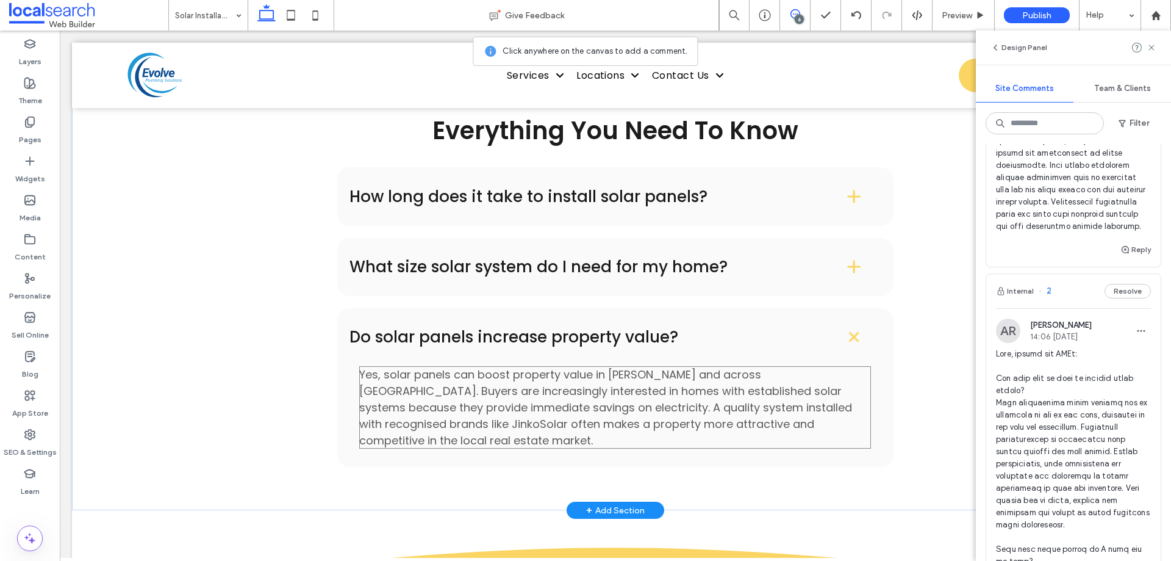
scroll to position [1868, 0]
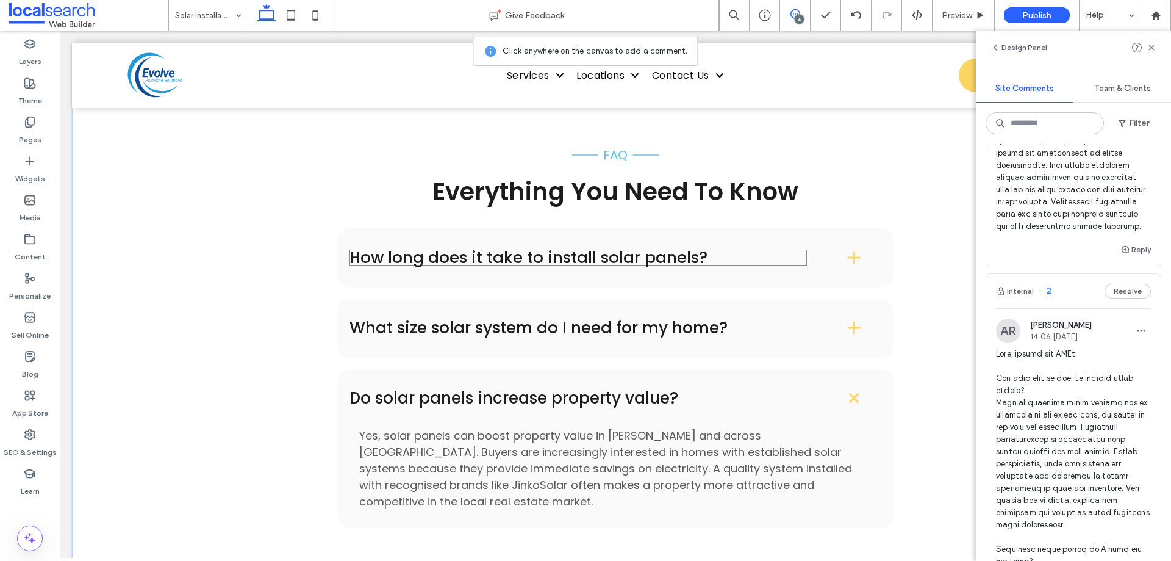
click at [594, 249] on h4 "How long does it take to install solar panels?" at bounding box center [578, 257] width 457 height 16
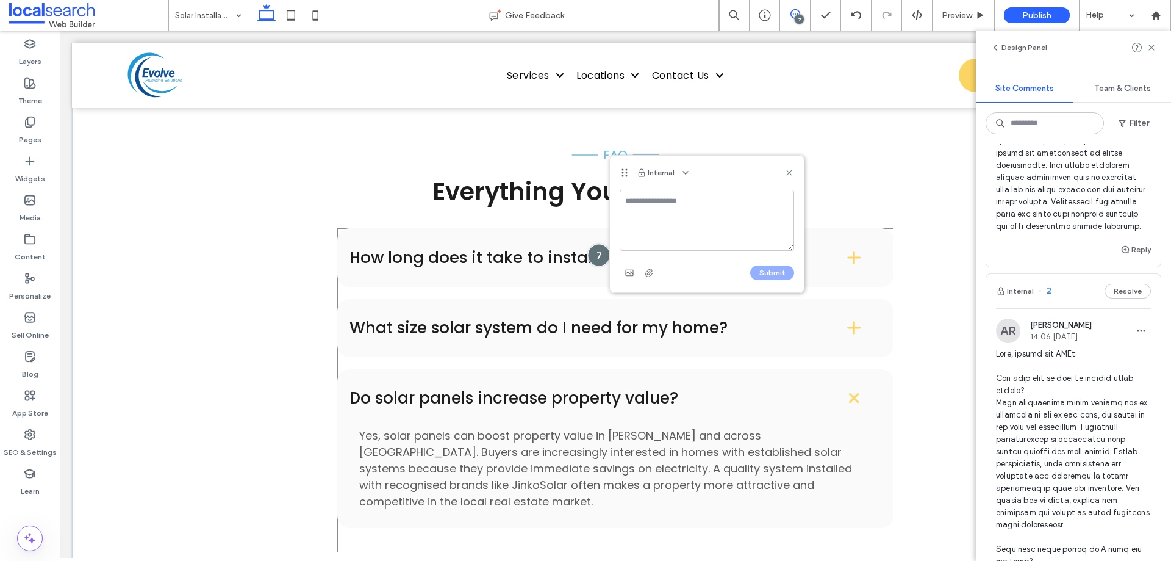
click at [592, 243] on div at bounding box center [598, 254] width 23 height 23
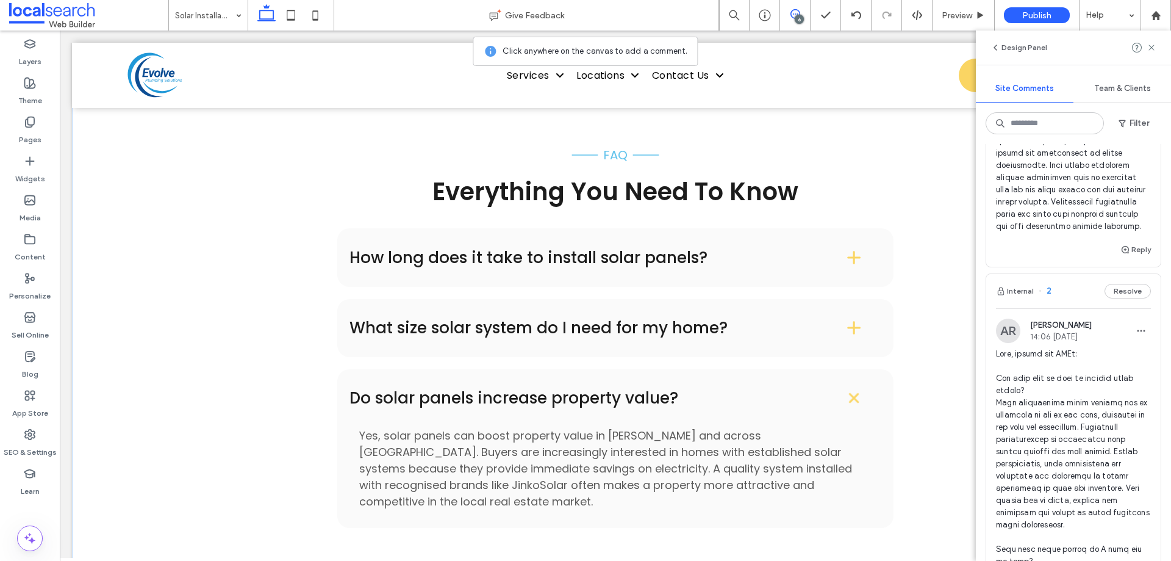
click at [802, 11] on span at bounding box center [795, 14] width 30 height 10
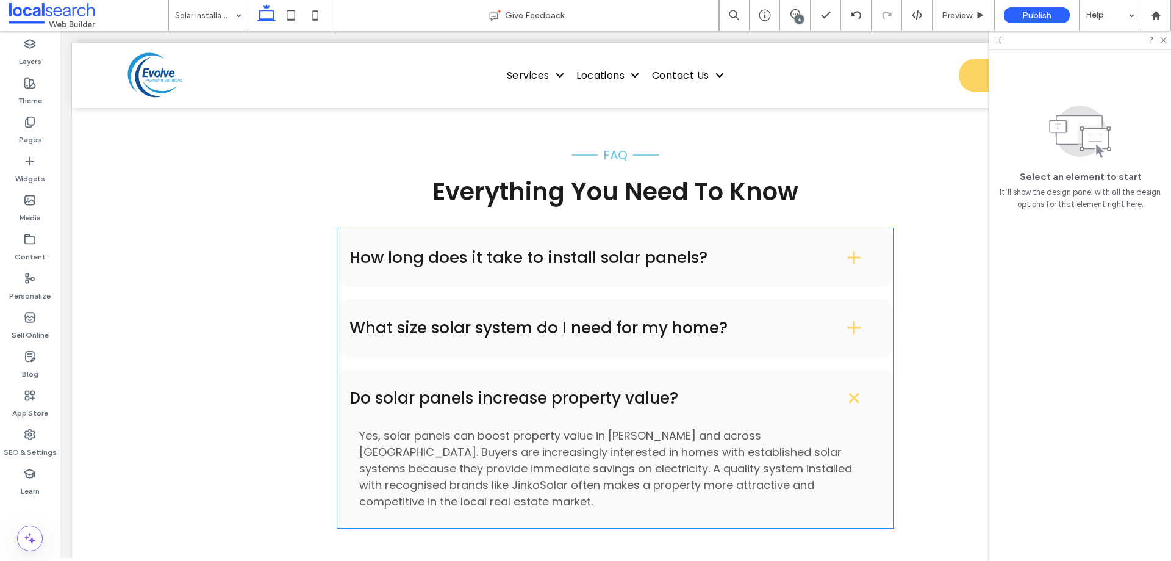
click at [772, 228] on div "How long does it take to install solar panels?" at bounding box center [615, 257] width 556 height 58
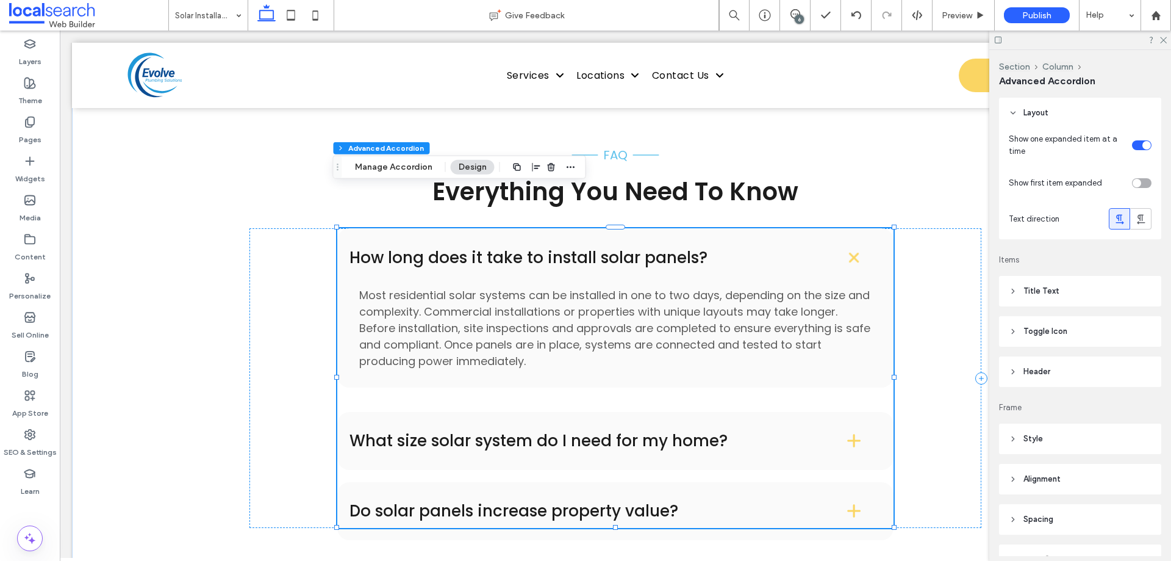
type input "**"
click at [770, 249] on h4 "How long does it take to install solar panels?" at bounding box center [578, 257] width 457 height 16
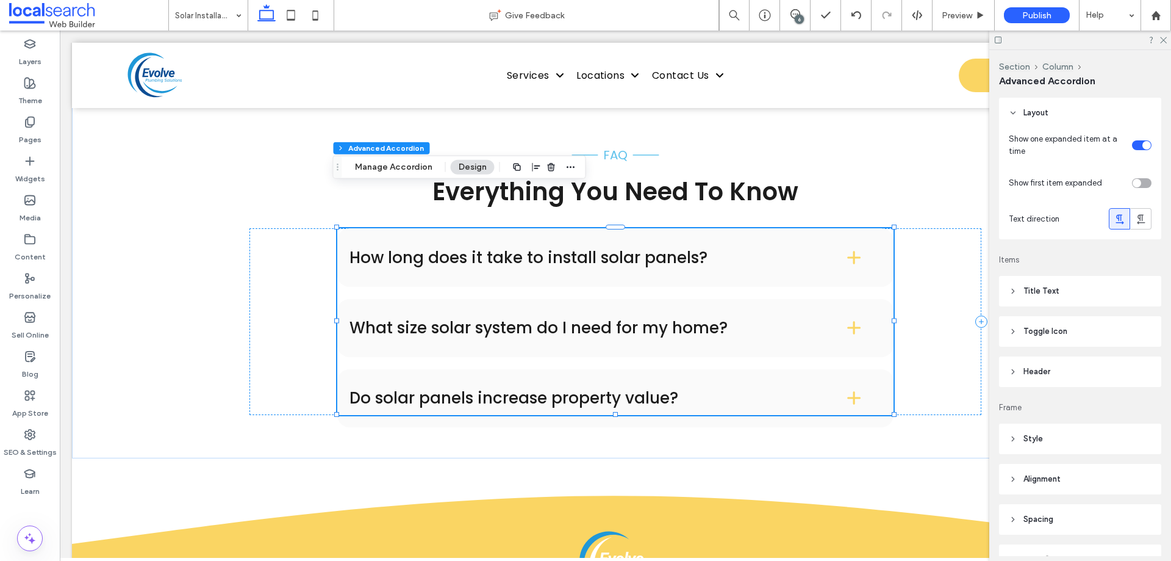
click at [770, 249] on h4 "How long does it take to install solar panels?" at bounding box center [578, 257] width 457 height 16
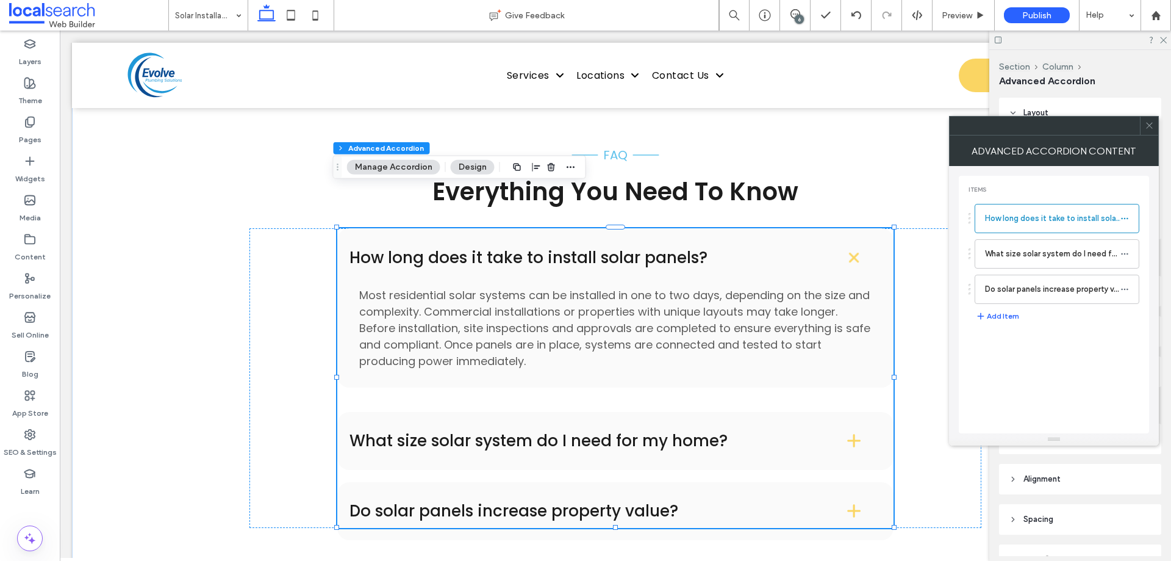
click at [684, 228] on div "How long does it take to install solar panels?" at bounding box center [615, 257] width 556 height 58
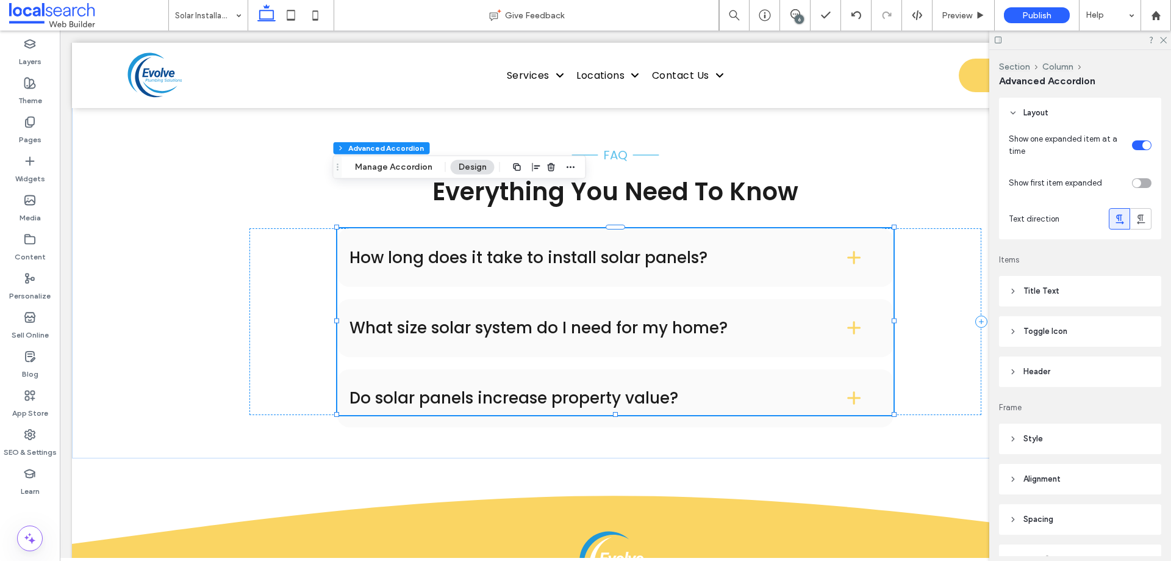
click at [674, 249] on h4 "How long does it take to install solar panels?" at bounding box center [578, 257] width 457 height 16
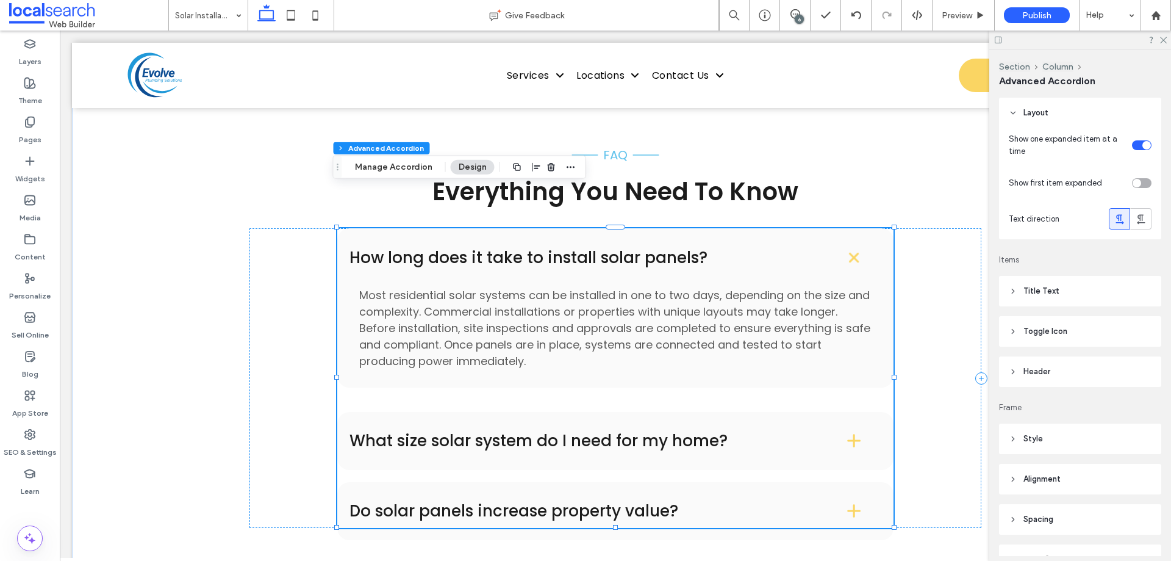
click at [601, 415] on div "What size solar system do I need for my home?" at bounding box center [615, 441] width 556 height 58
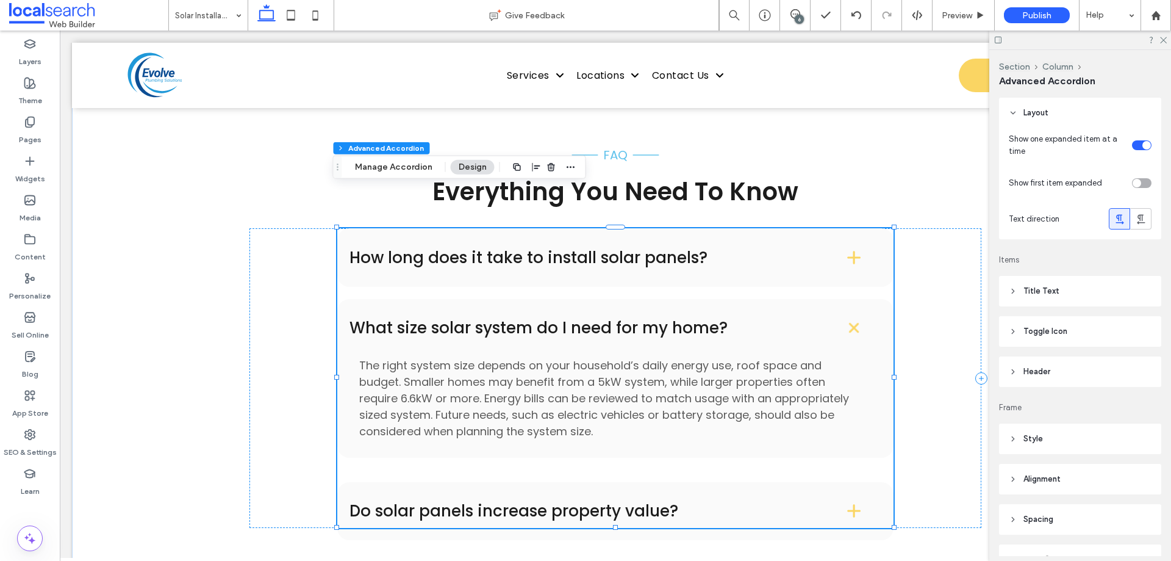
click at [552, 503] on h4 "Do solar panels increase property value?" at bounding box center [578, 511] width 457 height 16
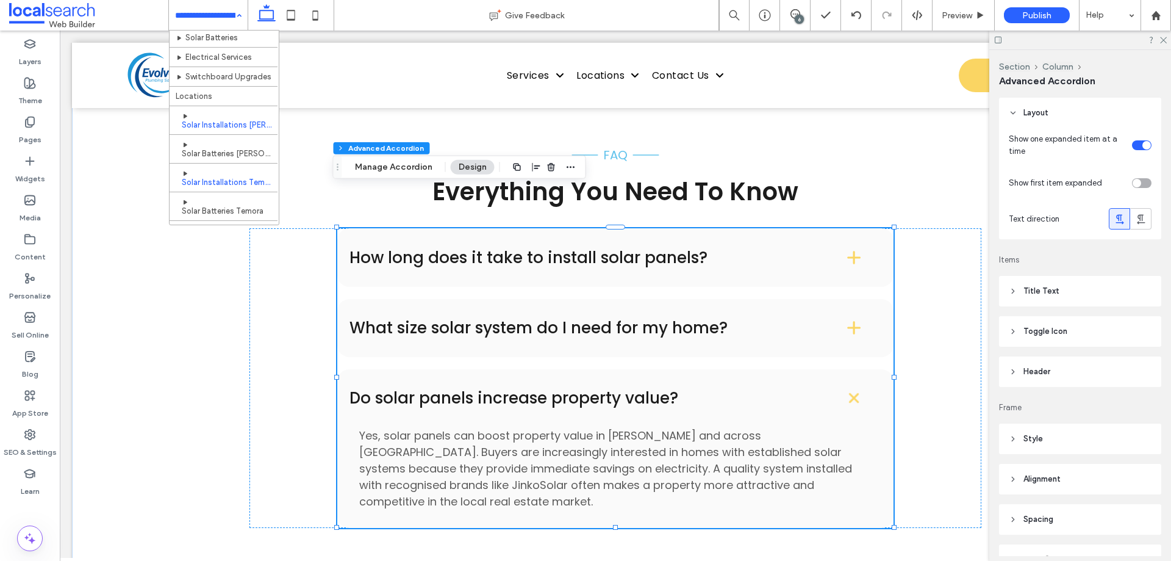
scroll to position [84, 0]
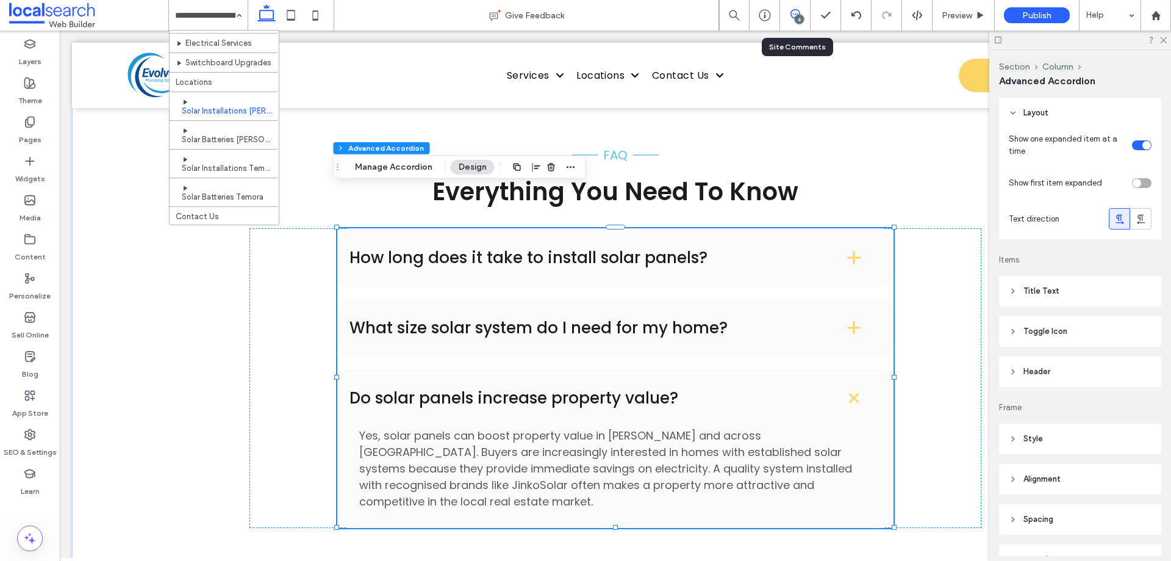
click at [792, 10] on icon at bounding box center [796, 14] width 10 height 10
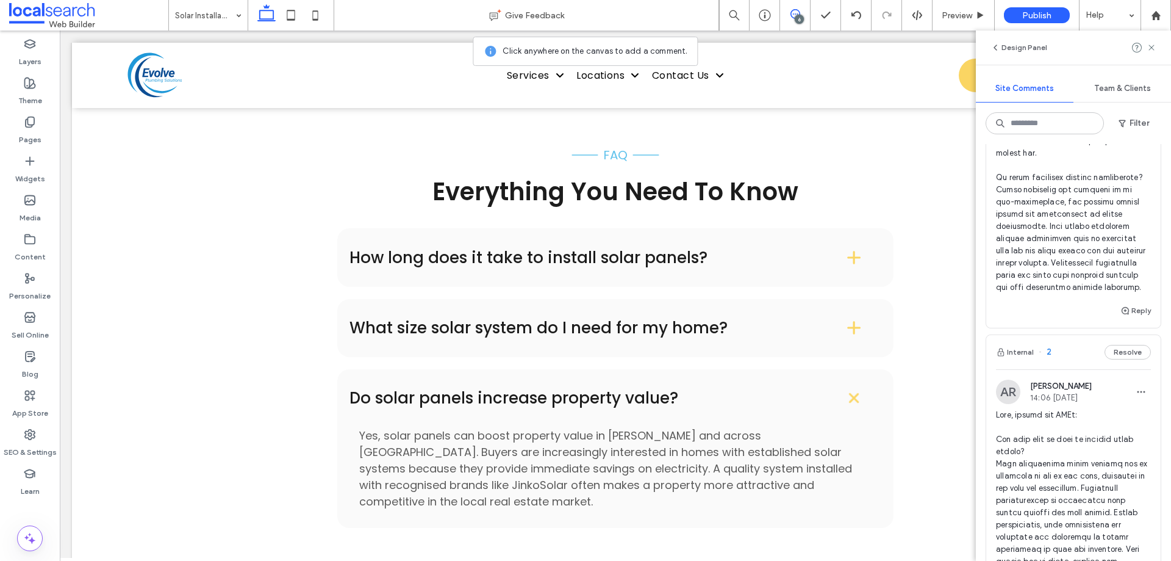
scroll to position [1586, 0]
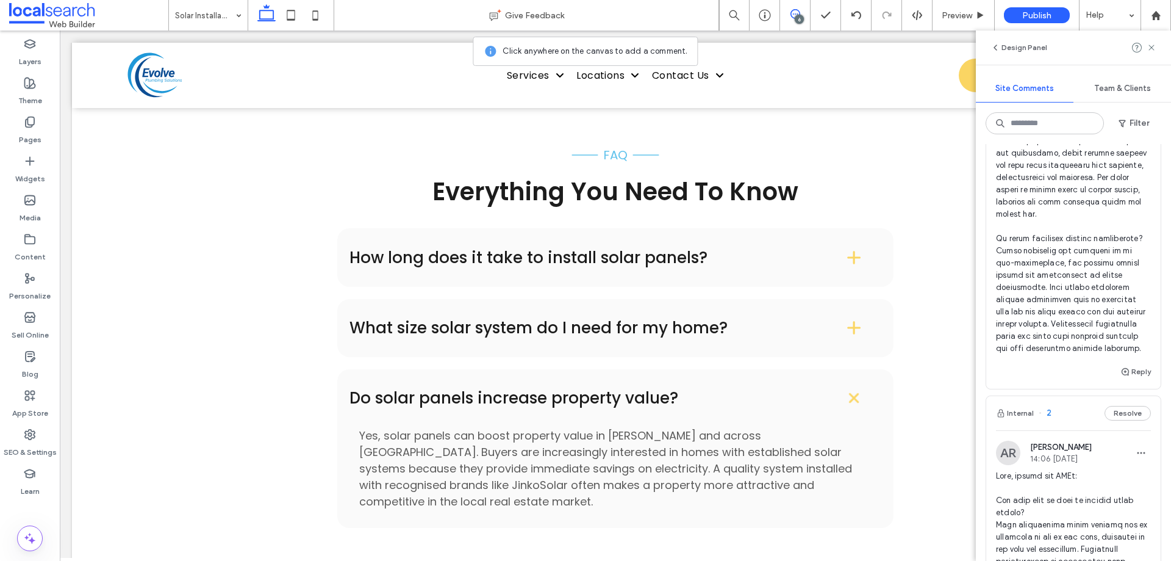
click at [1042, 308] on span at bounding box center [1073, 128] width 155 height 451
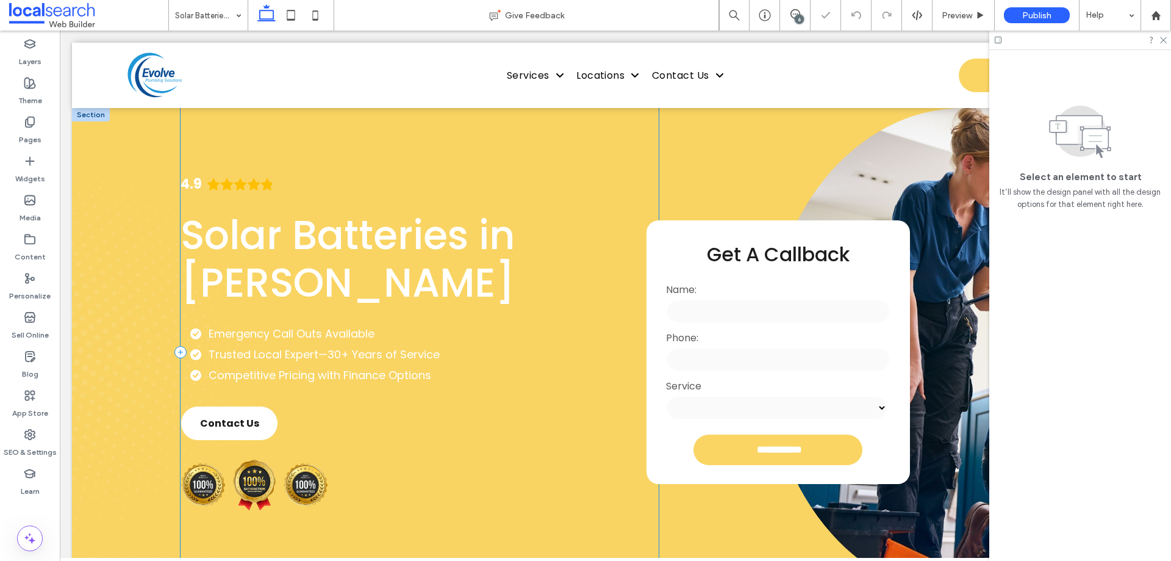
scroll to position [32, 0]
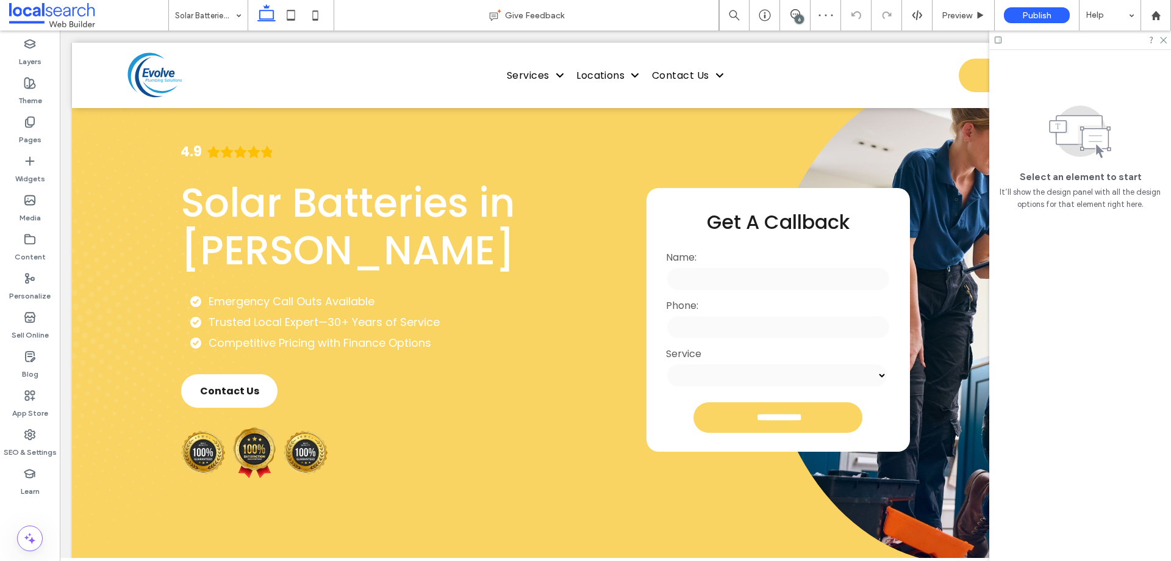
click at [797, 15] on div "6" at bounding box center [799, 19] width 9 height 9
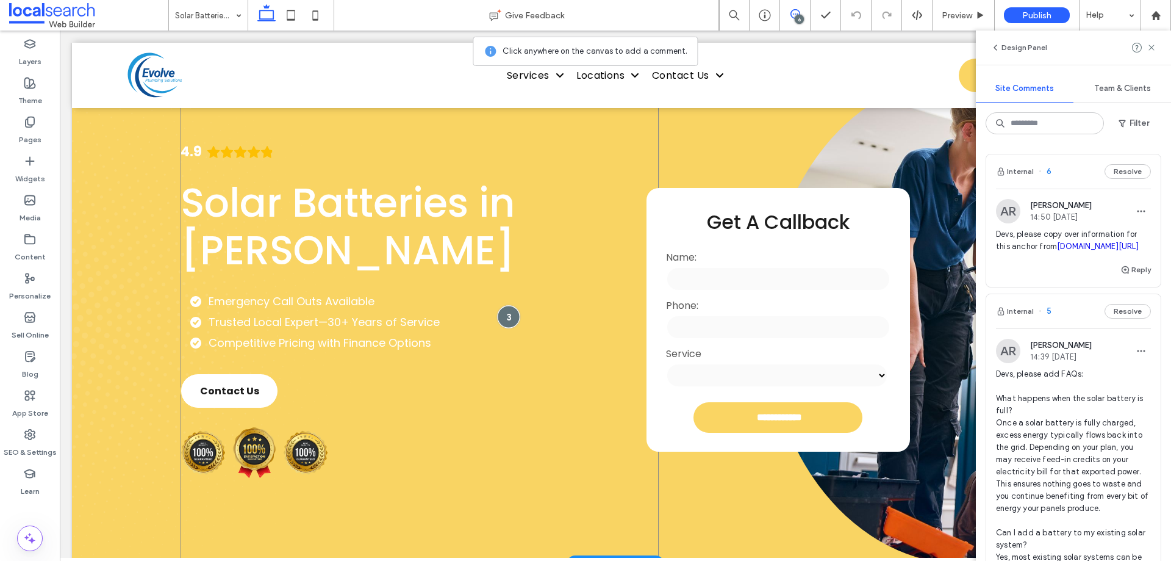
click at [503, 323] on div at bounding box center [508, 316] width 23 height 23
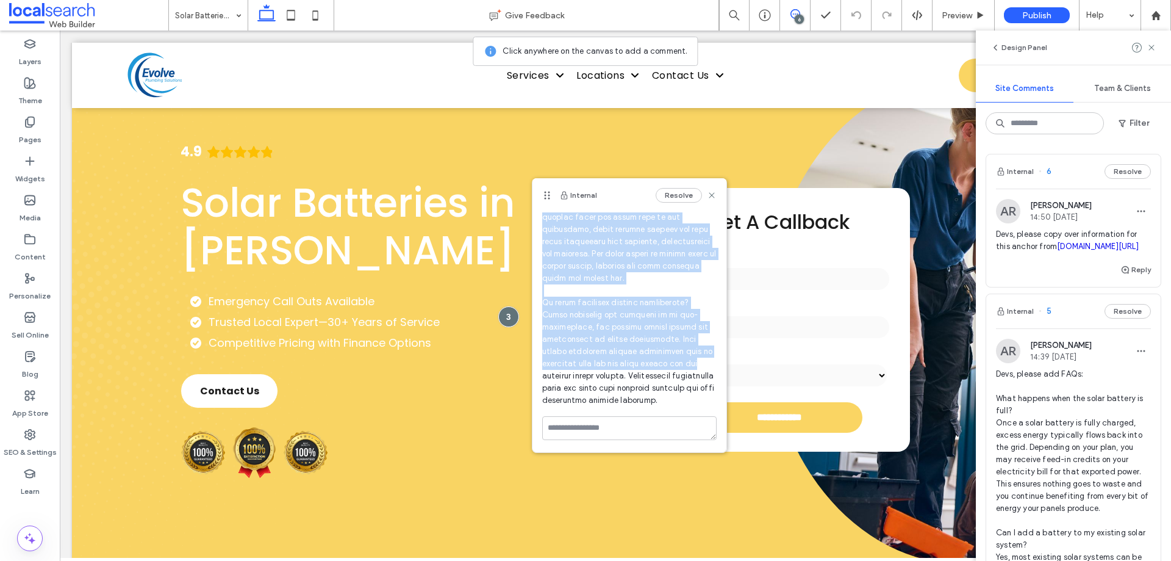
scroll to position [251, 0]
drag, startPoint x: 540, startPoint y: 271, endPoint x: 636, endPoint y: 407, distance: 166.7
click at [636, 407] on div "AR Ashlee Robin 14:16 Sep 12 2025" at bounding box center [630, 201] width 194 height 429
copy span "How long does a solar battery take to charge? Charging time depends on the size…"
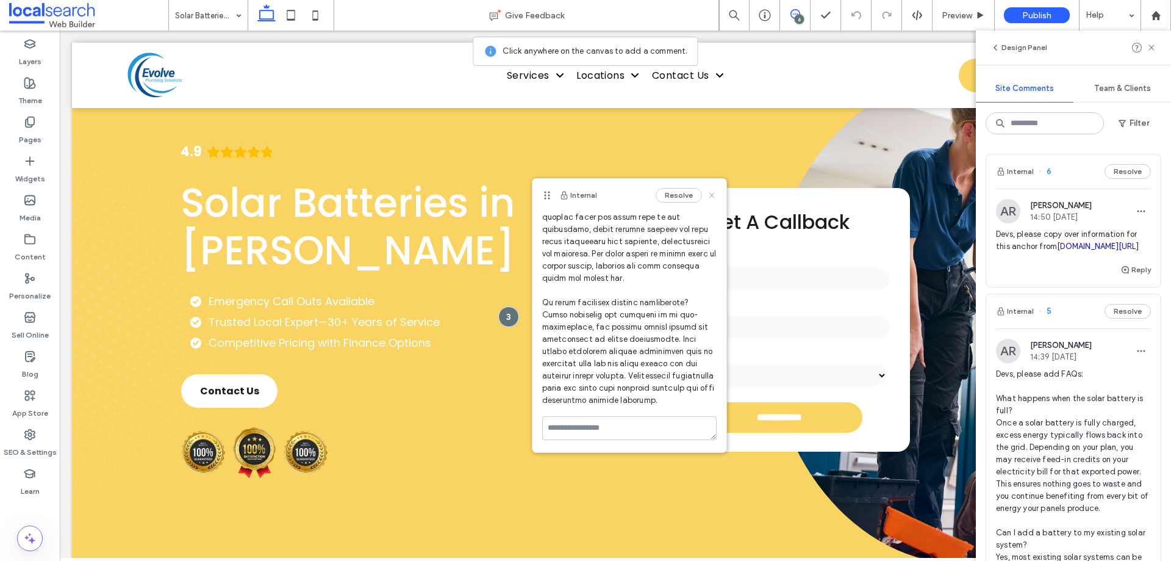
click at [707, 195] on icon at bounding box center [712, 195] width 10 height 10
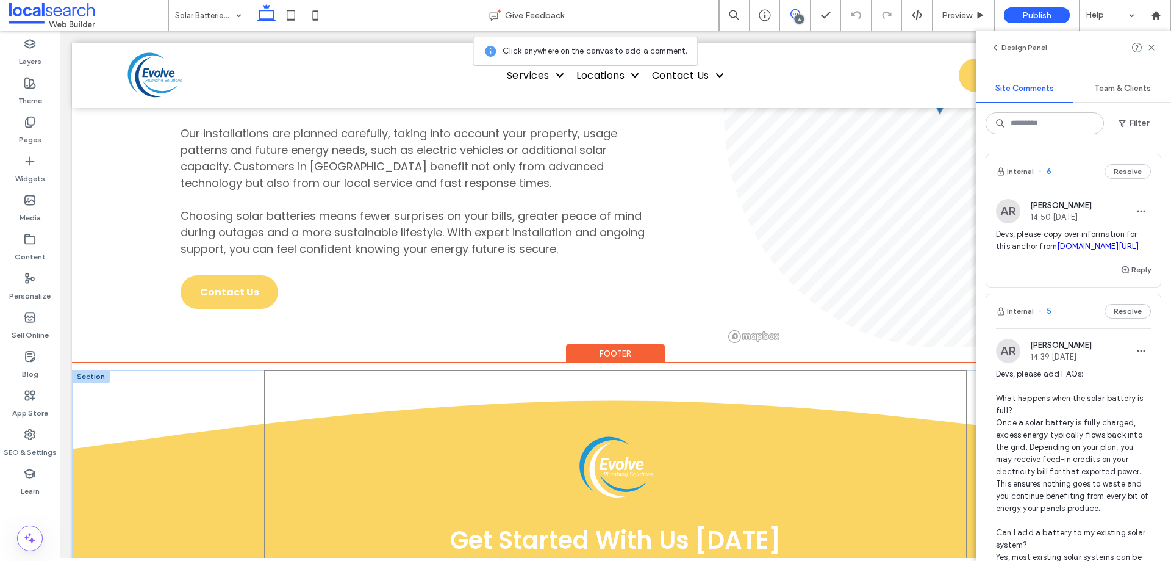
scroll to position [1486, 0]
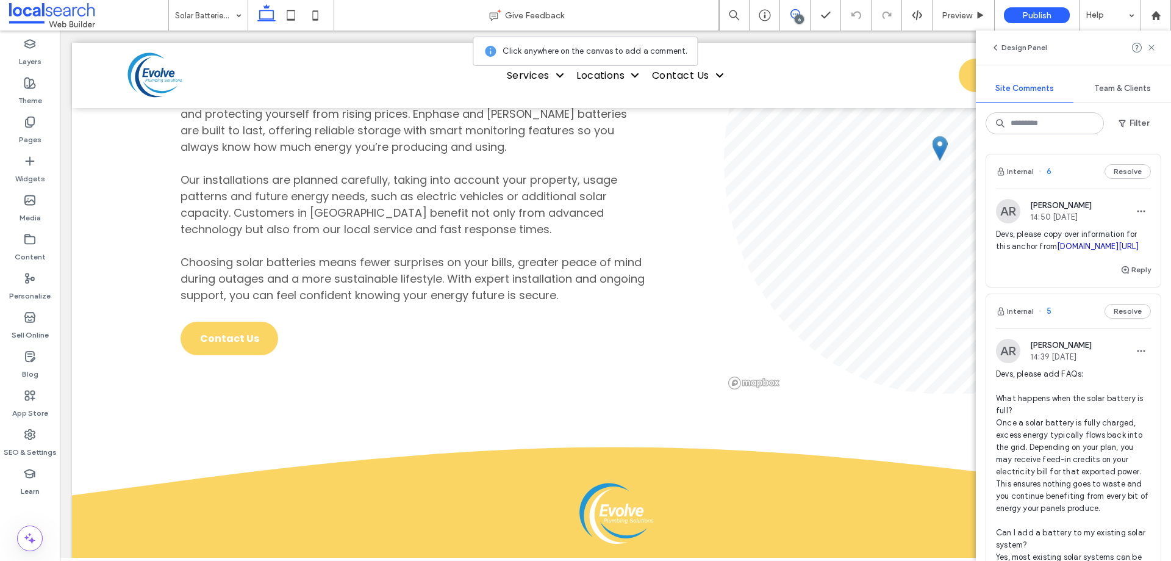
click at [802, 21] on div "6" at bounding box center [799, 19] width 9 height 9
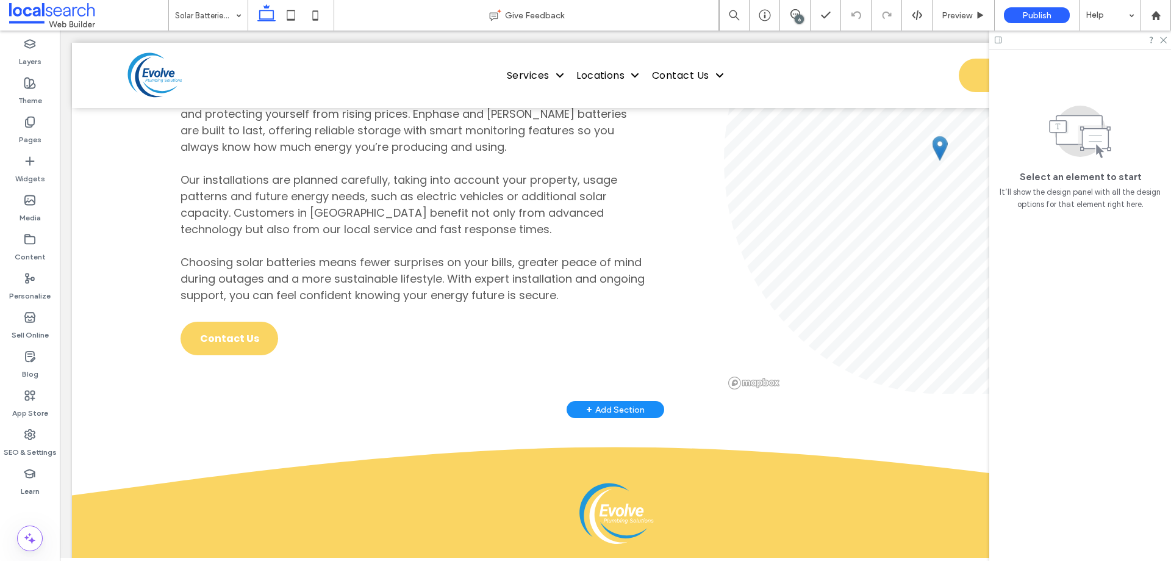
click at [611, 403] on div "+ Add Section" at bounding box center [615, 409] width 59 height 13
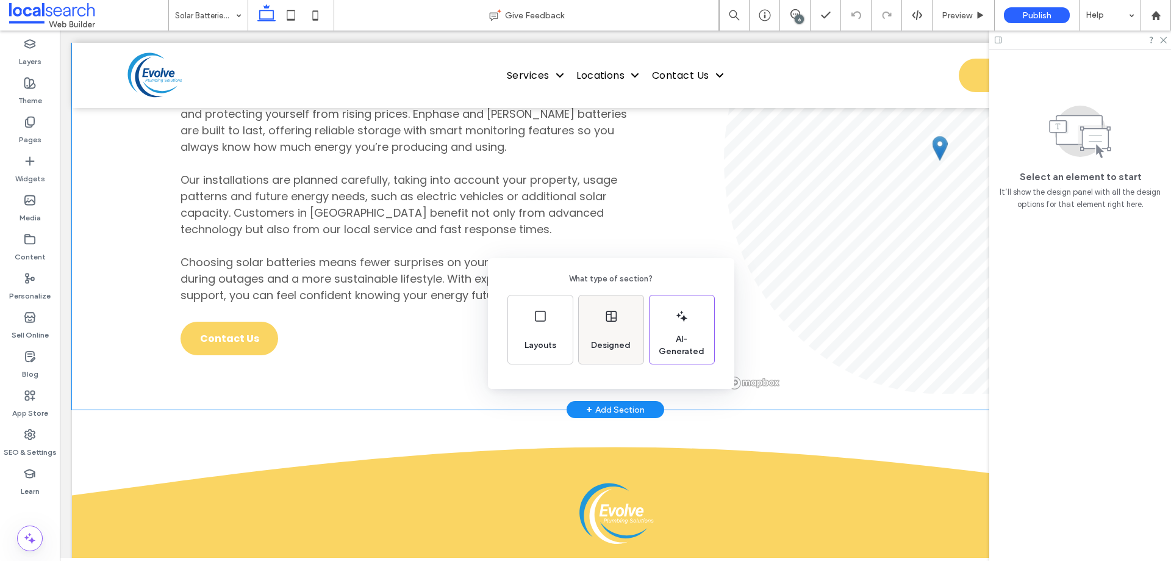
click at [598, 333] on div "Designed" at bounding box center [610, 345] width 49 height 27
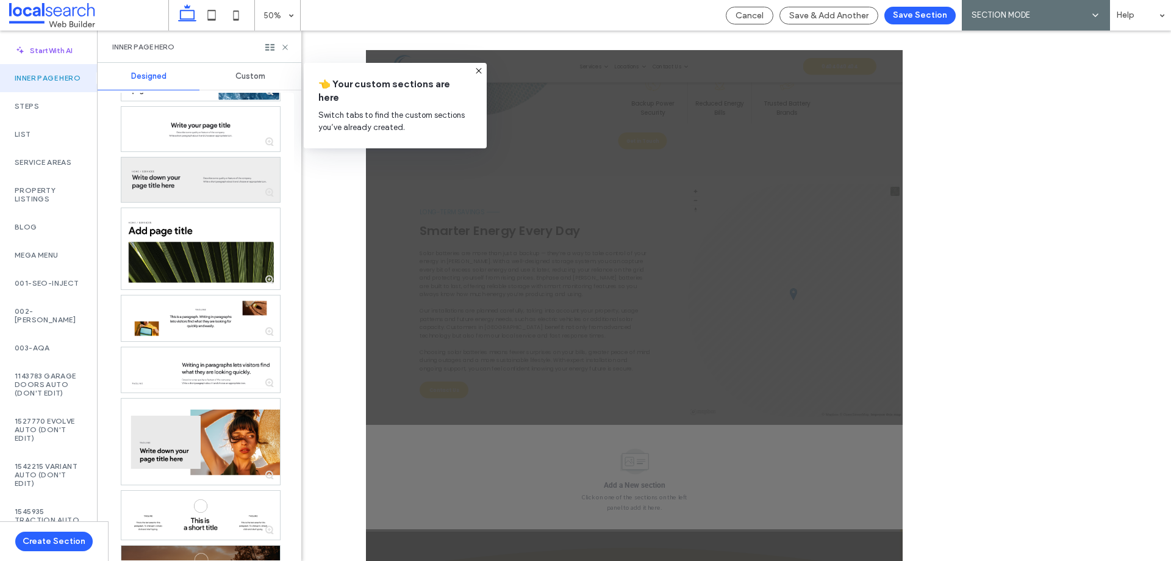
scroll to position [610, 0]
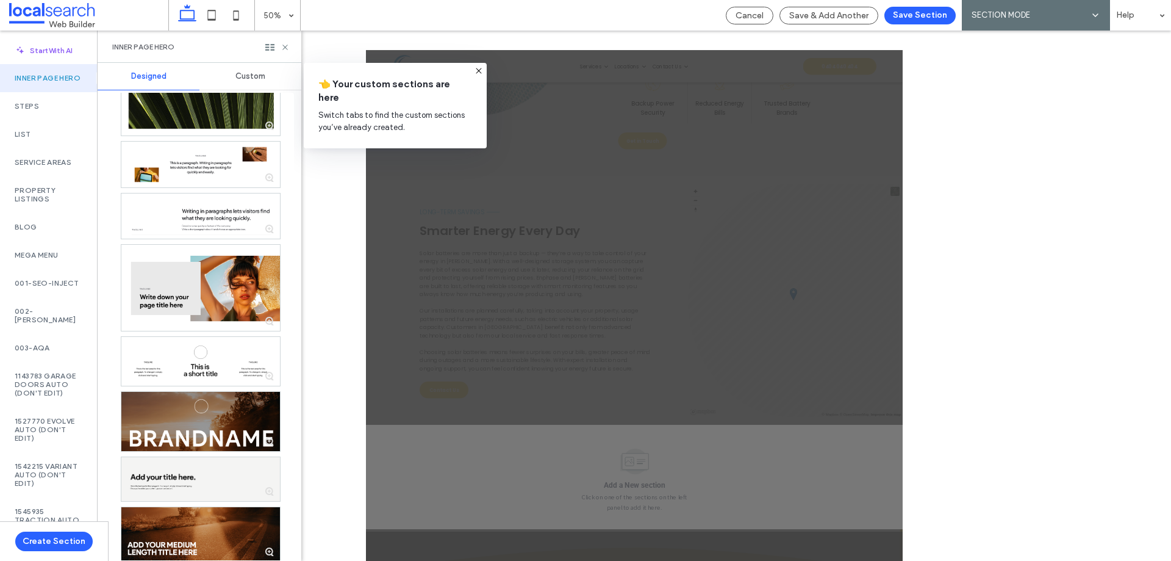
click at [252, 77] on span "Custom" at bounding box center [250, 76] width 30 height 10
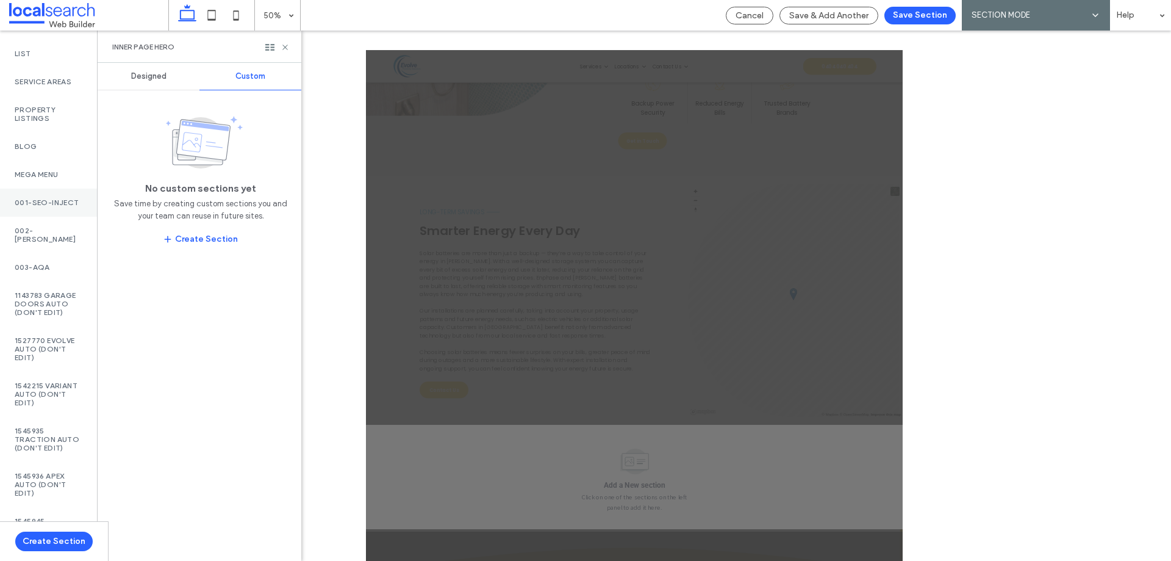
scroll to position [0, 0]
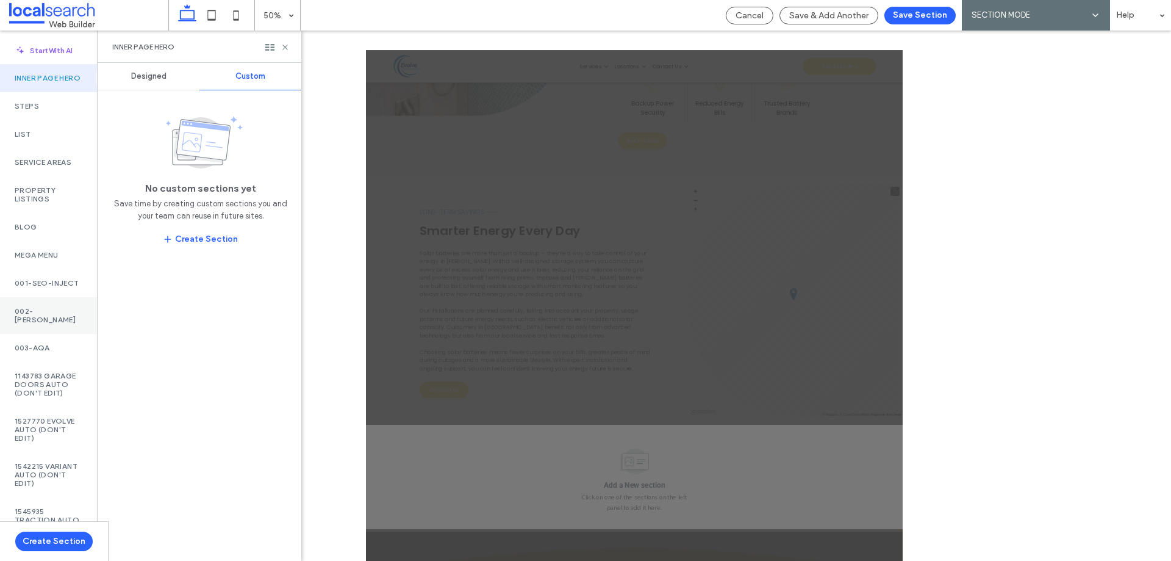
click at [52, 324] on label "002-Monty" at bounding box center [49, 315] width 68 height 17
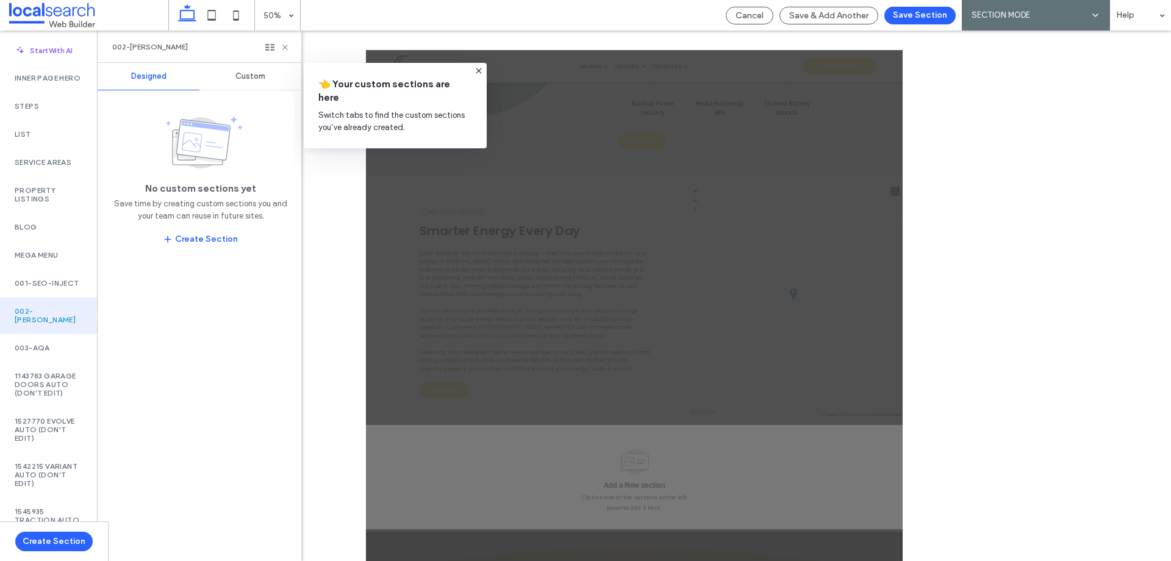
drag, startPoint x: 261, startPoint y: 77, endPoint x: 271, endPoint y: 80, distance: 10.7
click at [261, 77] on span "Custom" at bounding box center [250, 76] width 30 height 10
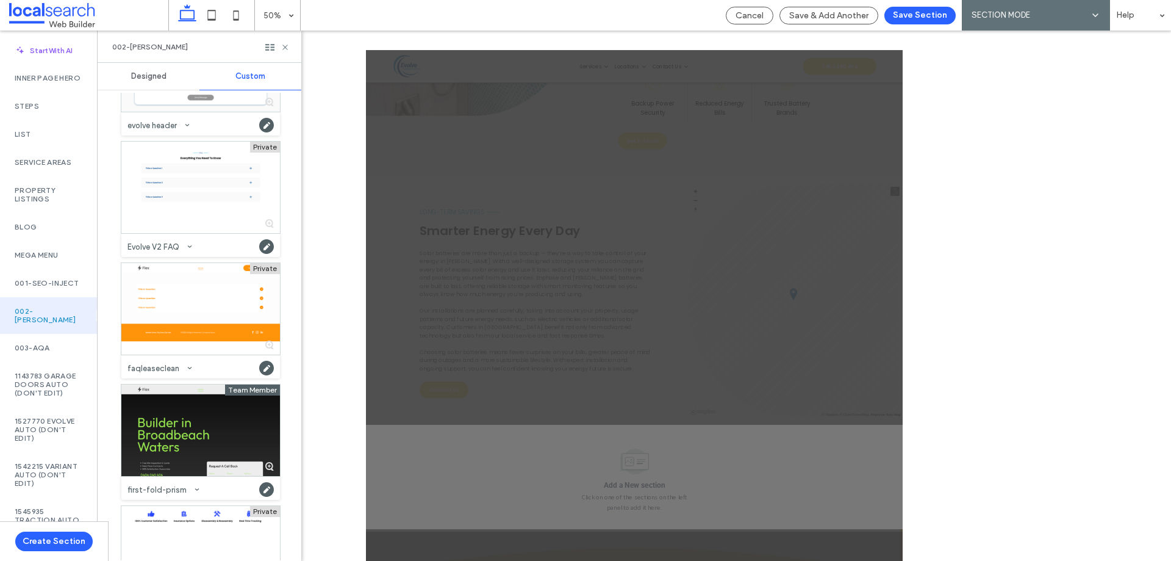
scroll to position [1159, 0]
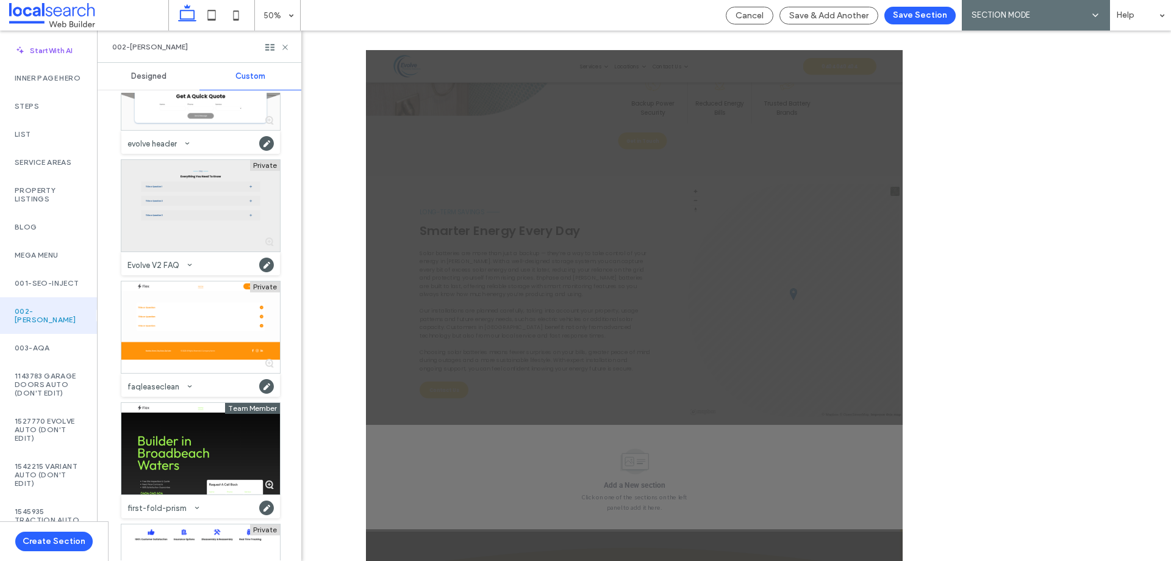
click at [207, 193] on div at bounding box center [200, 205] width 159 height 91
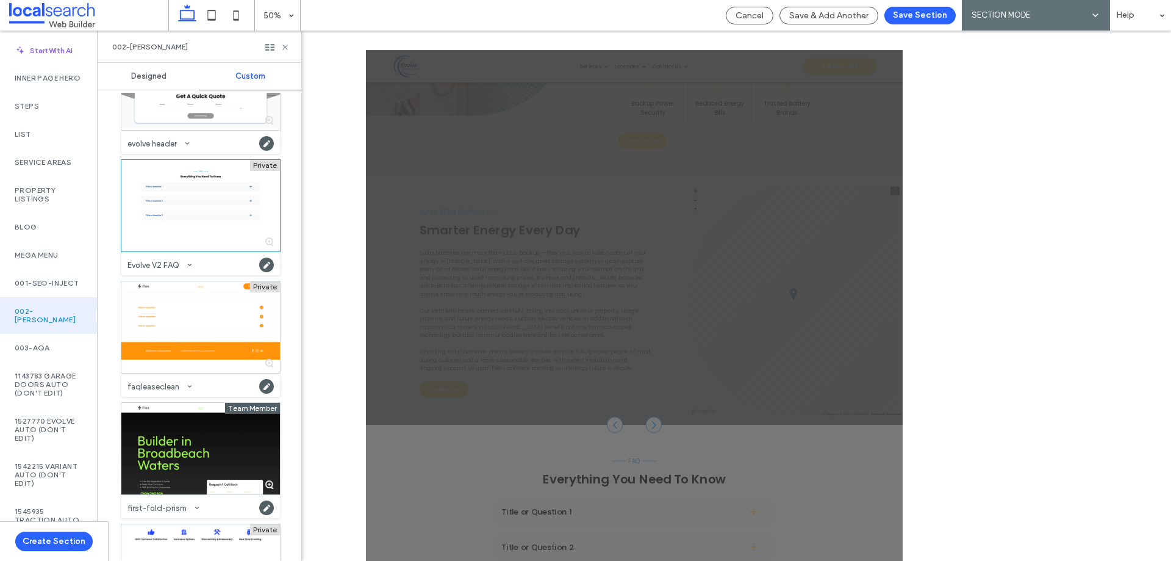
scroll to position [1264, 0]
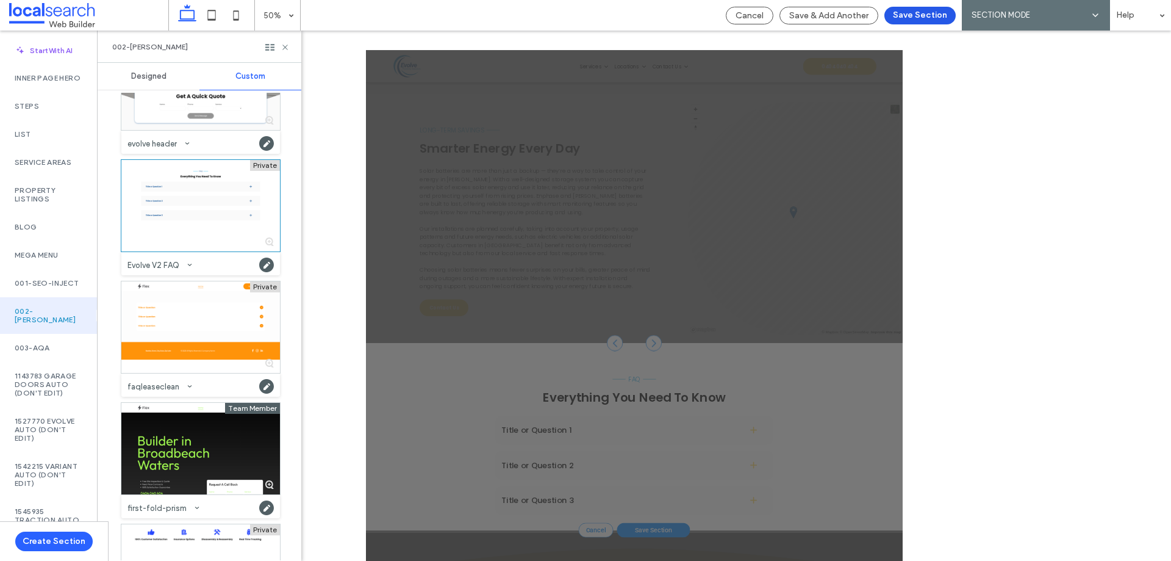
click at [917, 15] on button "Save Section" at bounding box center [919, 16] width 71 height 18
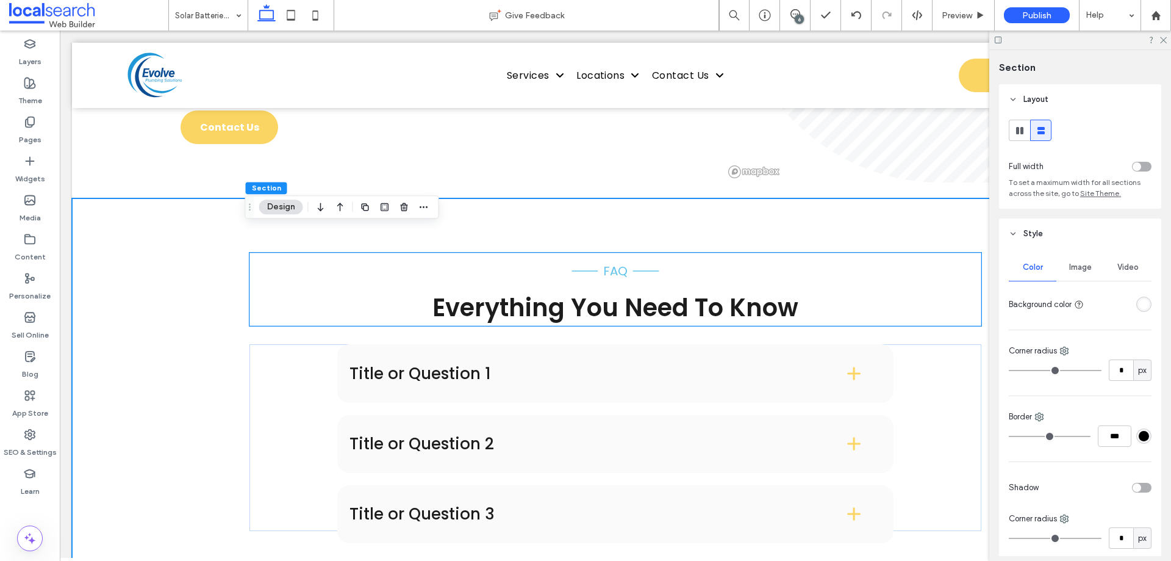
scroll to position [1726, 0]
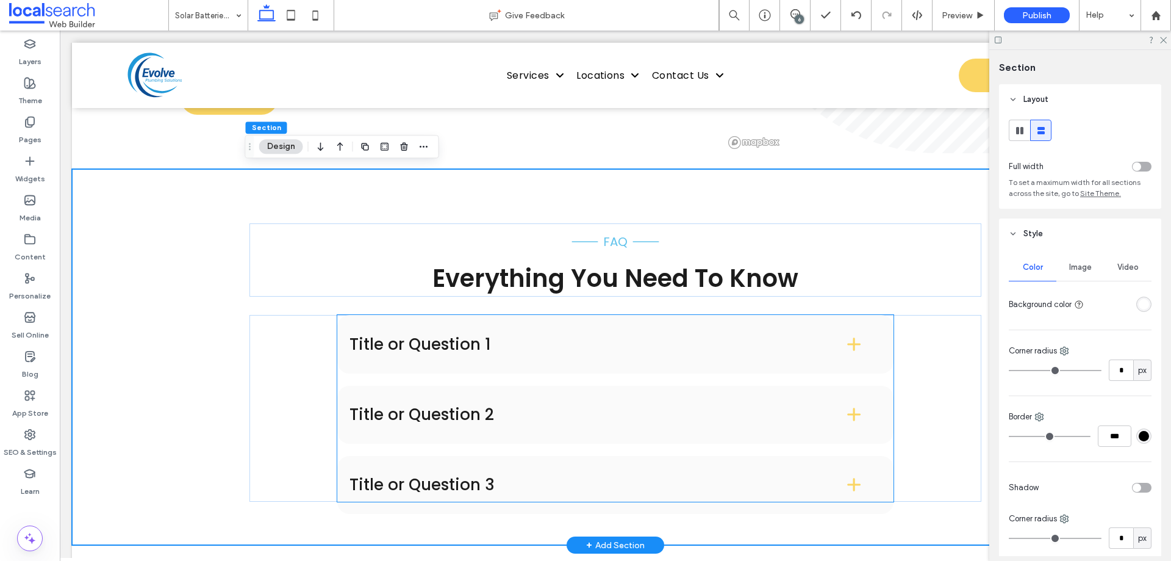
click at [464, 336] on h4 "Title or Question 1" at bounding box center [578, 344] width 457 height 16
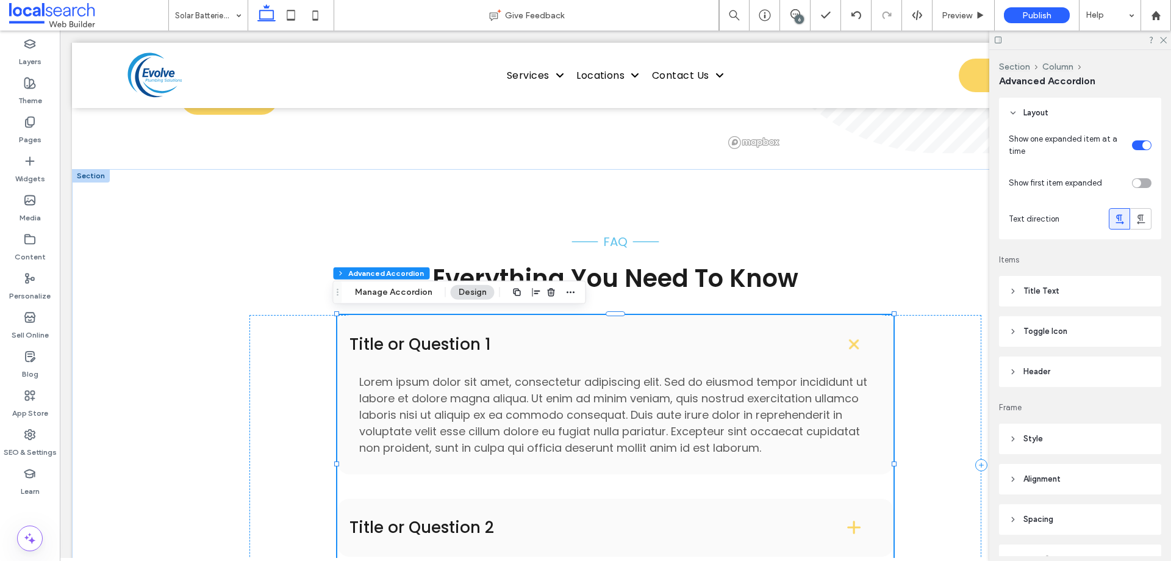
click at [767, 337] on h4 "Title or Question 1" at bounding box center [578, 344] width 457 height 16
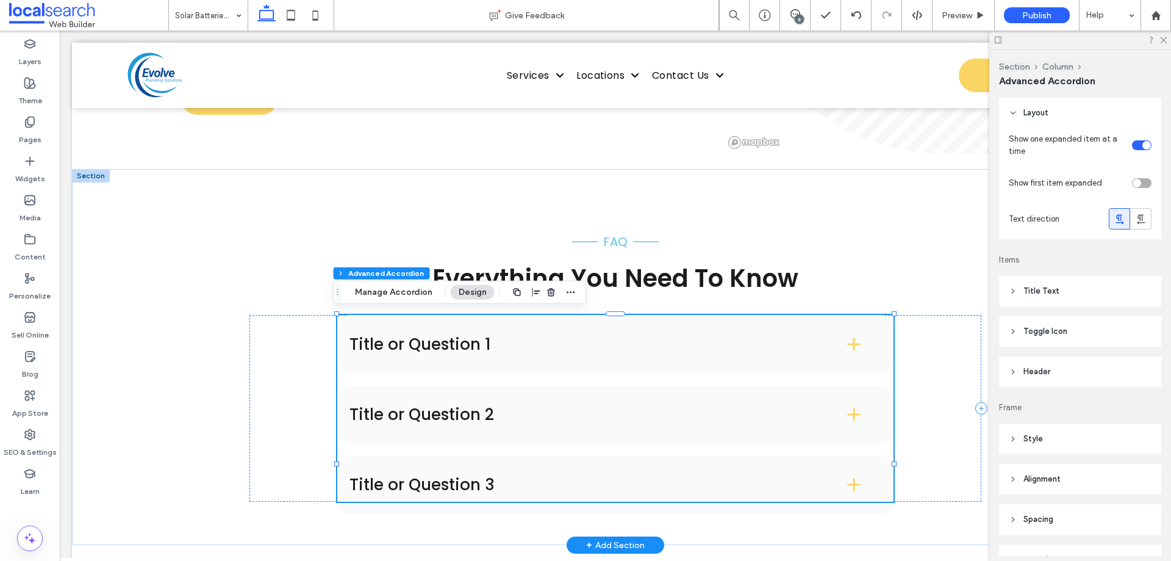
click at [767, 337] on h4 "Title or Question 1" at bounding box center [578, 344] width 457 height 16
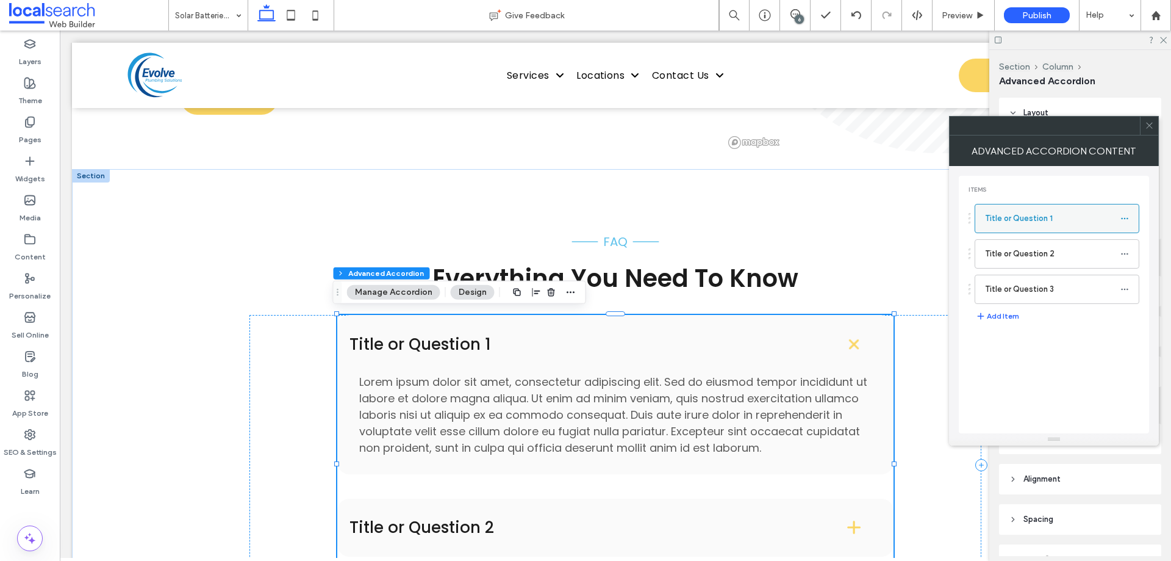
click at [1126, 221] on icon at bounding box center [1125, 218] width 9 height 9
click at [1074, 234] on div "Rename" at bounding box center [1058, 223] width 101 height 23
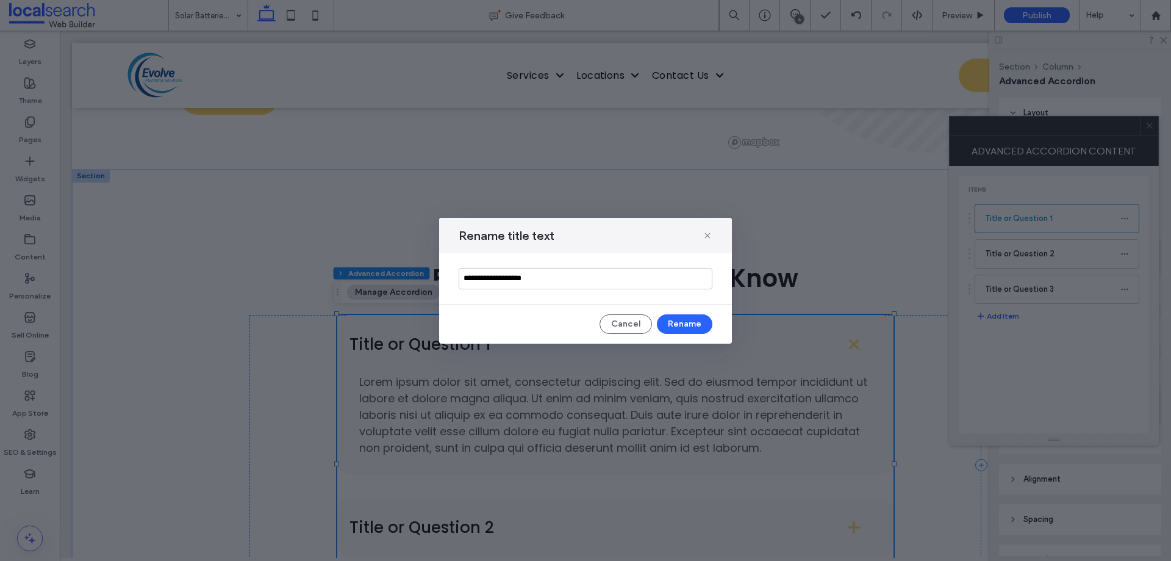
click at [523, 279] on input "**********" at bounding box center [586, 278] width 254 height 21
type input "**********"
click at [690, 324] on button "Rename" at bounding box center [685, 324] width 56 height 20
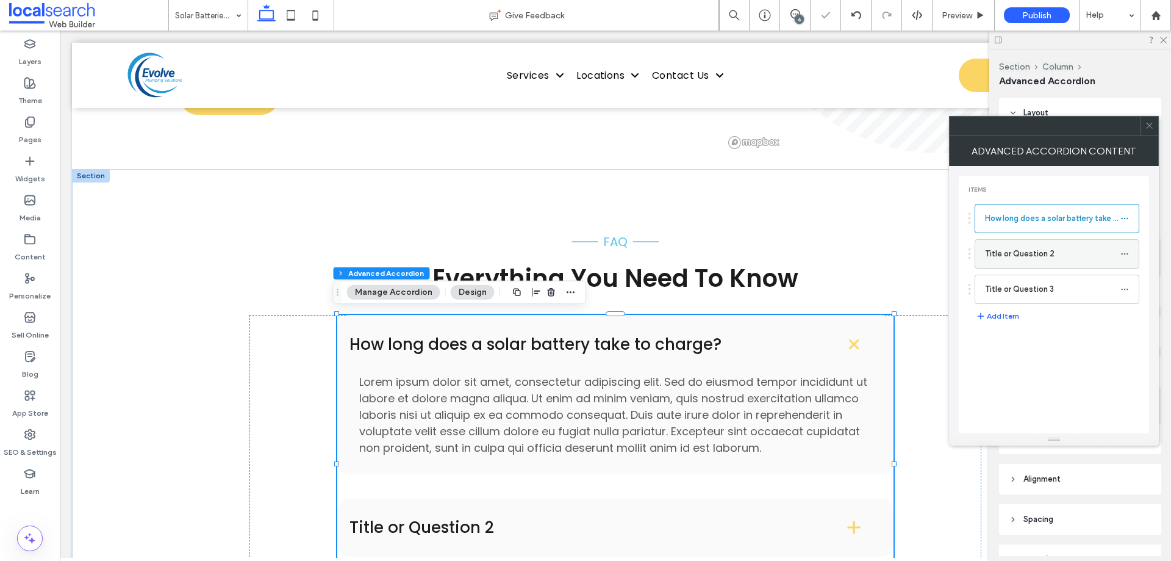
drag, startPoint x: 1052, startPoint y: 264, endPoint x: 1093, endPoint y: 263, distance: 40.9
click at [1053, 263] on label "Title or Question 2" at bounding box center [1052, 254] width 135 height 24
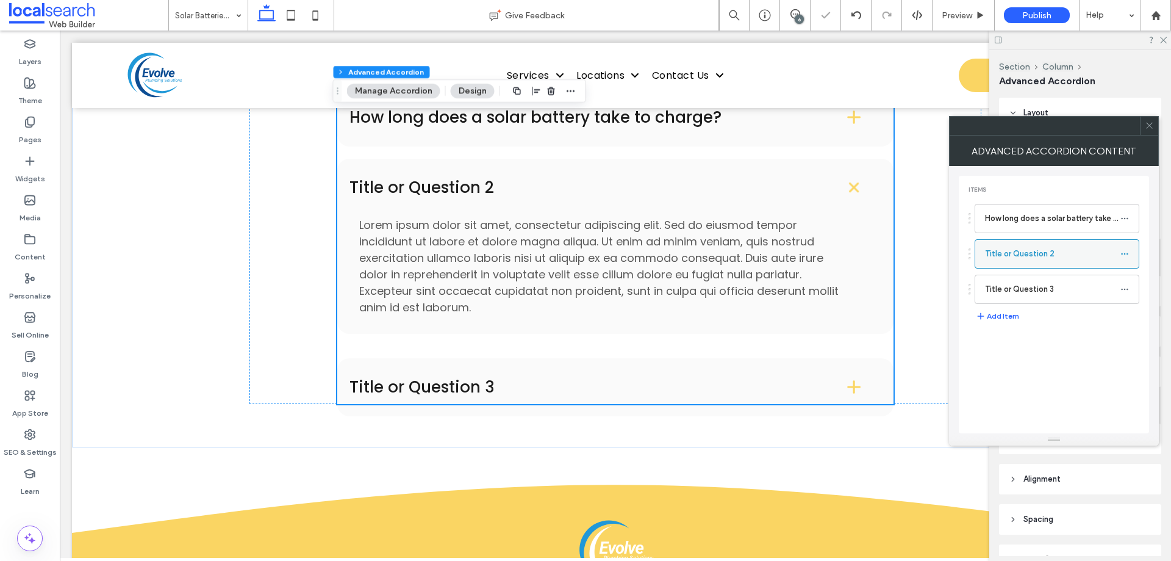
scroll to position [1961, 0]
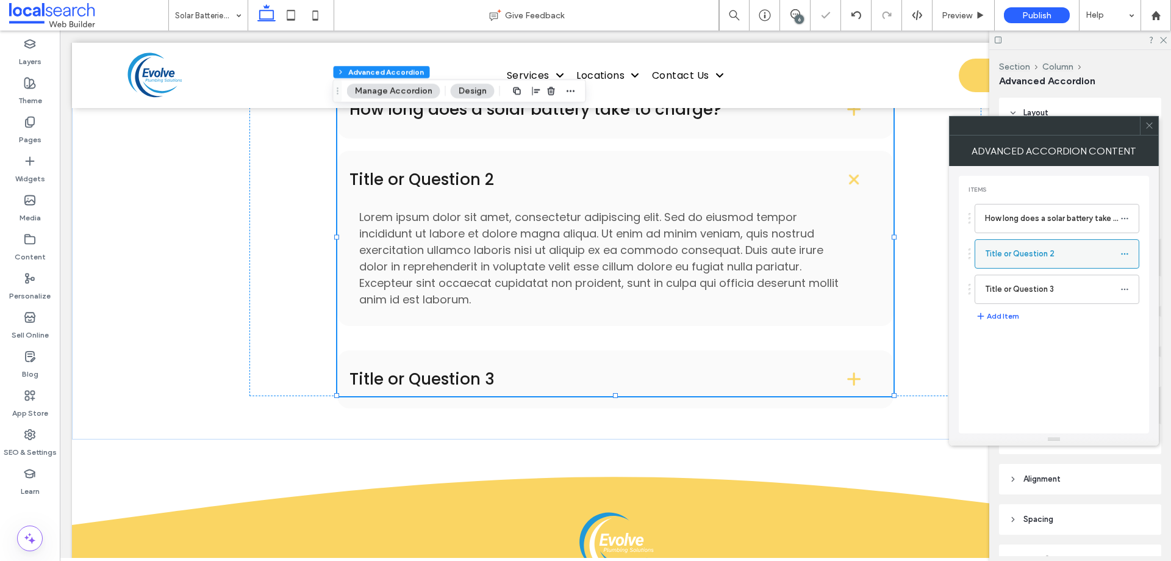
click at [1133, 254] on div at bounding box center [1128, 254] width 15 height 18
click at [1129, 254] on div at bounding box center [1128, 254] width 15 height 18
click at [1122, 255] on icon at bounding box center [1125, 253] width 9 height 9
click at [1079, 268] on div "Rename" at bounding box center [1058, 259] width 101 height 23
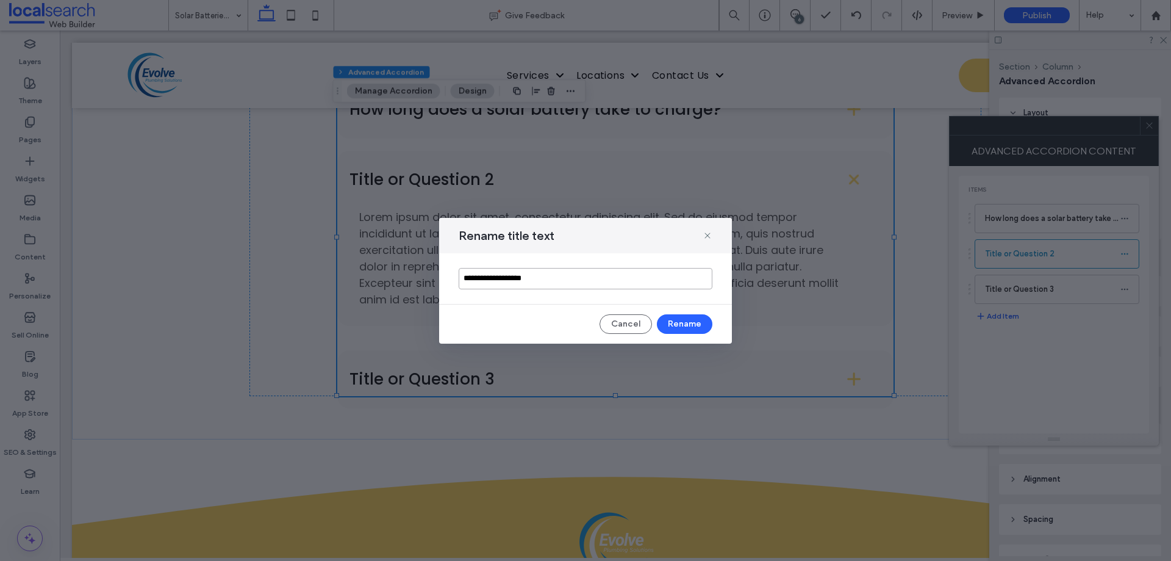
click at [571, 275] on input "**********" at bounding box center [586, 278] width 254 height 21
paste input "**********"
type input "**********"
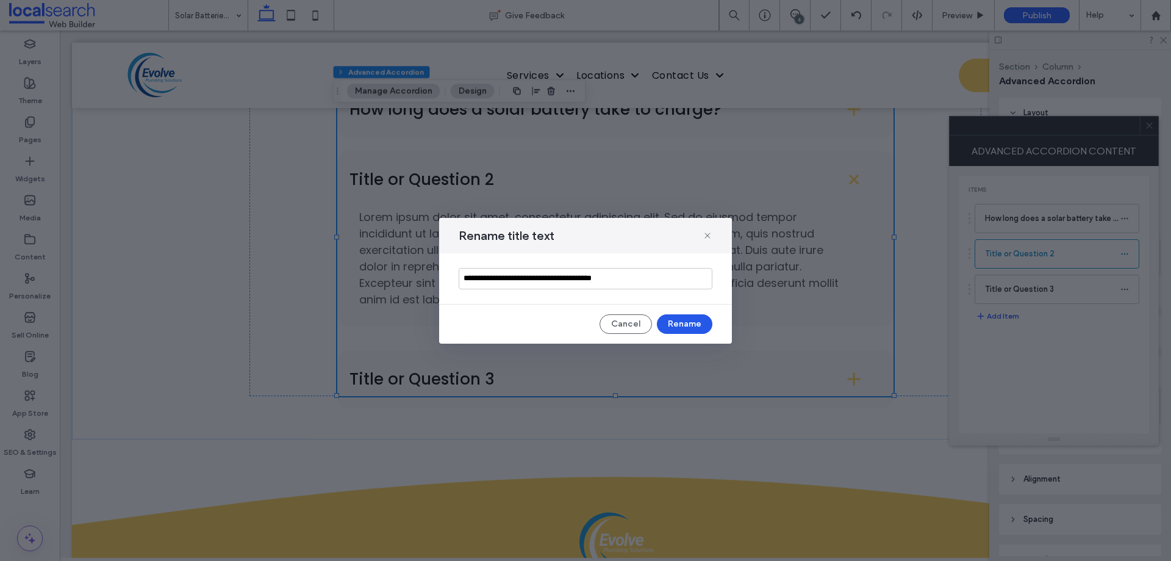
click at [684, 327] on button "Rename" at bounding box center [685, 324] width 56 height 20
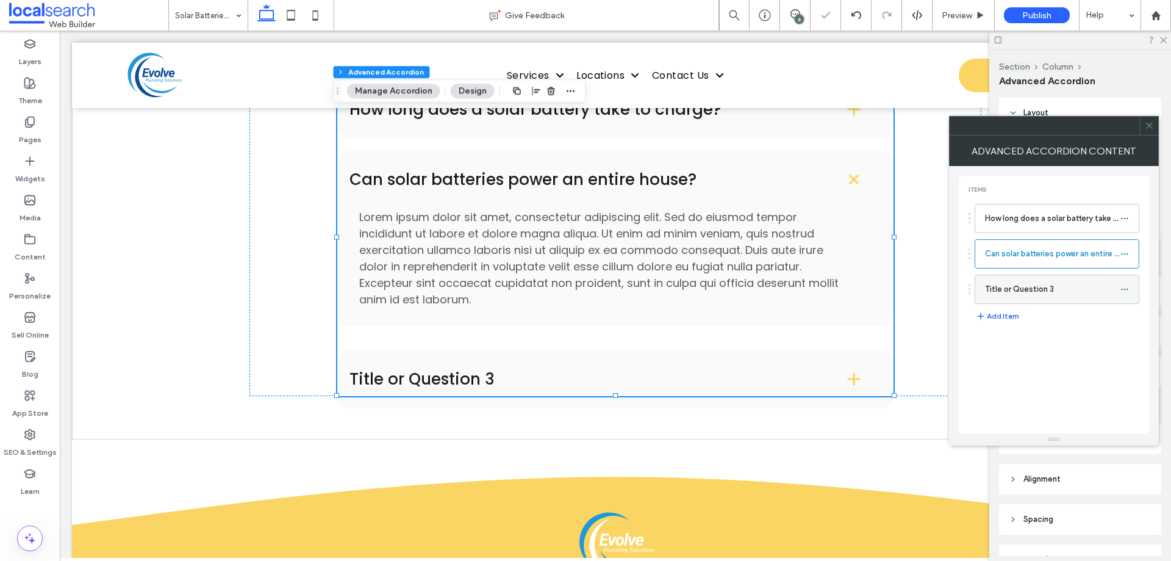
click at [1017, 303] on div "Title or Question 3" at bounding box center [1057, 288] width 165 height 29
click at [1031, 289] on label "Title or Question 3" at bounding box center [1052, 289] width 135 height 24
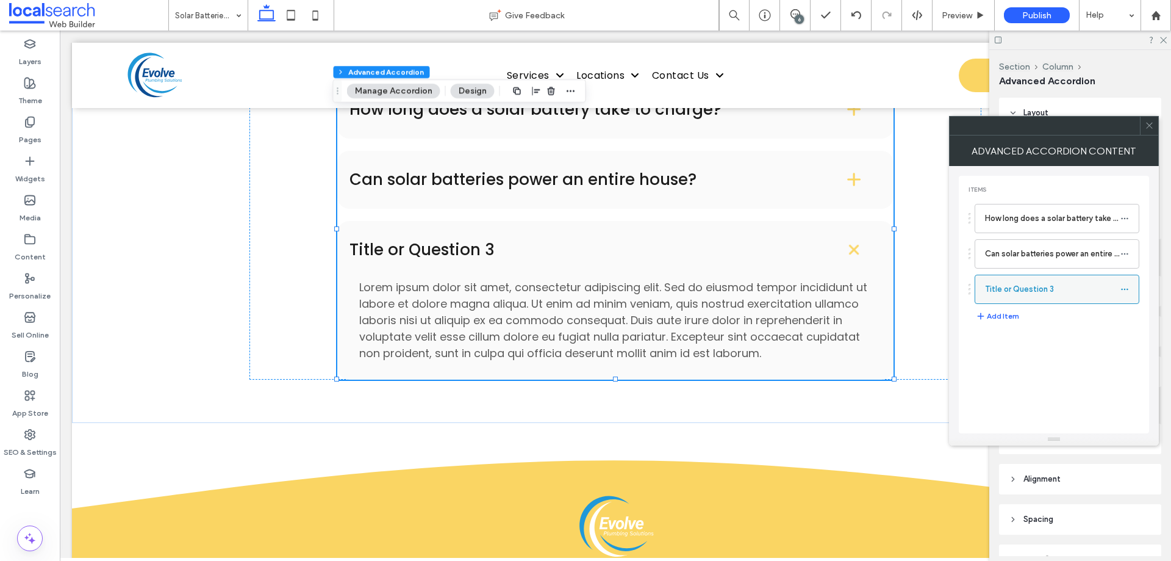
click at [1129, 289] on div at bounding box center [1128, 289] width 15 height 18
click at [1127, 289] on use at bounding box center [1124, 289] width 7 height 2
click at [1061, 296] on span "Rename" at bounding box center [1052, 295] width 33 height 10
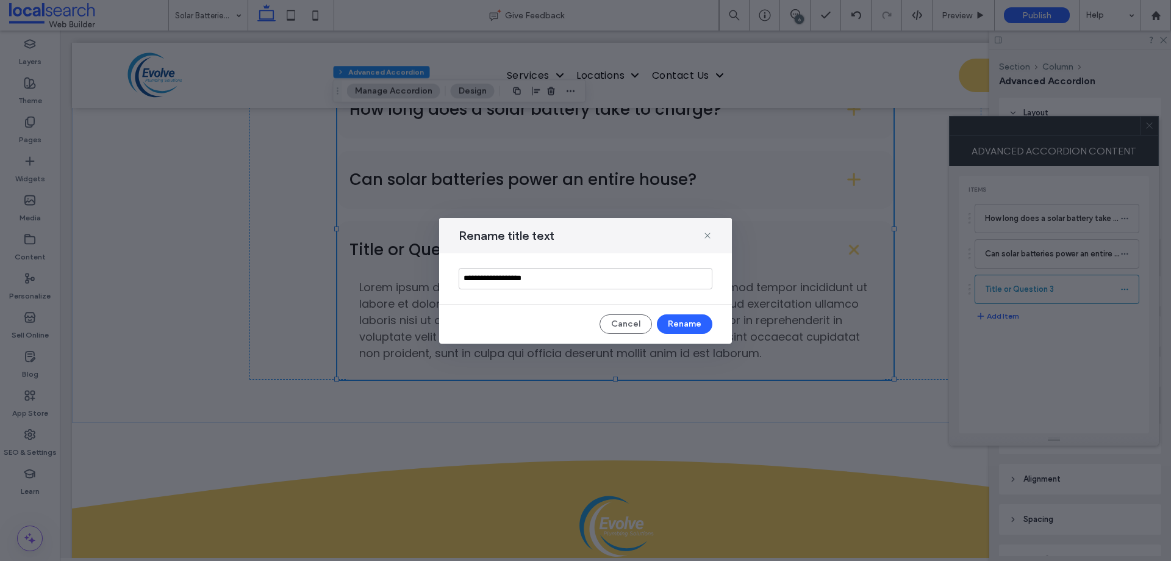
click at [623, 282] on input "**********" at bounding box center [586, 278] width 254 height 21
type input "**********"
click at [691, 316] on button "Rename" at bounding box center [685, 324] width 56 height 20
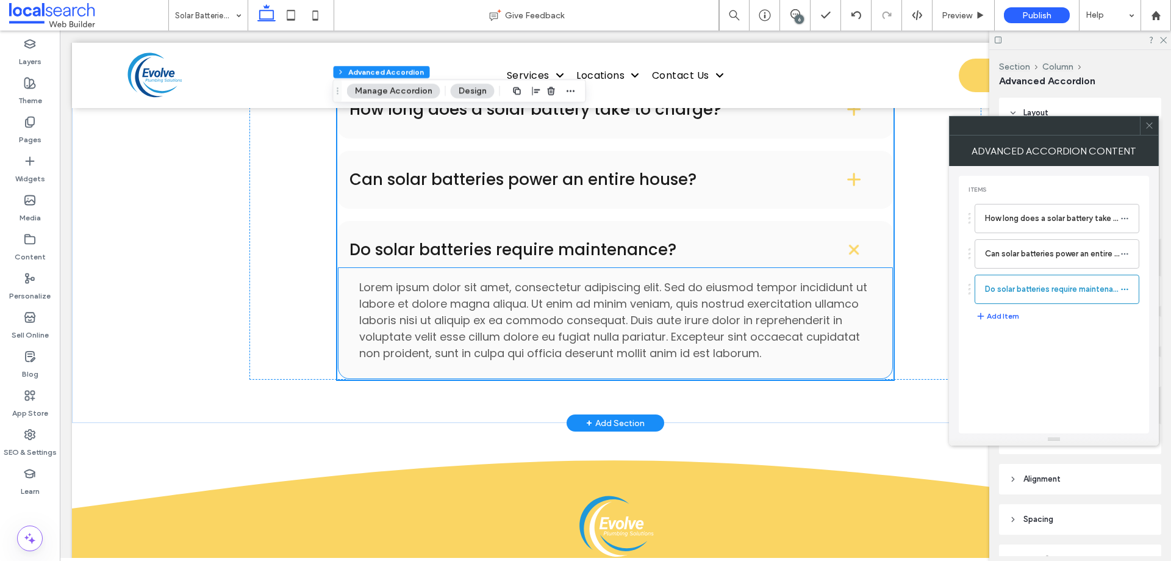
scroll to position [1778, 0]
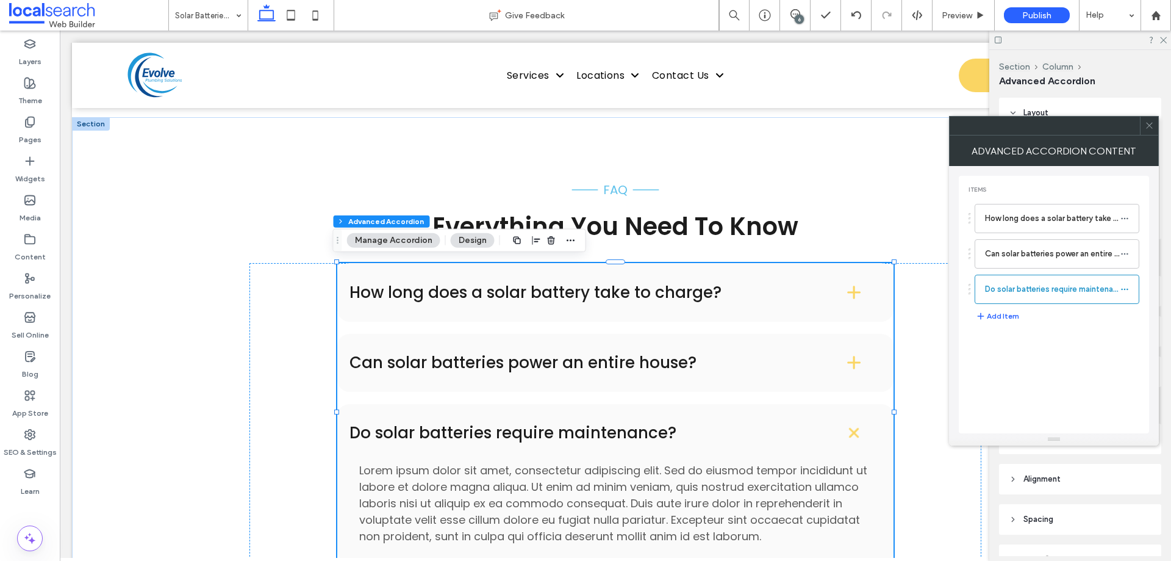
click at [501, 290] on h4 "How long does a solar battery take to charge?" at bounding box center [578, 292] width 457 height 16
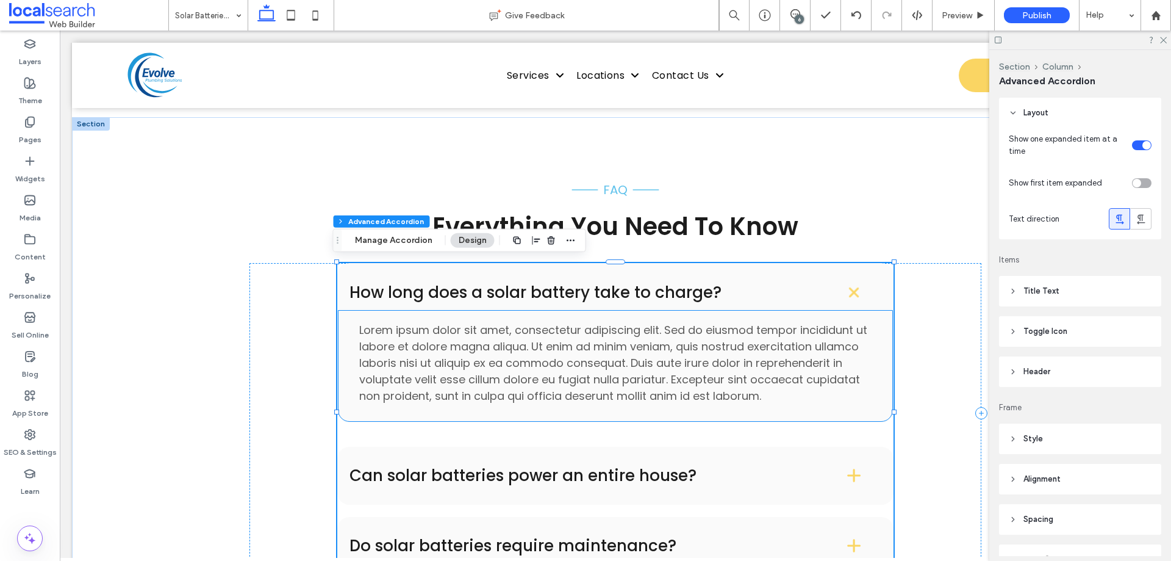
click at [457, 341] on span "Lorem ipsum dolor sit amet, consectetur adipiscing elit. Sed do eiusmod tempor …" at bounding box center [613, 362] width 508 height 81
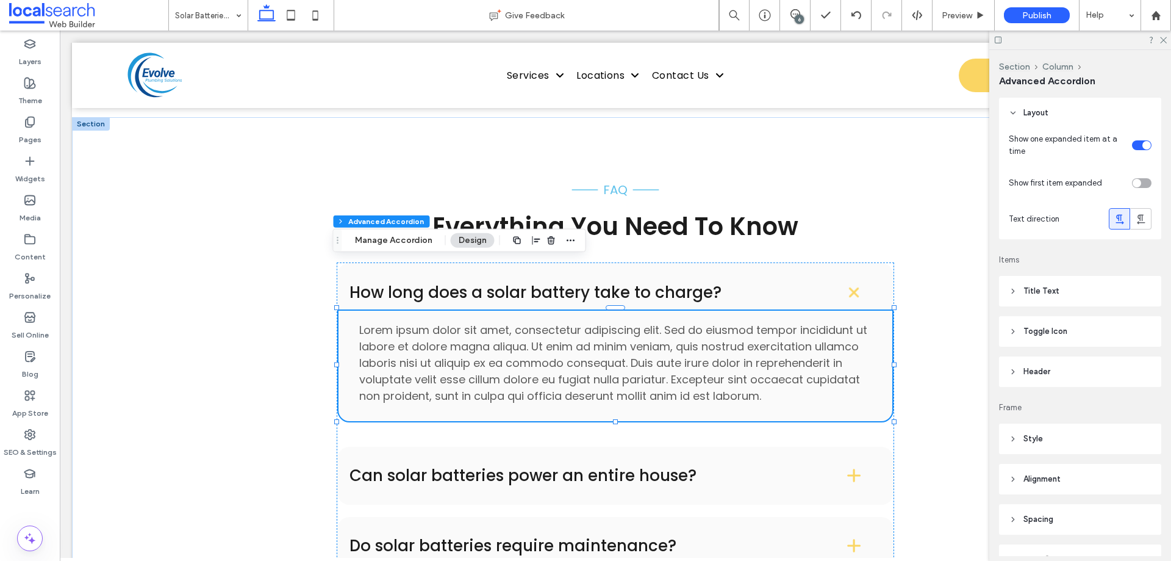
click at [457, 341] on span "Lorem ipsum dolor sit amet, consectetur adipiscing elit. Sed do eiusmod tempor …" at bounding box center [613, 362] width 508 height 81
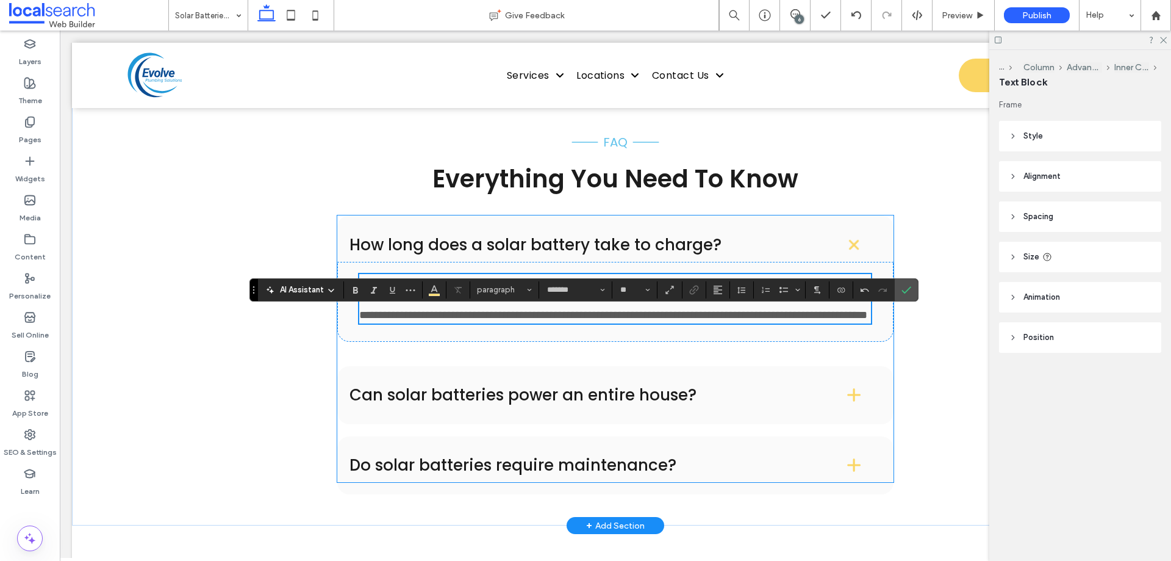
scroll to position [1900, 0]
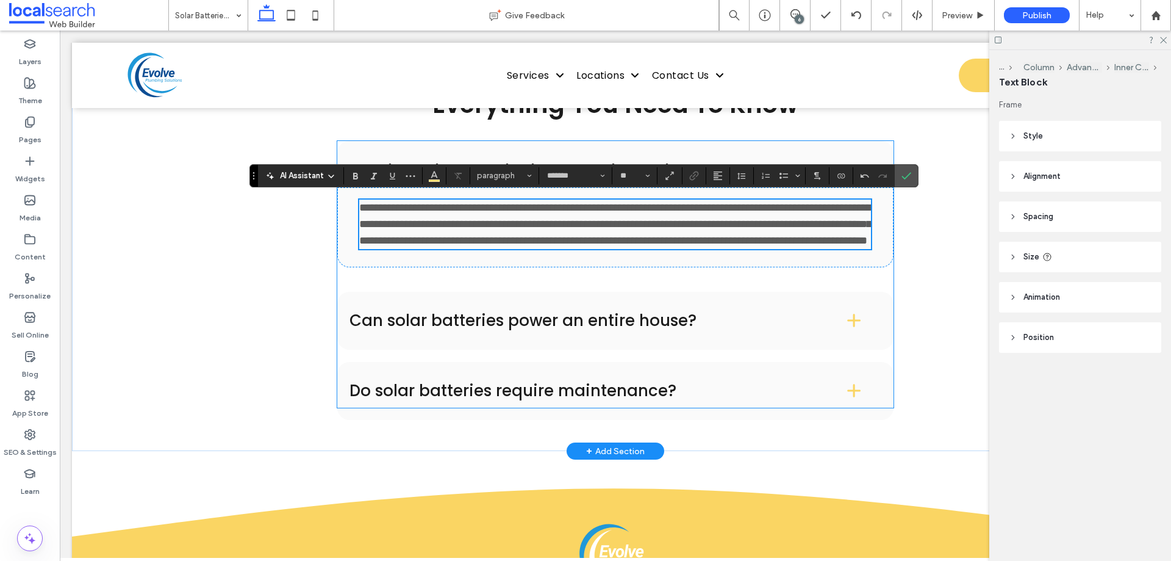
click at [500, 350] on div "Can solar batteries power an entire house?" at bounding box center [615, 321] width 556 height 58
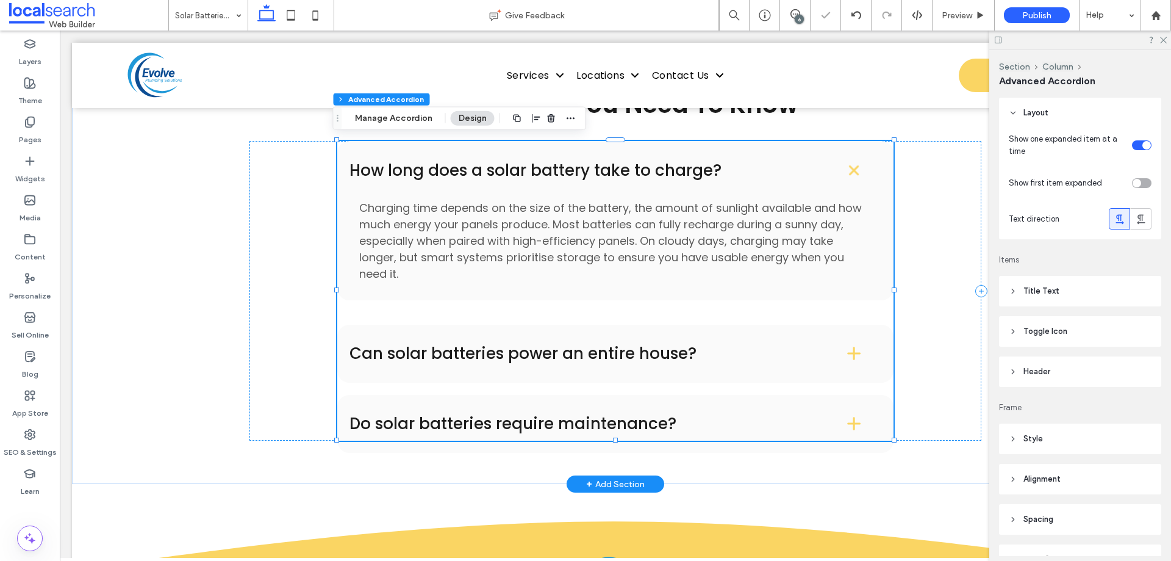
click at [442, 350] on h4 "Can solar batteries power an entire house?" at bounding box center [578, 353] width 457 height 16
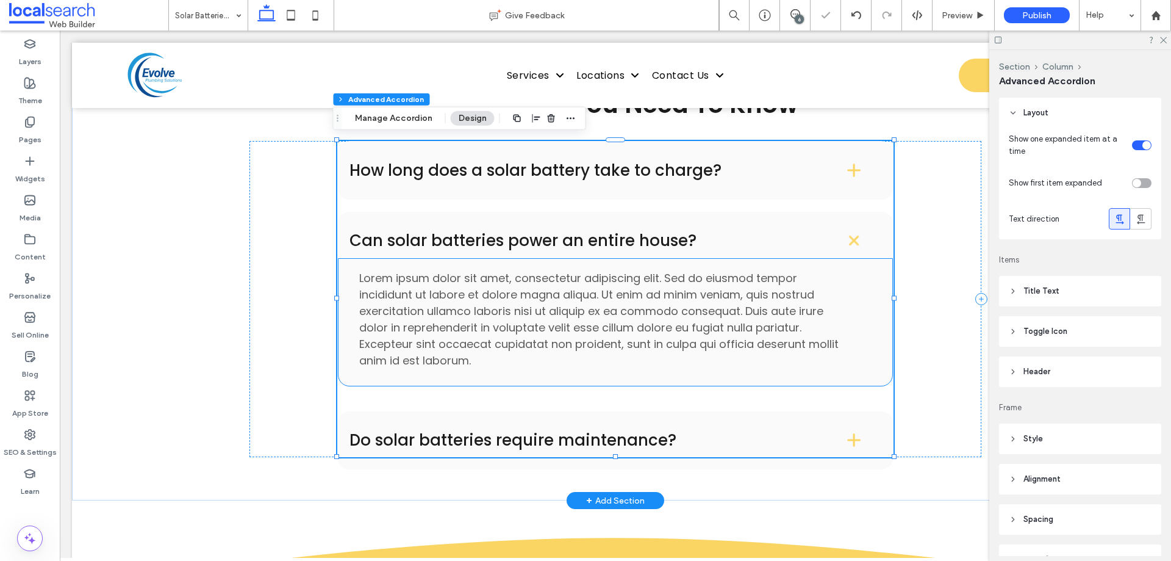
click at [467, 311] on span "Lorem ipsum dolor sit amet, consectetur adipiscing elit. Sed do eiusmod tempor …" at bounding box center [598, 319] width 479 height 98
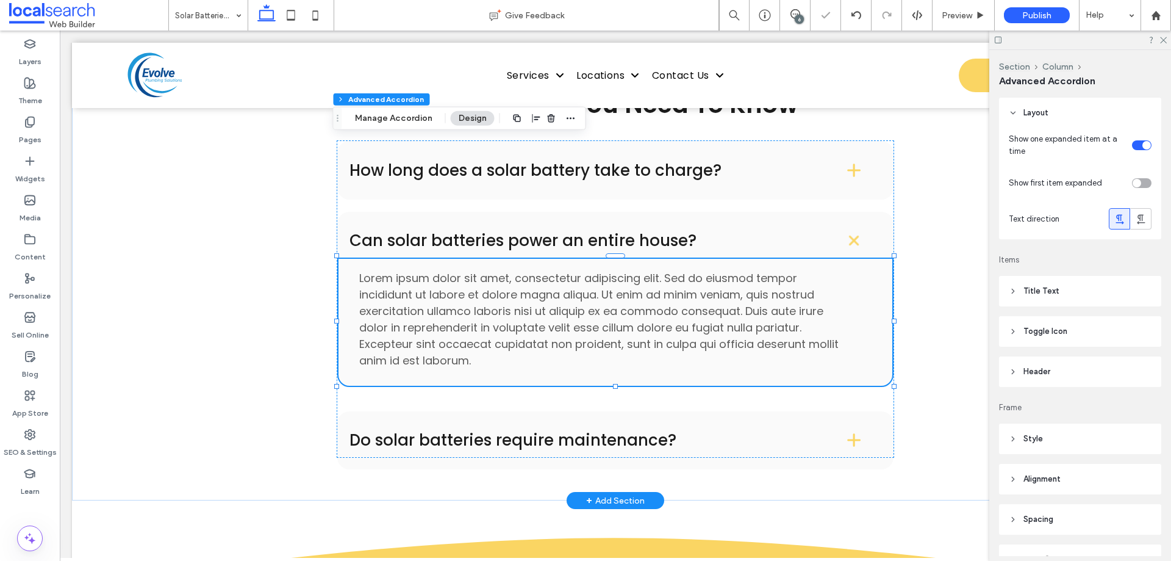
click at [467, 311] on span "Lorem ipsum dolor sit amet, consectetur adipiscing elit. Sed do eiusmod tempor …" at bounding box center [598, 319] width 479 height 98
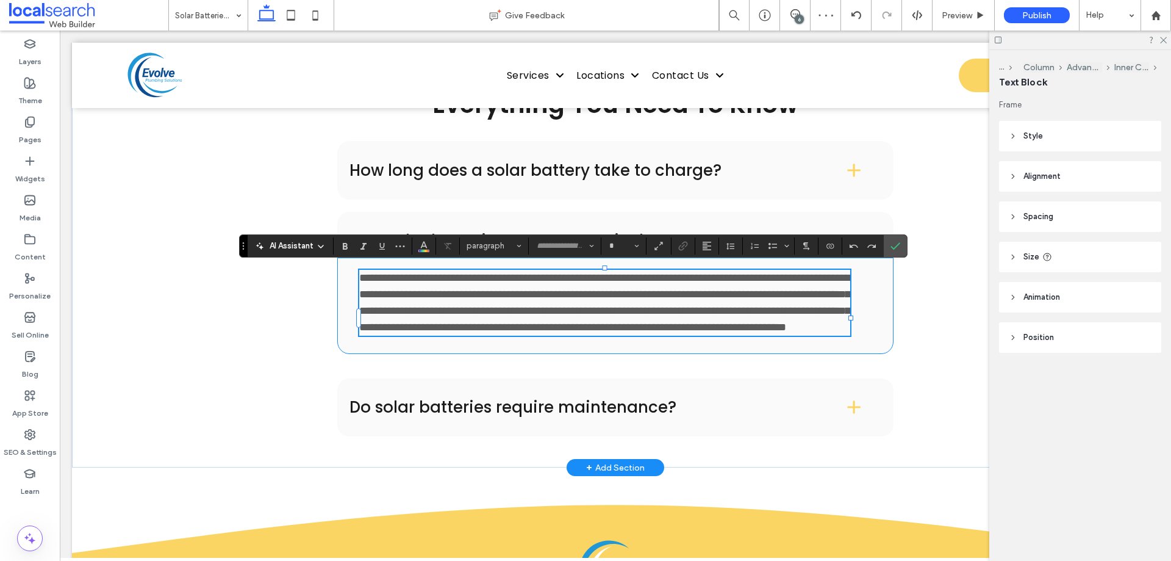
type input "*******"
type input "**"
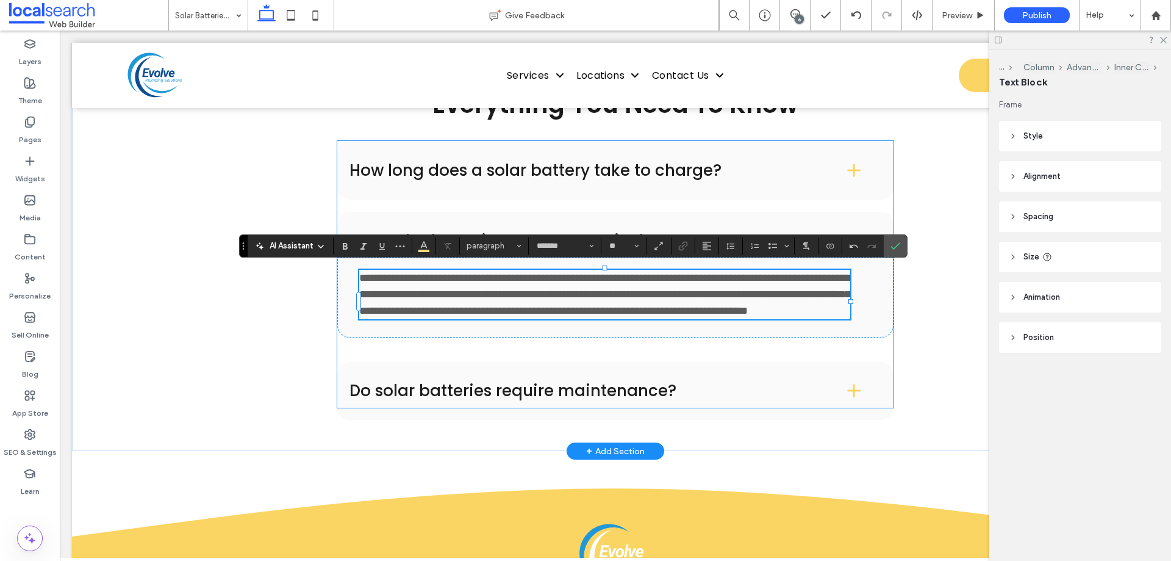
click at [511, 390] on div "Do solar batteries require maintenance?" at bounding box center [615, 391] width 556 height 58
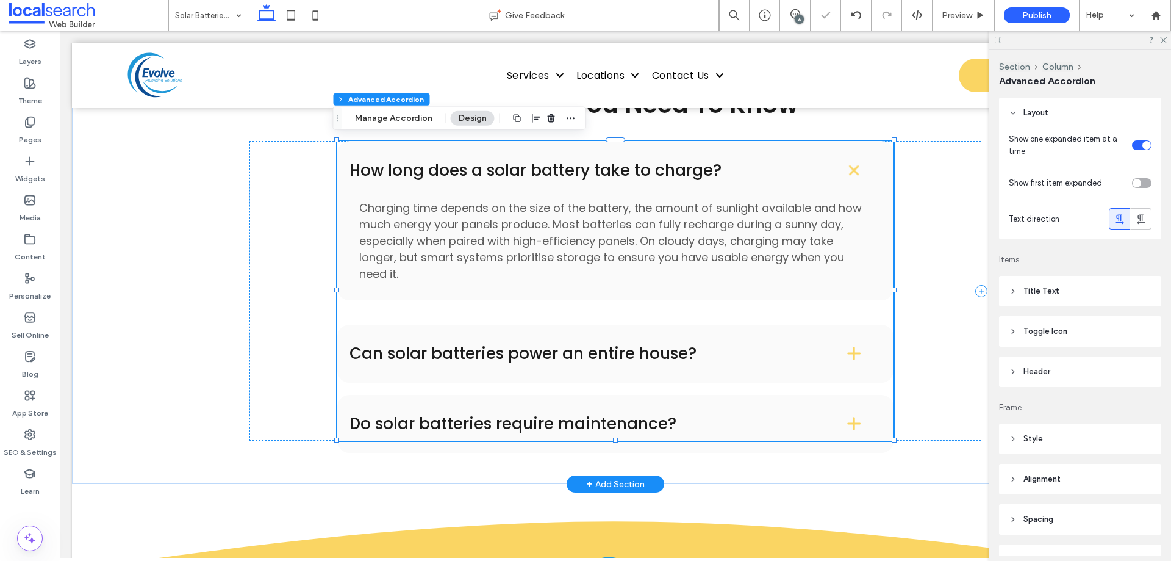
click at [460, 415] on h4 "Do solar batteries require maintenance?" at bounding box center [578, 423] width 457 height 16
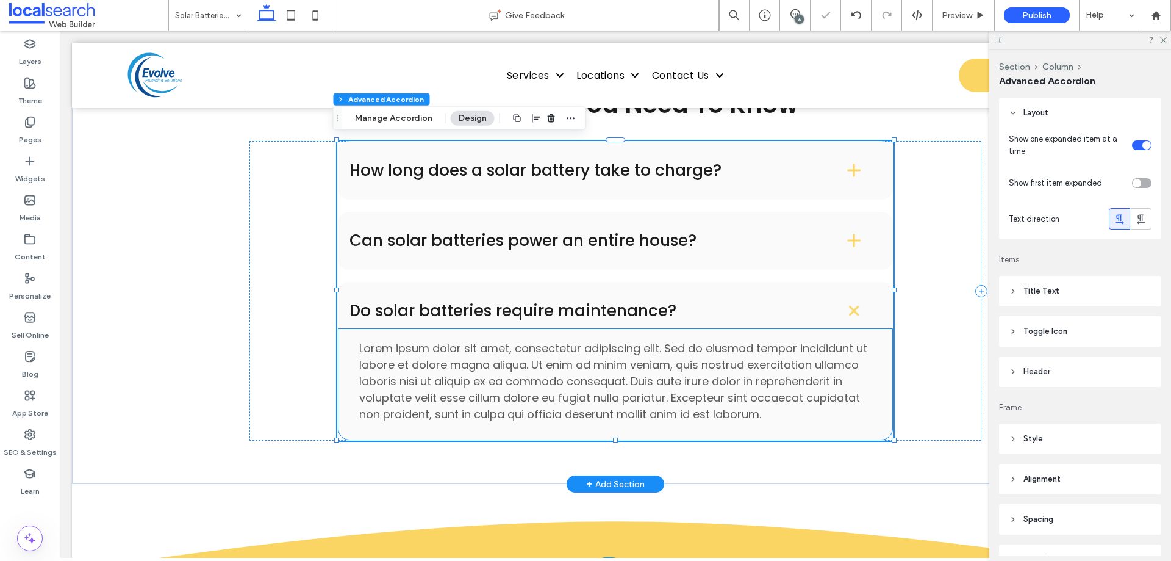
click at [510, 388] on span "Lorem ipsum dolor sit amet, consectetur adipiscing elit. Sed do eiusmod tempor …" at bounding box center [613, 380] width 508 height 81
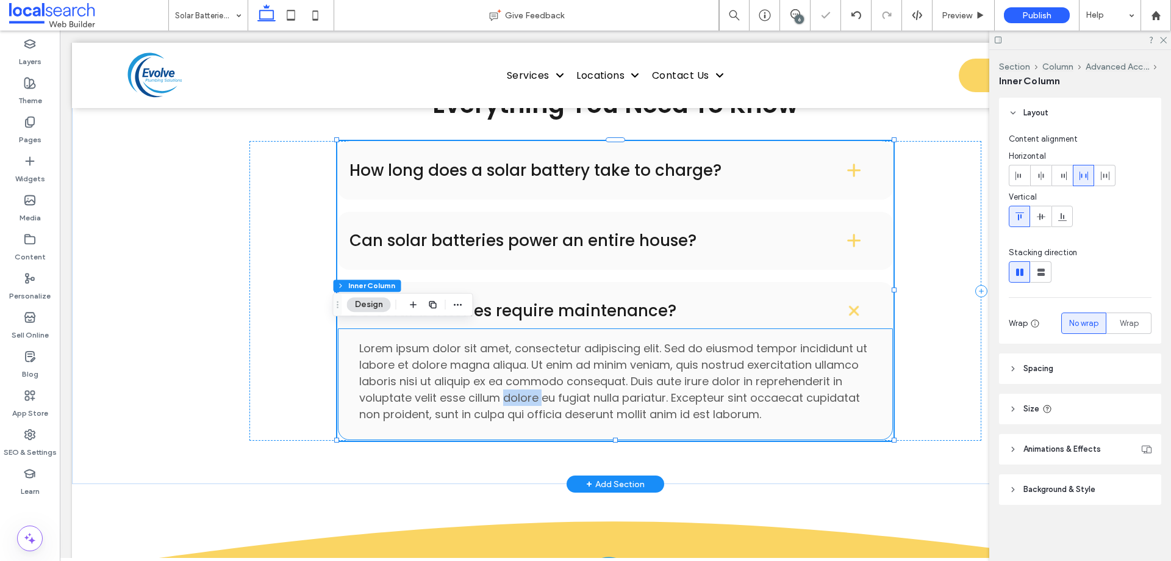
click at [510, 388] on span "Lorem ipsum dolor sit amet, consectetur adipiscing elit. Sed do eiusmod tempor …" at bounding box center [613, 380] width 508 height 81
click at [510, 388] on div "Lorem ipsum dolor sit amet, consectetur adipiscing elit. Sed do eiusmod tempor …" at bounding box center [615, 381] width 512 height 82
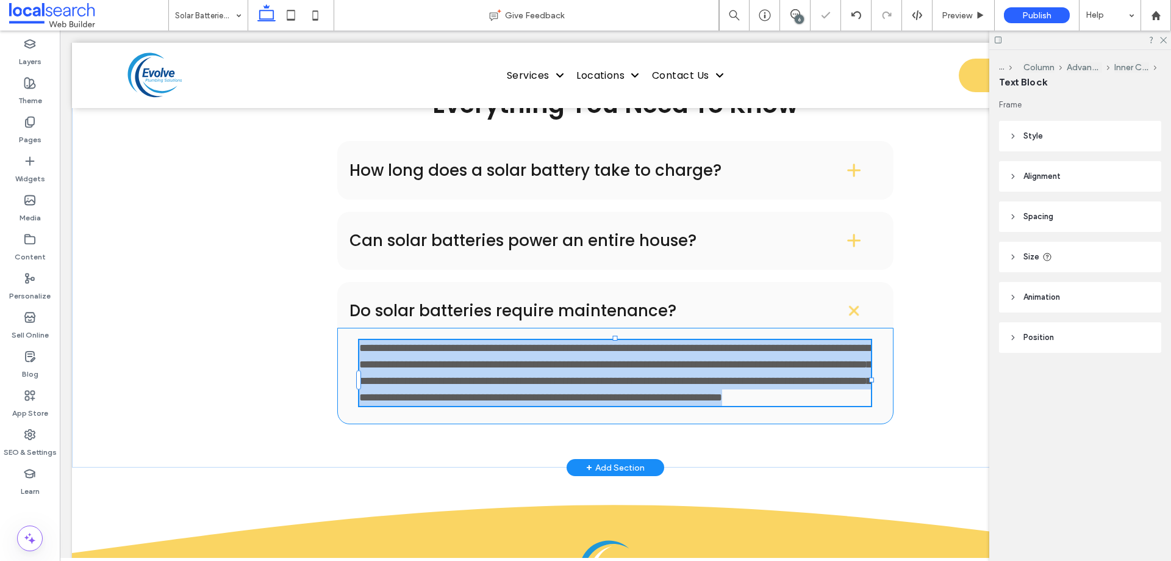
type input "*******"
type input "**"
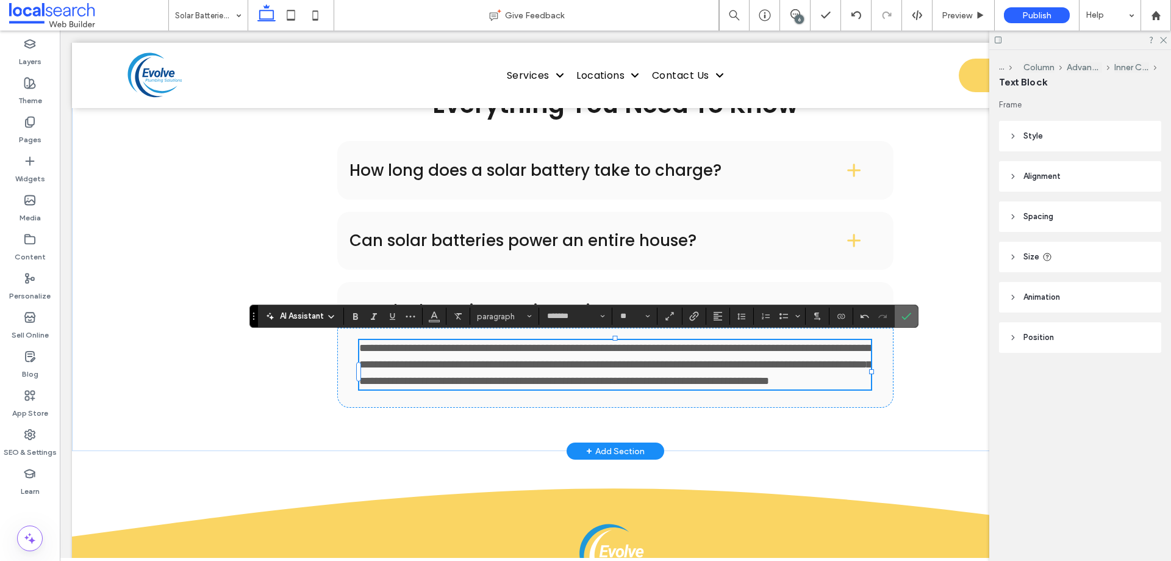
click at [903, 320] on icon "Confirm" at bounding box center [907, 316] width 10 height 10
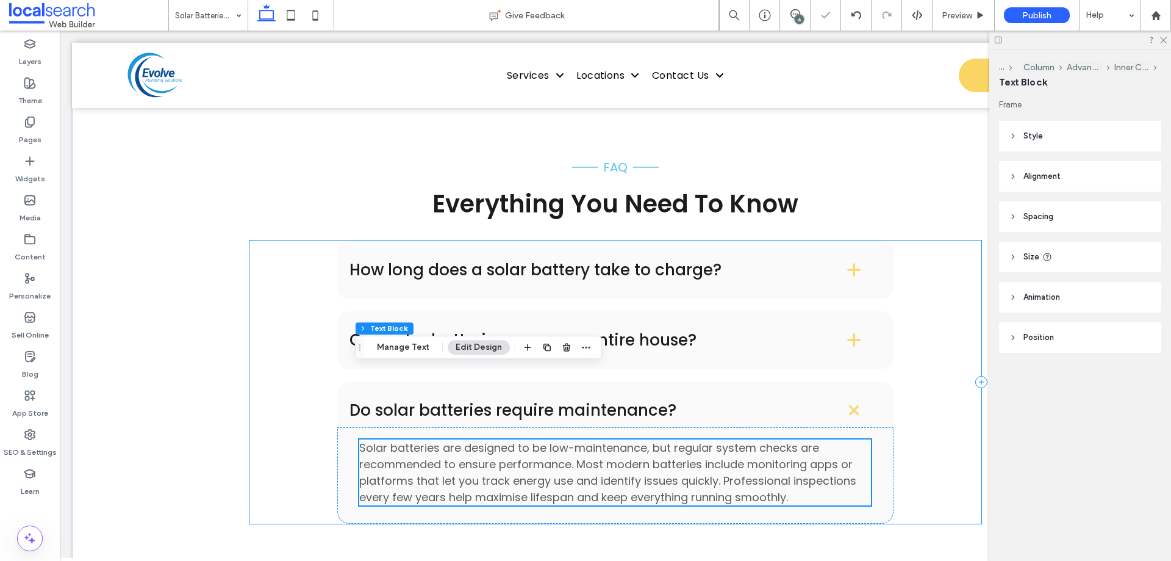
scroll to position [1778, 0]
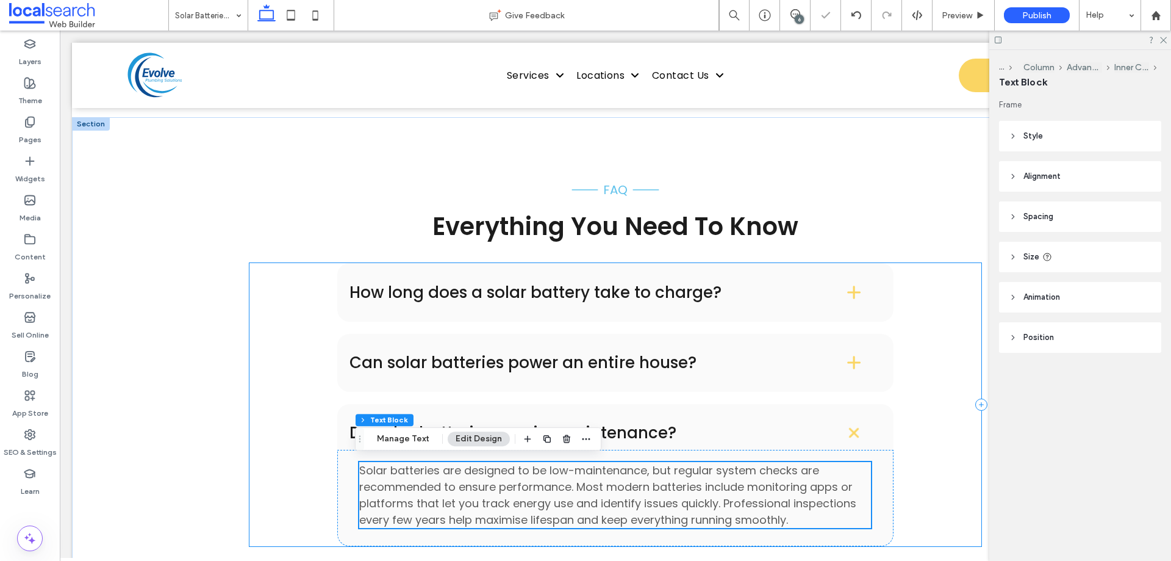
click at [932, 346] on div "How long does a solar battery take to charge? Charging time depends on the size…" at bounding box center [615, 404] width 732 height 282
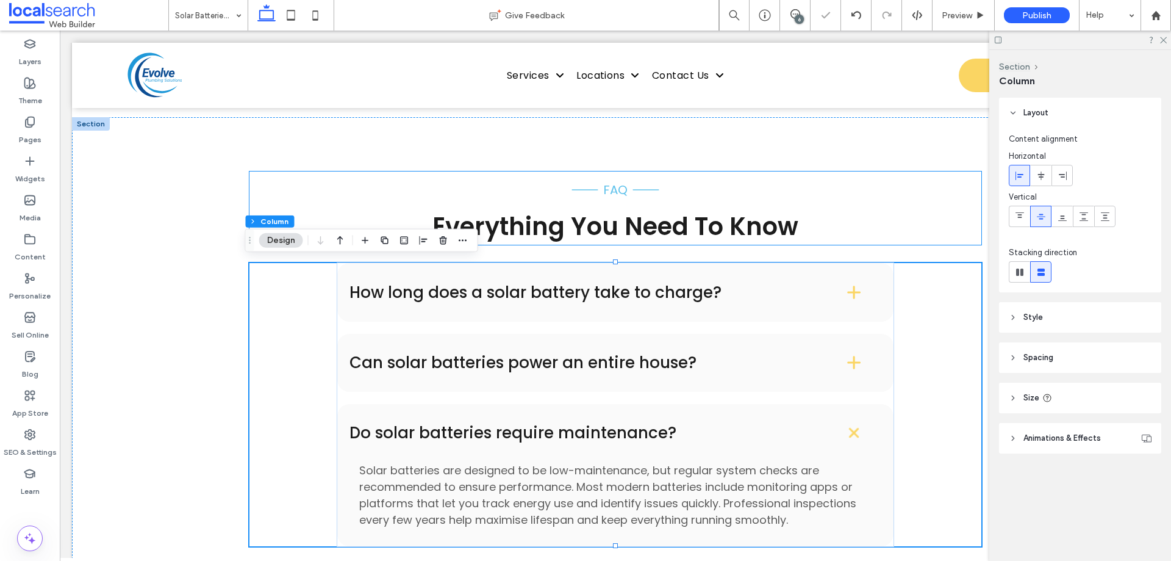
click at [888, 217] on div "FAQ Everything You Need To Know" at bounding box center [615, 207] width 732 height 73
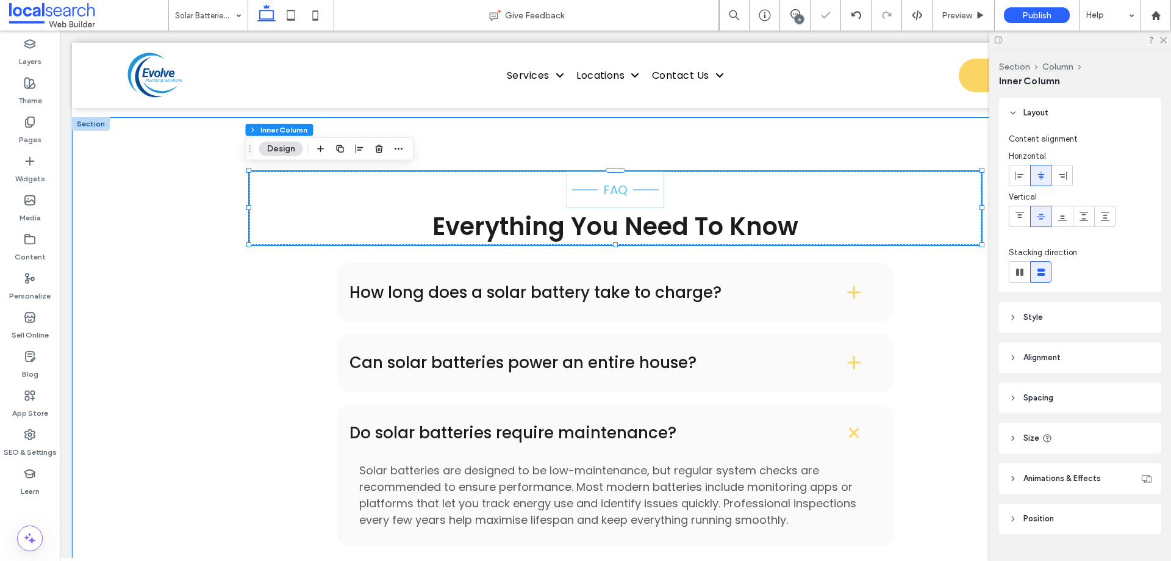
click at [938, 276] on div "How long does a solar battery take to charge? Charging time depends on the size…" at bounding box center [615, 404] width 732 height 282
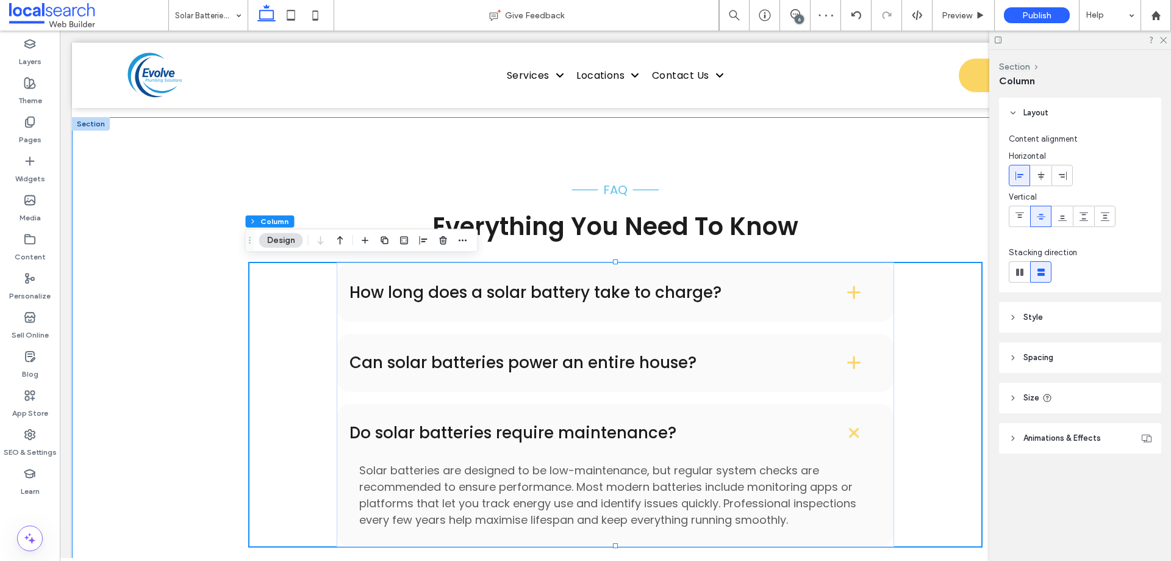
click at [173, 314] on div "FAQ Everything You Need To Know How long does a solar battery take to charge? C…" at bounding box center [615, 353] width 1087 height 472
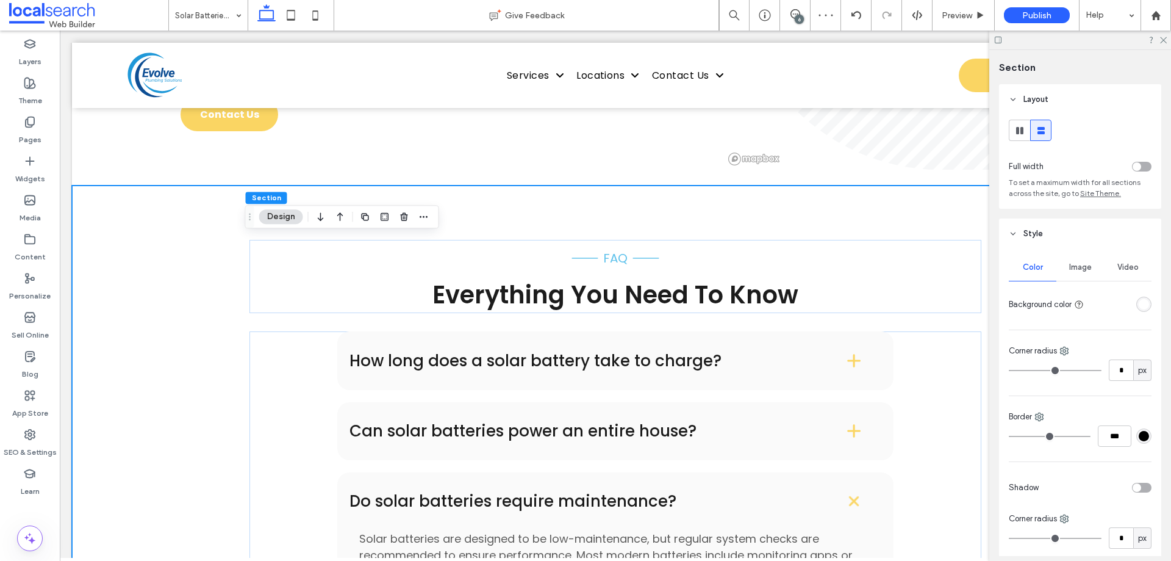
scroll to position [1839, 0]
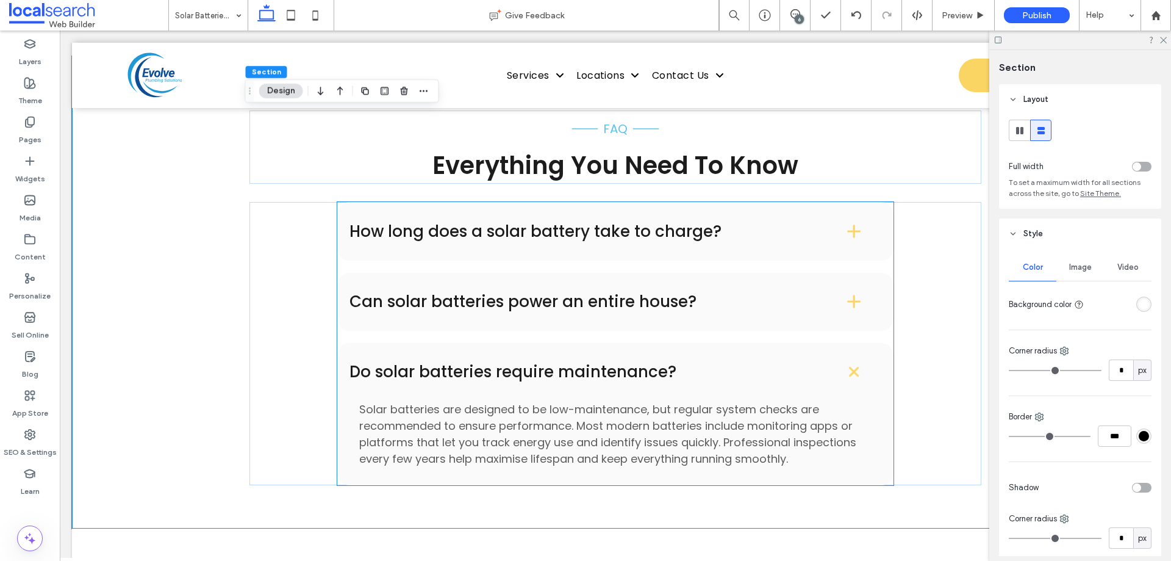
click at [487, 369] on h4 "Do solar batteries require maintenance?" at bounding box center [578, 372] width 457 height 16
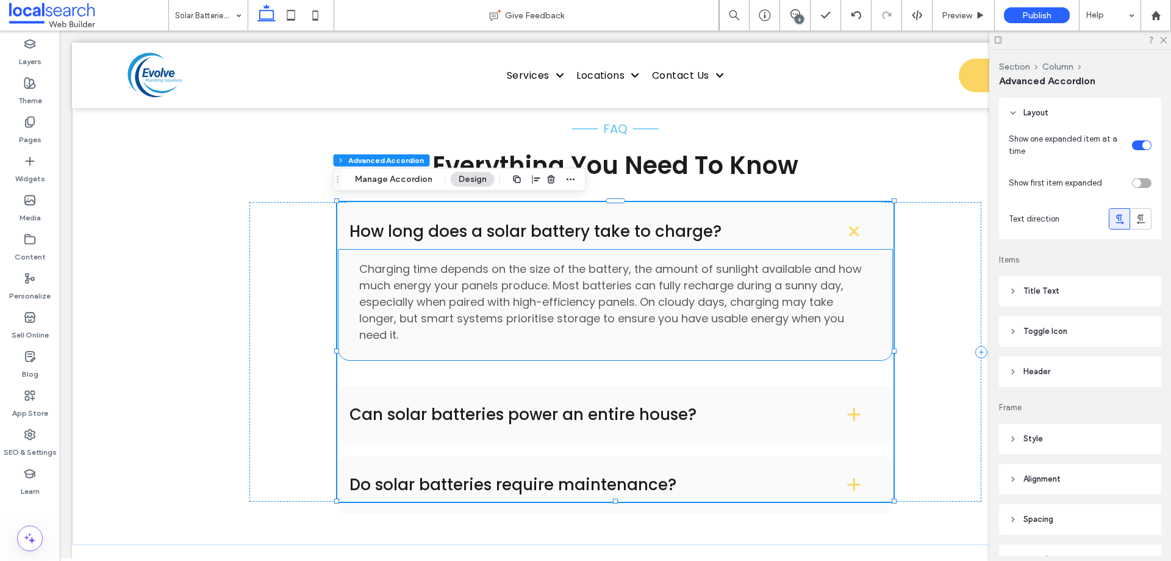
click at [483, 248] on div "Charging time depends on the size of the battery, the amount of sunlight availa…" at bounding box center [615, 304] width 556 height 113
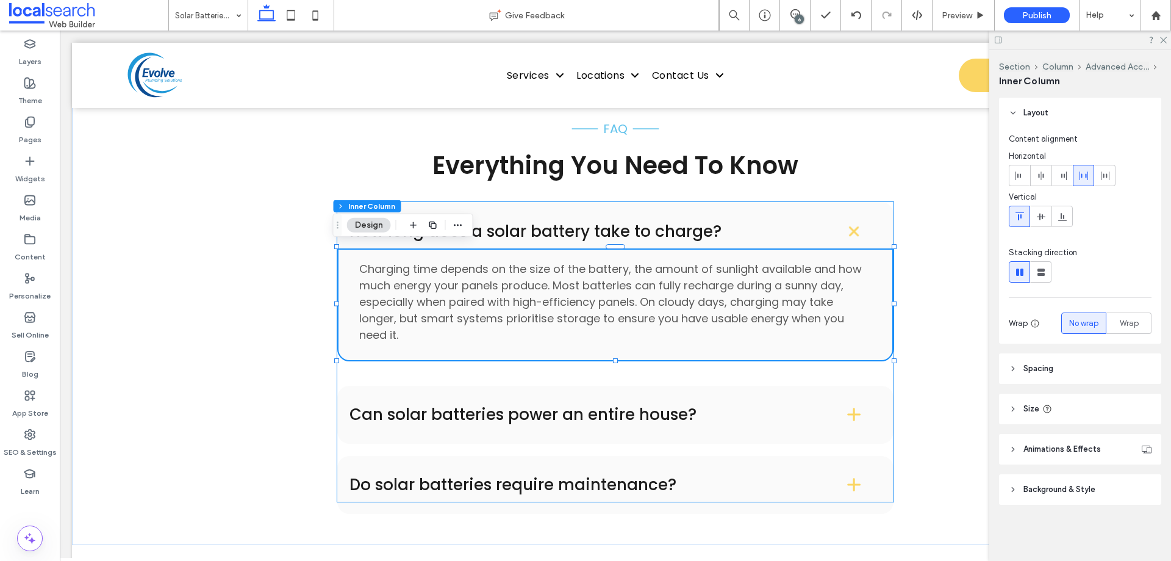
click at [498, 232] on h4 "How long does a solar battery take to charge?" at bounding box center [578, 231] width 457 height 16
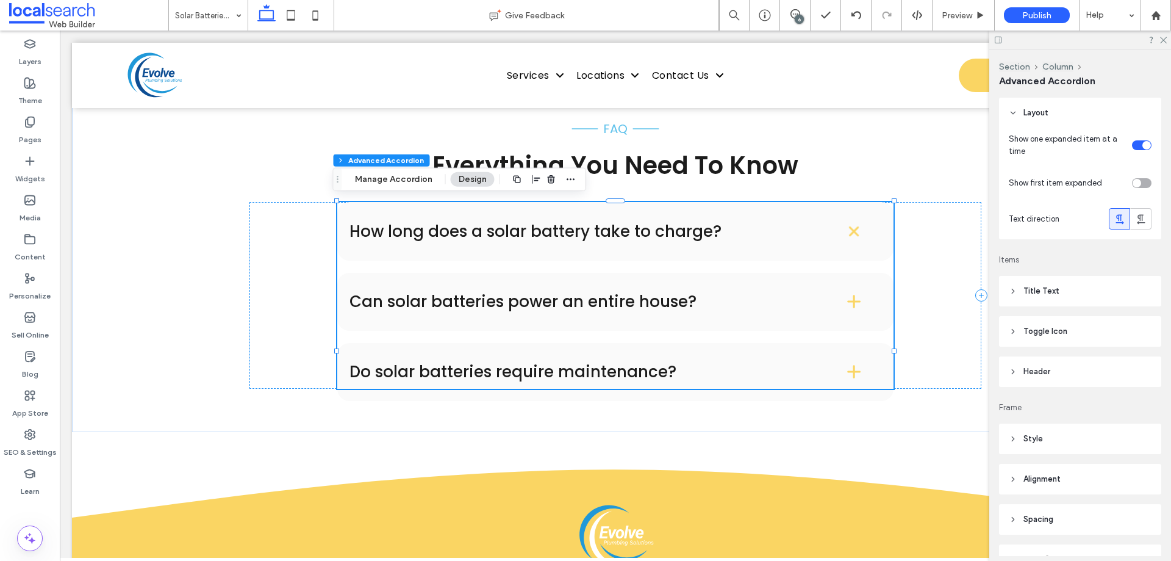
type input "**"
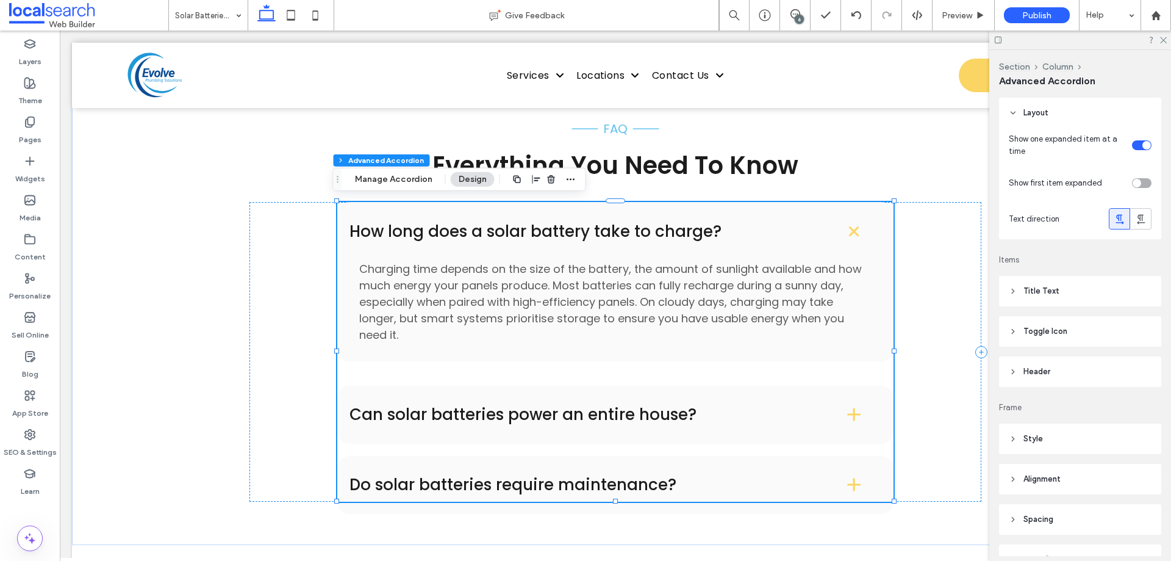
click at [491, 235] on h4 "How long does a solar battery take to charge?" at bounding box center [578, 231] width 457 height 16
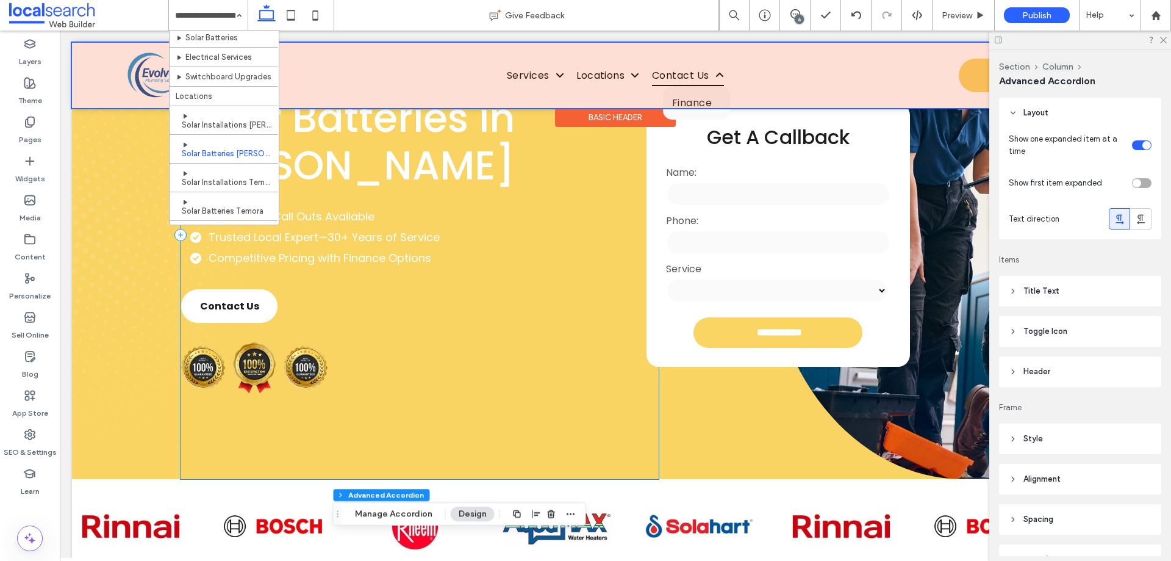
scroll to position [122, 0]
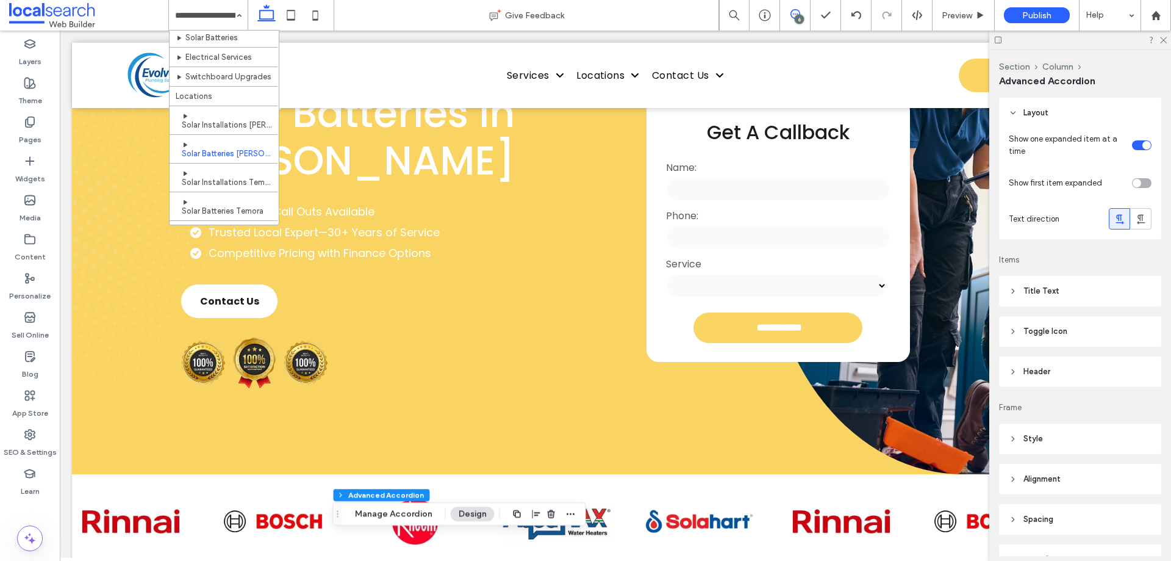
click at [798, 12] on icon at bounding box center [796, 14] width 10 height 10
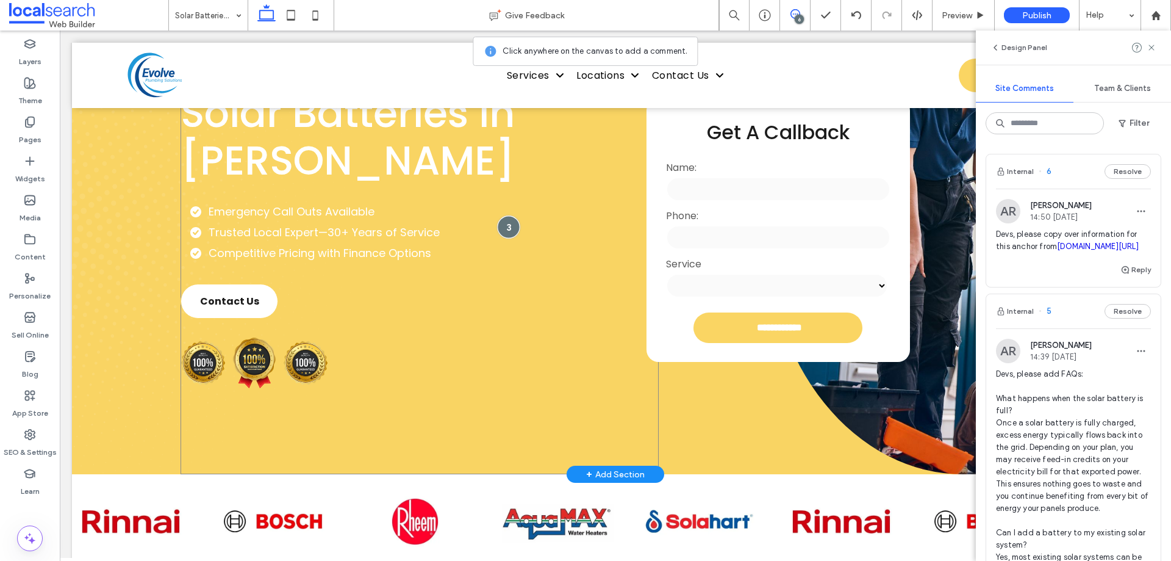
click at [509, 233] on div at bounding box center [508, 226] width 23 height 23
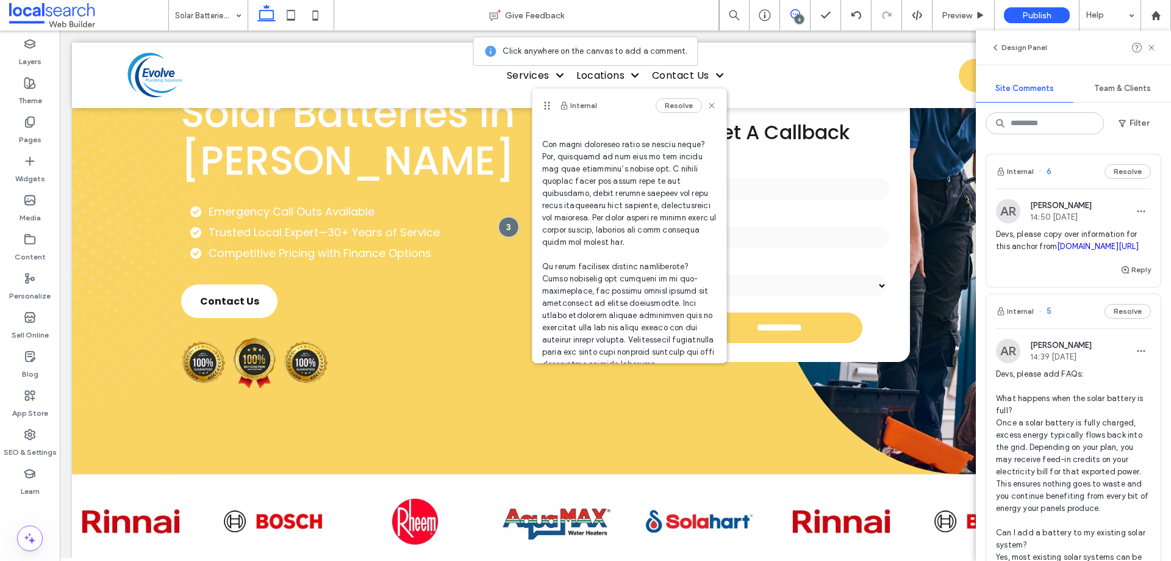
scroll to position [251, 0]
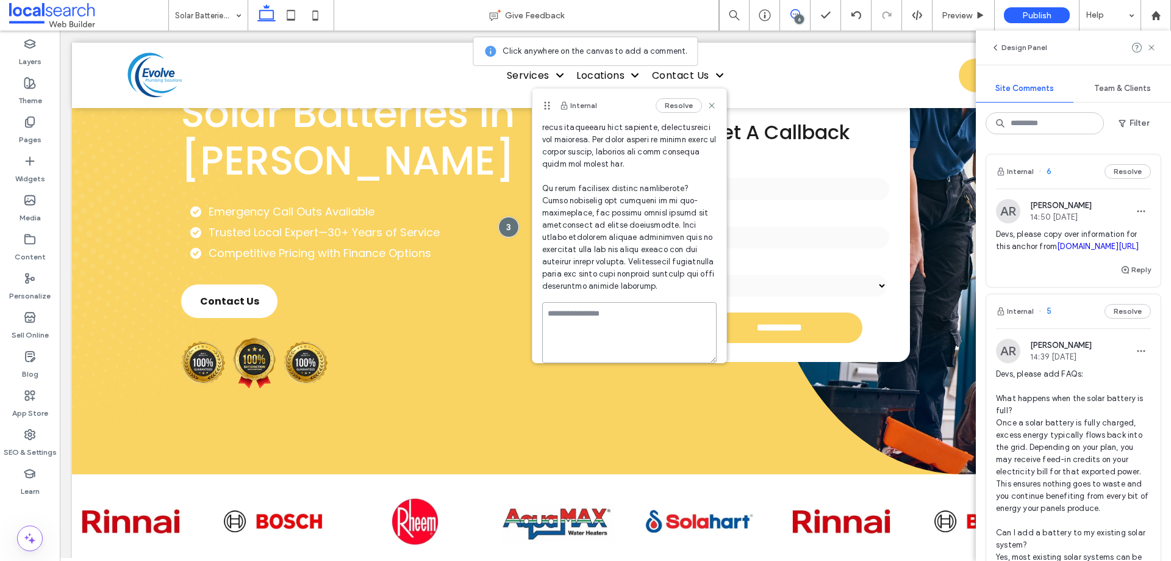
click at [625, 339] on textarea at bounding box center [629, 332] width 174 height 61
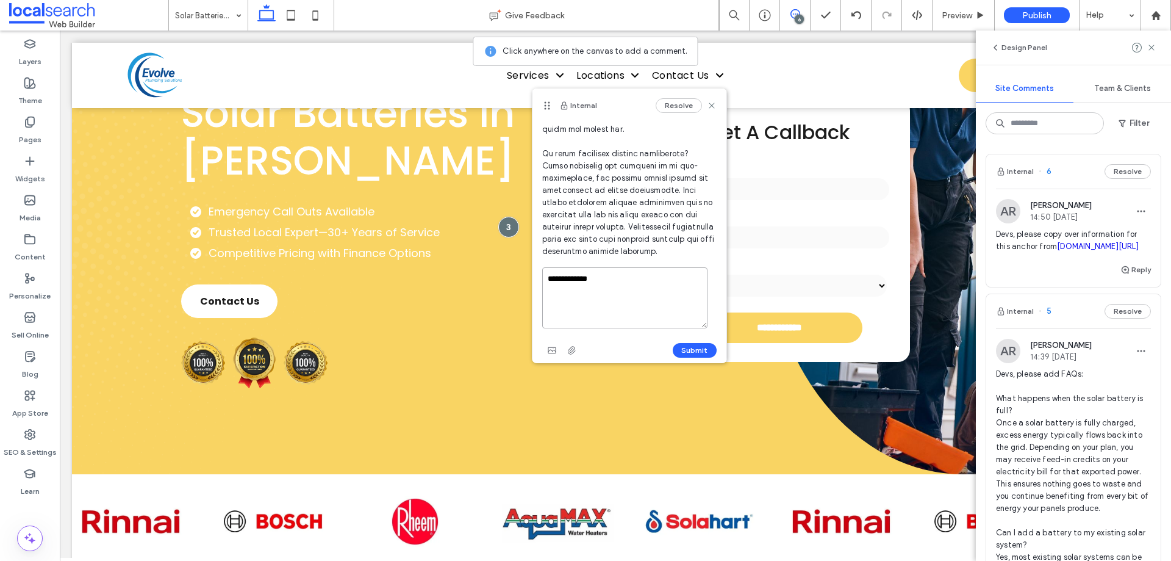
scroll to position [317, 0]
type textarea "**********"
click at [694, 351] on div "Submit" at bounding box center [629, 343] width 174 height 20
click at [695, 345] on button "Submit" at bounding box center [695, 342] width 44 height 15
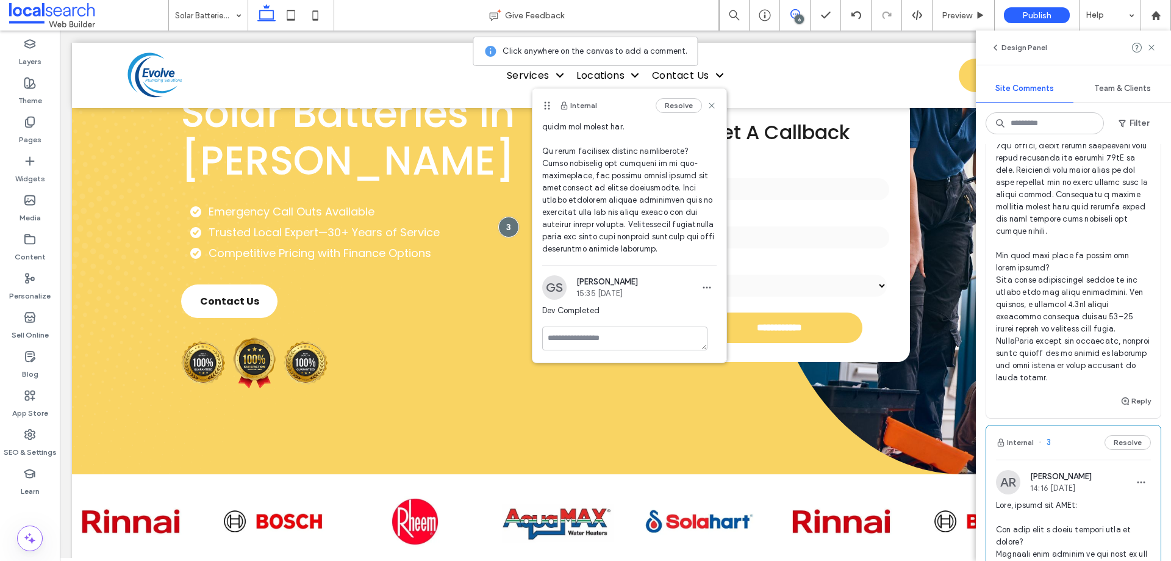
scroll to position [976, 0]
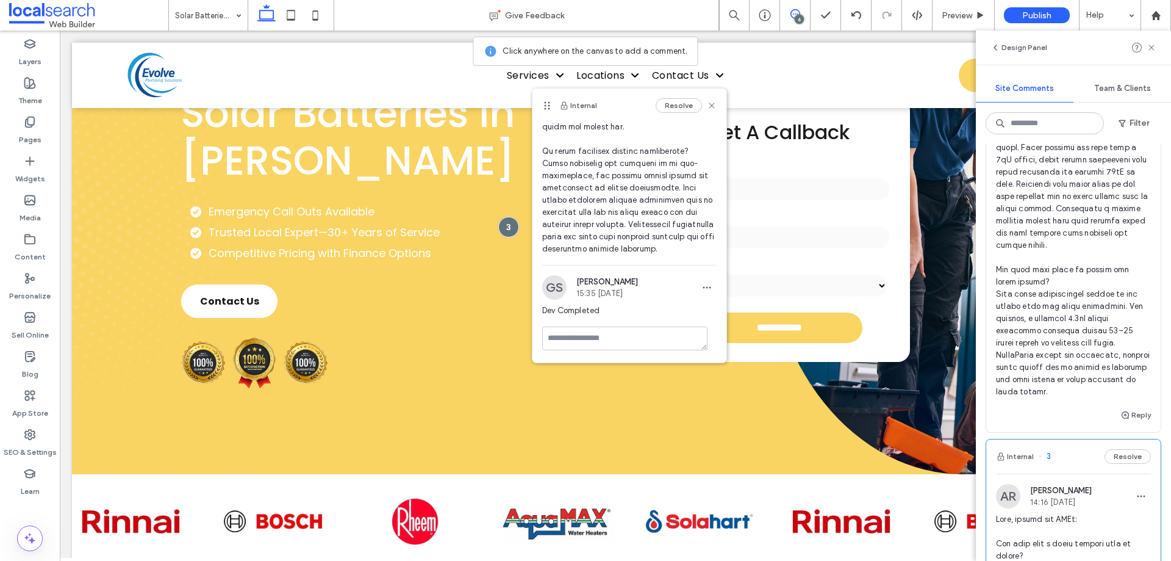
click at [1068, 273] on span at bounding box center [1073, 160] width 155 height 476
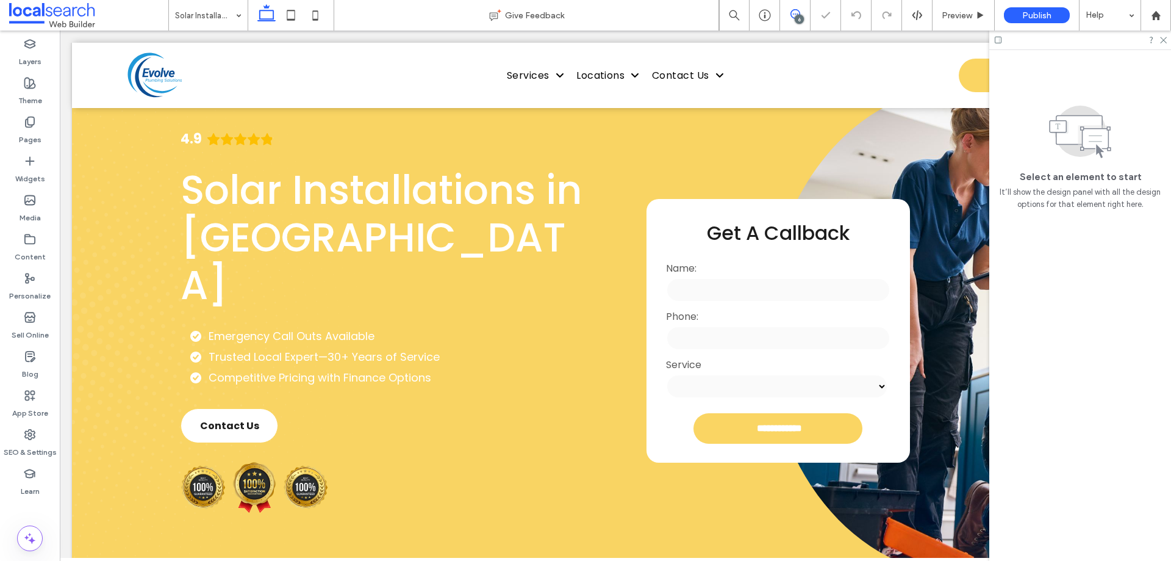
scroll to position [32, 0]
drag, startPoint x: 795, startPoint y: 13, endPoint x: 520, endPoint y: 308, distance: 403.5
click at [795, 13] on icon at bounding box center [796, 14] width 10 height 10
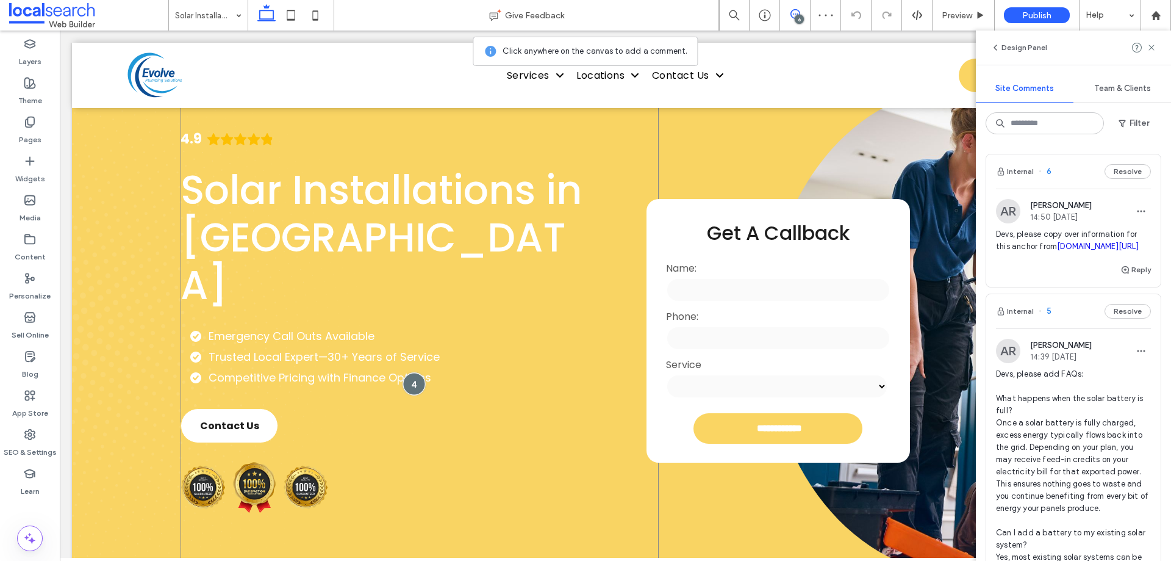
click at [404, 372] on div at bounding box center [414, 383] width 23 height 23
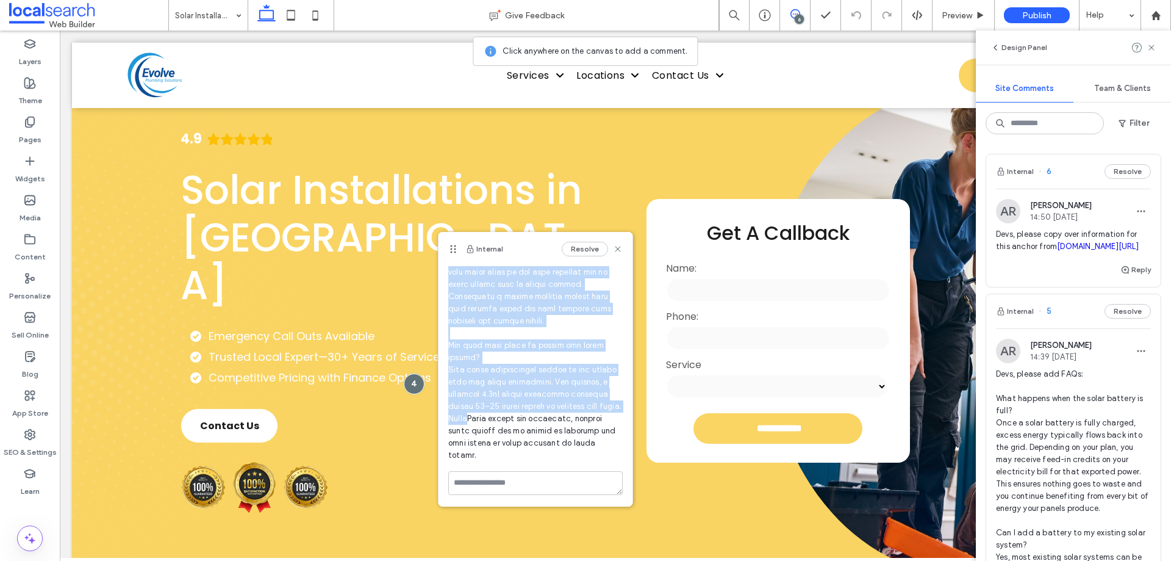
scroll to position [275, 0]
drag, startPoint x: 447, startPoint y: 328, endPoint x: 594, endPoint y: 453, distance: 193.5
click at [594, 453] on div "AR Ashlee Robin 14:28 Sep 12 2025" at bounding box center [536, 237] width 194 height 466
copy span "How do I maintain my solar panels? Solar panels require very little maintenance…"
click at [615, 249] on use at bounding box center [617, 248] width 5 height 5
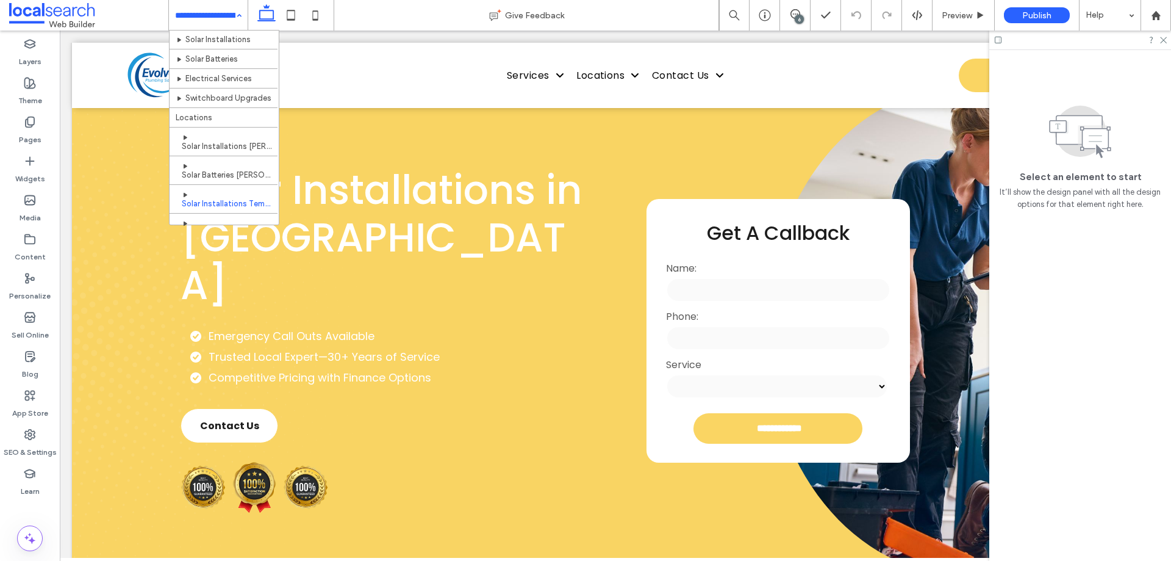
scroll to position [84, 0]
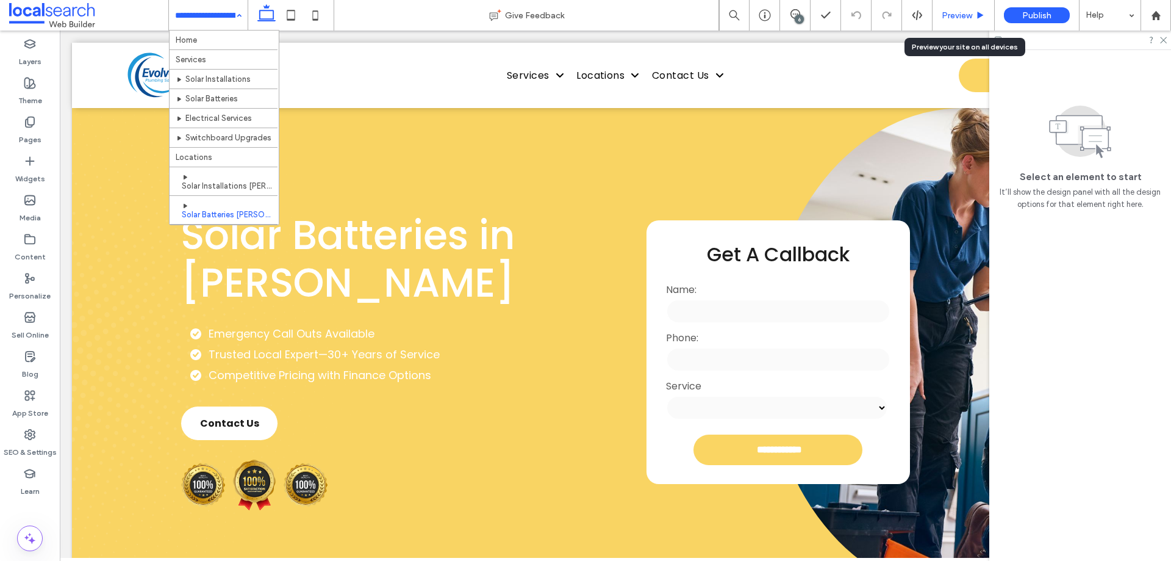
click at [955, 17] on span "Preview" at bounding box center [957, 15] width 30 height 10
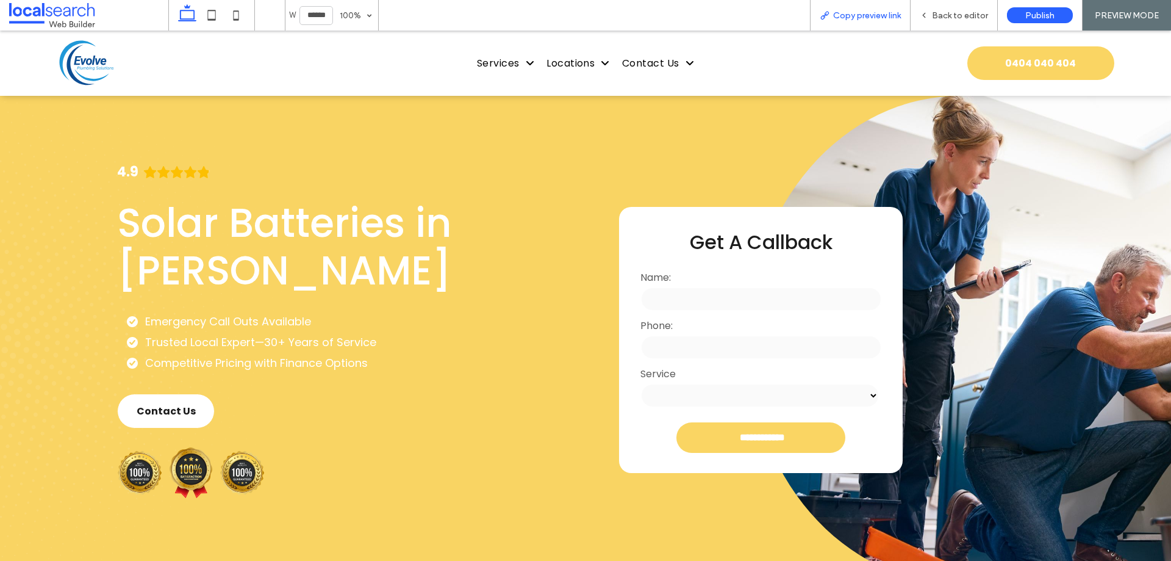
click at [869, 10] on span "Copy preview link" at bounding box center [867, 15] width 68 height 10
click at [965, 17] on span "Back to editor" at bounding box center [960, 15] width 56 height 10
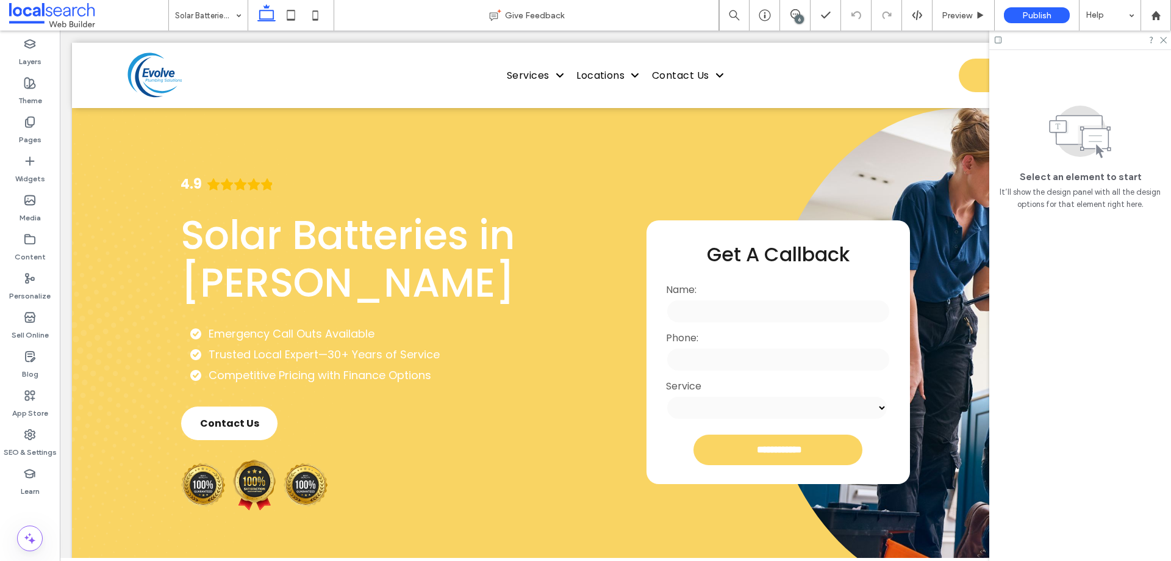
click at [795, 18] on div "6" at bounding box center [799, 19] width 9 height 9
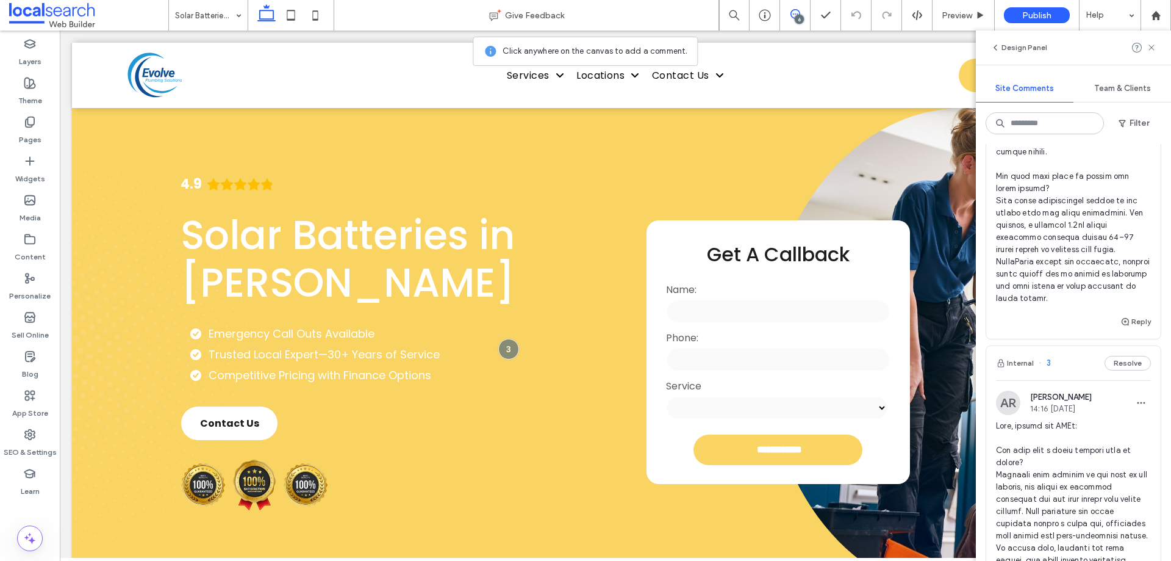
scroll to position [1047, 0]
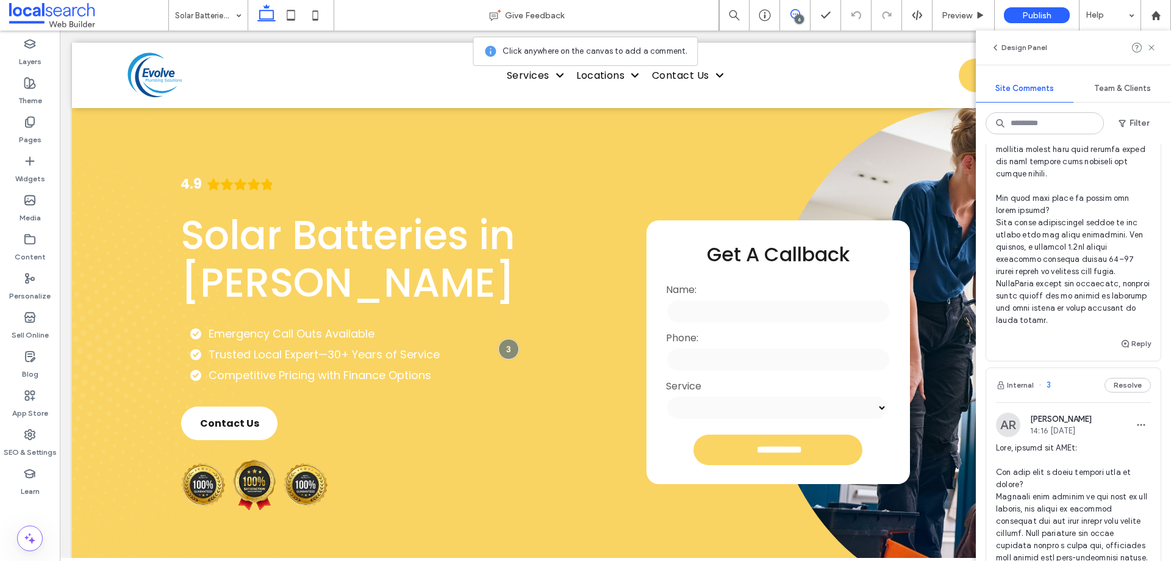
click at [1064, 265] on span at bounding box center [1073, 89] width 155 height 476
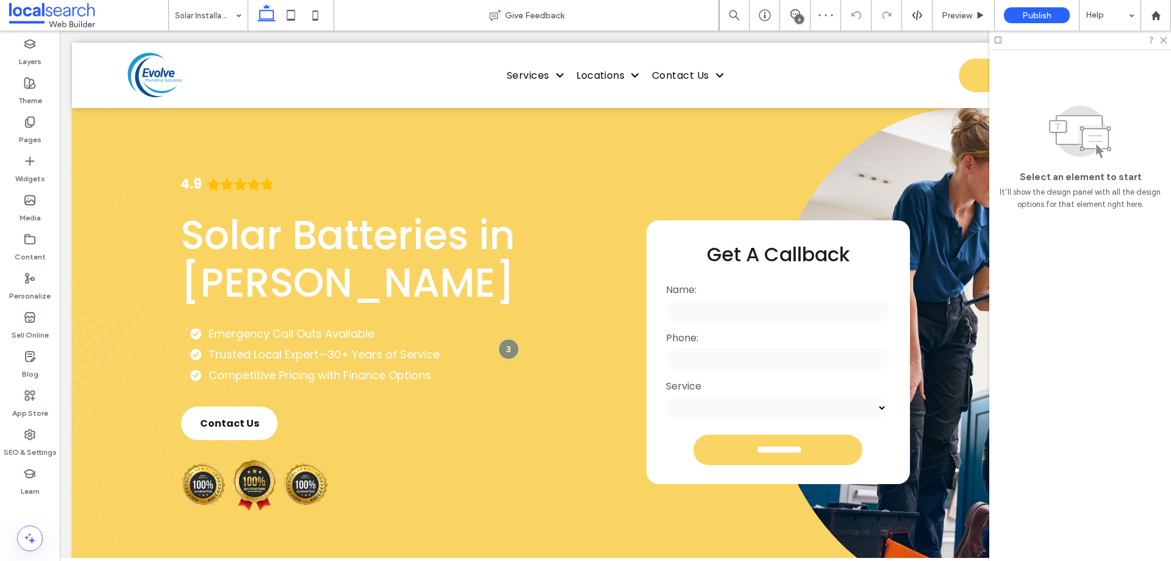
click at [797, 15] on div "6" at bounding box center [799, 19] width 9 height 9
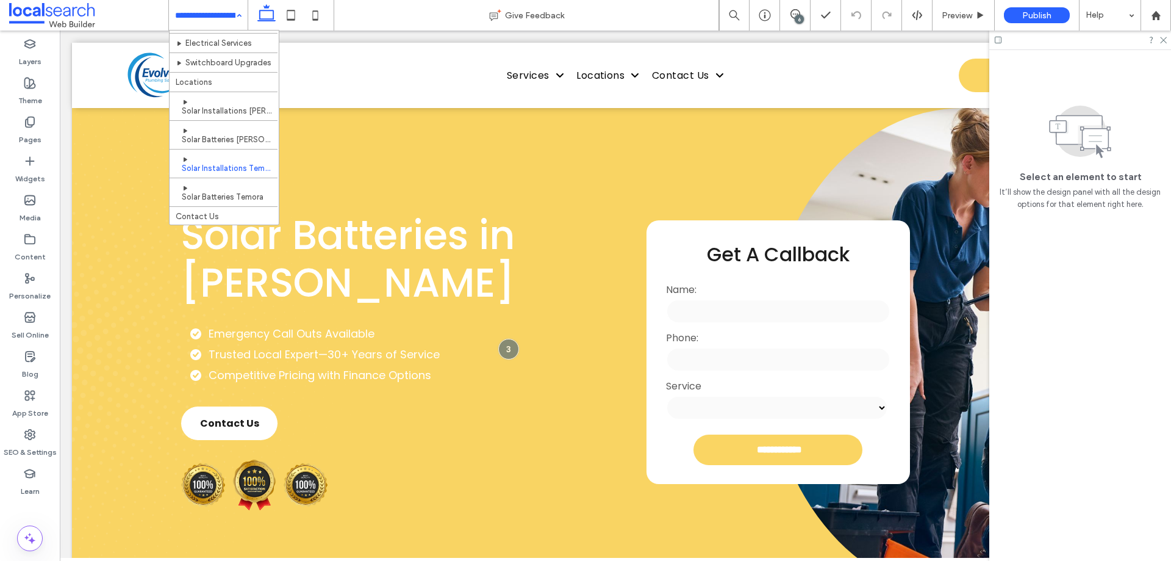
scroll to position [84, 0]
click at [799, 15] on div "6" at bounding box center [799, 19] width 9 height 9
